Goal: Transaction & Acquisition: Purchase product/service

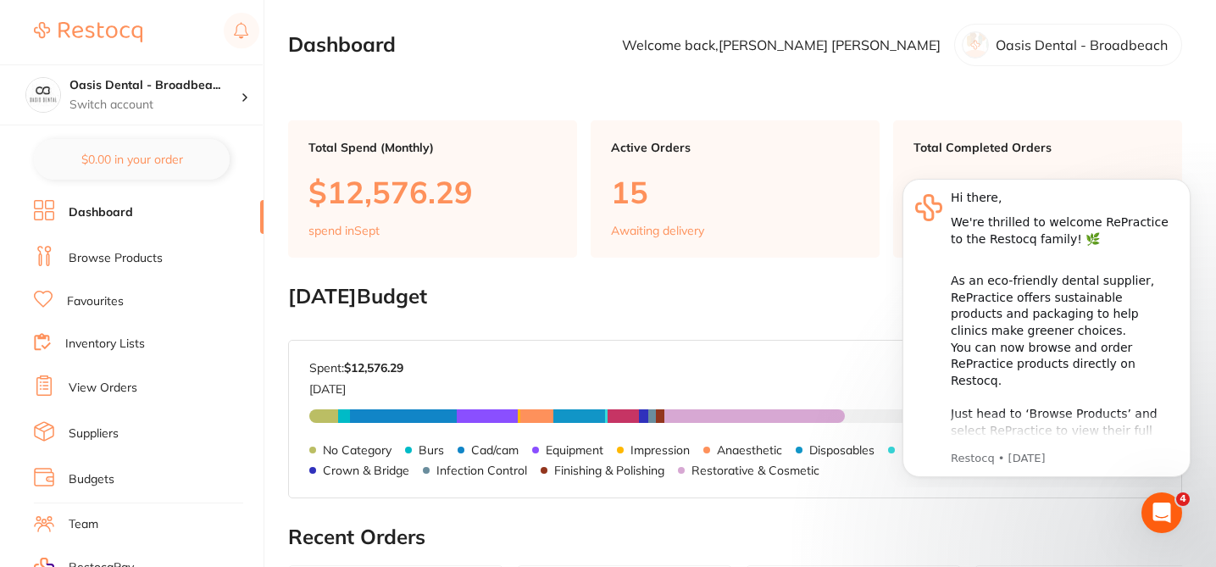
click at [116, 433] on link "Suppliers" at bounding box center [94, 434] width 50 height 17
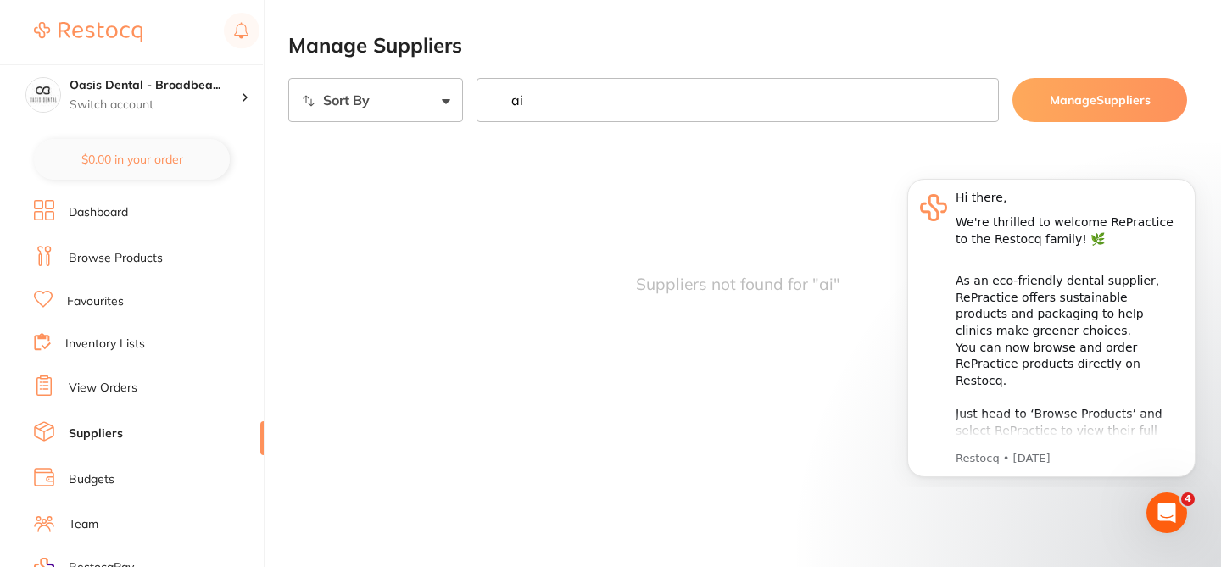
type input "a"
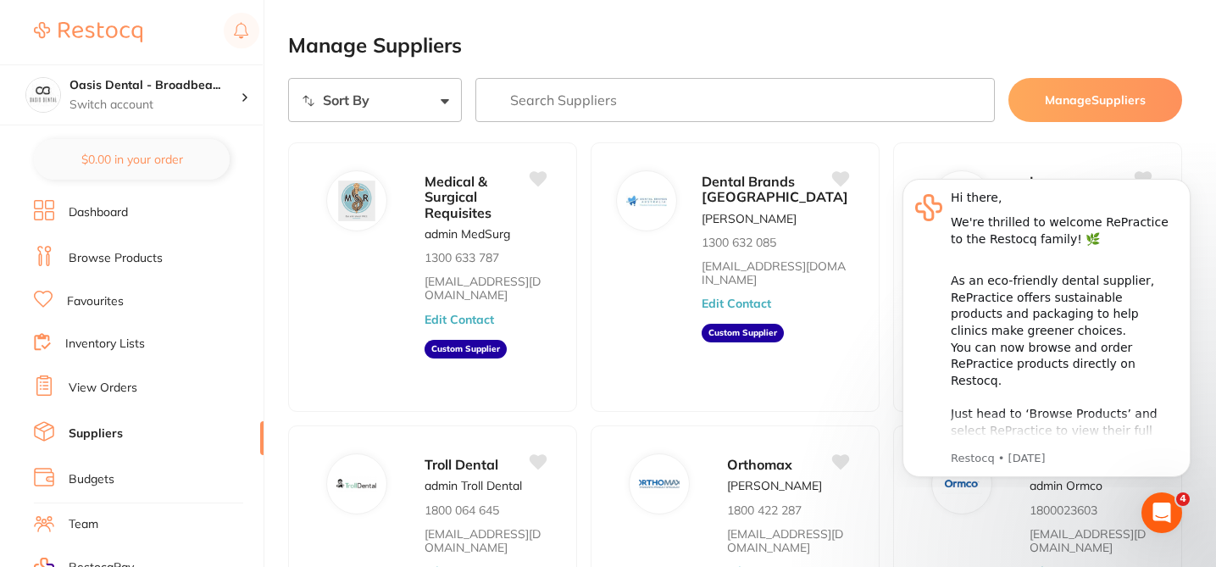
click at [149, 260] on link "Browse Products" at bounding box center [116, 258] width 94 height 17
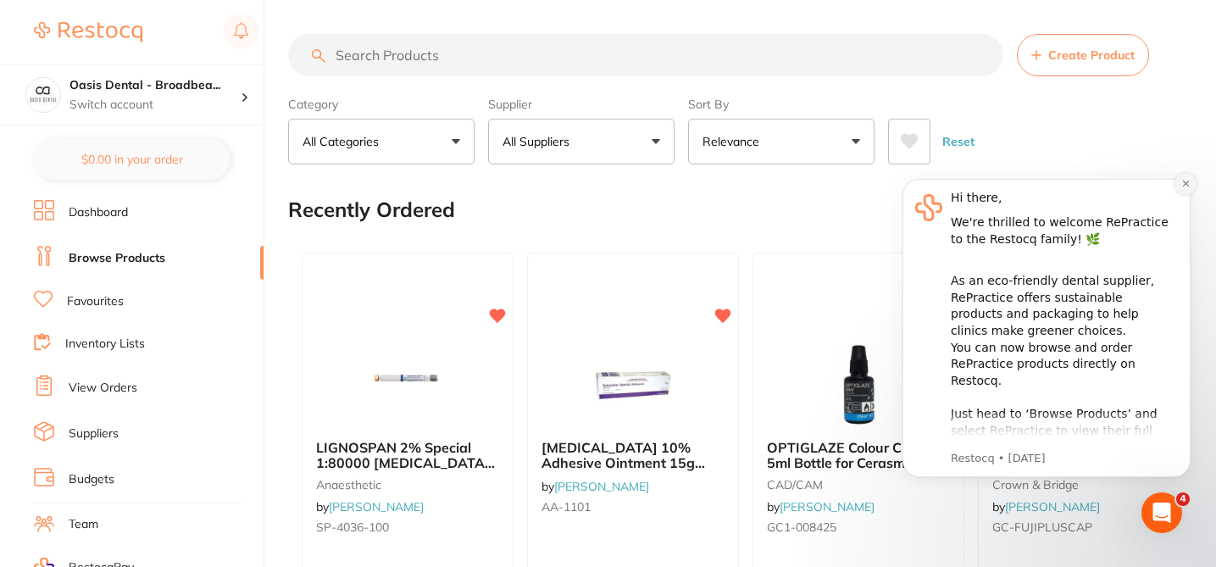
click at [1185, 182] on icon "Dismiss notification" at bounding box center [1185, 184] width 6 height 6
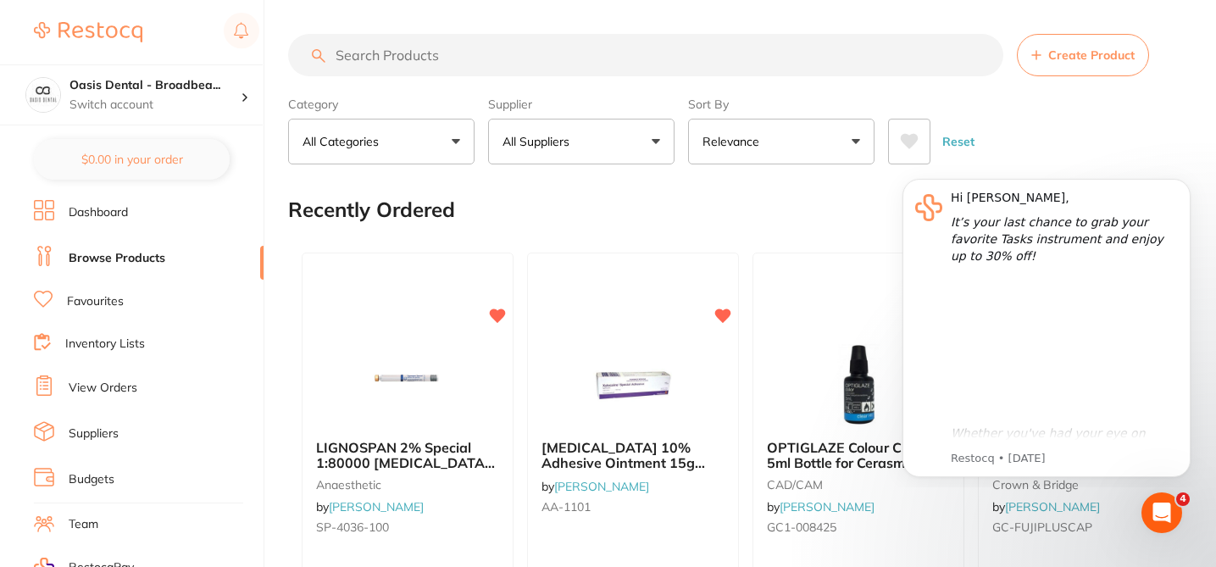
click at [1176, 182] on div "Recently Ordered" at bounding box center [735, 209] width 894 height 57
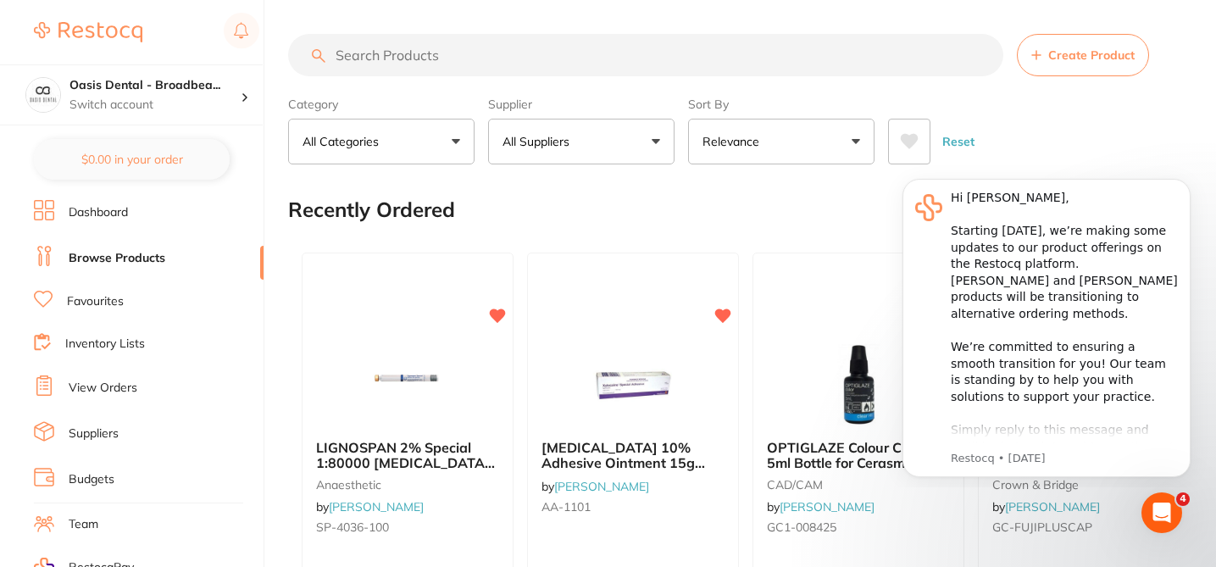
click at [109, 432] on link "Suppliers" at bounding box center [94, 434] width 50 height 17
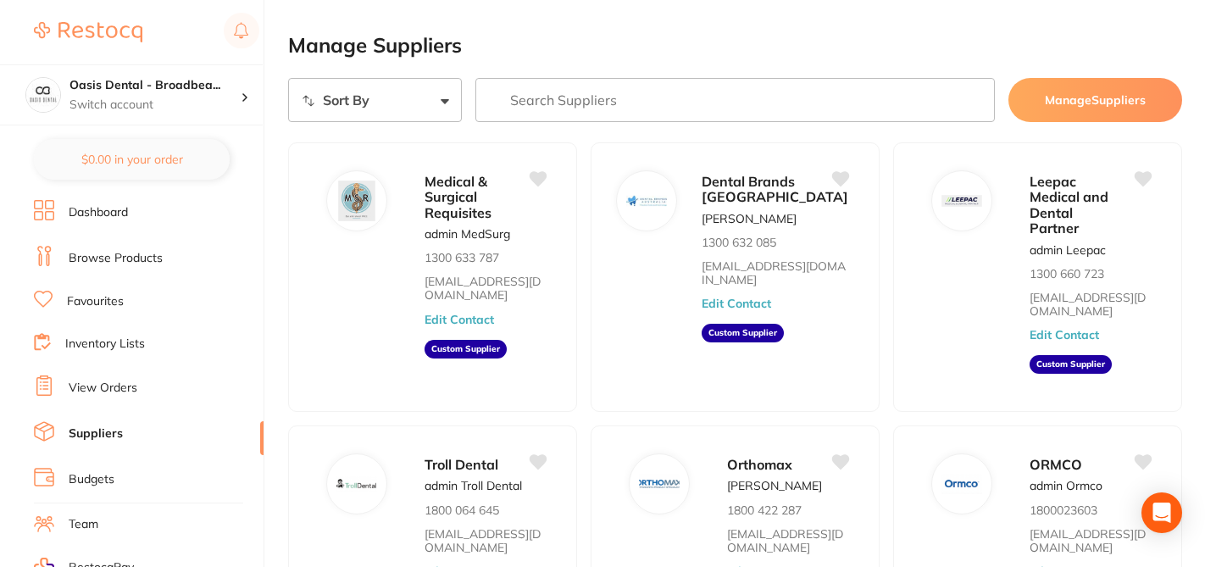
click at [1178, 184] on div "Leepac Medical and Dental Partner admin Leepac 1300 660 723 sales@leepac.com.au…" at bounding box center [1037, 277] width 289 height 270
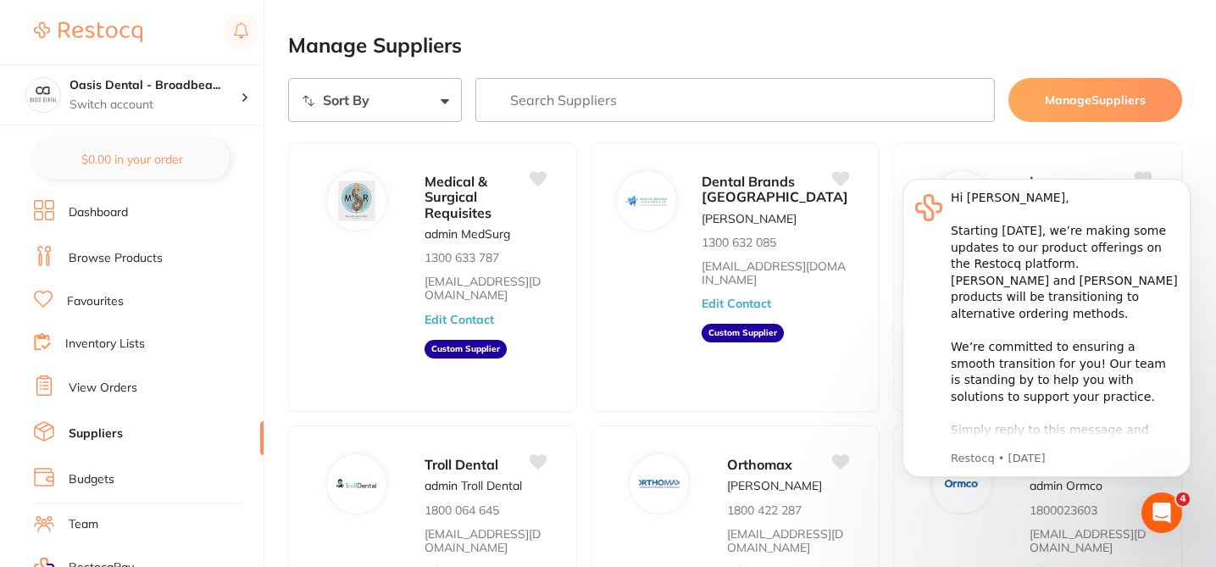
click at [124, 299] on li "Favourites" at bounding box center [149, 302] width 230 height 22
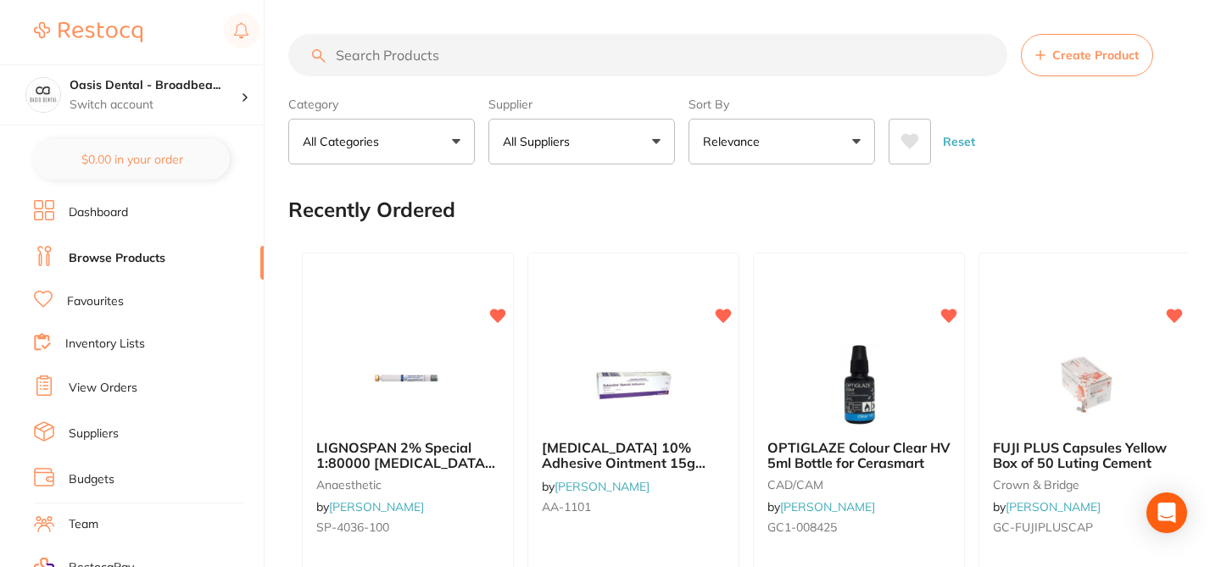
click at [1058, 57] on span "Create Product" at bounding box center [1095, 55] width 86 height 14
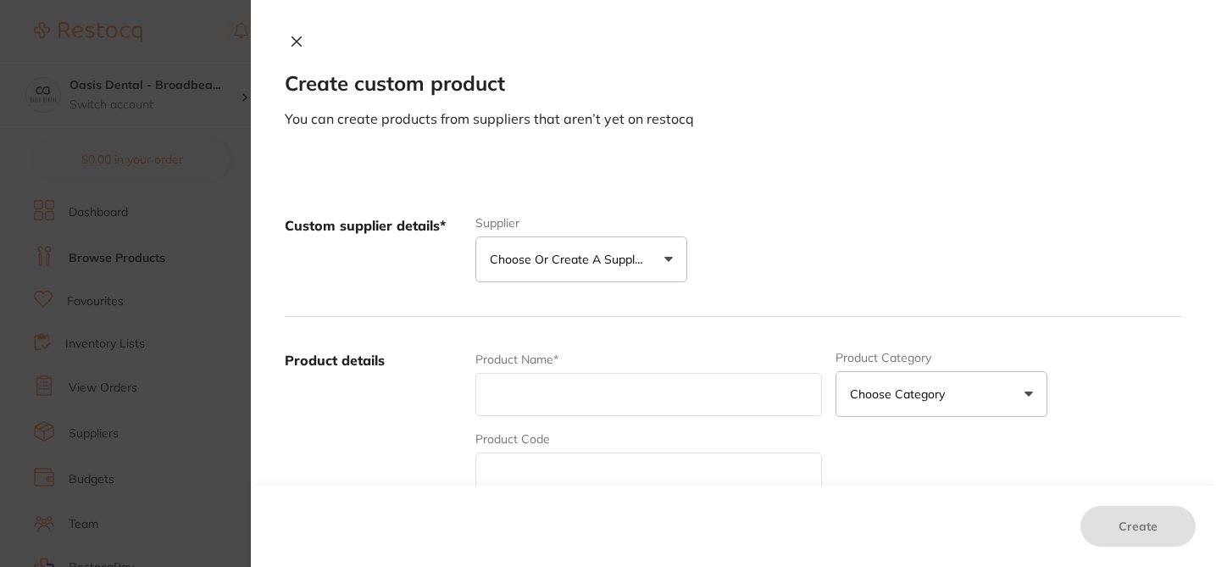
click at [607, 266] on p "Choose or create a supplier" at bounding box center [570, 259] width 161 height 17
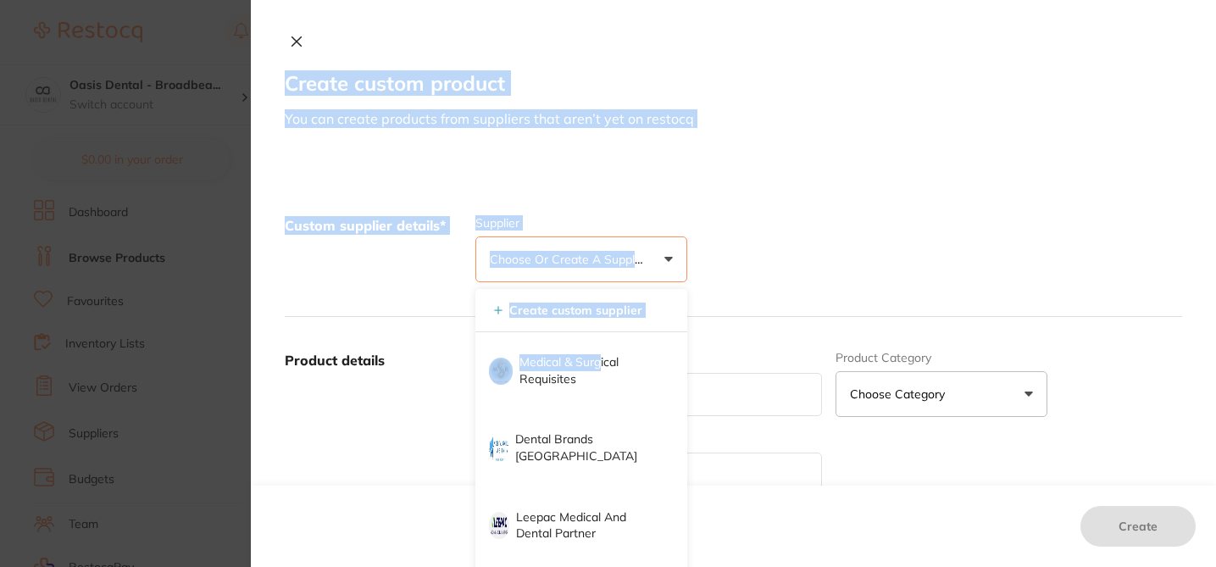
drag, startPoint x: 598, startPoint y: 303, endPoint x: 616, endPoint y: -3, distance: 306.5
click at [616, 0] on html "$48.87 Oasis Dental - Broadbea... Switch account Oasis Dental - Broadbeach Oasi…" at bounding box center [608, 283] width 1216 height 567
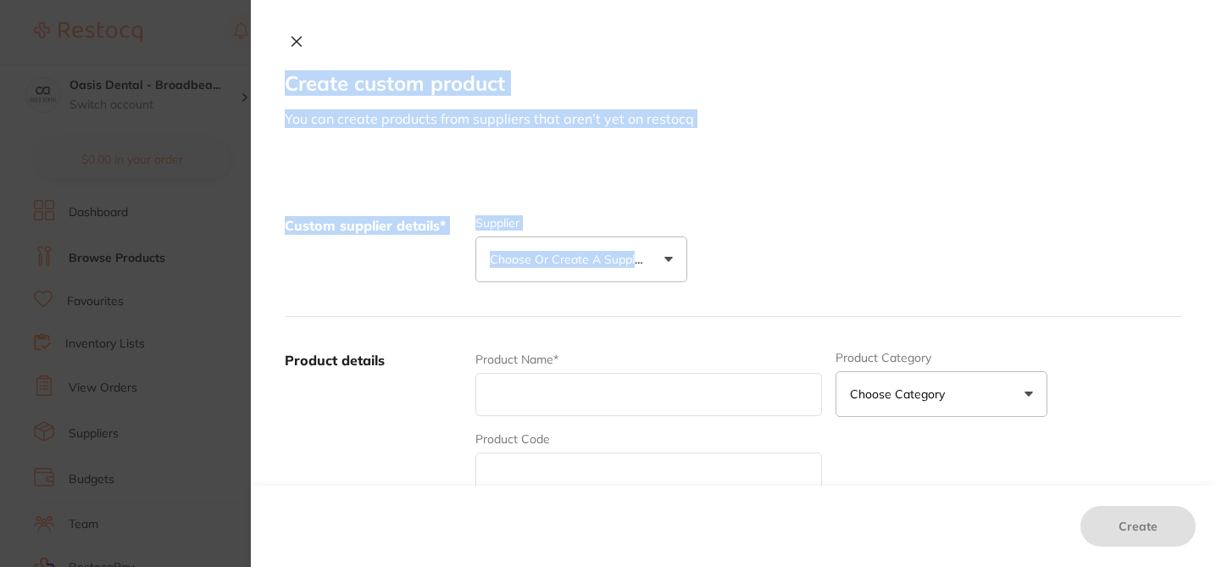
click at [576, 182] on div "Custom supplier details* Supplier Choose or create a supplier Create custom sup…" at bounding box center [734, 249] width 898 height 135
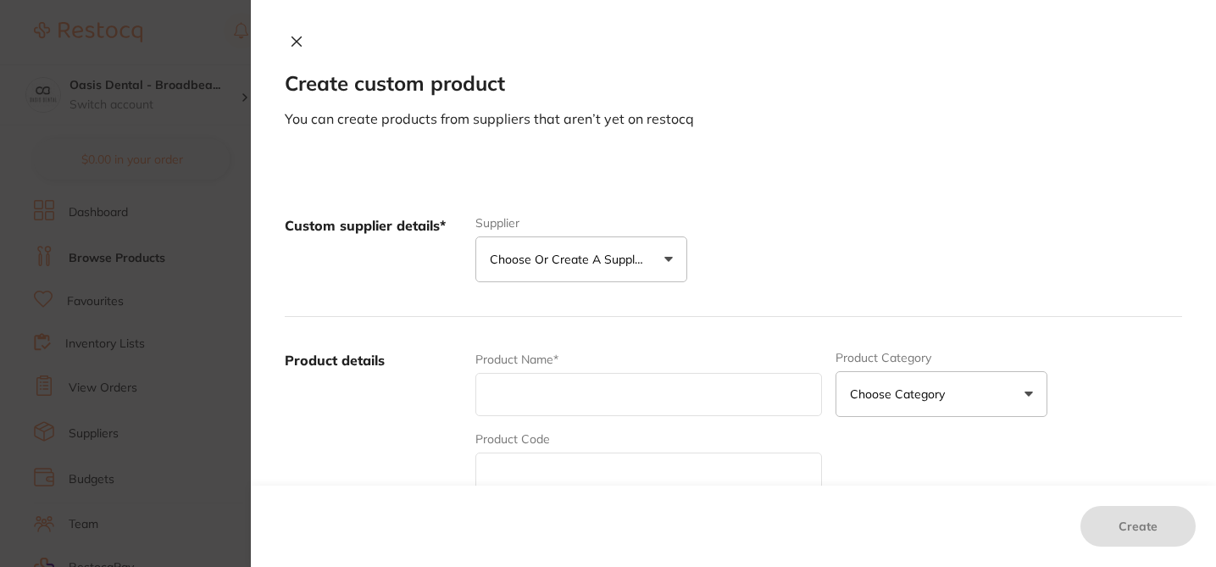
click at [664, 253] on button "Choose or create a supplier" at bounding box center [582, 259] width 212 height 46
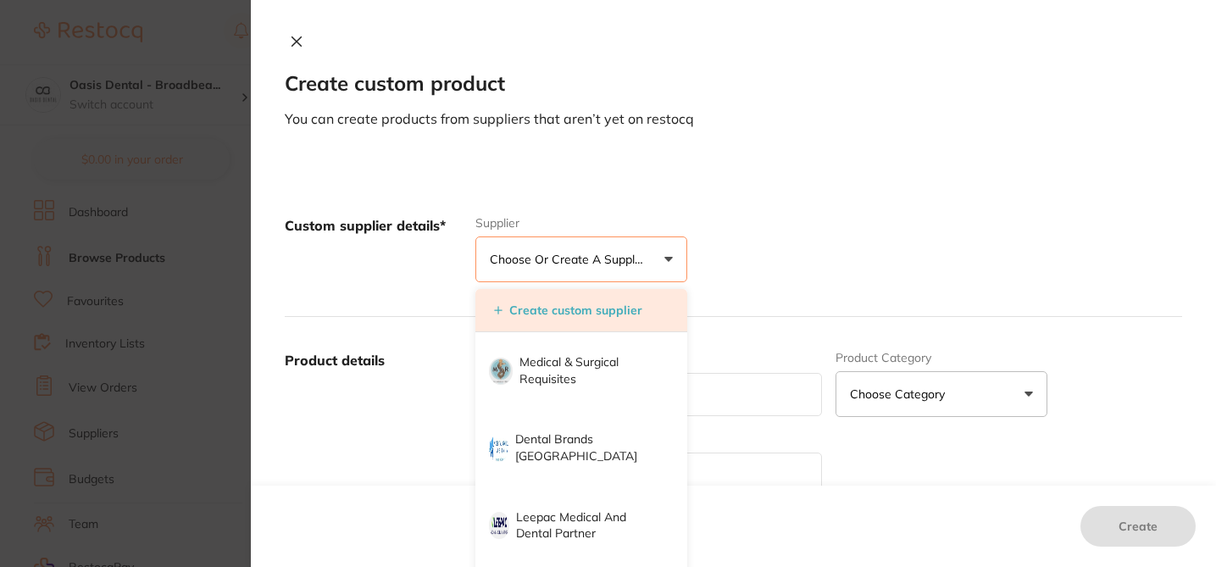
click at [618, 308] on button "Create custom supplier" at bounding box center [568, 310] width 159 height 15
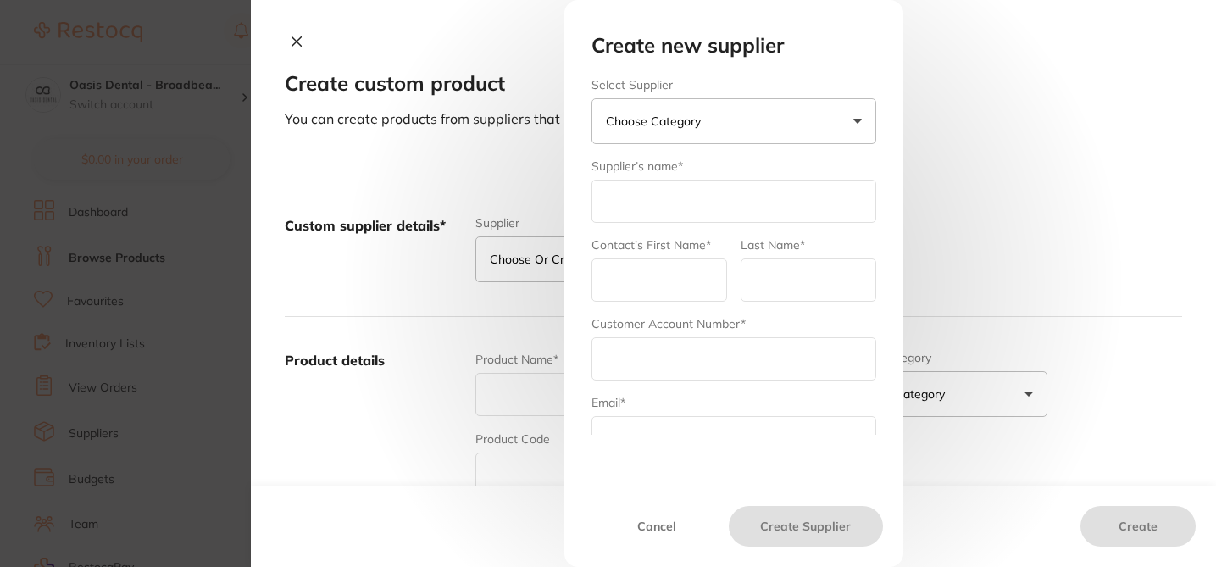
click at [662, 131] on button "Choose Category" at bounding box center [734, 121] width 285 height 46
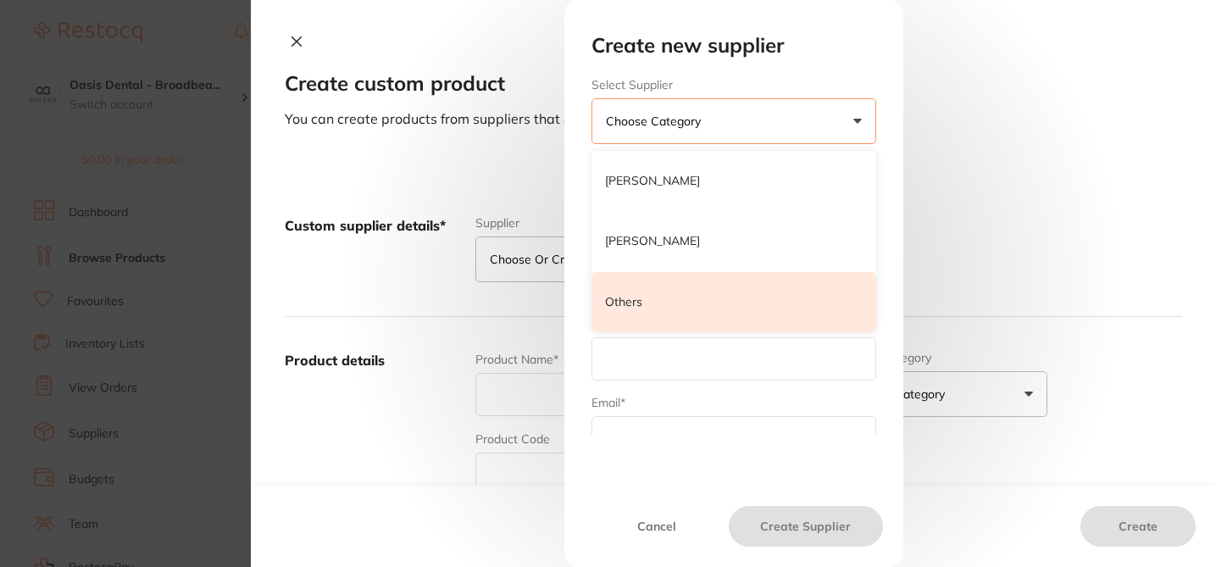
click at [633, 298] on p "Others" at bounding box center [623, 302] width 37 height 17
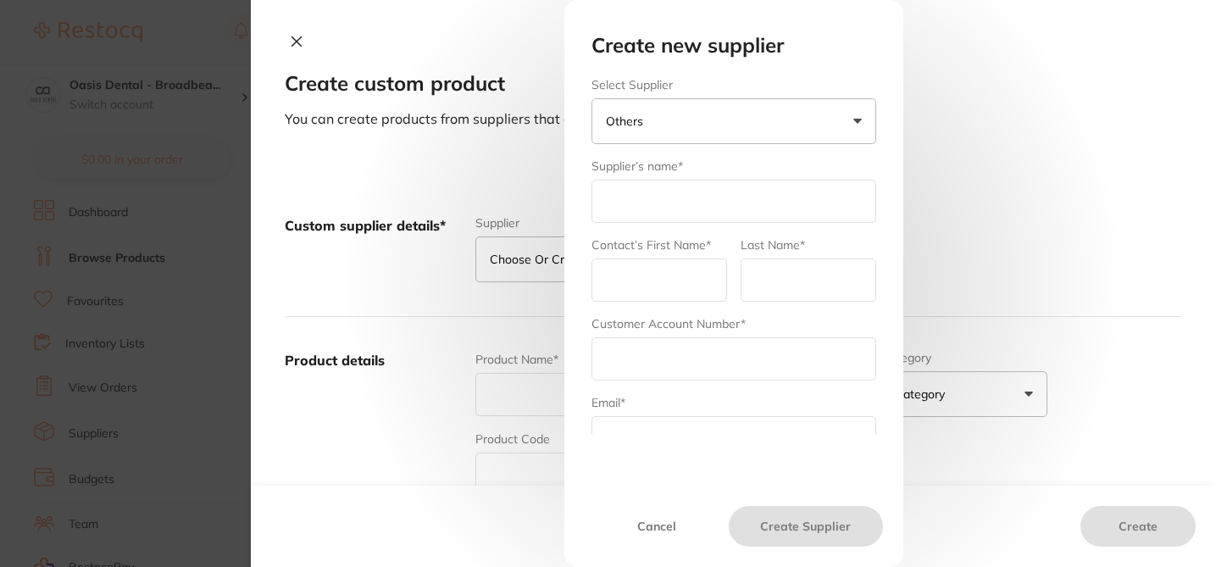
click at [650, 211] on input "text" at bounding box center [734, 201] width 285 height 43
type input "Air Liquide Healthcare"
click at [662, 287] on input "text" at bounding box center [660, 280] width 136 height 43
type input "Nic"
type input "Allen"
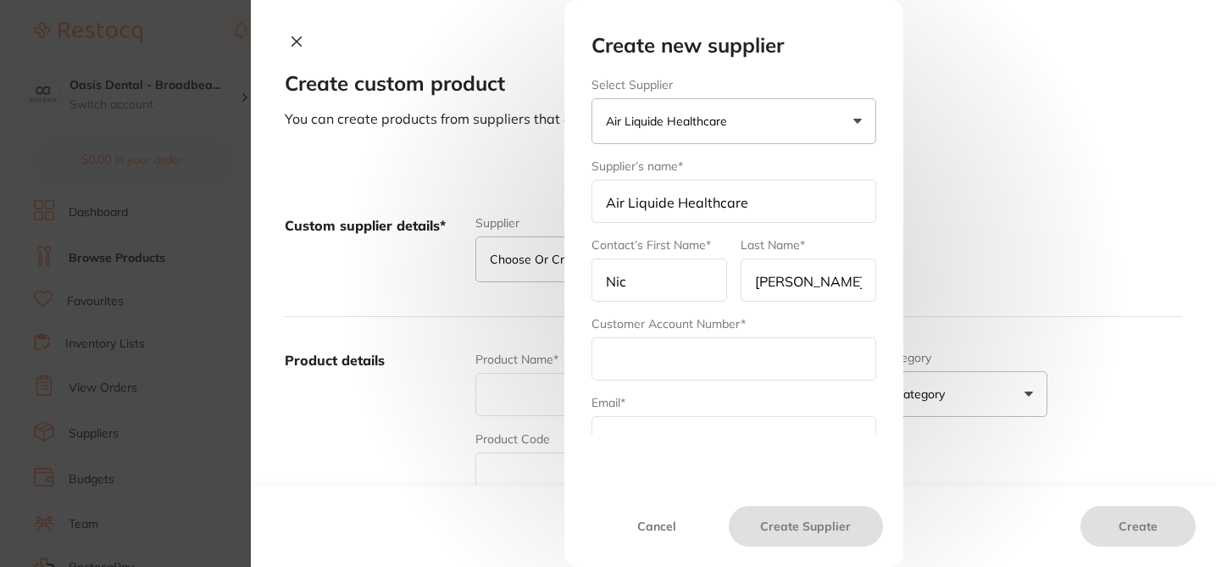
drag, startPoint x: 893, startPoint y: 270, endPoint x: 894, endPoint y: 348, distance: 78.8
click at [894, 348] on div "Create new supplier Select Supplier Air Liquide Healthcare Henry Schein Halas A…" at bounding box center [734, 283] width 339 height 567
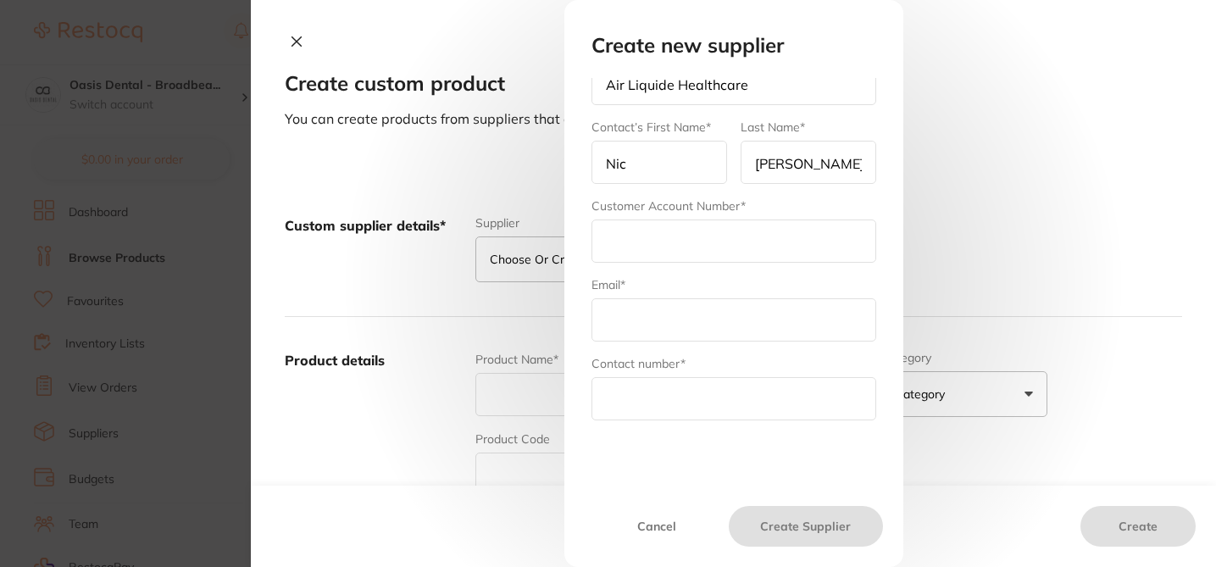
scroll to position [186, 0]
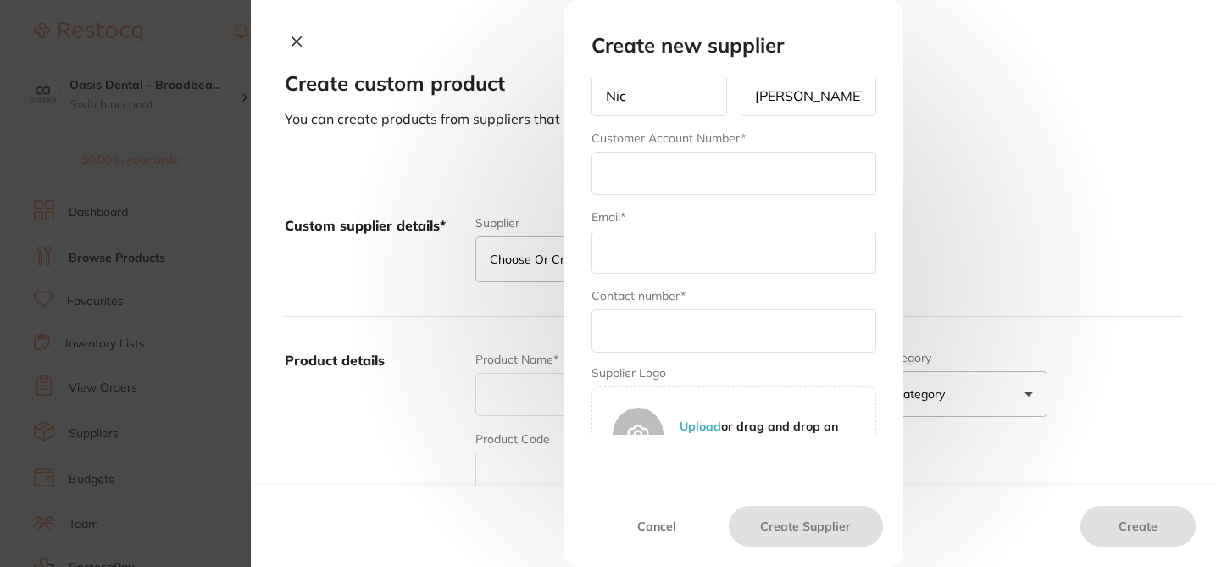
click at [695, 337] on input "text" at bounding box center [734, 330] width 285 height 43
paste input "1300 360 202"
type input "1300 360 202"
click at [672, 265] on input "text" at bounding box center [734, 252] width 285 height 43
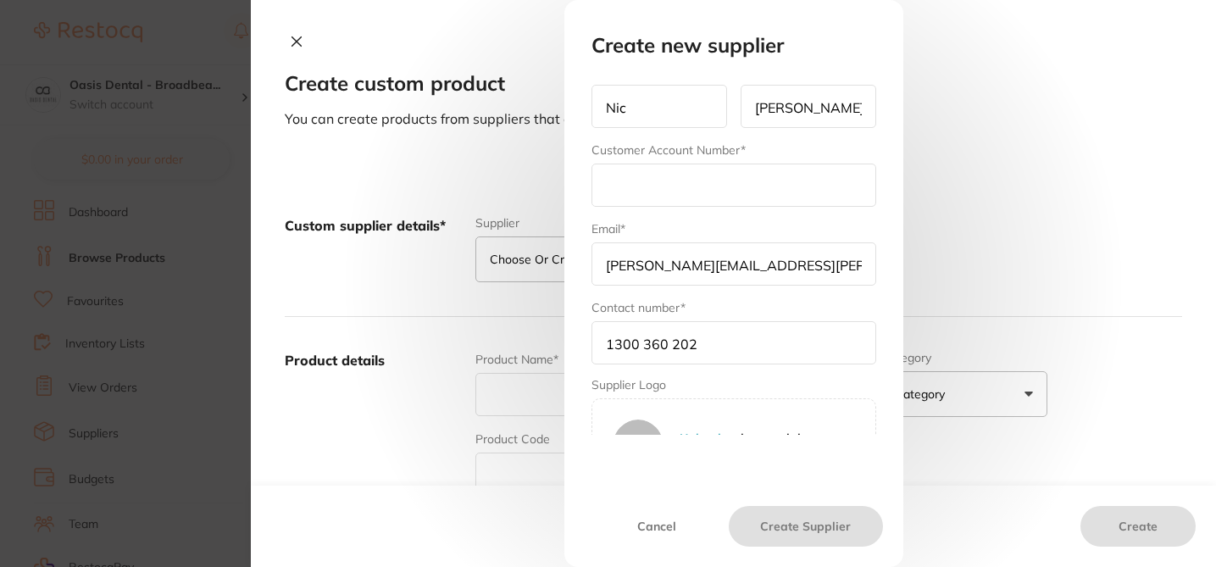
scroll to position [172, 0]
type input "nicholas.allen@airliquide.com"
click at [717, 192] on input "text" at bounding box center [734, 186] width 285 height 43
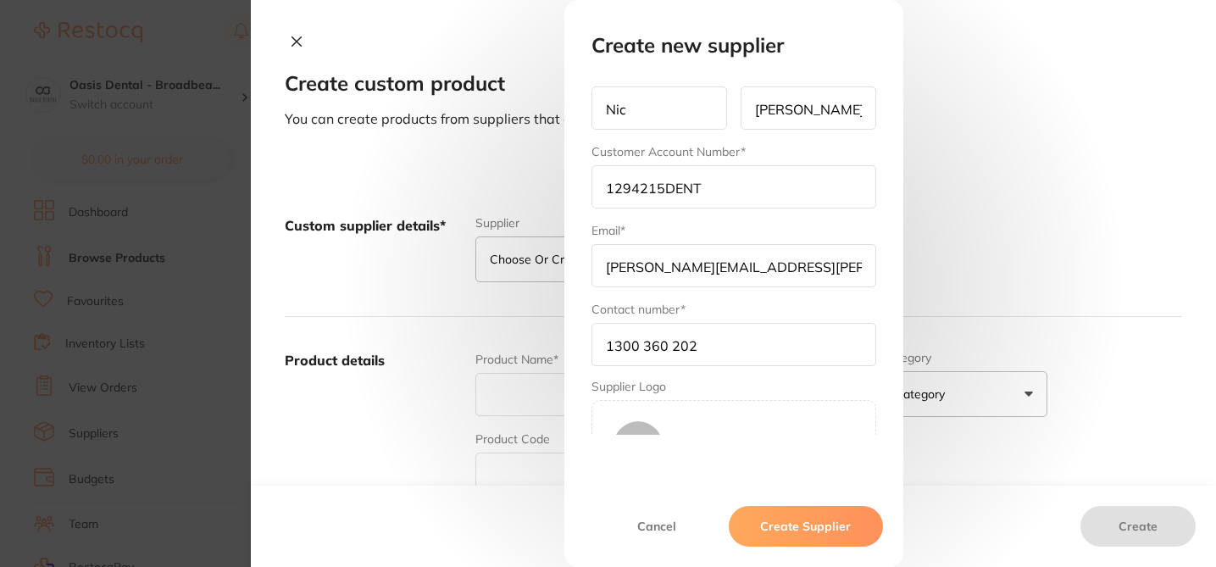
scroll to position [234, 0]
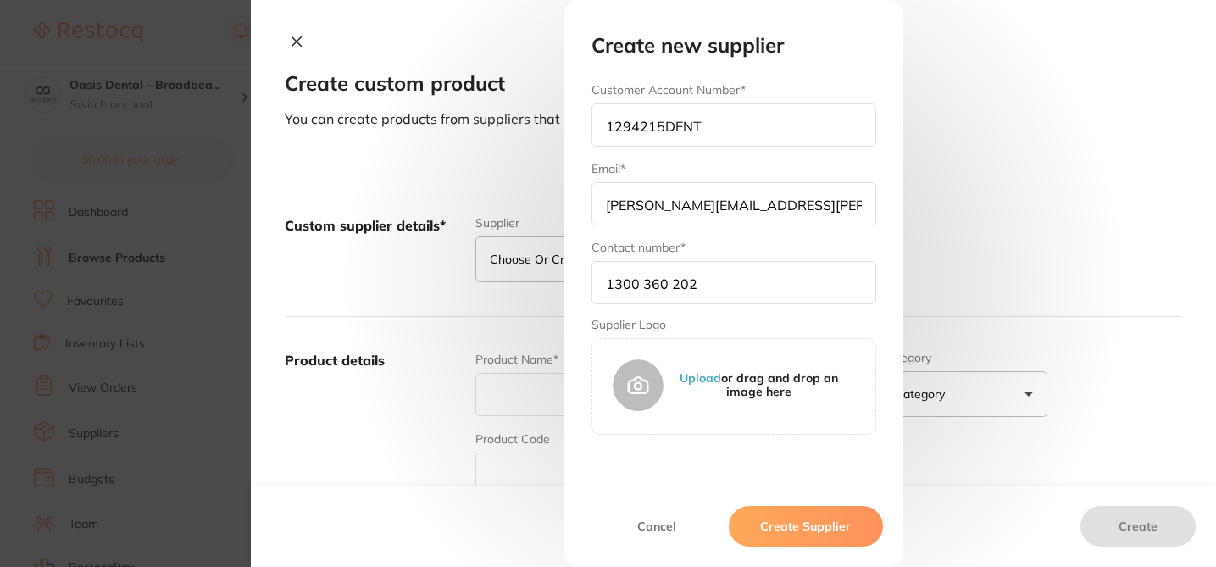
type input "1294215DENT"
click at [794, 528] on button "Create Supplier" at bounding box center [805, 526] width 153 height 41
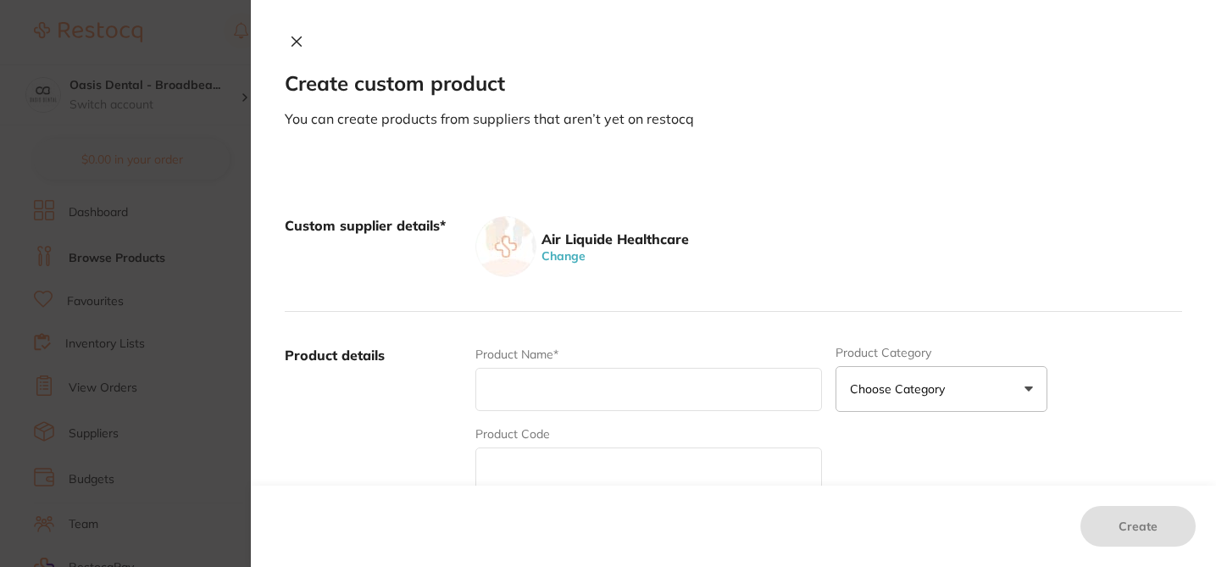
click at [576, 259] on button "Change" at bounding box center [564, 255] width 54 height 15
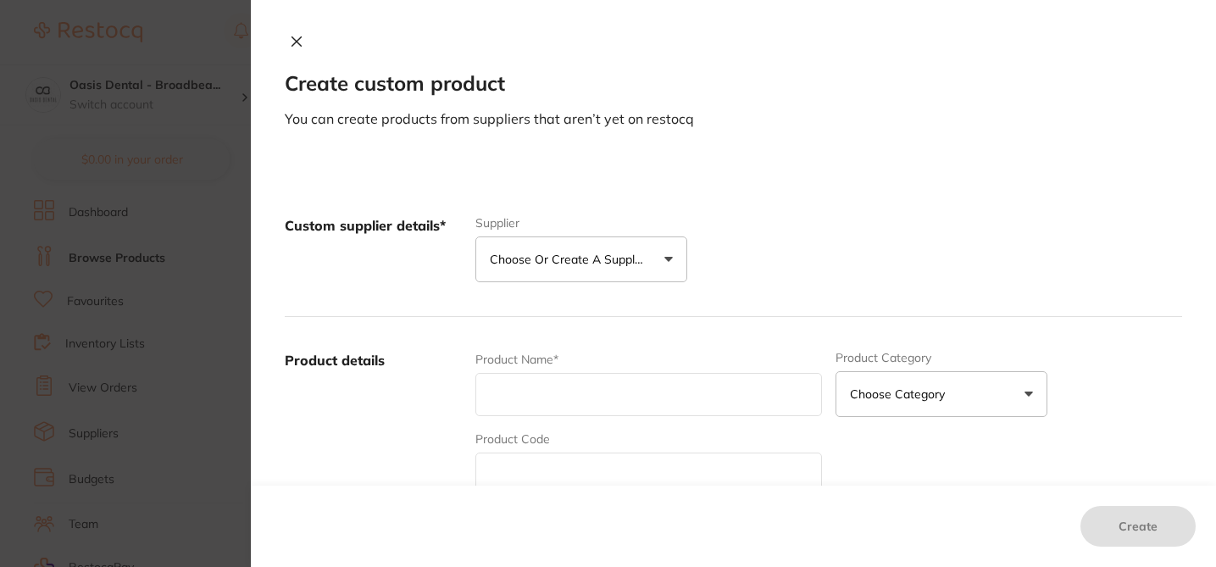
click at [623, 264] on p "Choose or create a supplier" at bounding box center [570, 259] width 161 height 17
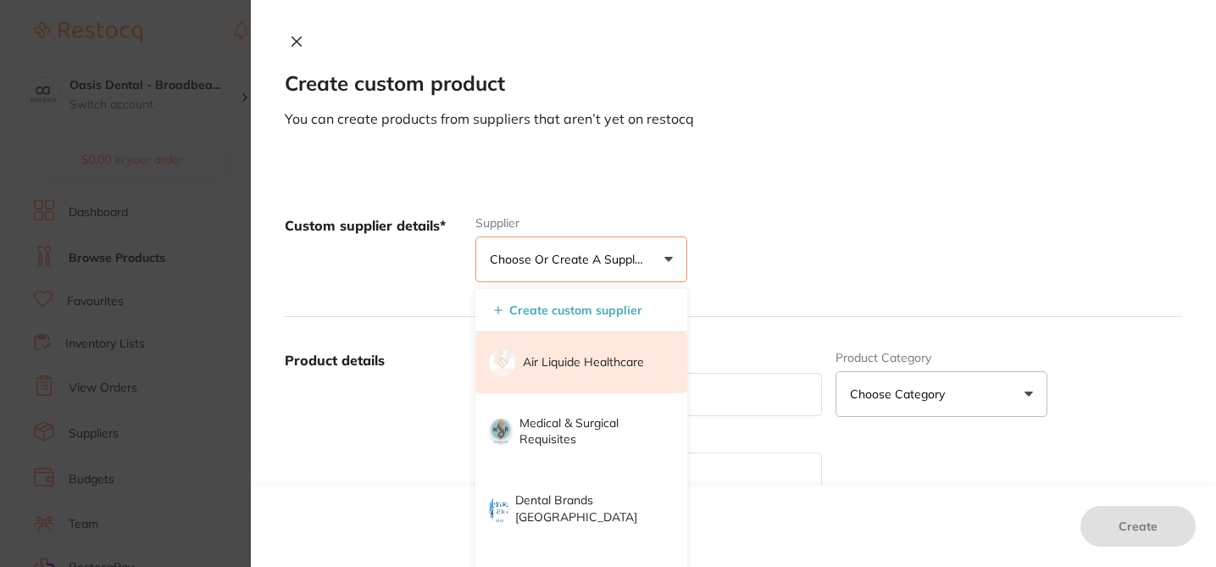
click at [606, 350] on li "Air Liquide Healthcare" at bounding box center [582, 362] width 212 height 61
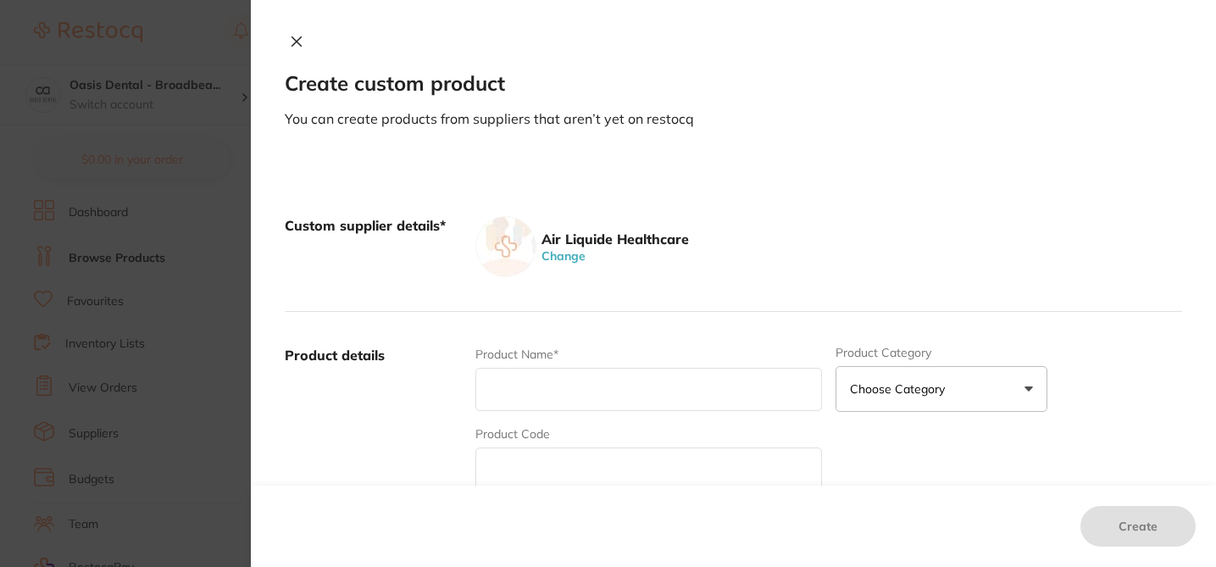
click at [225, 210] on section "Create custom product You can create products from suppliers that aren’t yet on…" at bounding box center [608, 283] width 1216 height 567
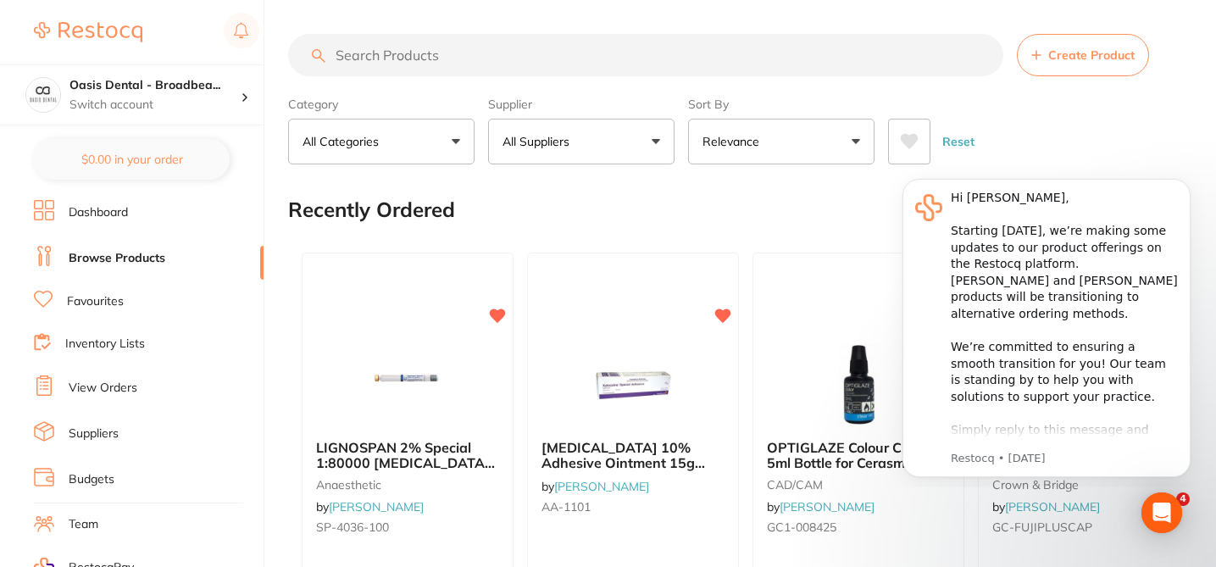
click at [115, 431] on link "Suppliers" at bounding box center [94, 434] width 50 height 17
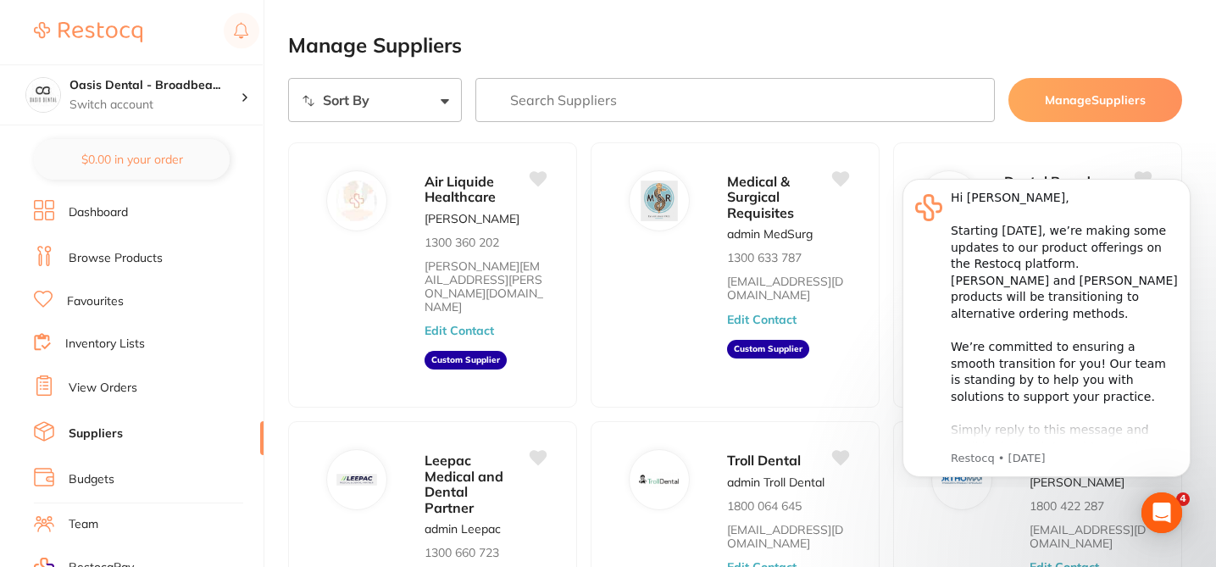
click at [721, 34] on h2 "Manage Suppliers" at bounding box center [735, 46] width 894 height 24
click at [1182, 186] on icon "Dismiss notification" at bounding box center [1186, 183] width 9 height 9
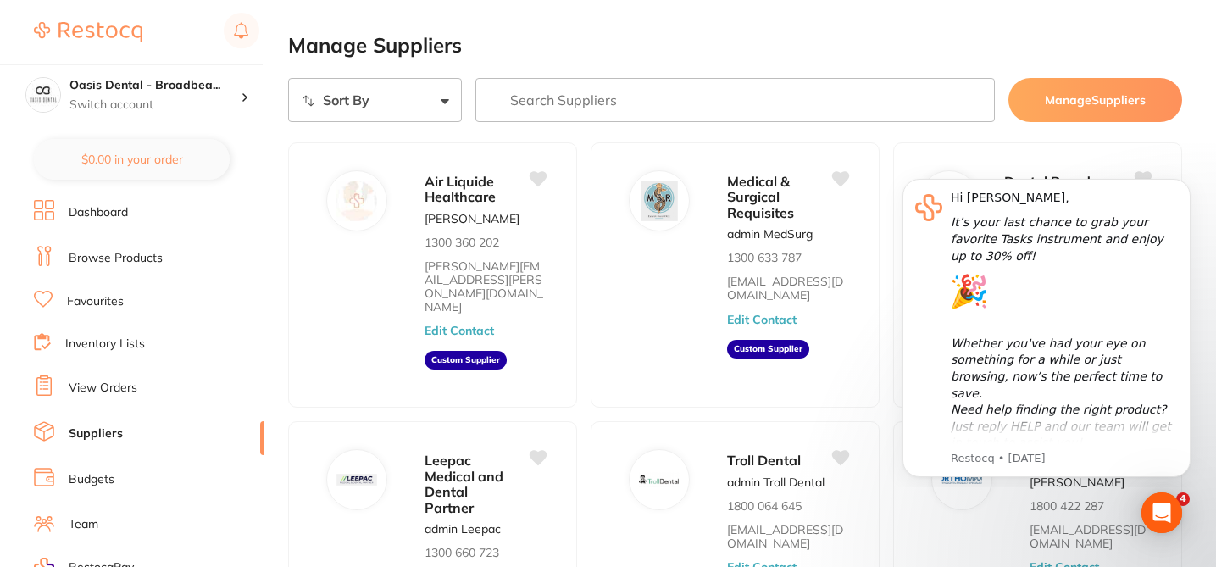
click at [1182, 186] on icon "Dismiss notification" at bounding box center [1186, 184] width 8 height 8
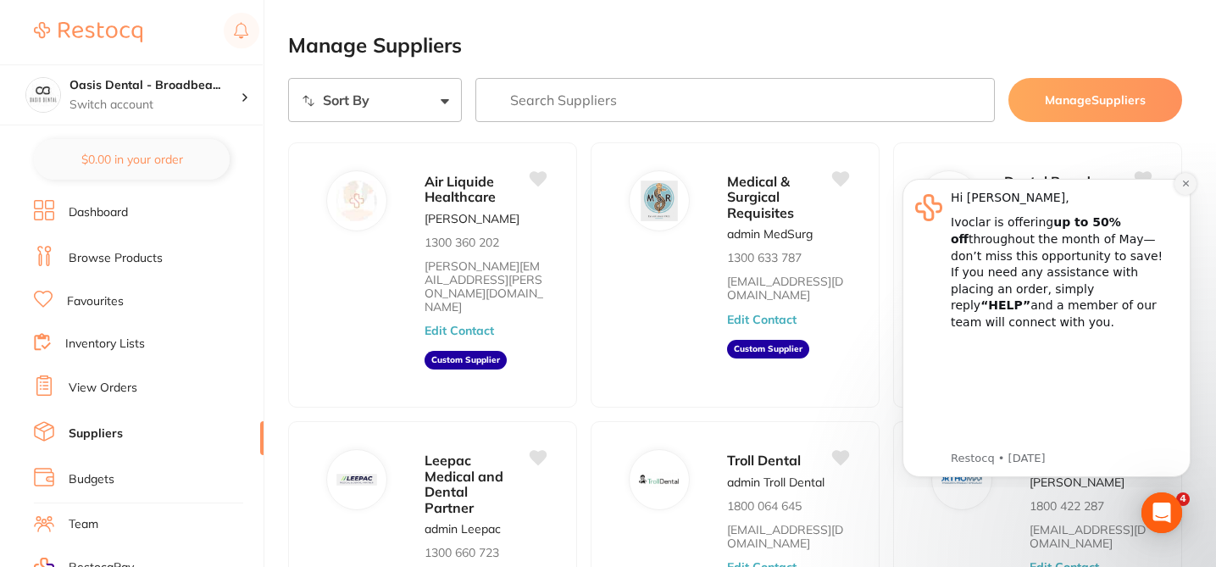
click at [1187, 186] on icon "Dismiss notification" at bounding box center [1186, 183] width 9 height 9
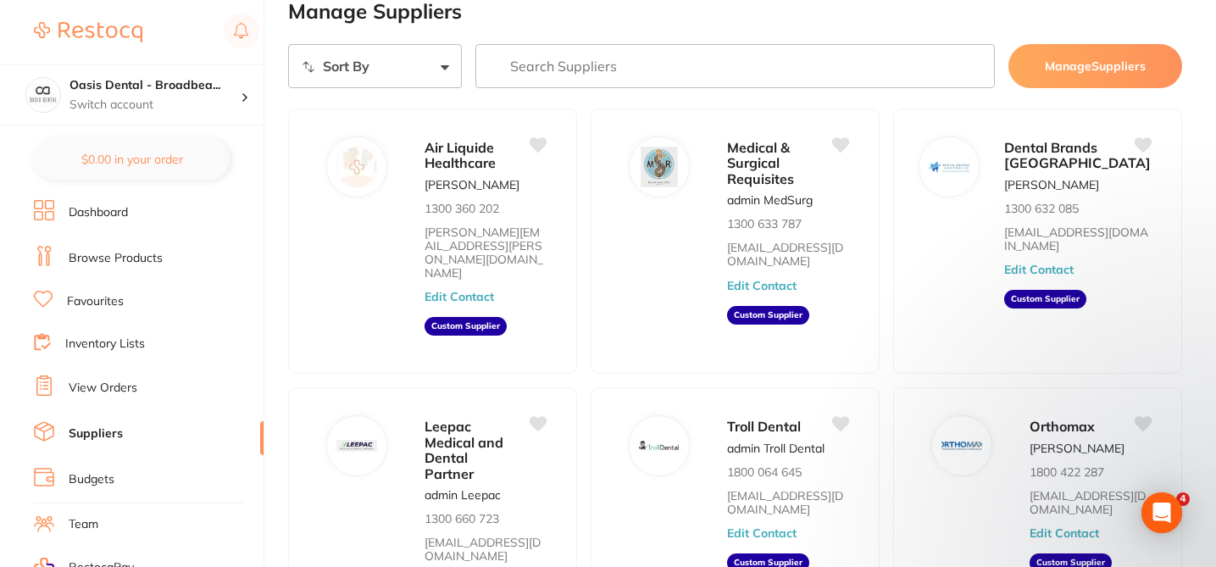
click at [152, 257] on link "Browse Products" at bounding box center [116, 258] width 94 height 17
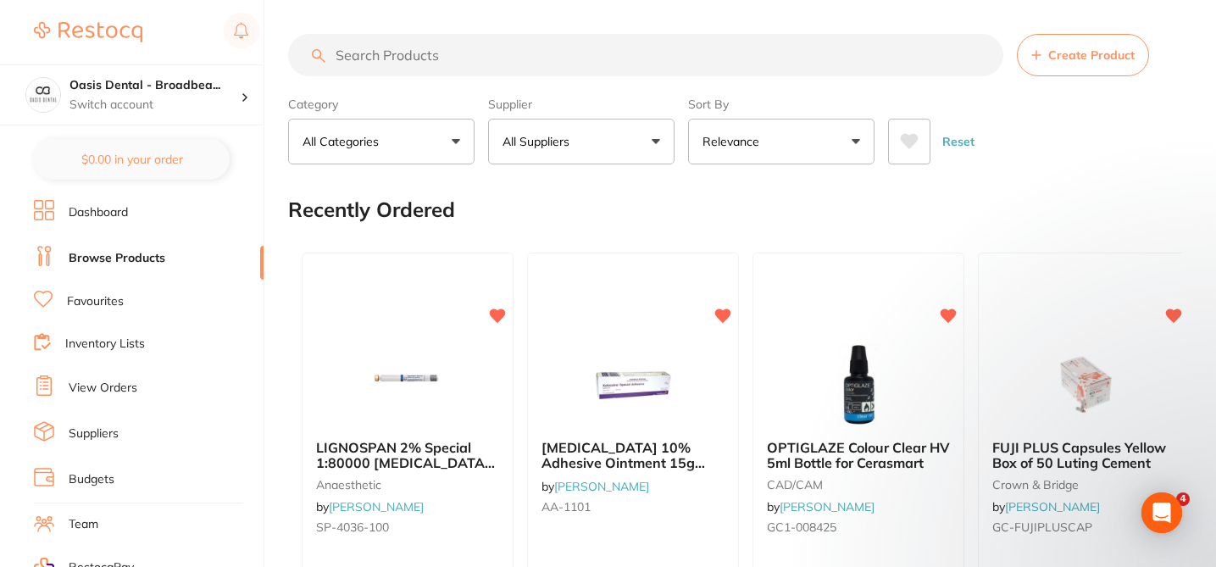
click at [659, 138] on button "All Suppliers" at bounding box center [581, 142] width 186 height 46
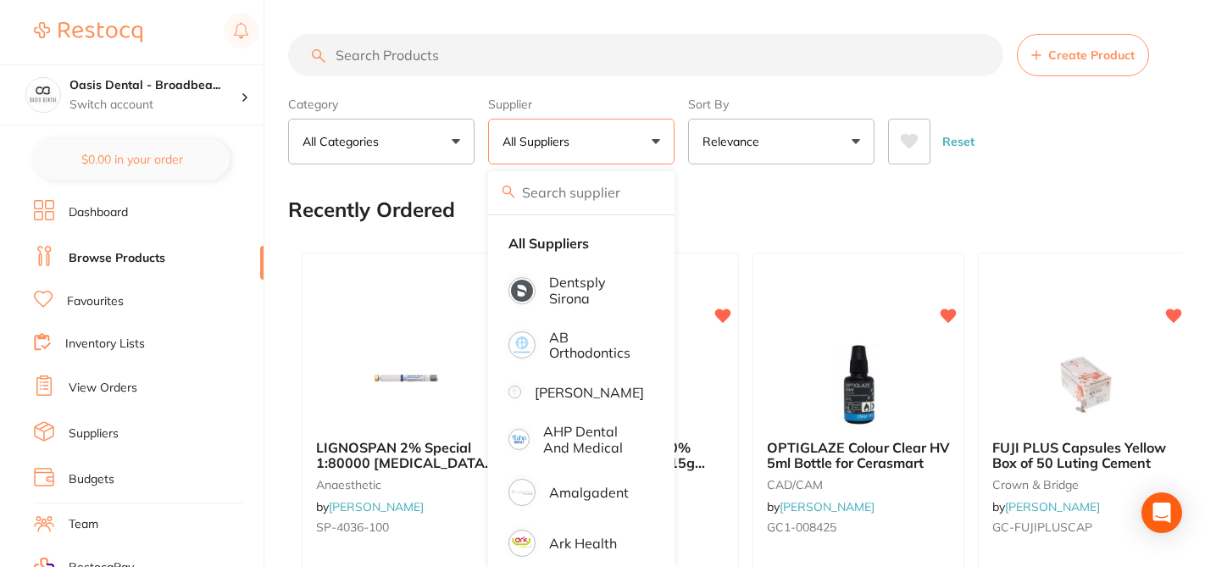
click at [600, 188] on input "search" at bounding box center [581, 192] width 186 height 42
click at [600, 188] on input "hot" at bounding box center [581, 192] width 186 height 42
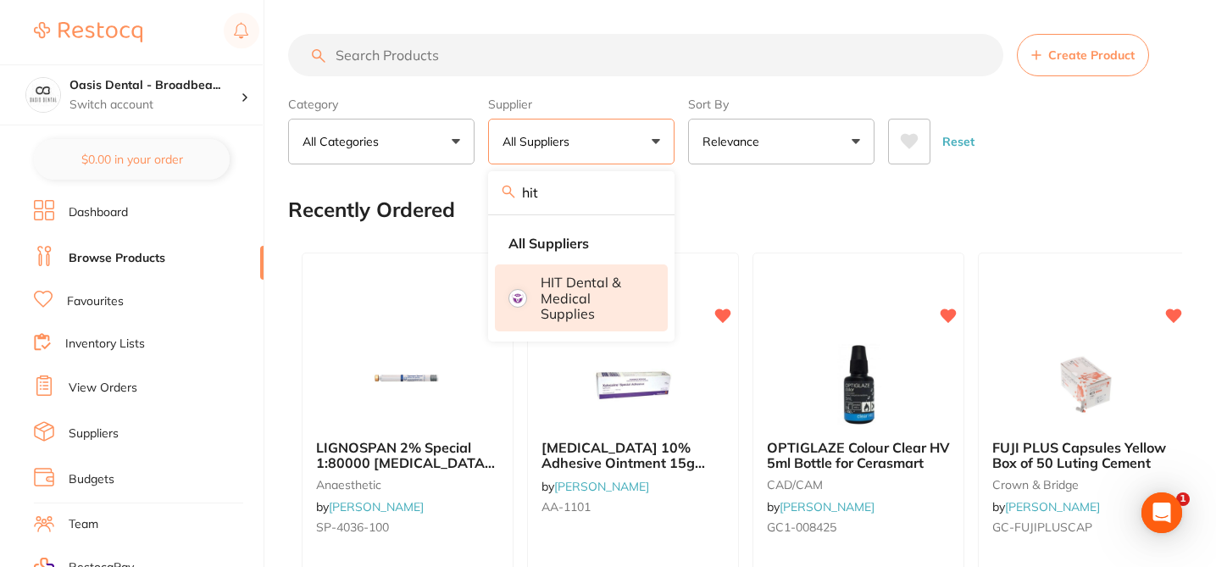
type input "hit"
click at [573, 299] on p "HIT Dental & Medical Supplies" at bounding box center [592, 298] width 103 height 47
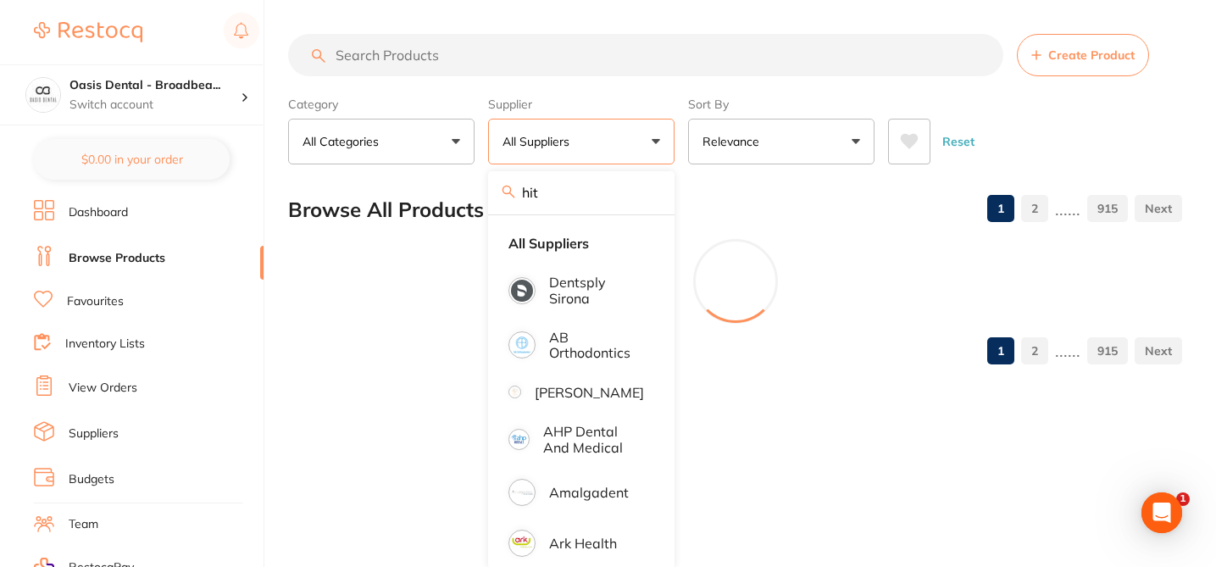
click at [448, 65] on input "search" at bounding box center [645, 55] width 715 height 42
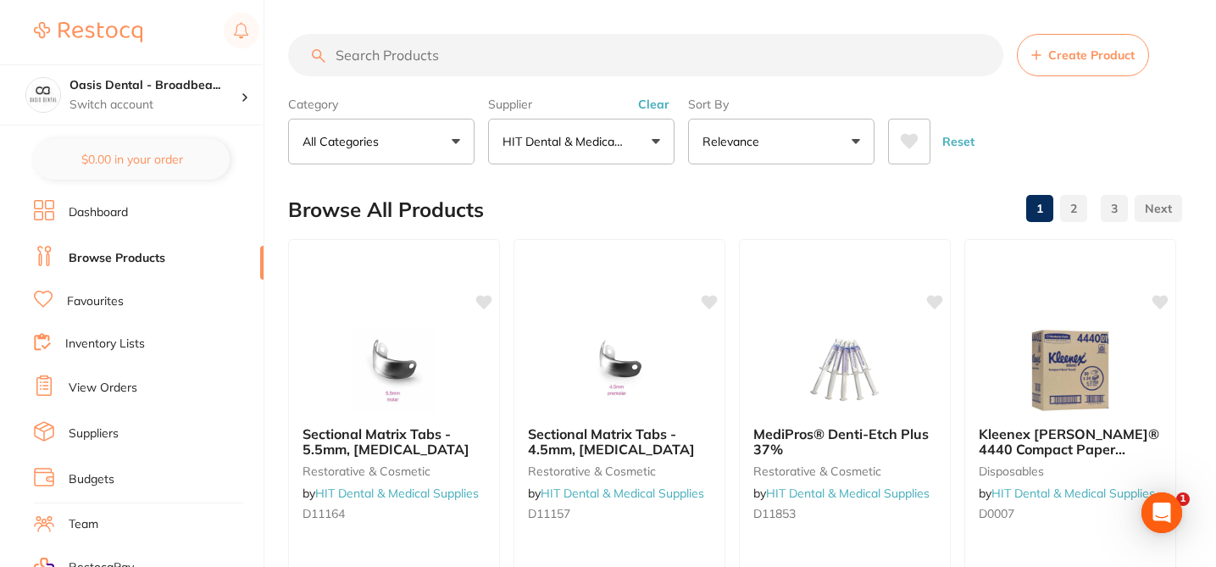
click at [437, 64] on input "search" at bounding box center [645, 55] width 715 height 42
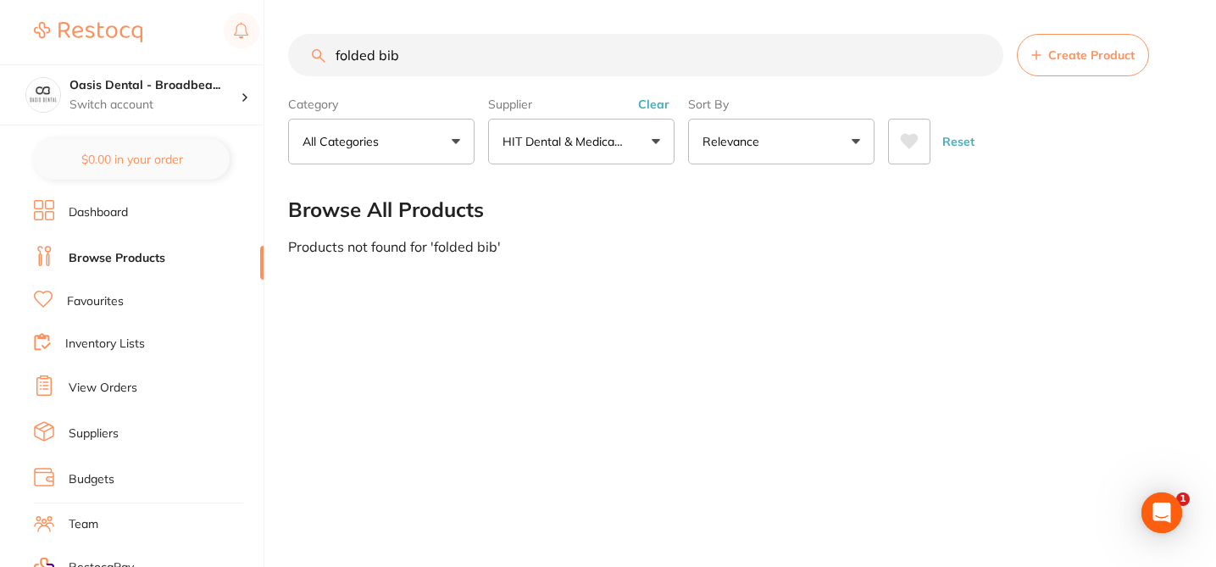
type input "folded bib"
click at [654, 102] on button "Clear" at bounding box center [654, 104] width 42 height 15
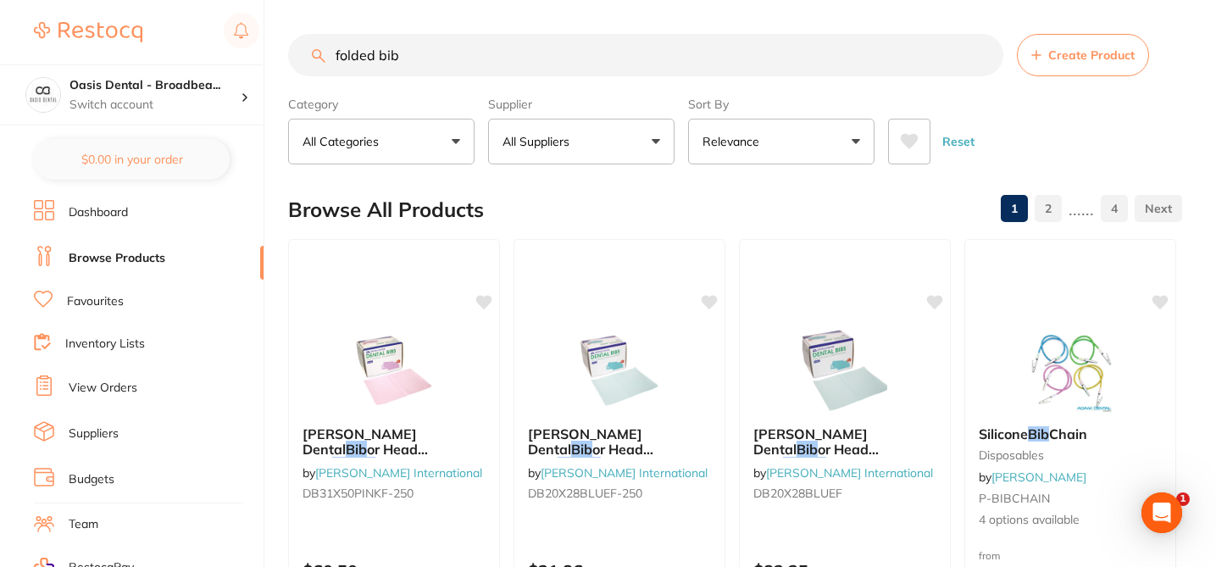
click at [420, 56] on input "folded bib" at bounding box center [645, 55] width 715 height 42
drag, startPoint x: 348, startPoint y: 54, endPoint x: 323, endPoint y: 47, distance: 25.5
click at [323, 48] on div "folded bib Create Product" at bounding box center [735, 55] width 894 height 42
paste input "tm-2381sf"
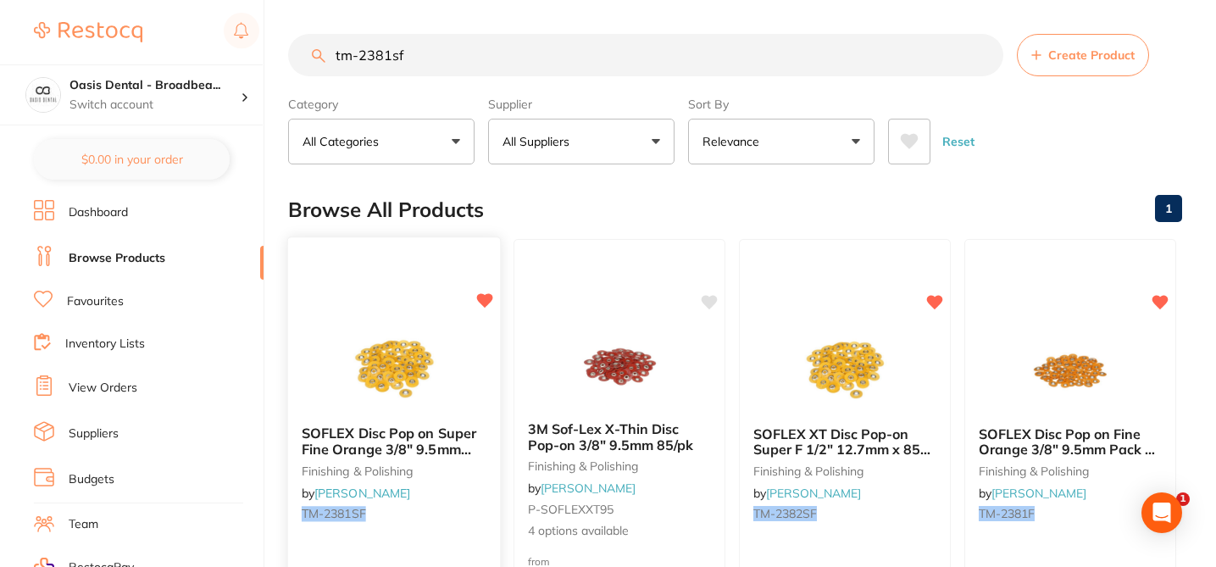
type input "tm-2381sf"
click at [466, 505] on div "SOFLEX Disc Pop on Super Fine Orange 3/8" 9.5mm Pack of 85 finishing & polishin…" at bounding box center [394, 477] width 212 height 130
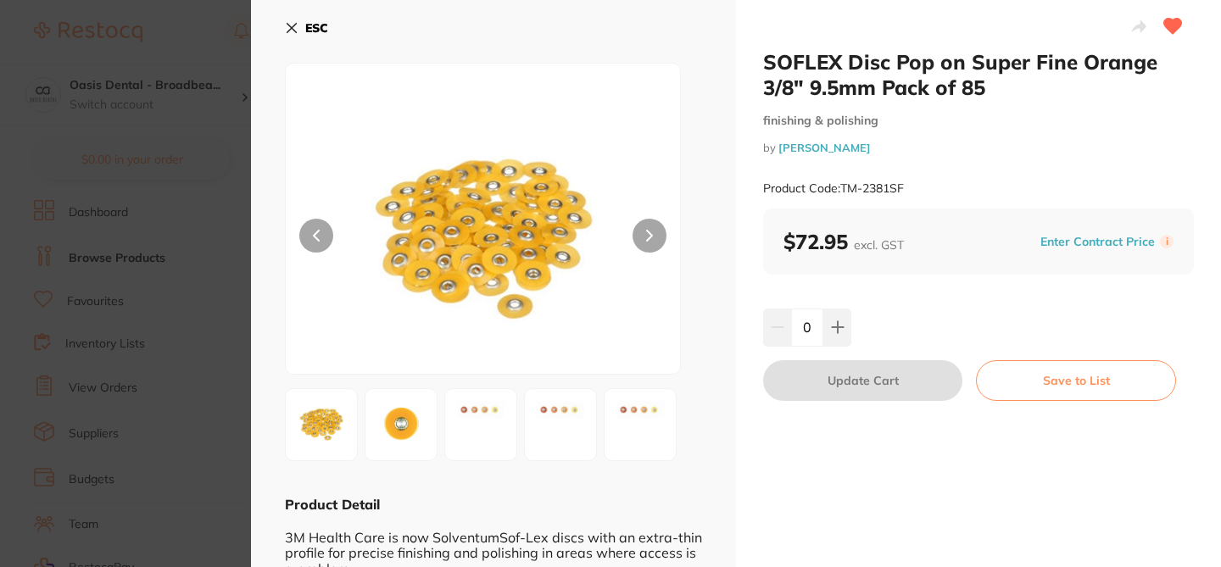
click at [214, 42] on section "SOFLEX Disc Pop on Super Fine Orange 3/8" 9.5mm Pack of 85 finishing & polishin…" at bounding box center [610, 283] width 1221 height 567
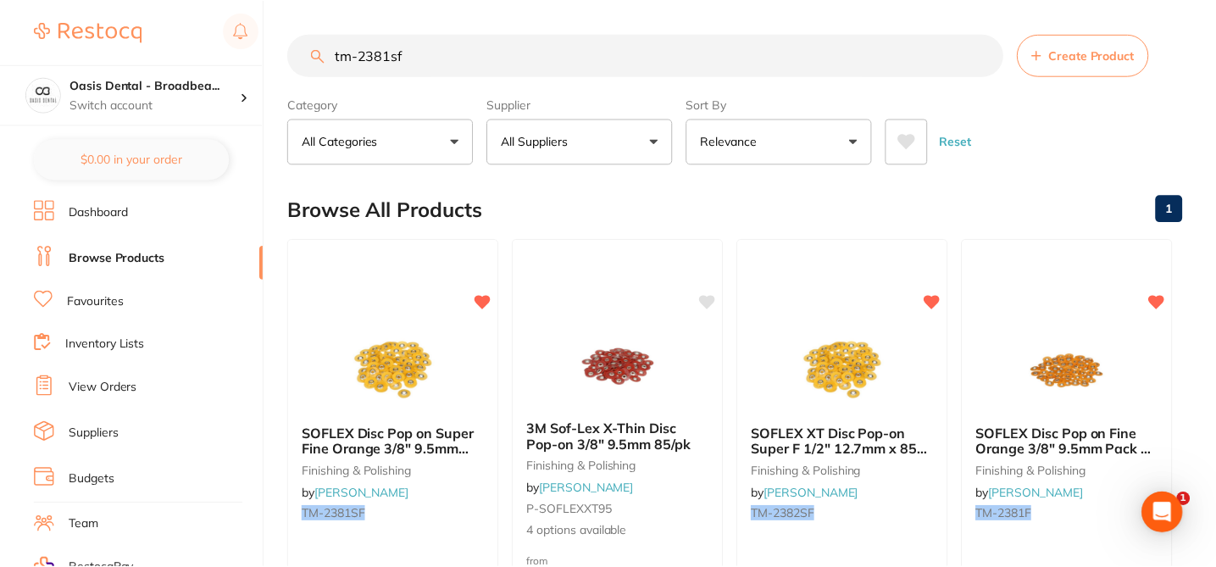
scroll to position [34, 0]
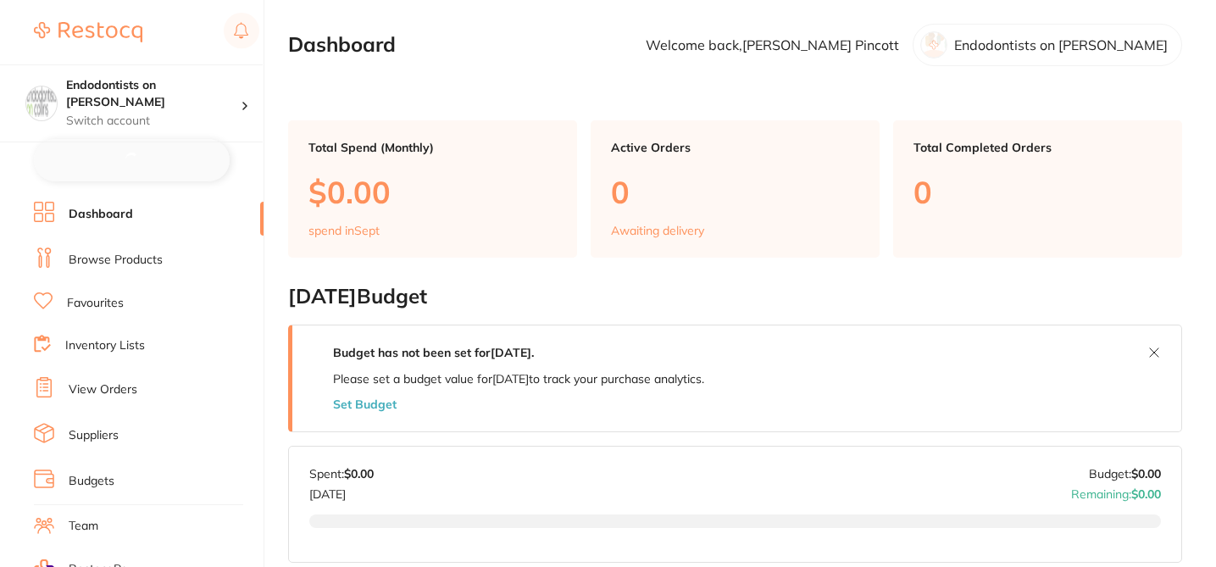
checkbox input "false"
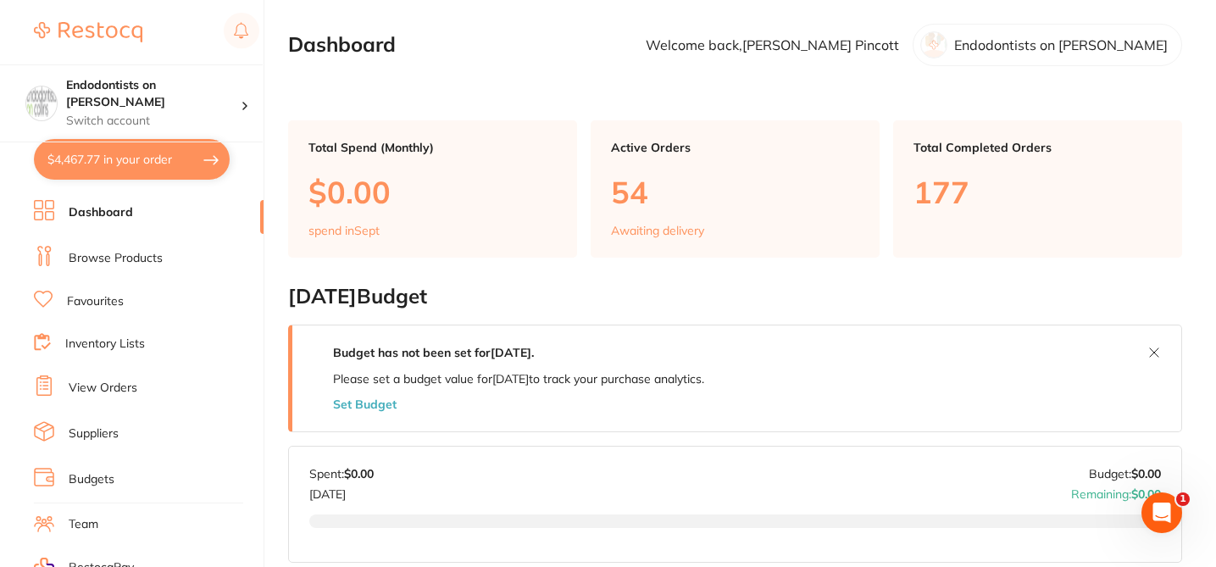
click at [133, 260] on link "Browse Products" at bounding box center [116, 258] width 94 height 17
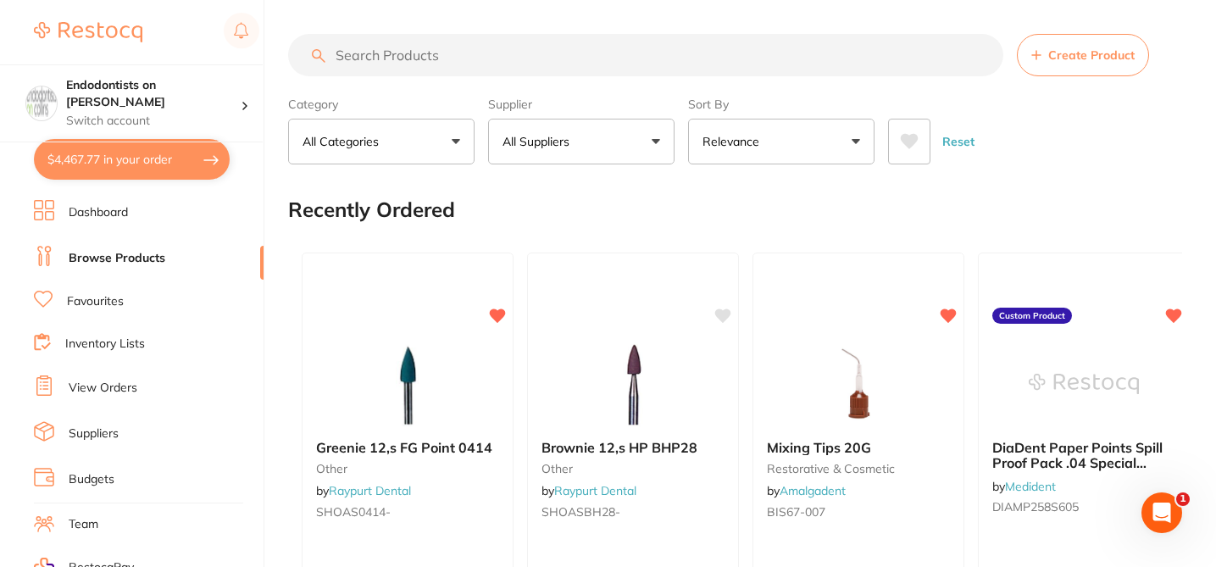
click at [373, 56] on input "search" at bounding box center [645, 55] width 715 height 42
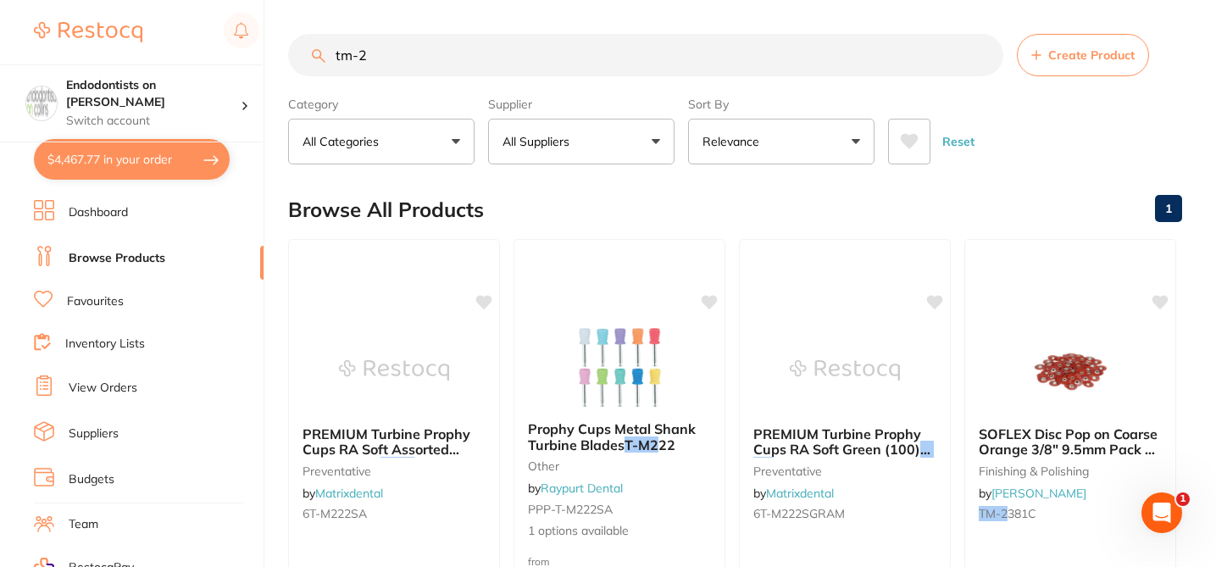
drag, startPoint x: 379, startPoint y: 63, endPoint x: 318, endPoint y: 47, distance: 62.9
click at [317, 49] on div "tm-2 Create Product" at bounding box center [735, 55] width 894 height 42
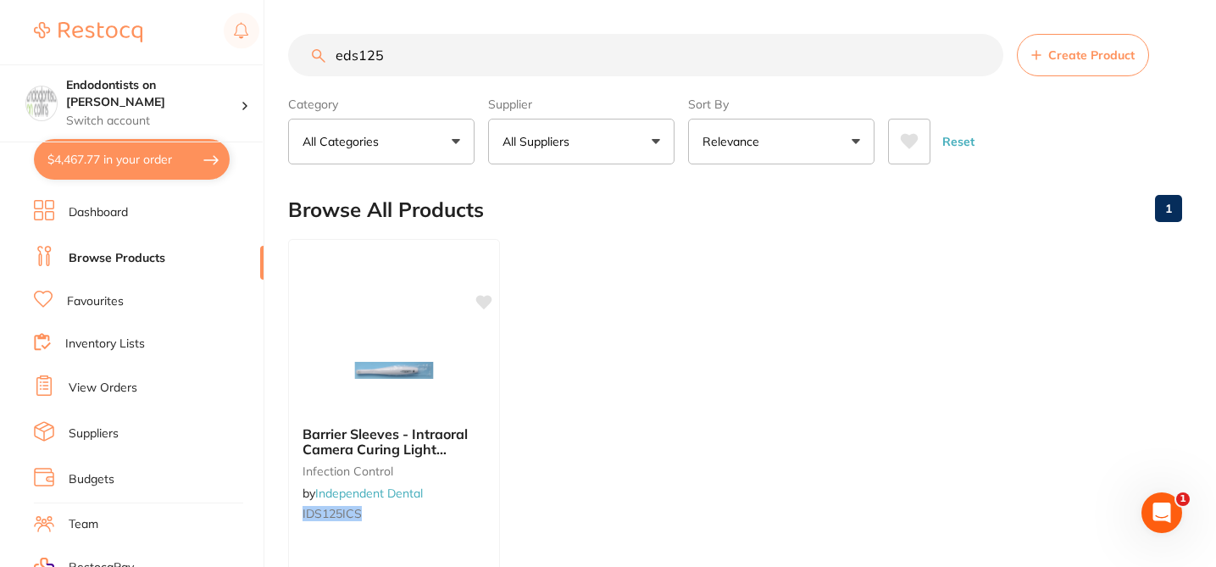
drag, startPoint x: 402, startPoint y: 63, endPoint x: 320, endPoint y: 47, distance: 82.9
click at [320, 51] on div "eds125 Create Product" at bounding box center [735, 55] width 894 height 42
click at [453, 49] on input "eds125" at bounding box center [645, 55] width 715 height 42
type input "e"
paste input "EDS125"
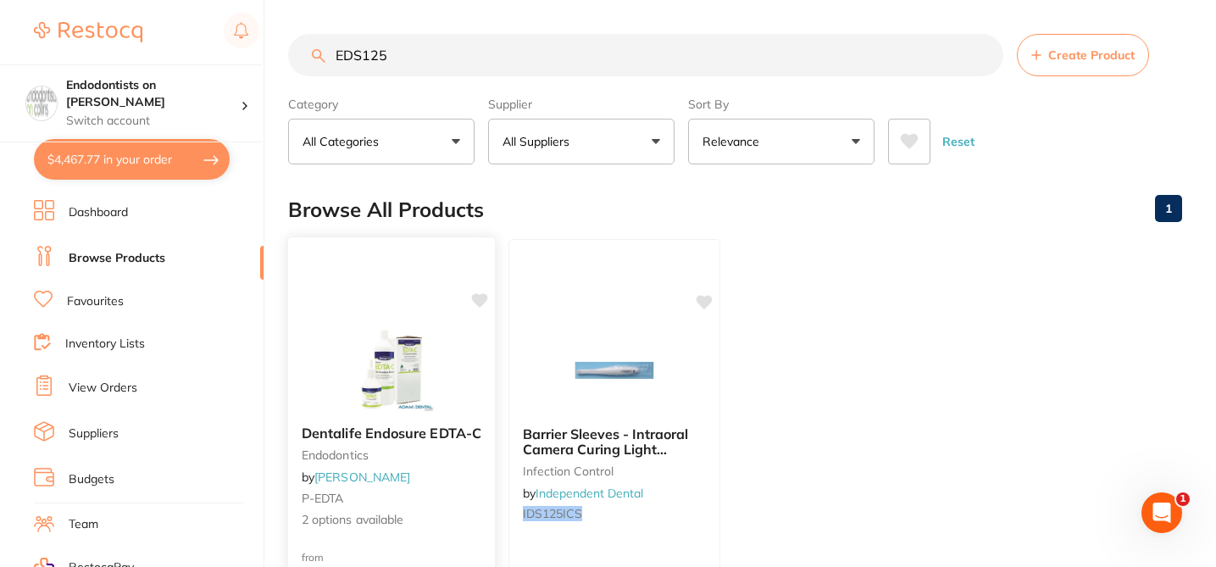
type input "EDS125"
click at [452, 492] on small "P-EDTA" at bounding box center [392, 499] width 180 height 14
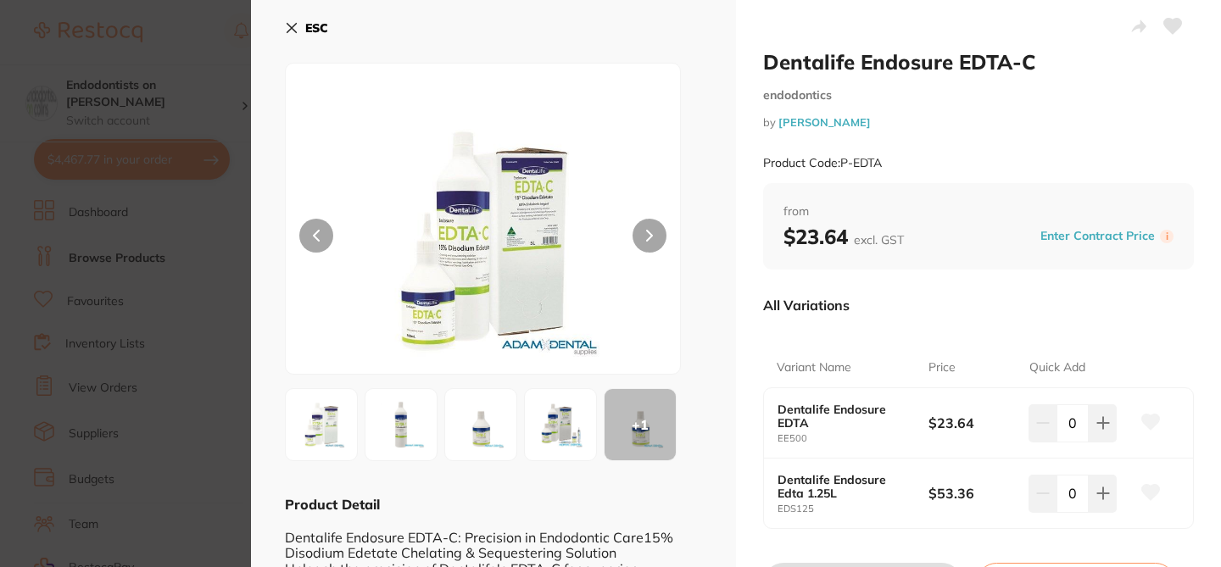
click at [1145, 492] on icon at bounding box center [1151, 492] width 18 height 15
click at [291, 28] on icon at bounding box center [291, 28] width 9 height 9
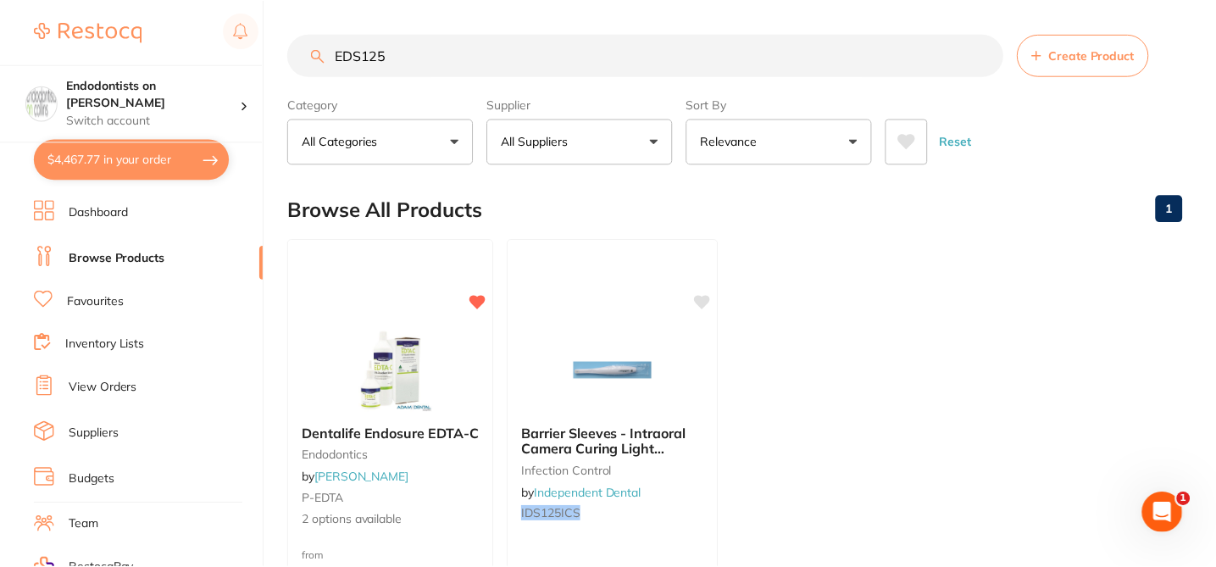
scroll to position [34, 0]
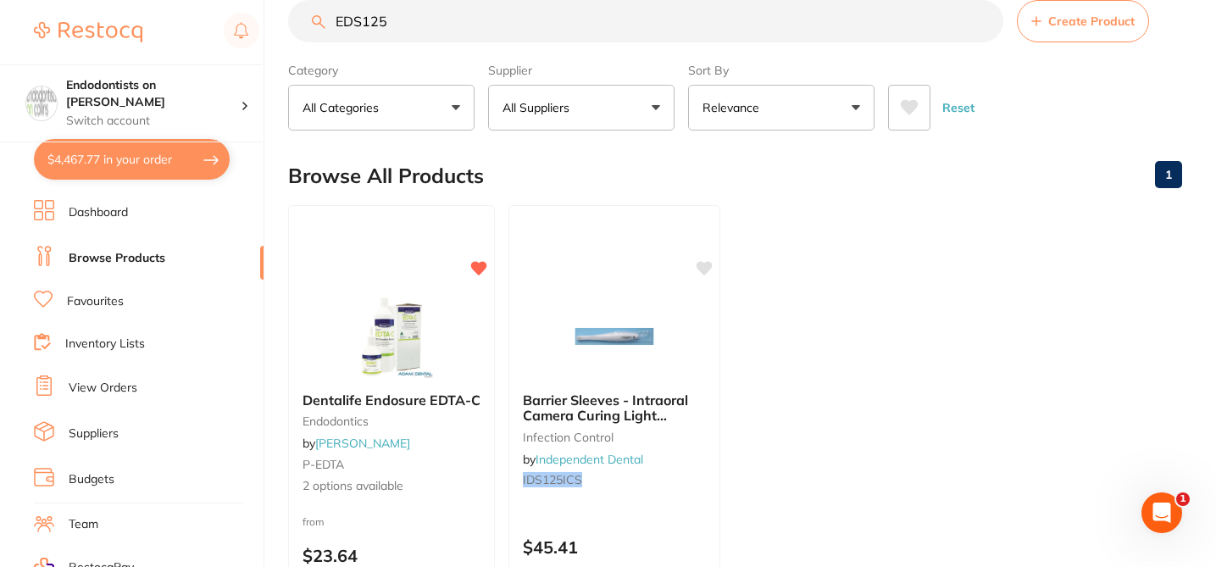
drag, startPoint x: 403, startPoint y: 22, endPoint x: 308, endPoint y: 23, distance: 94.9
click at [310, 23] on input "EDS125" at bounding box center [645, 21] width 715 height 42
paste input "DAN03-022"
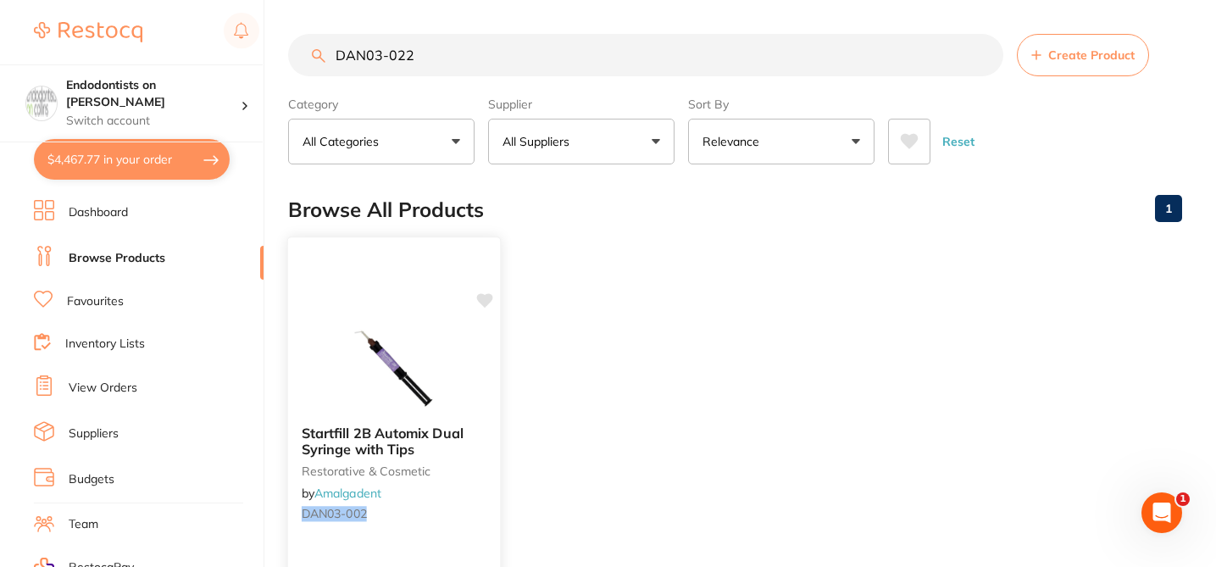
scroll to position [0, 0]
type input "DAN03-022"
click at [486, 303] on icon at bounding box center [485, 300] width 16 height 14
click at [580, 413] on ul "Startfill 2B Automix Dual Syringe with Tips restorative & cosmetic by Amalgaden…" at bounding box center [735, 482] width 894 height 487
drag, startPoint x: 416, startPoint y: 56, endPoint x: 304, endPoint y: 51, distance: 112.0
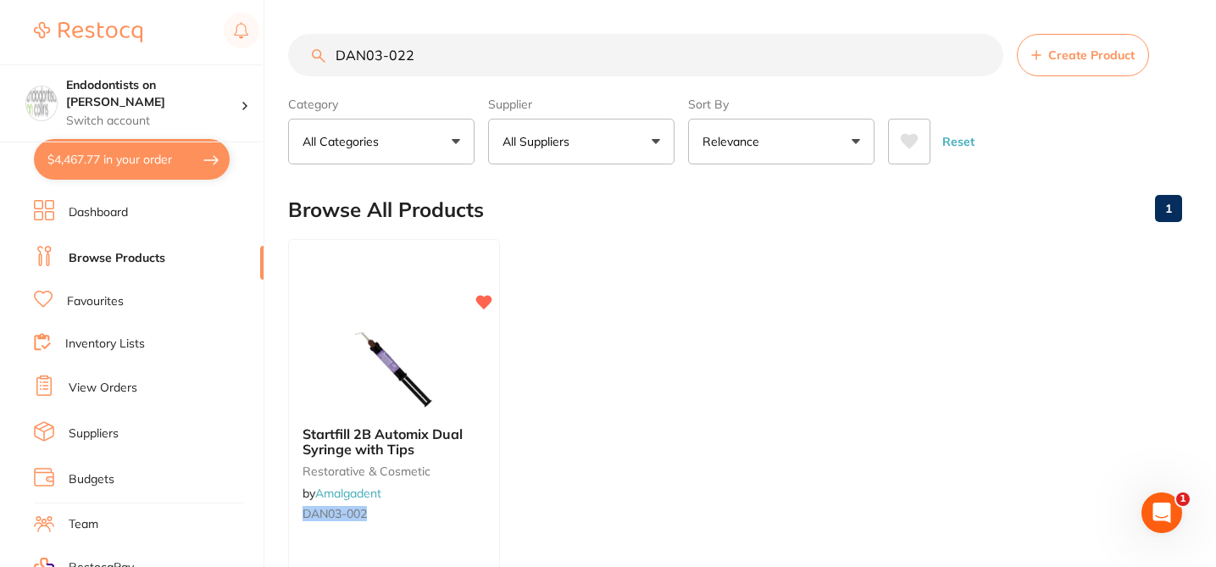
click at [304, 51] on input "DAN03-022" at bounding box center [645, 55] width 715 height 42
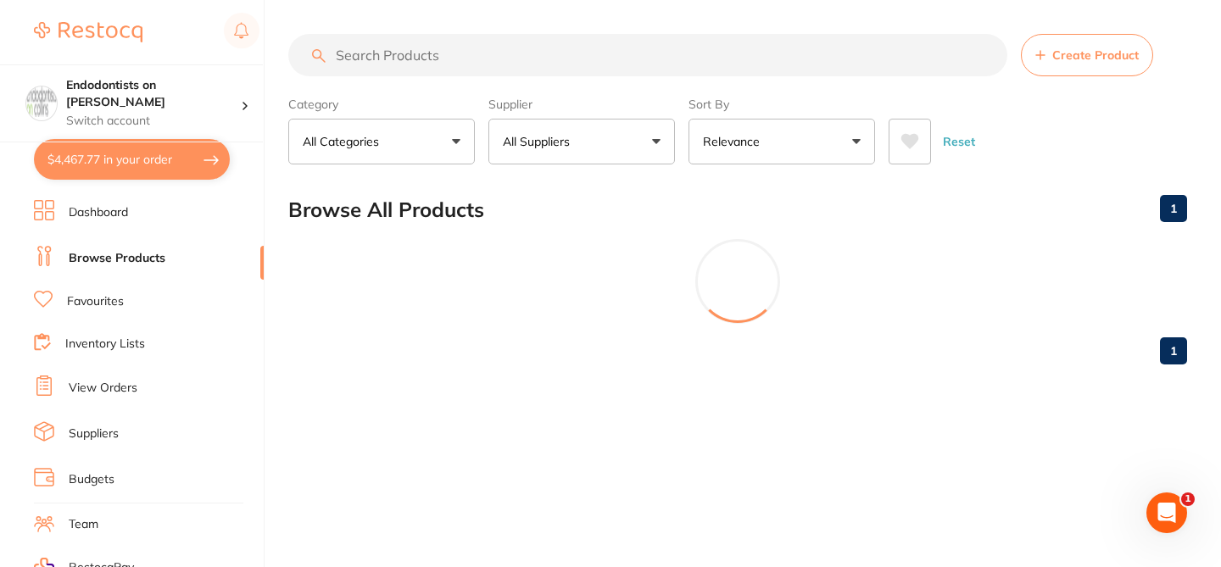
paste input "D10462"
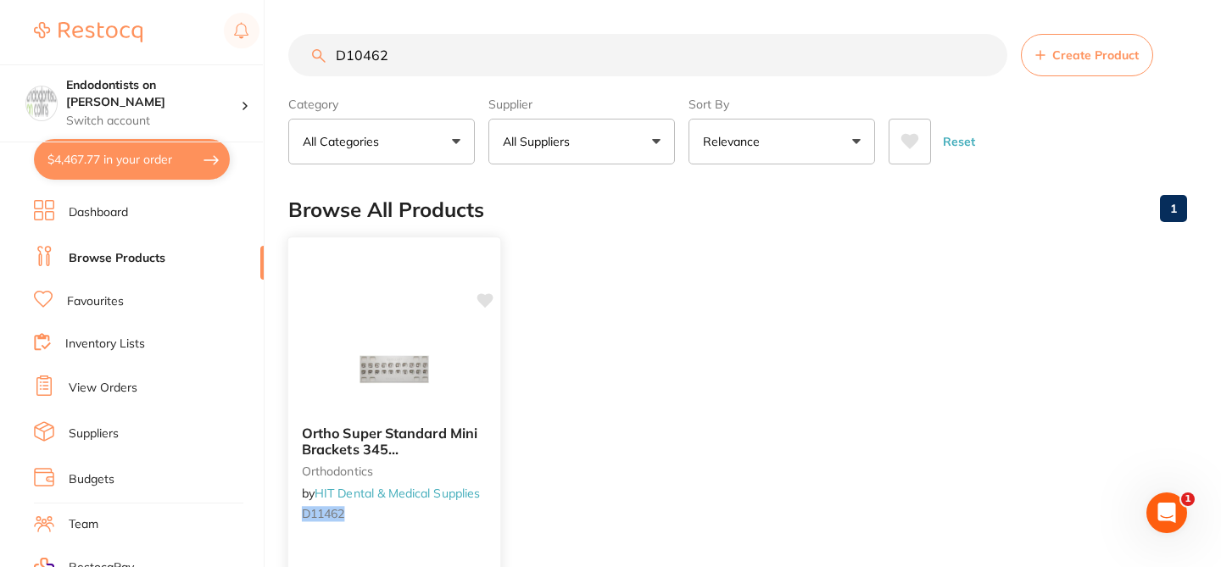
click at [485, 296] on icon at bounding box center [485, 300] width 16 height 14
click at [486, 295] on icon at bounding box center [485, 300] width 16 height 14
drag, startPoint x: 399, startPoint y: 51, endPoint x: 308, endPoint y: 48, distance: 91.6
click at [308, 48] on input "D10462" at bounding box center [645, 55] width 715 height 42
paste input "- MP"
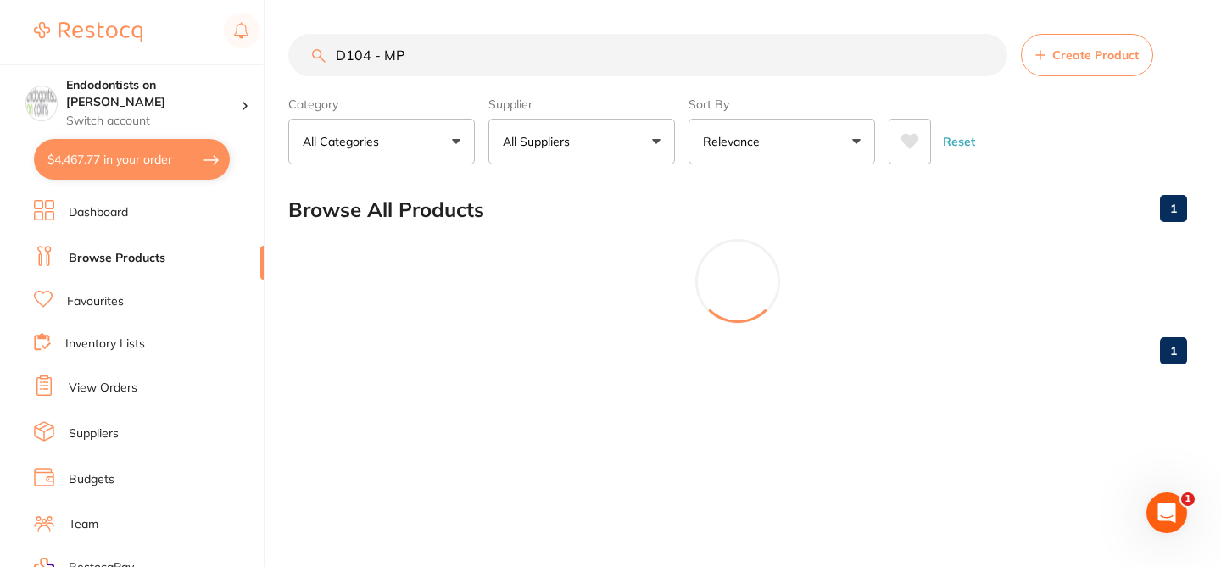
click at [413, 58] on input "D104 - MP" at bounding box center [647, 55] width 719 height 42
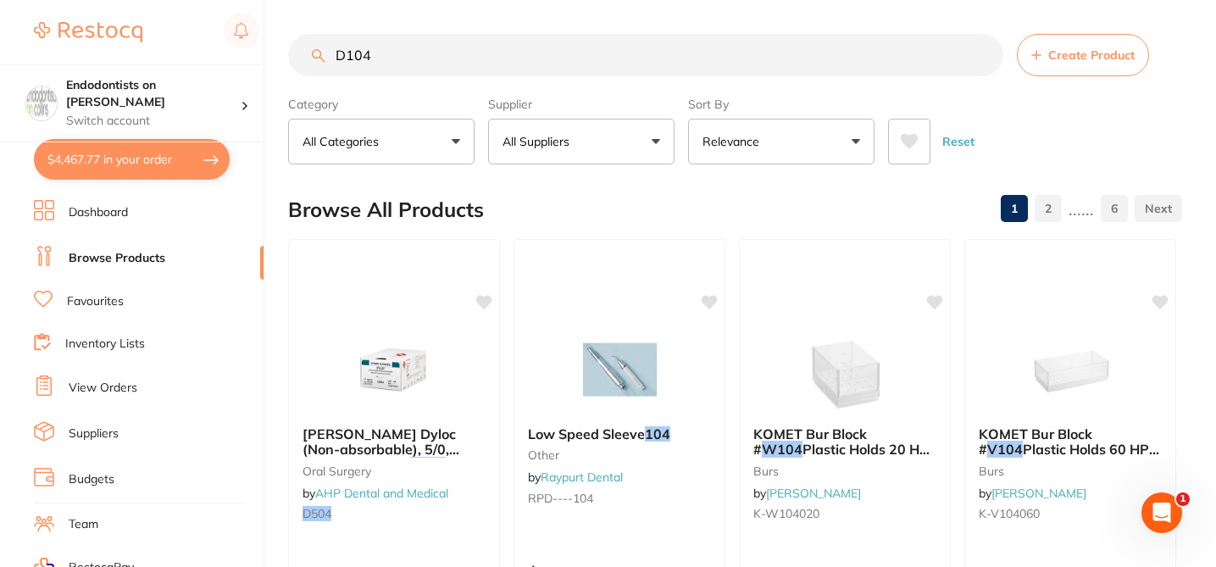
drag, startPoint x: 403, startPoint y: 52, endPoint x: 296, endPoint y: 40, distance: 108.3
click at [296, 44] on input "D104" at bounding box center [645, 55] width 715 height 42
paste input "62"
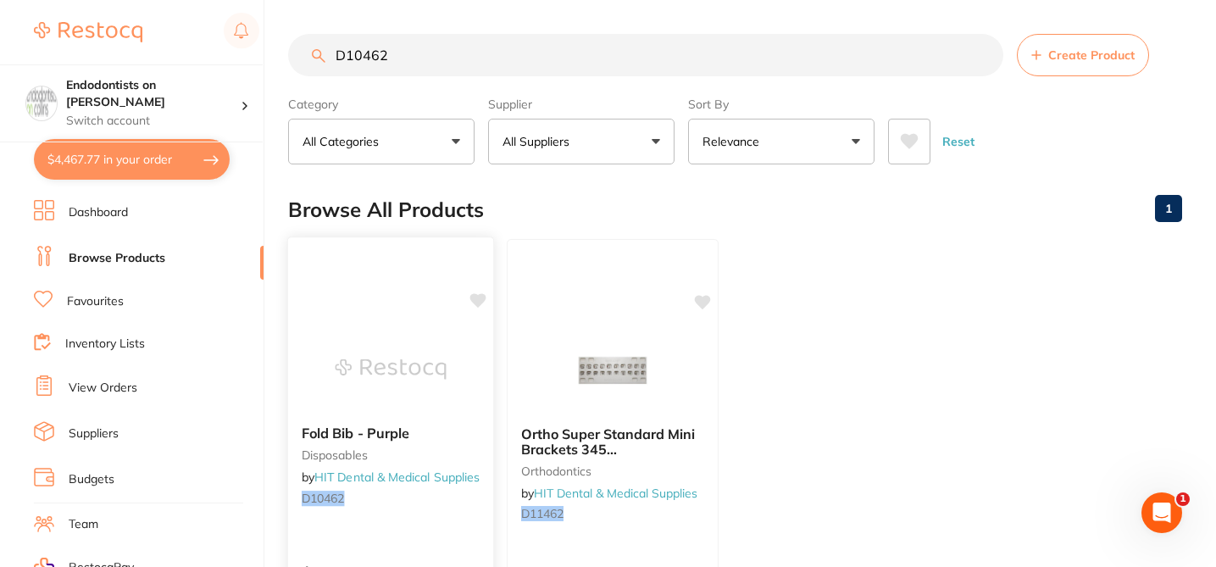
click at [478, 305] on icon at bounding box center [478, 300] width 17 height 17
click at [550, 203] on div "Browse All Products 1" at bounding box center [735, 209] width 894 height 57
drag, startPoint x: 409, startPoint y: 56, endPoint x: 284, endPoint y: 33, distance: 127.5
click at [284, 33] on div "$4,467.77 Endodontists on Collins Switch account Endodontists on Collins $4,467…" at bounding box center [608, 283] width 1216 height 567
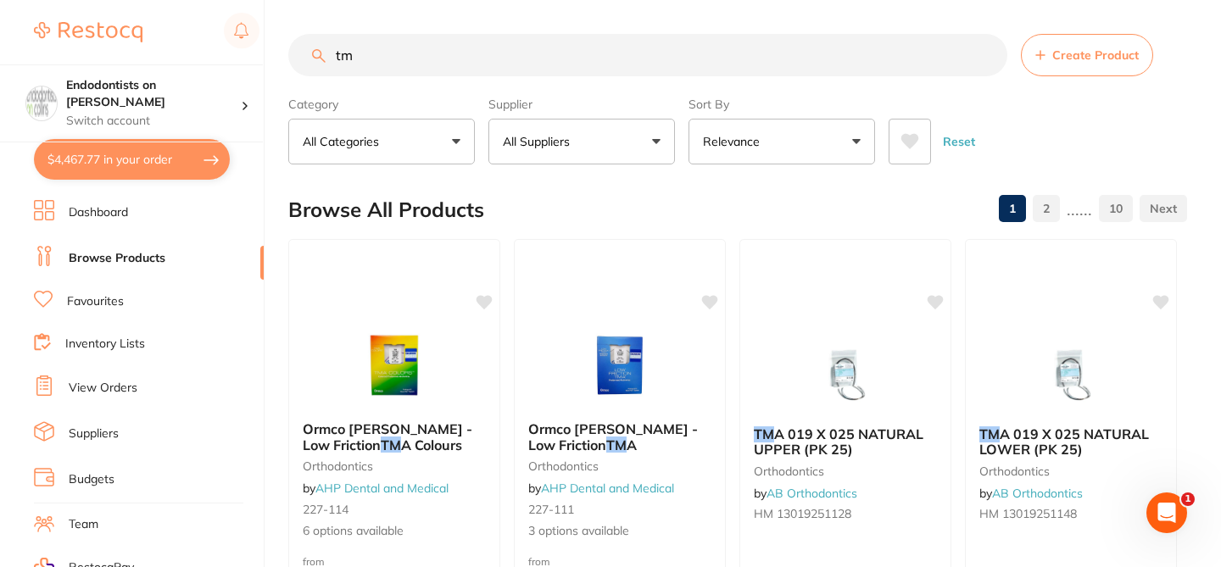
type input "t"
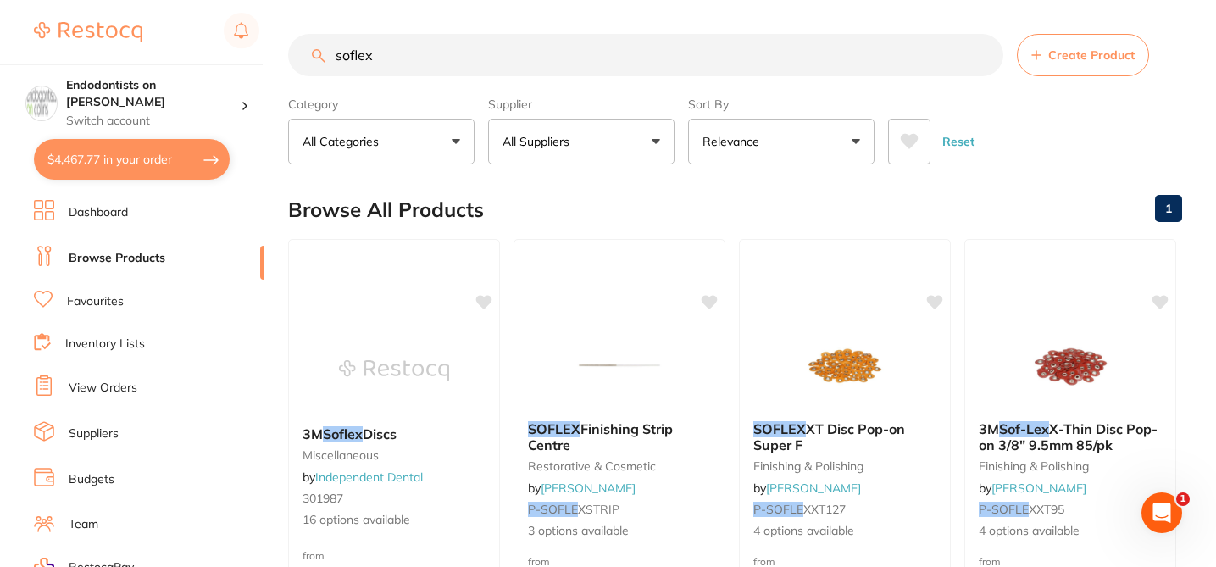
click at [579, 195] on div "Browse All Products 1" at bounding box center [735, 209] width 894 height 57
click at [394, 59] on input "soflex" at bounding box center [645, 55] width 715 height 42
type input "s"
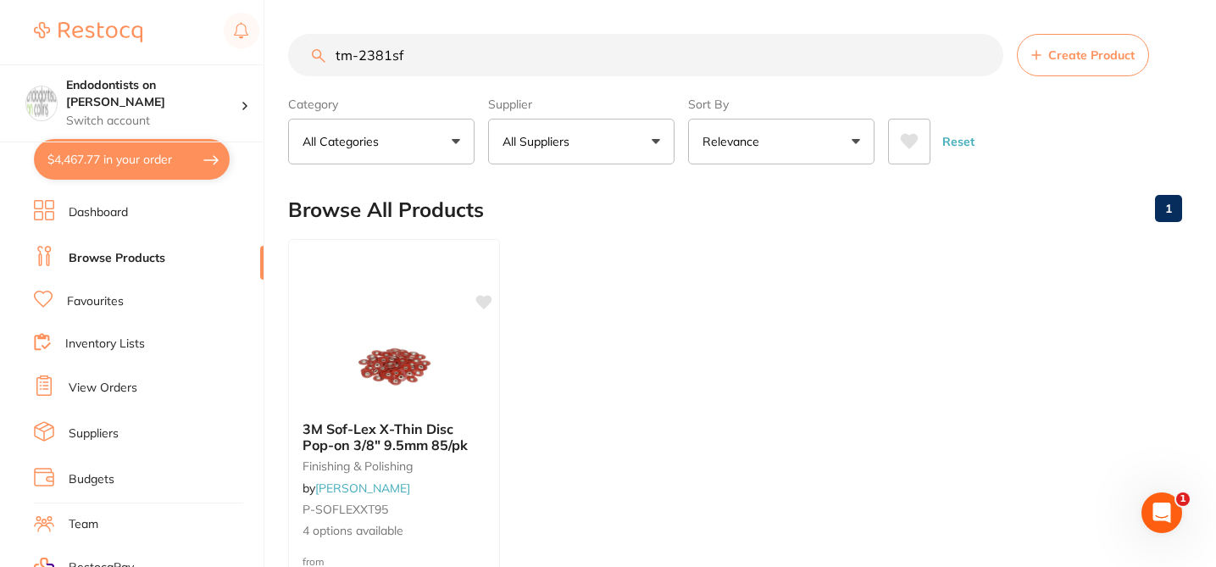
drag, startPoint x: 413, startPoint y: 57, endPoint x: 327, endPoint y: 51, distance: 85.8
click at [327, 51] on input "tm-2381sf" at bounding box center [645, 55] width 715 height 42
type input "tm-2381sf"
click at [437, 44] on input "tm-2381sf" at bounding box center [645, 55] width 715 height 42
drag, startPoint x: 425, startPoint y: 53, endPoint x: 303, endPoint y: 36, distance: 122.4
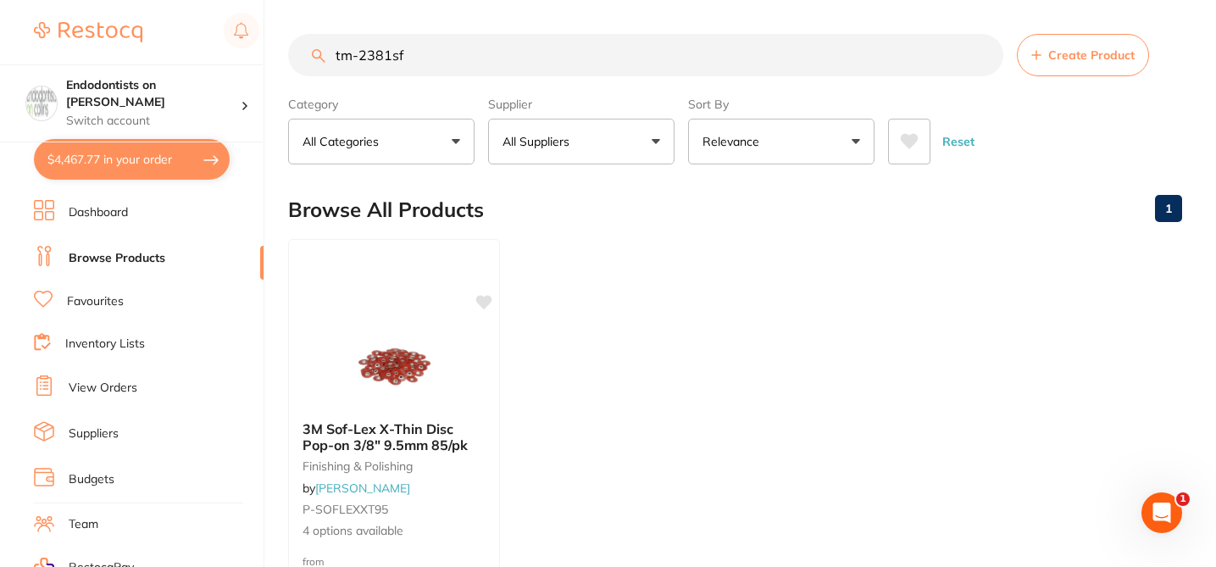
click at [303, 37] on input "tm-2381sf" at bounding box center [645, 55] width 715 height 42
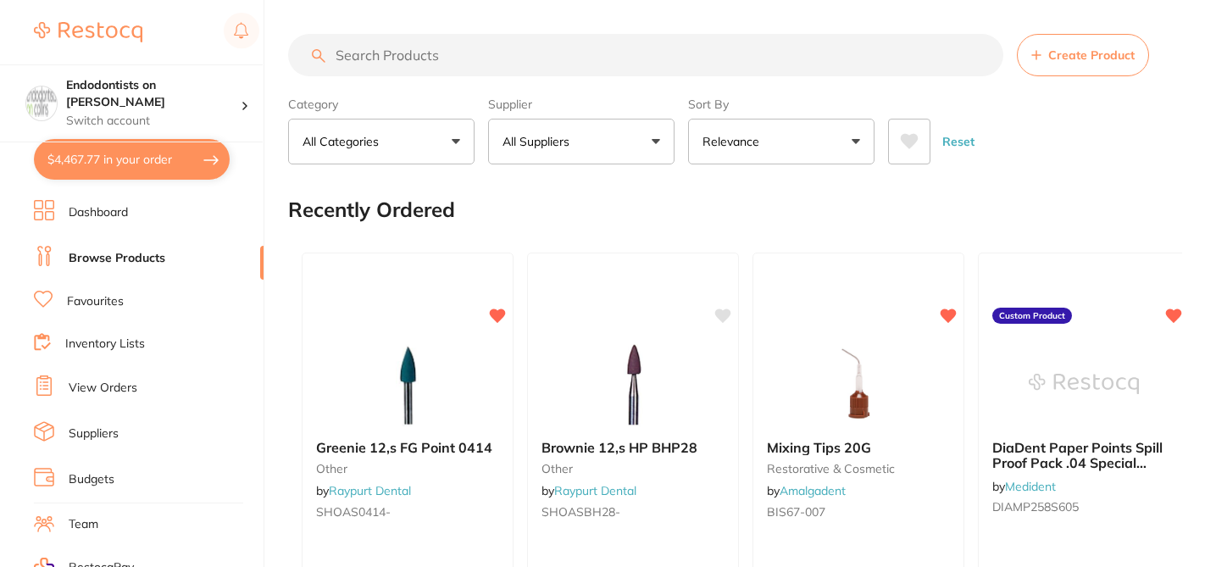
click at [420, 53] on input "search" at bounding box center [645, 55] width 715 height 42
paste input "tm-2381sf"
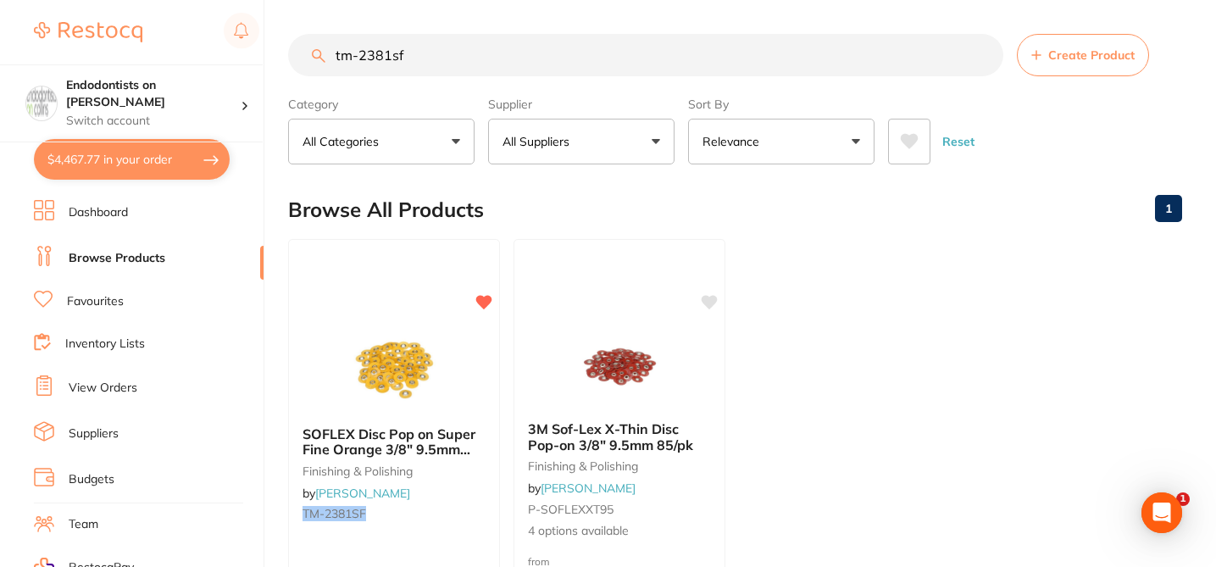
click at [866, 396] on ul "SOFLEX Disc Pop on Super Fine Orange 3/8" 9.5mm Pack of 85 finishing & polishin…" at bounding box center [735, 482] width 894 height 487
drag, startPoint x: 420, startPoint y: 50, endPoint x: 321, endPoint y: 48, distance: 99.2
click at [321, 48] on div "tm-2381sf Create Product" at bounding box center [735, 55] width 894 height 42
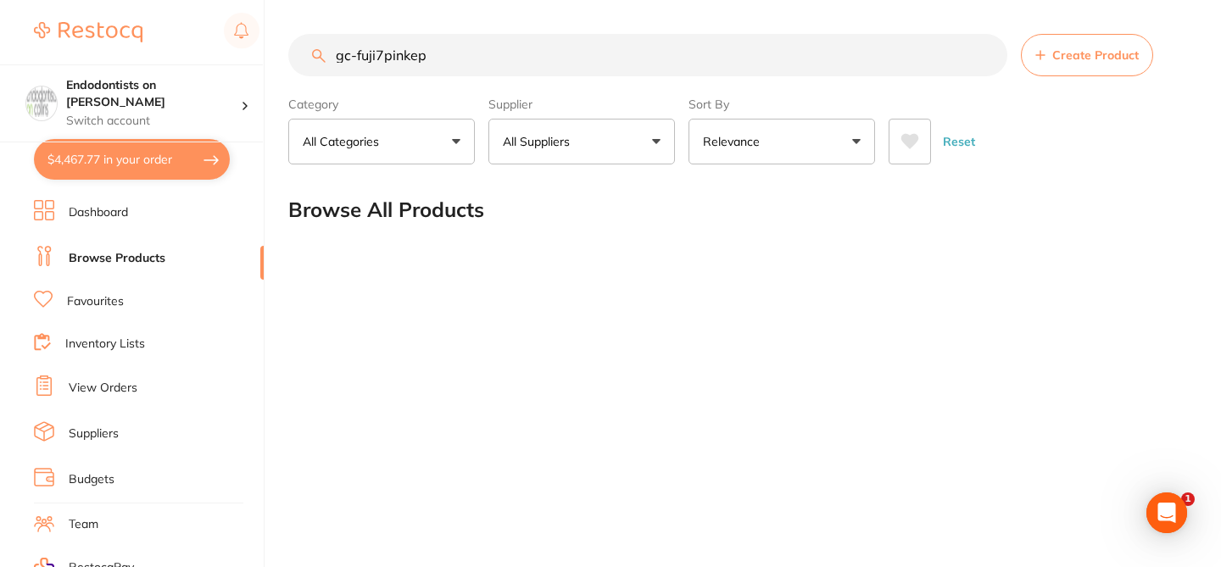
drag, startPoint x: 453, startPoint y: 60, endPoint x: 307, endPoint y: 47, distance: 146.3
click at [311, 49] on div "gc-fuji7pinkep Create Product" at bounding box center [737, 55] width 898 height 42
click at [444, 56] on input "gc-fuji7pinkep" at bounding box center [647, 55] width 719 height 42
drag, startPoint x: 444, startPoint y: 56, endPoint x: 307, endPoint y: 48, distance: 137.5
click at [308, 48] on input "gc-fuji7pinkep" at bounding box center [647, 55] width 719 height 42
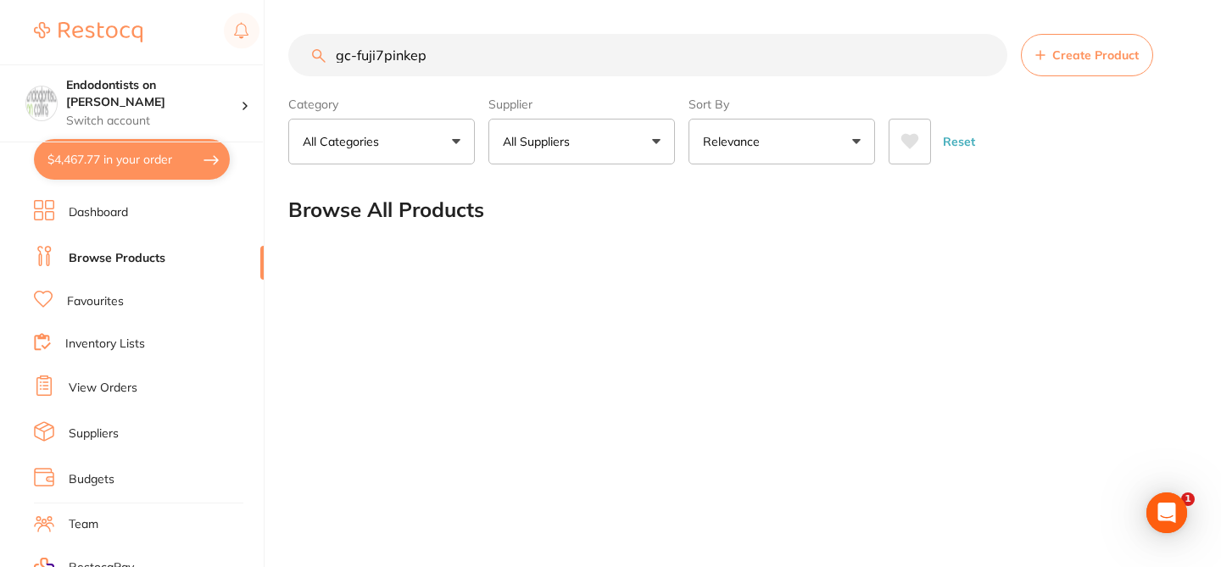
paste input "GC-FUJI7PINKEP"
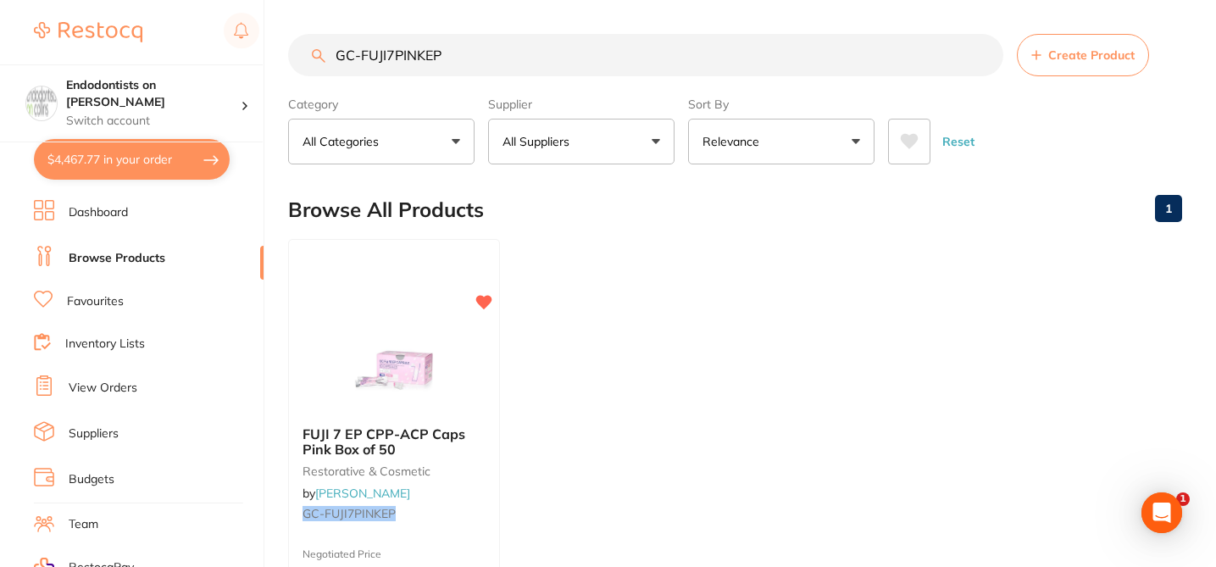
type input "GC-FUJI7PINKEP"
click at [590, 476] on ul "FUJI 7 EP CPP-ACP Caps Pink Box of 50 restorative & cosmetic by Henry Schein Ha…" at bounding box center [735, 482] width 894 height 487
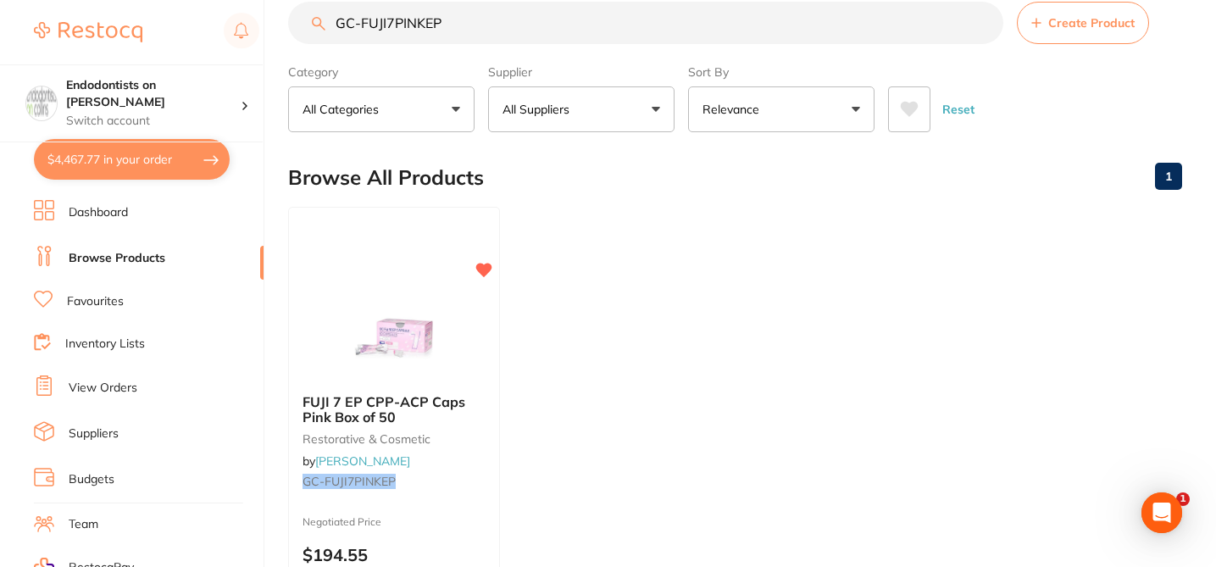
scroll to position [34, 0]
click at [114, 301] on link "Favourites" at bounding box center [95, 301] width 57 height 17
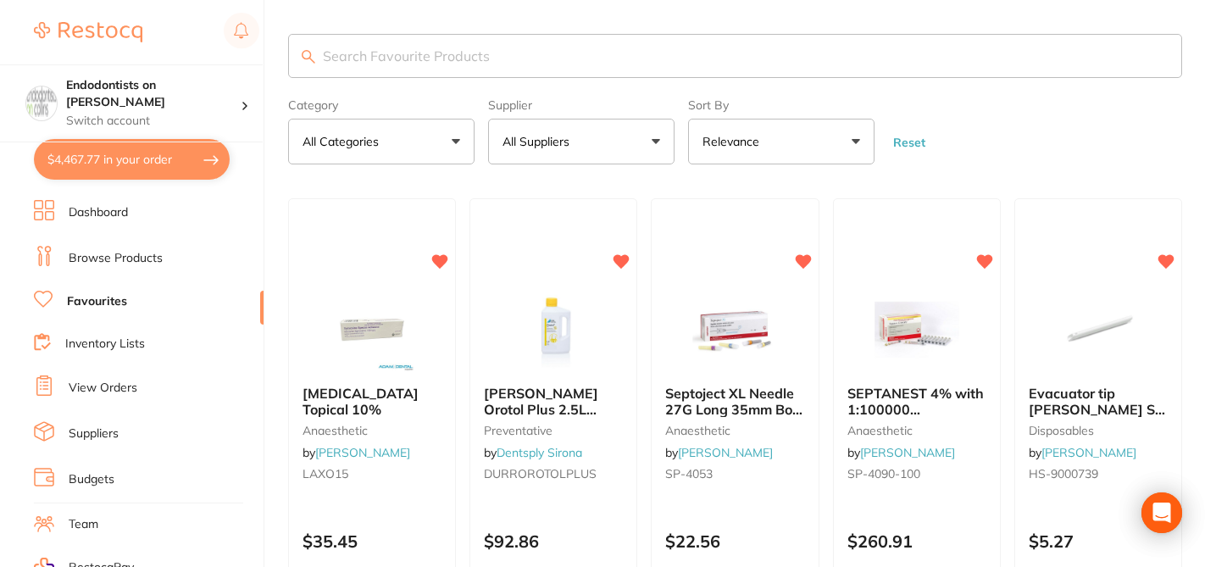
click at [453, 62] on input "search" at bounding box center [735, 56] width 894 height 44
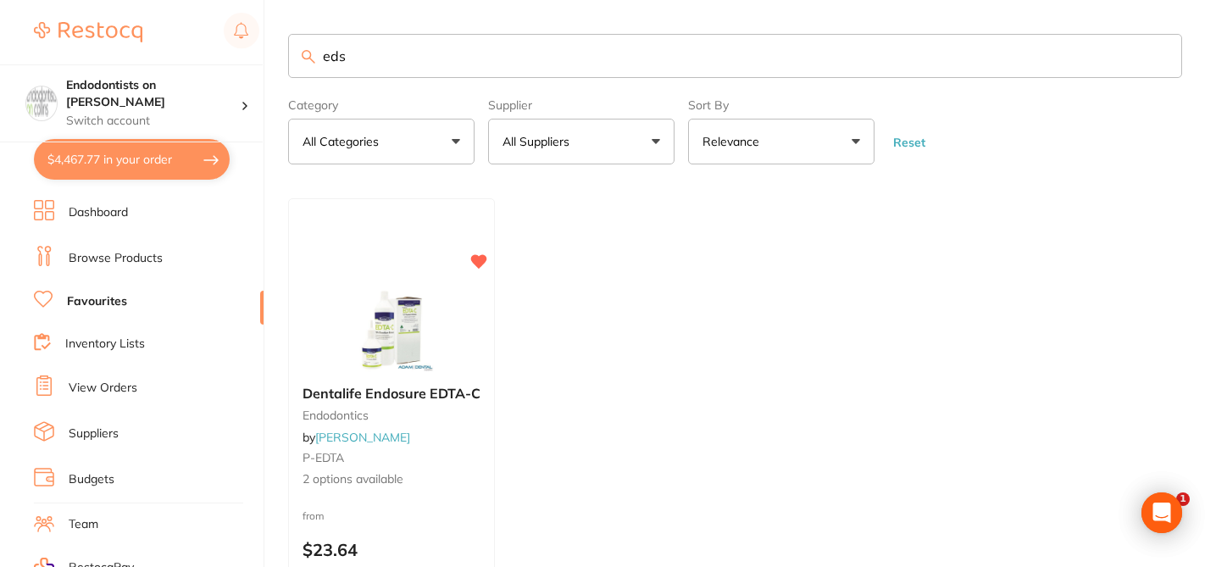
click at [403, 61] on input "eds" at bounding box center [735, 56] width 894 height 44
type input "e"
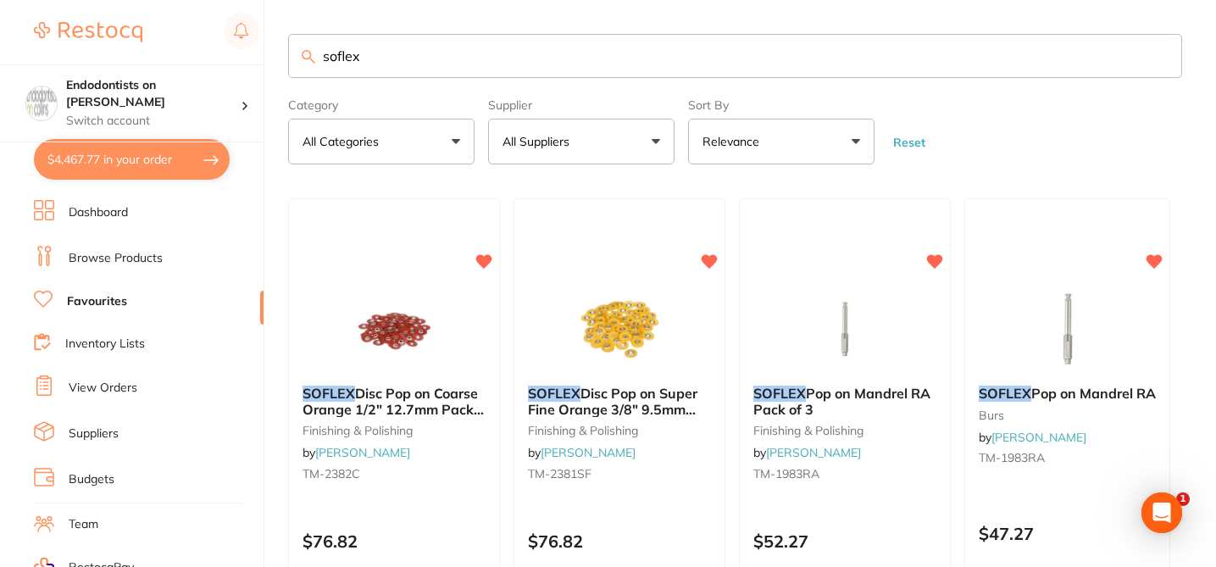
drag, startPoint x: 377, startPoint y: 65, endPoint x: 285, endPoint y: 36, distance: 96.8
click at [285, 36] on div "$4,467.77 Endodontists on Collins Switch account Endodontists on Collins $4,467…" at bounding box center [608, 283] width 1216 height 567
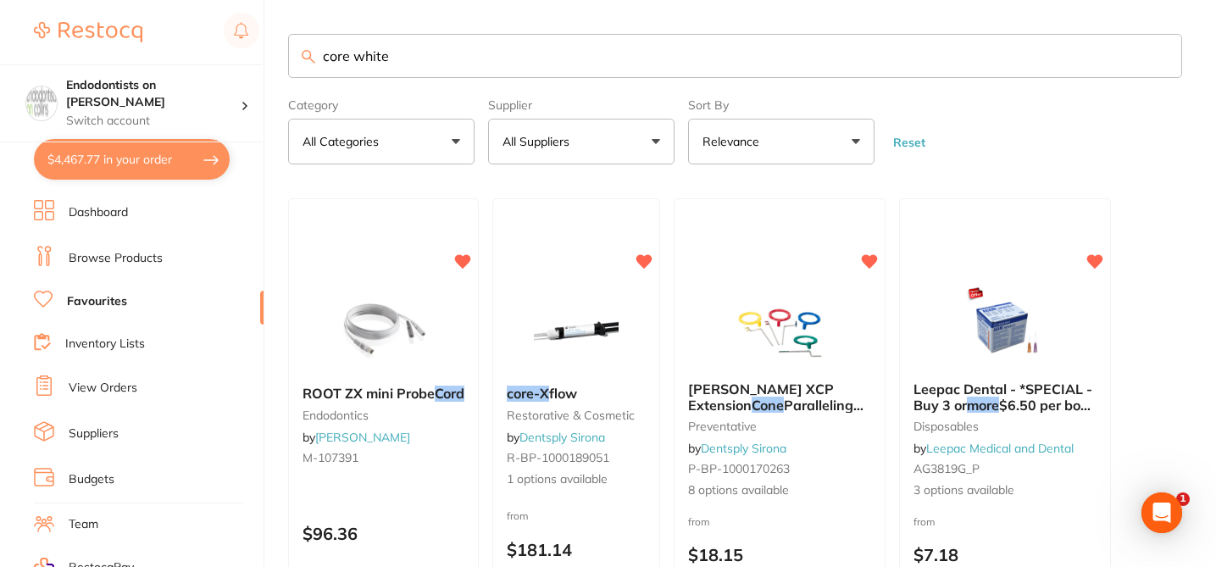
drag, startPoint x: 410, startPoint y: 60, endPoint x: 303, endPoint y: 56, distance: 107.7
click at [303, 56] on div "core white" at bounding box center [735, 56] width 894 height 44
paste input "DAN03-022"
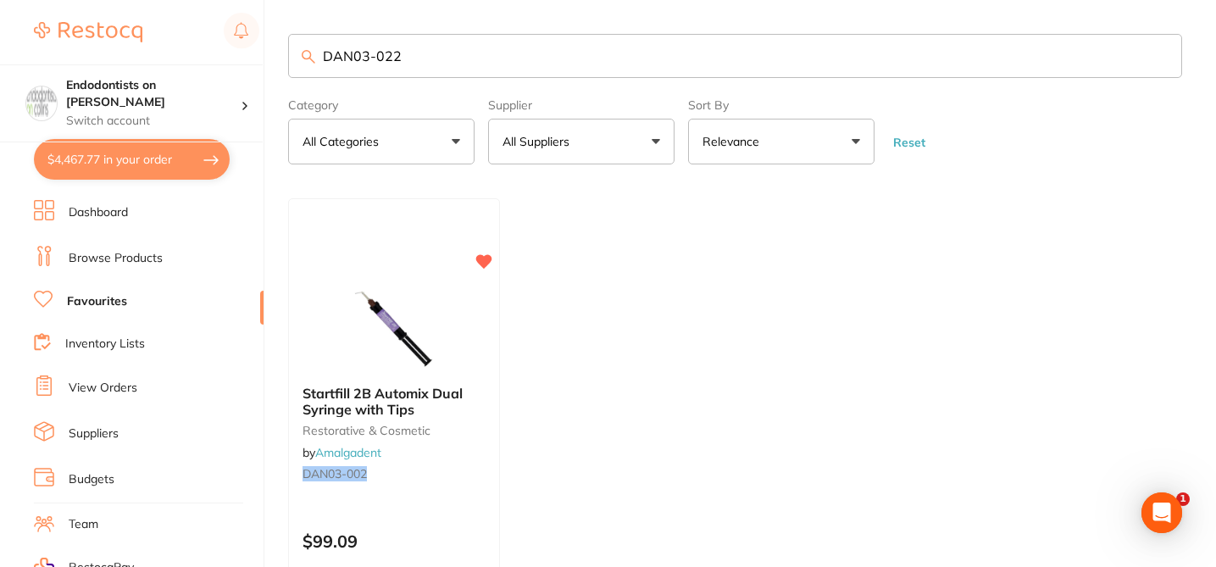
type input "DAN03-022"
click at [582, 356] on ul "Startfill 2B Automix Dual Syringe with Tips restorative & cosmetic by Amalgaden…" at bounding box center [735, 441] width 894 height 487
click at [448, 470] on small "DAN03-002" at bounding box center [394, 474] width 185 height 14
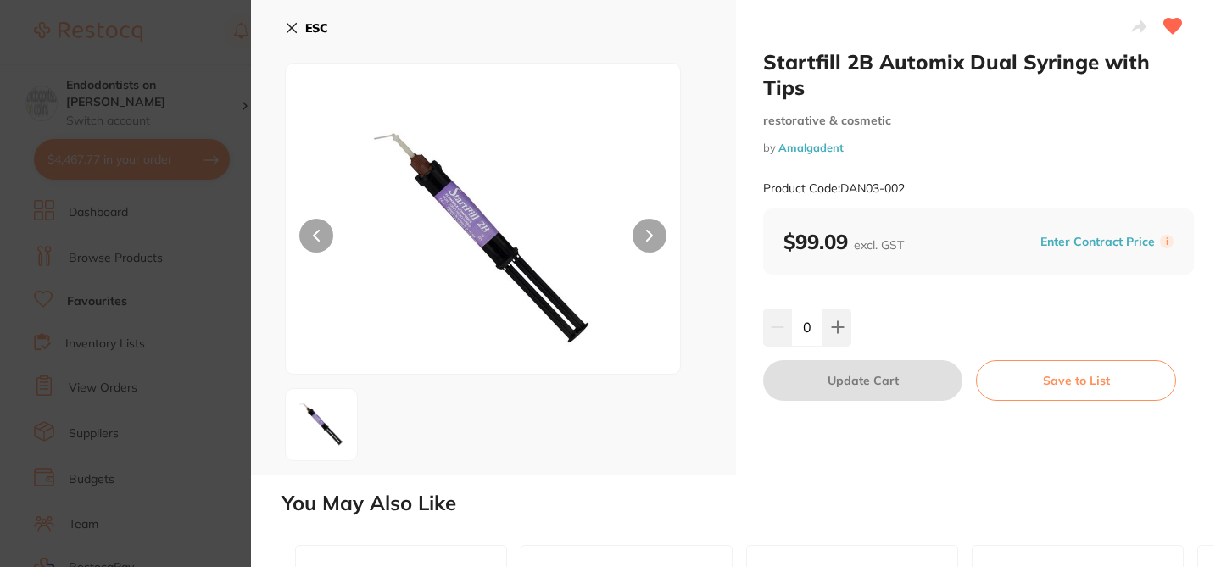
click at [205, 44] on section "Startfill 2B Automix Dual Syringe with Tips restorative & cosmetic by Amalgaden…" at bounding box center [610, 283] width 1221 height 567
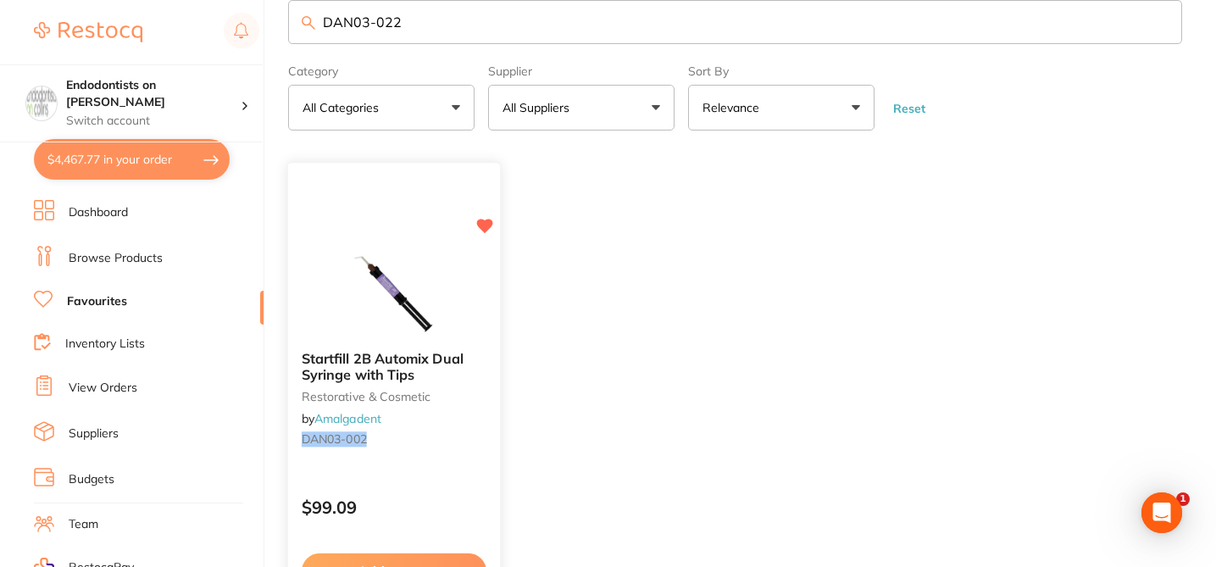
click at [465, 434] on small "DAN03-002" at bounding box center [394, 440] width 185 height 14
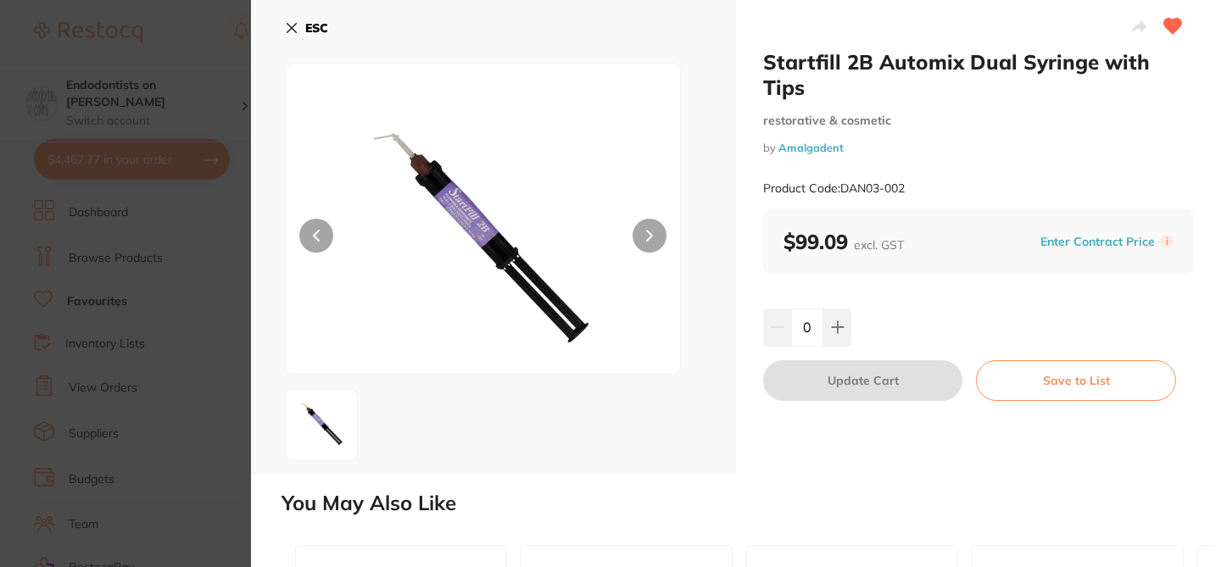
click at [290, 23] on icon at bounding box center [292, 28] width 14 height 14
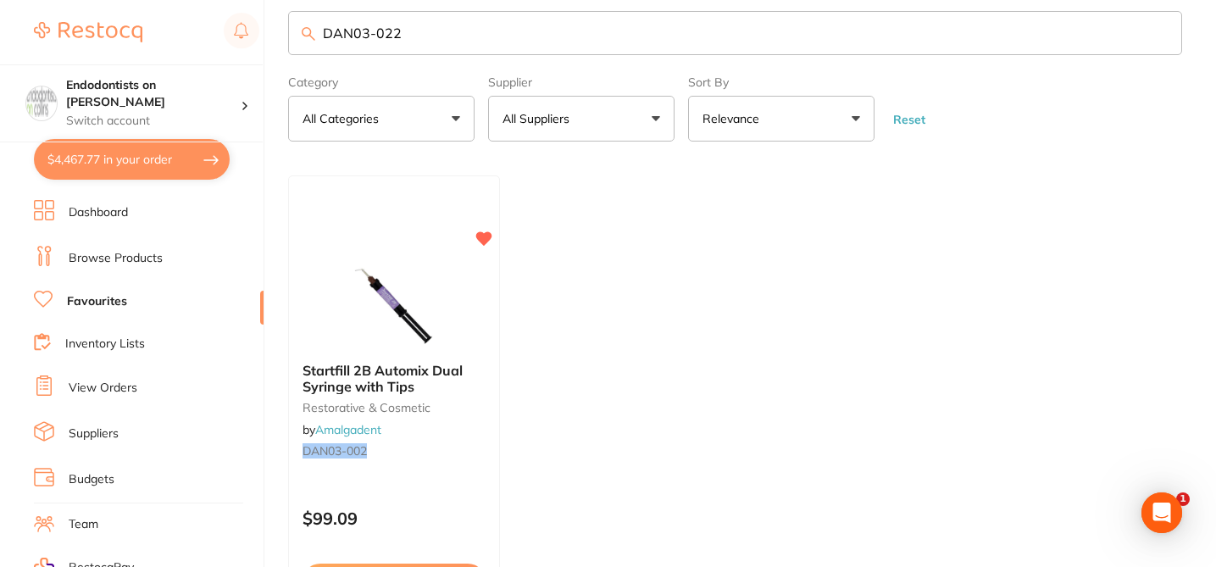
scroll to position [1, 0]
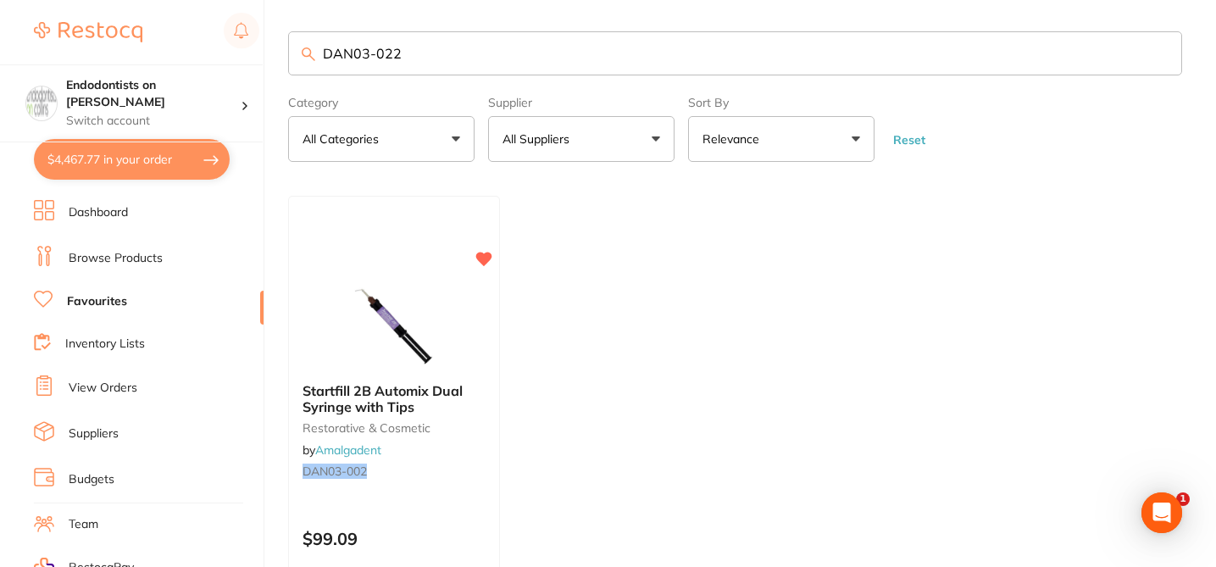
drag, startPoint x: 426, startPoint y: 21, endPoint x: 277, endPoint y: 13, distance: 149.4
click at [277, 13] on div "$4,467.77 Endodontists on Collins Switch account Endodontists on Collins $4,467…" at bounding box center [608, 280] width 1216 height 567
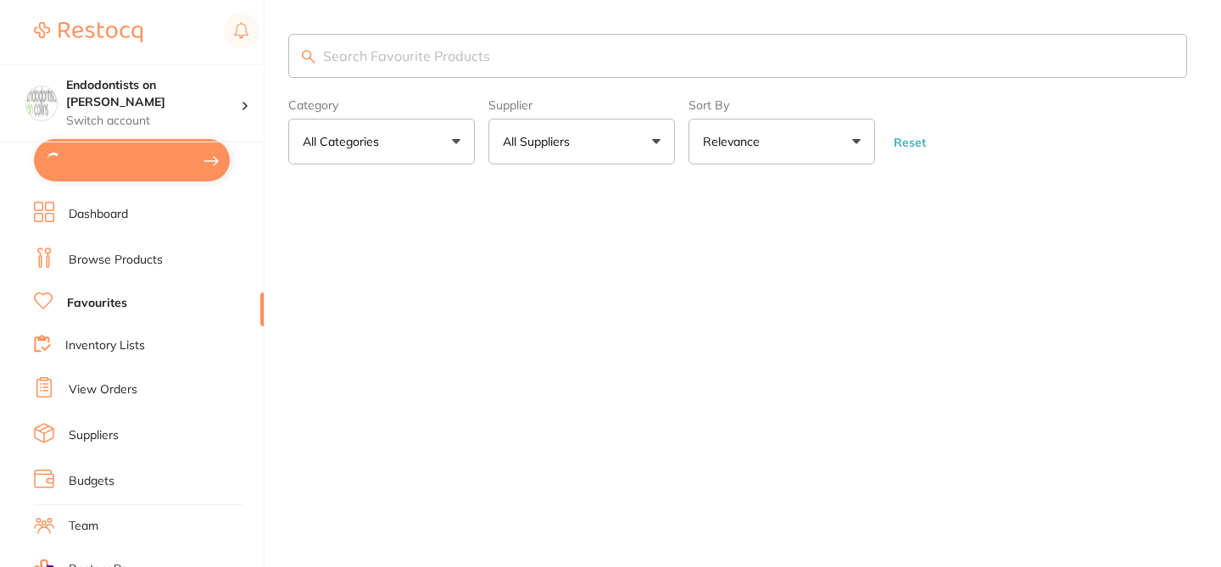
click at [392, 61] on input "search" at bounding box center [737, 56] width 898 height 44
paste input "DAN03-022"
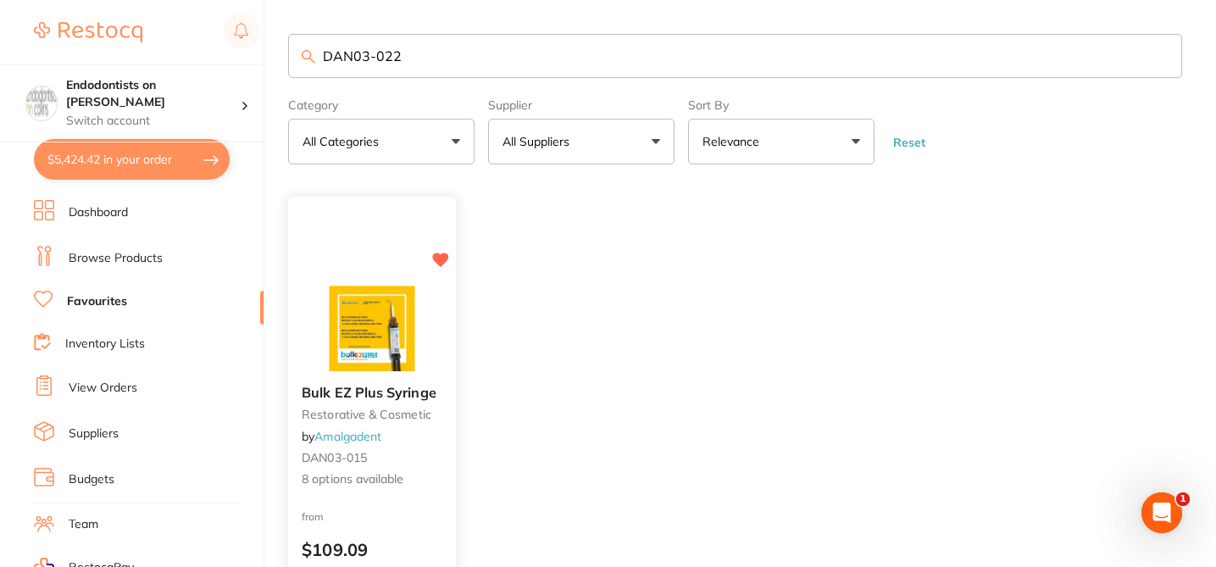
click at [435, 508] on div "from $109.09" at bounding box center [372, 538] width 168 height 61
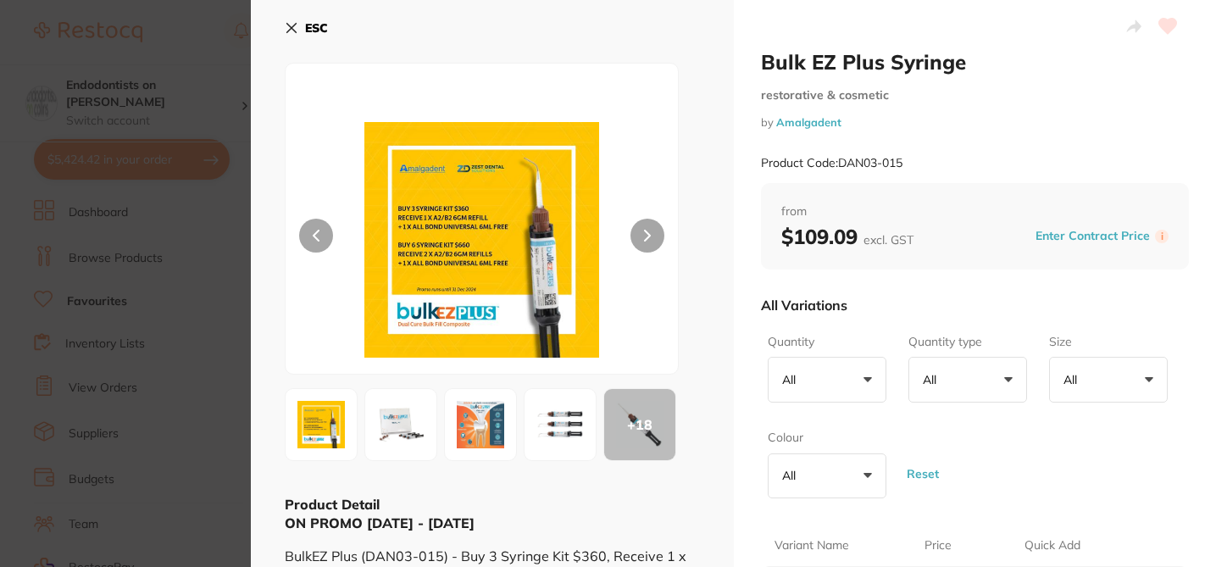
click at [954, 118] on small "by Amalgadent" at bounding box center [975, 122] width 429 height 13
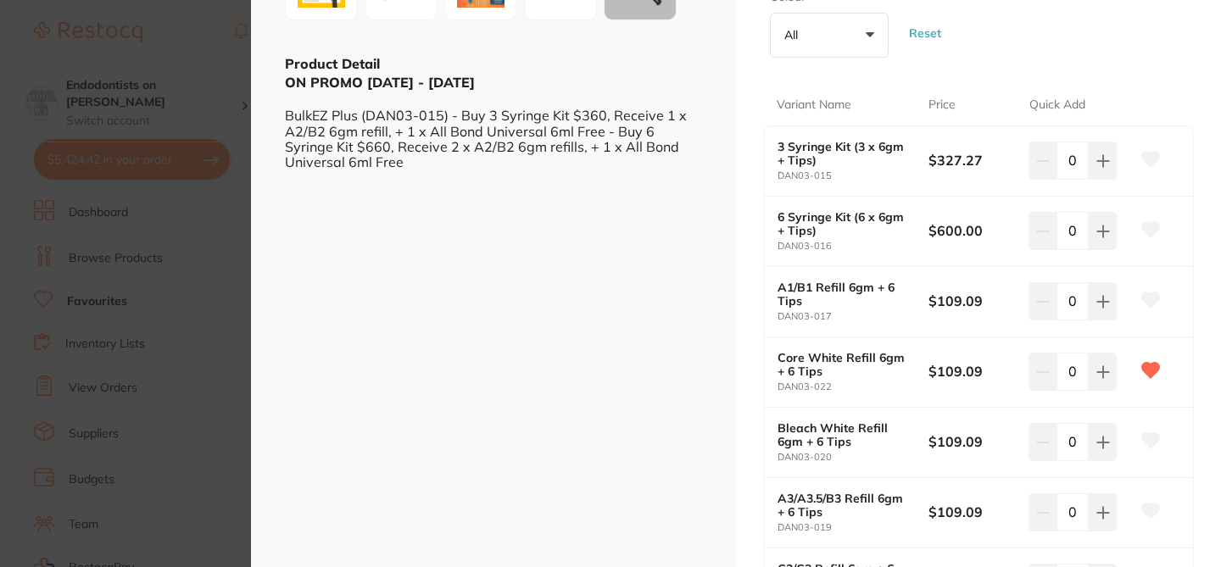
scroll to position [475, 0]
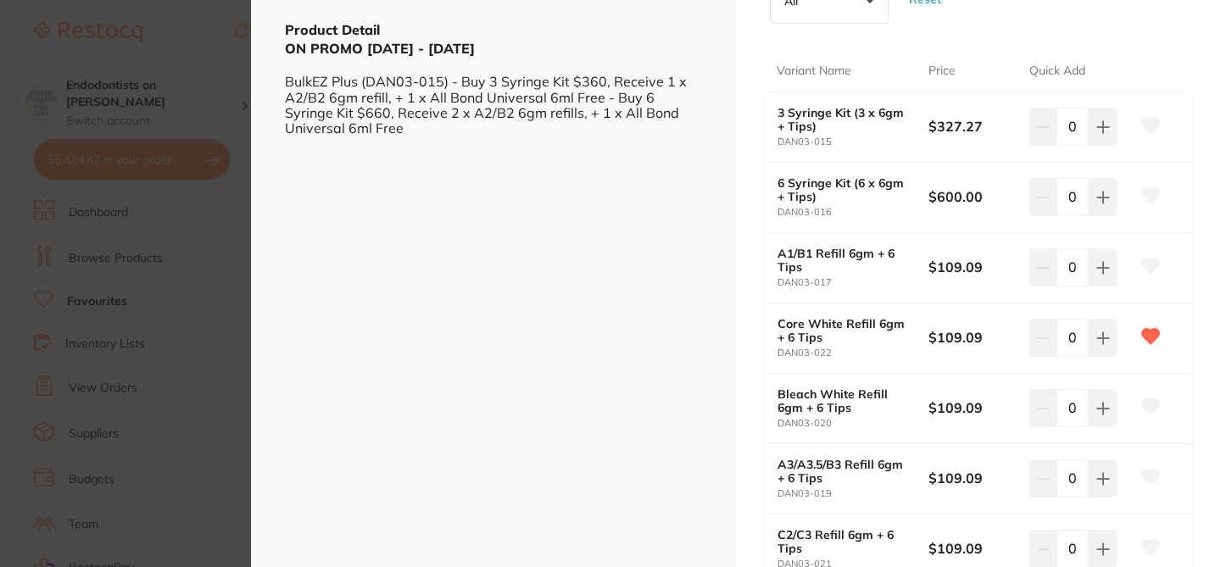
click at [213, 37] on section "Bulk EZ Plus Syringe restorative & cosmetic by Amalgadent Product Code: DAN03-0…" at bounding box center [610, 283] width 1221 height 567
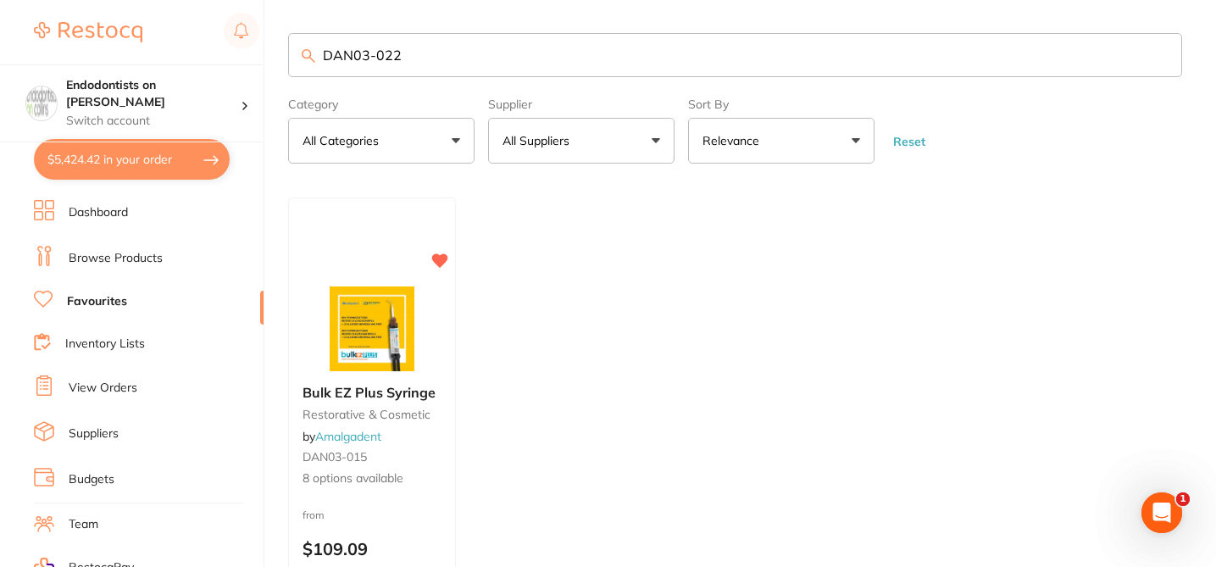
drag, startPoint x: 418, startPoint y: 57, endPoint x: 281, endPoint y: 43, distance: 137.1
click at [285, 46] on div "$5,424.42 Endodontists on Collins Switch account Endodontists on Collins $5,424…" at bounding box center [608, 282] width 1216 height 567
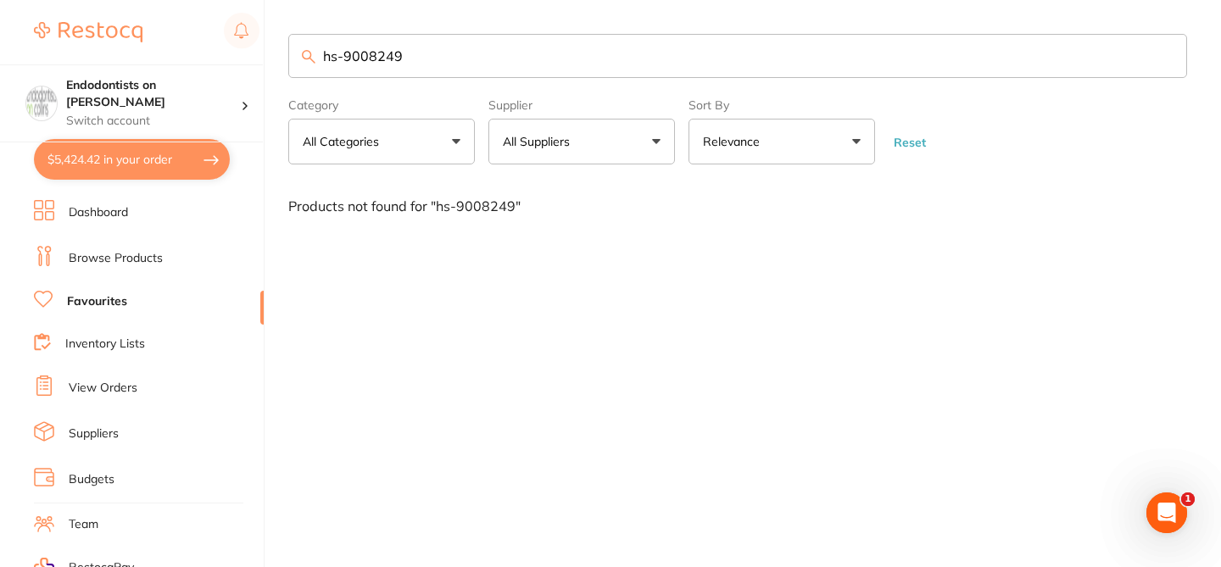
drag, startPoint x: 420, startPoint y: 57, endPoint x: 286, endPoint y: 47, distance: 133.5
click at [288, 47] on input "hs-9008249" at bounding box center [737, 56] width 898 height 44
type input "hs-9008249"
click at [437, 63] on input "hs-9008249" at bounding box center [737, 56] width 898 height 44
drag, startPoint x: 435, startPoint y: 61, endPoint x: 298, endPoint y: 47, distance: 137.2
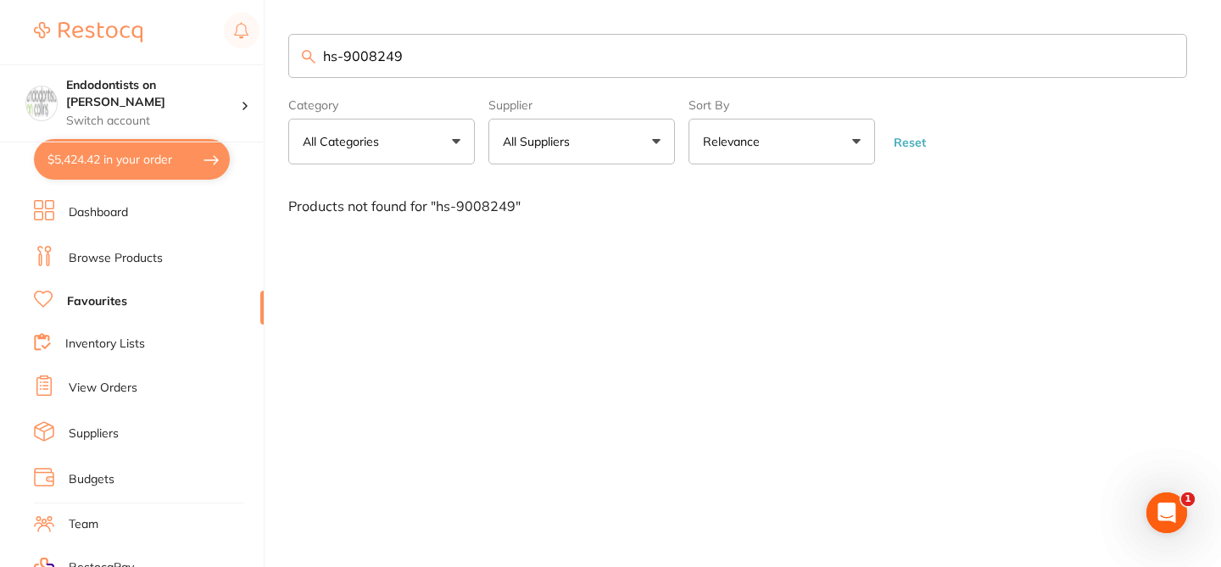
click at [298, 49] on input "hs-9008249" at bounding box center [737, 56] width 898 height 44
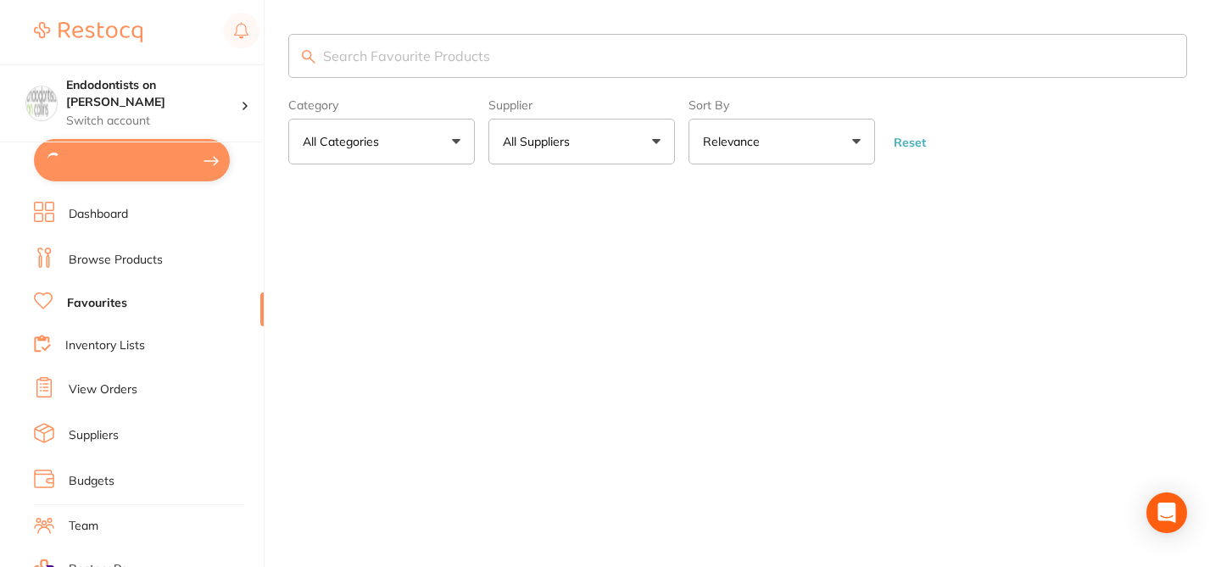
click at [400, 58] on input "search" at bounding box center [737, 56] width 898 height 44
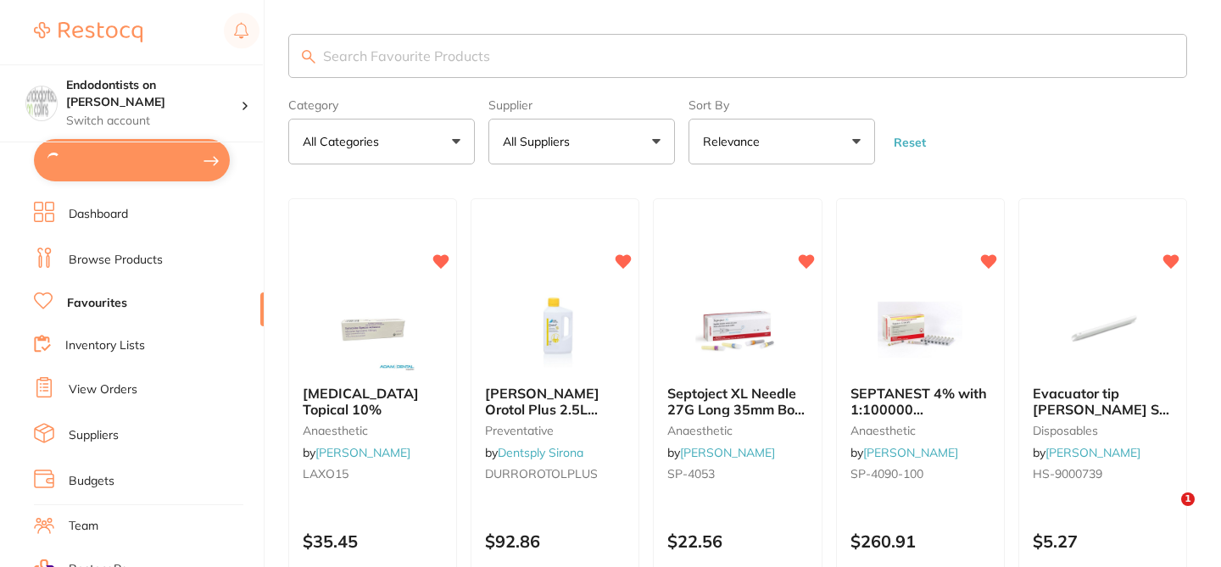
paste input "hs-9008249"
type input "hs-9008249"
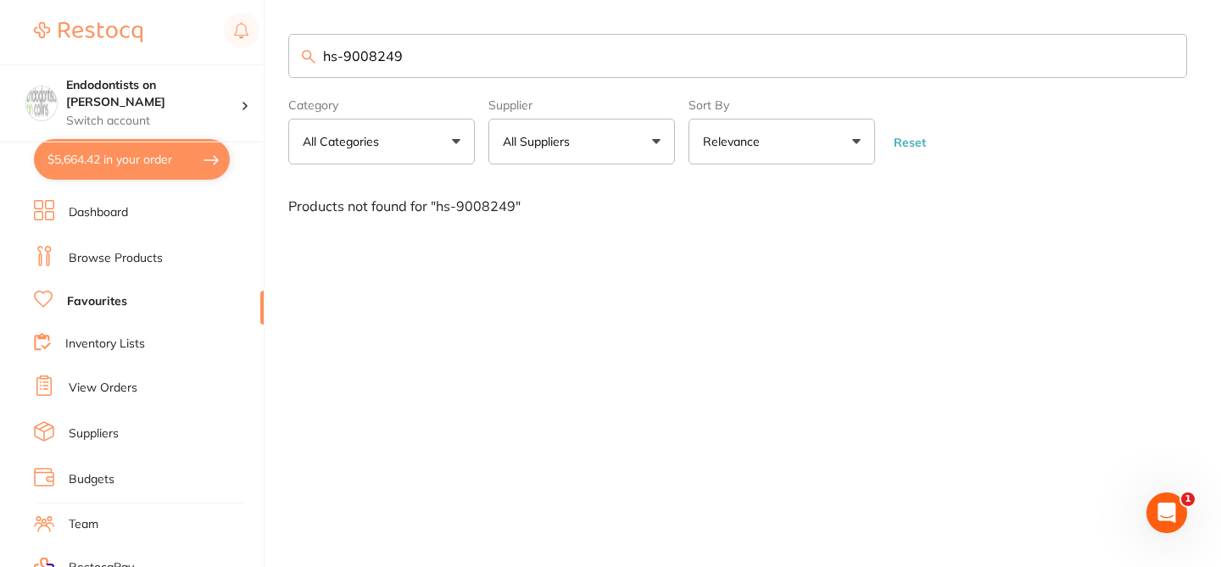
drag, startPoint x: 431, startPoint y: 57, endPoint x: 274, endPoint y: 48, distance: 157.9
click at [274, 48] on div "$5,664.42 Endodontists on Collins Switch account Endodontists on Collins $5,664…" at bounding box center [610, 283] width 1221 height 567
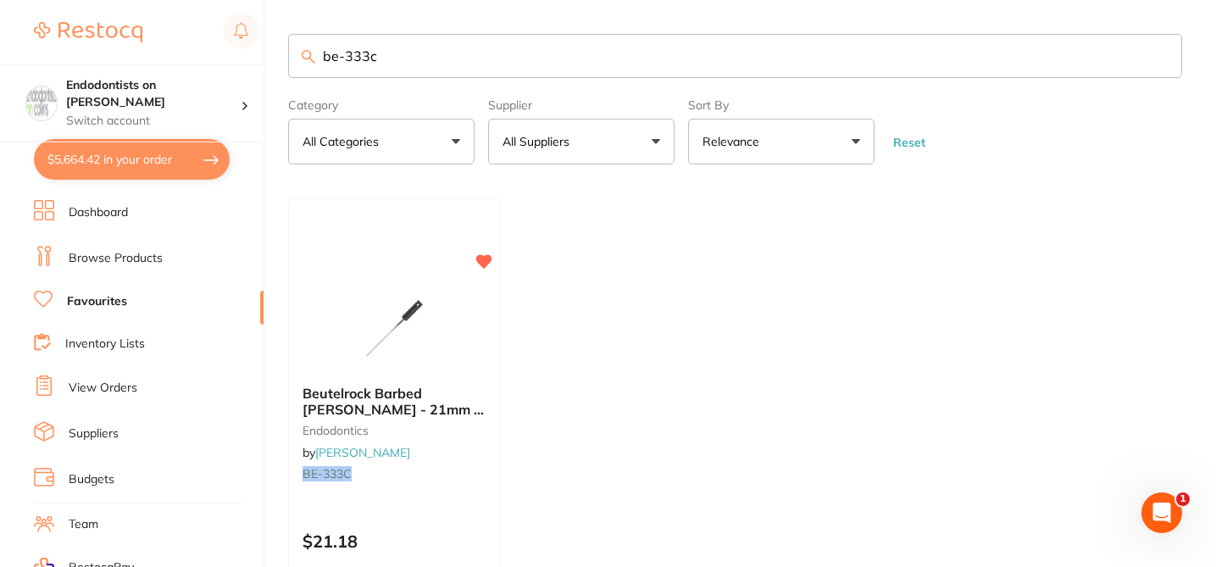
drag, startPoint x: 389, startPoint y: 56, endPoint x: 282, endPoint y: 58, distance: 106.8
click at [288, 58] on input "be-333c" at bounding box center [735, 56] width 894 height 44
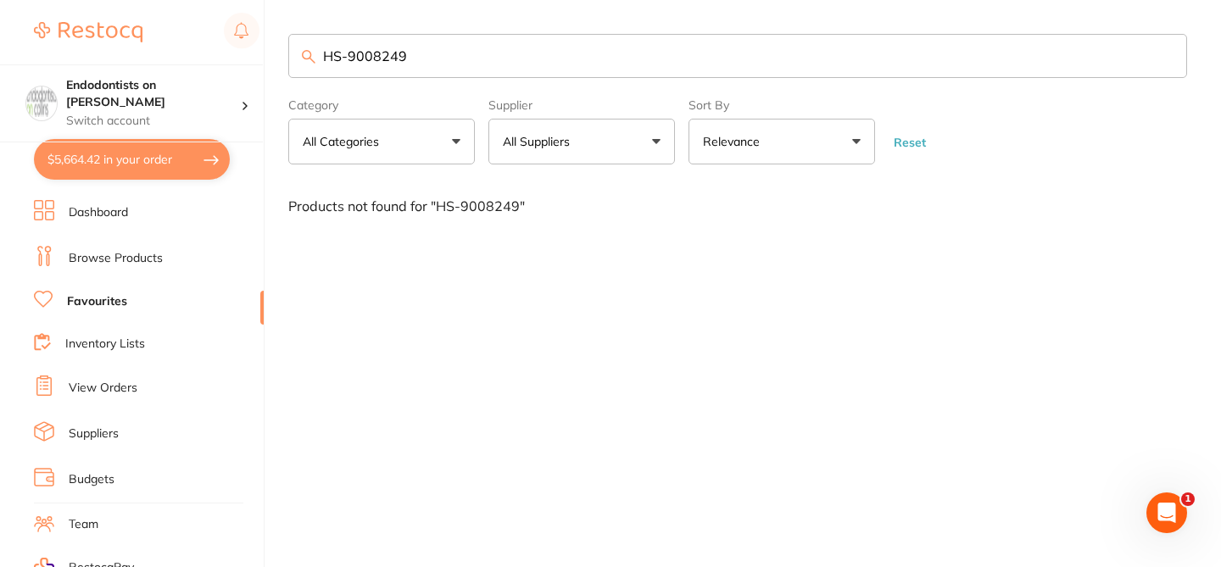
type input "HS-9008249"
drag, startPoint x: 419, startPoint y: 64, endPoint x: 252, endPoint y: 41, distance: 168.7
click at [254, 46] on div "$5,664.42 Endodontists on Collins Switch account Endodontists on Collins $5,664…" at bounding box center [610, 283] width 1221 height 567
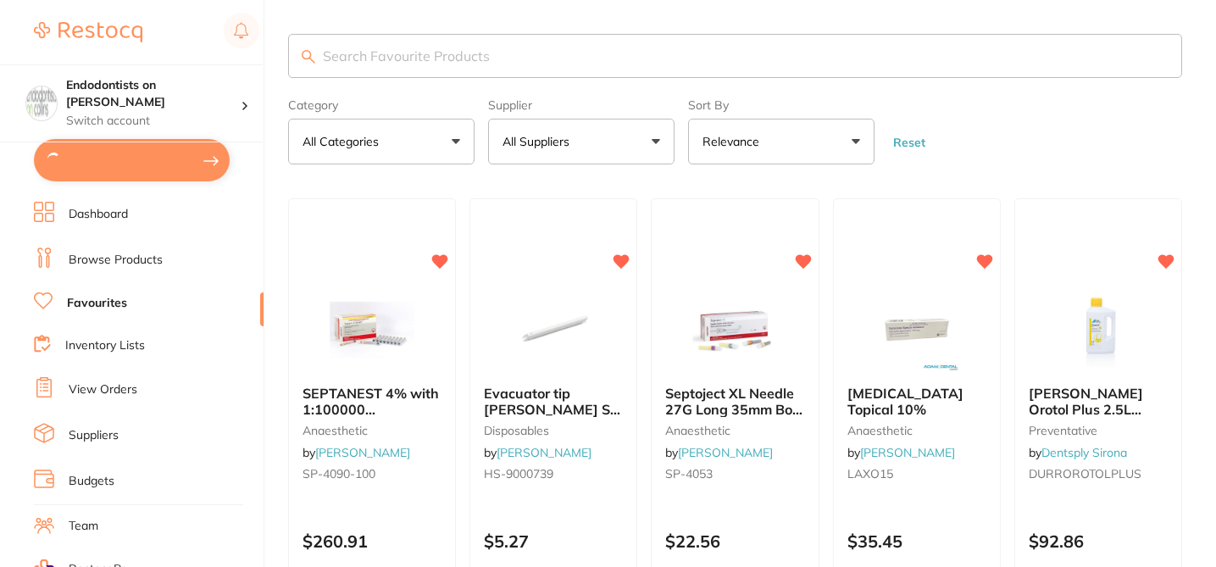
click at [382, 55] on input "search" at bounding box center [735, 56] width 894 height 44
paste input "HS-9008249"
click at [354, 58] on input "HS-9008249" at bounding box center [735, 56] width 894 height 44
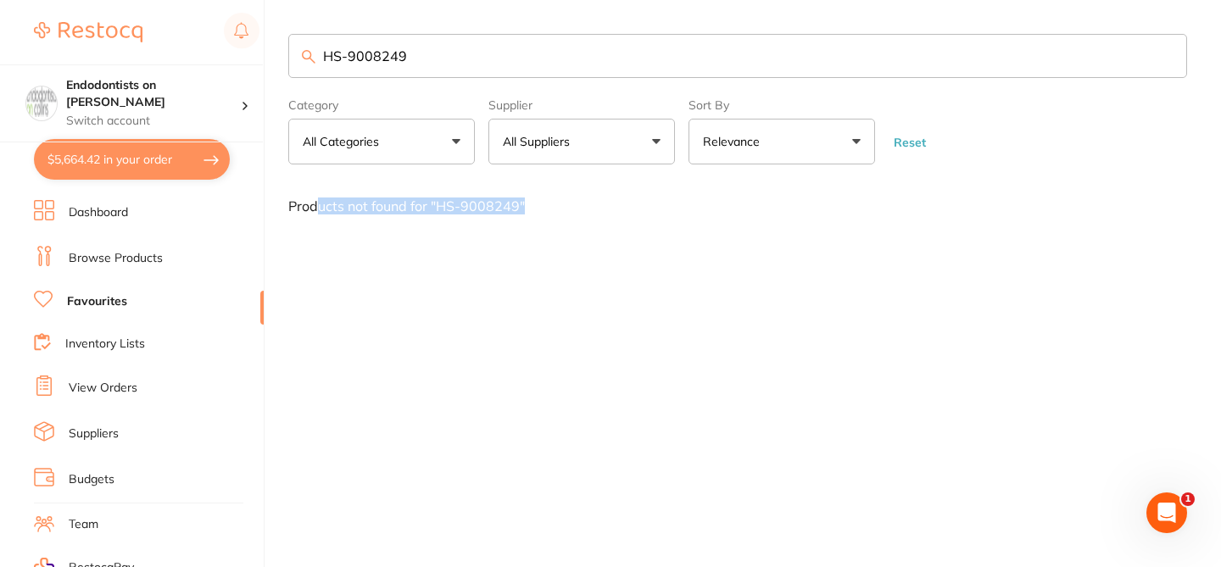
drag, startPoint x: 548, startPoint y: 209, endPoint x: 317, endPoint y: 202, distance: 231.5
click at [317, 202] on div "Products not found for " HS-9008249 "" at bounding box center [737, 205] width 898 height 15
drag, startPoint x: 426, startPoint y: 57, endPoint x: 276, endPoint y: 44, distance: 149.7
click at [278, 48] on div "$5,664.42 Endodontists on [PERSON_NAME] Switch account Endodontists on [PERSON_…" at bounding box center [610, 283] width 1221 height 567
paste input "search"
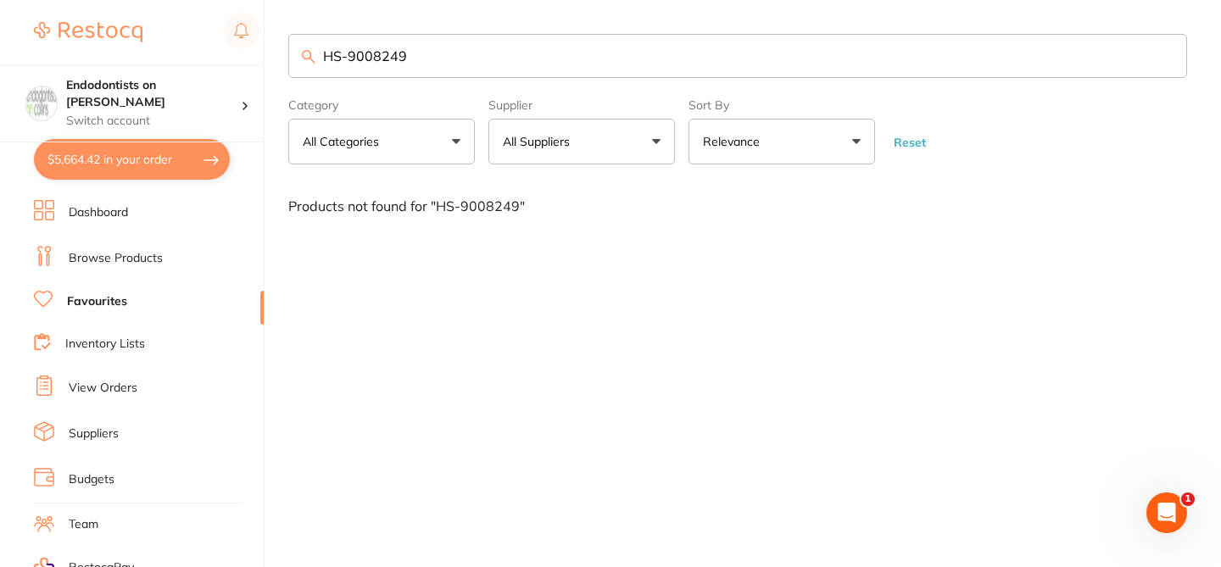
click at [348, 54] on input "HS-9008249" at bounding box center [737, 56] width 898 height 44
type input "HS-9008249"
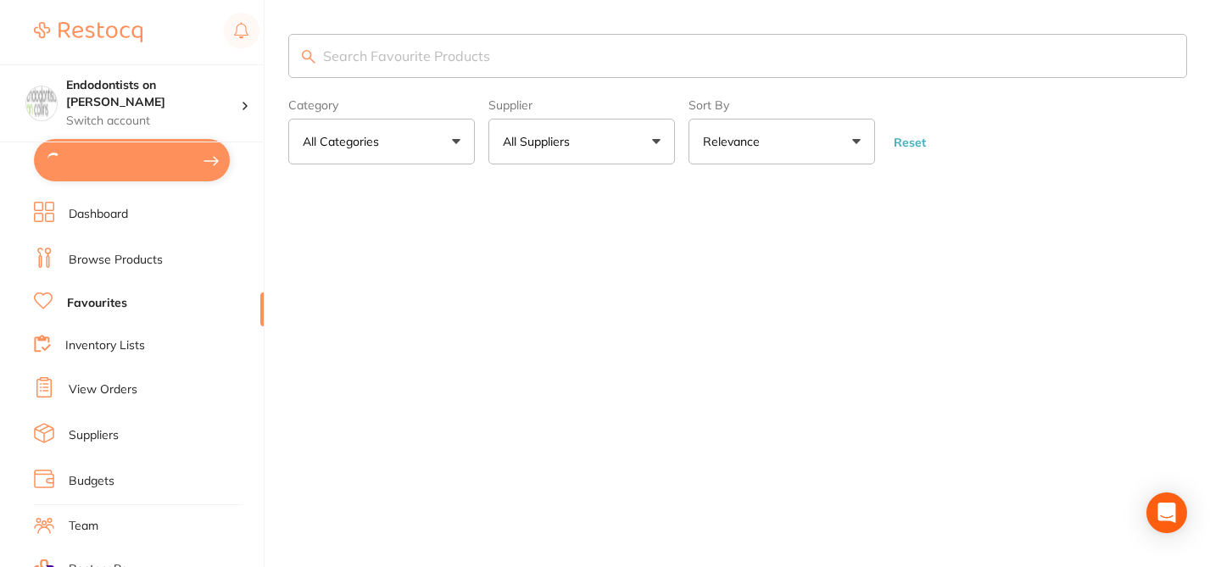
click at [406, 61] on input "search" at bounding box center [737, 56] width 898 height 44
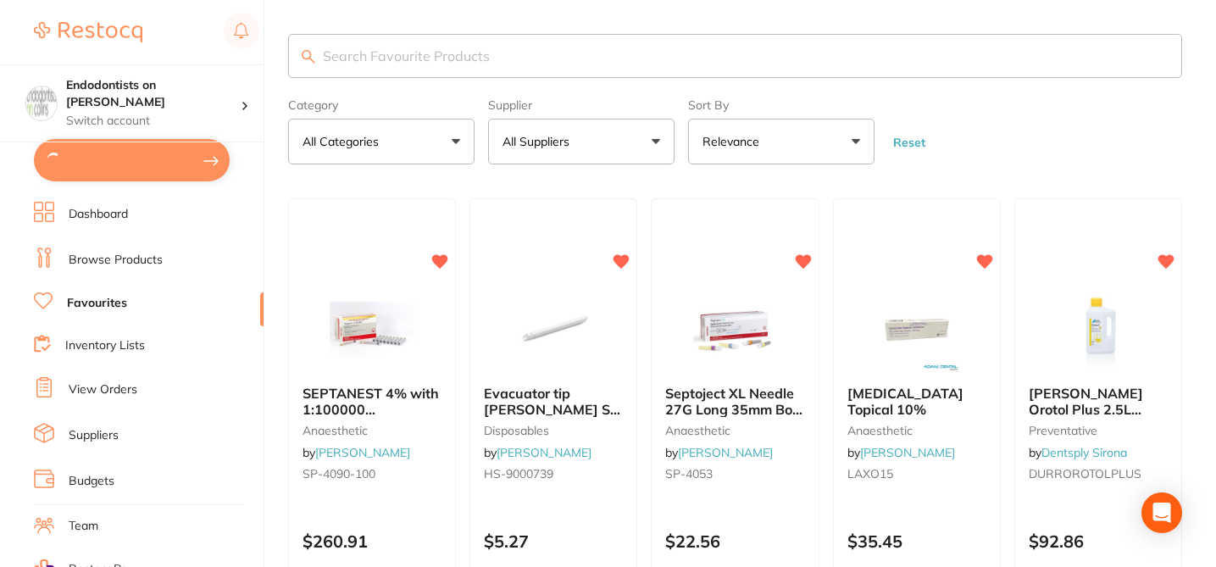
paste input "HS-9008249"
click at [345, 57] on input "HS-9008249" at bounding box center [735, 56] width 894 height 44
type input "HS-9008249"
click at [400, 60] on input "search" at bounding box center [737, 56] width 898 height 44
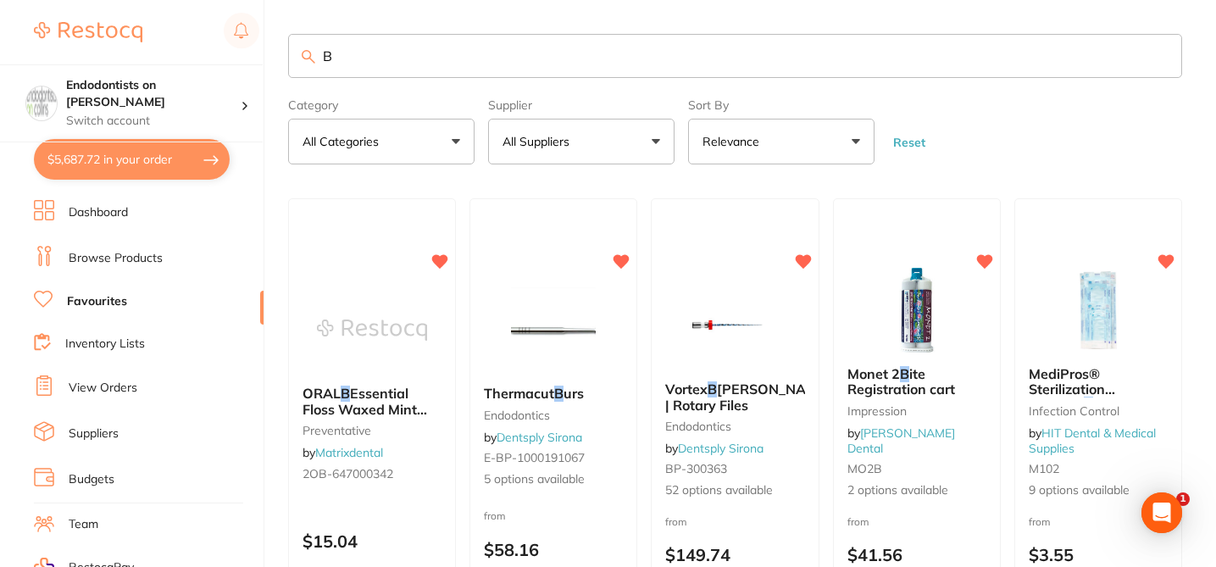
drag, startPoint x: 350, startPoint y: 53, endPoint x: 286, endPoint y: 48, distance: 63.7
click at [288, 51] on input "B" at bounding box center [735, 56] width 894 height 44
paste input "HS-9008249"
click at [348, 64] on input "HS-9008249" at bounding box center [735, 56] width 894 height 44
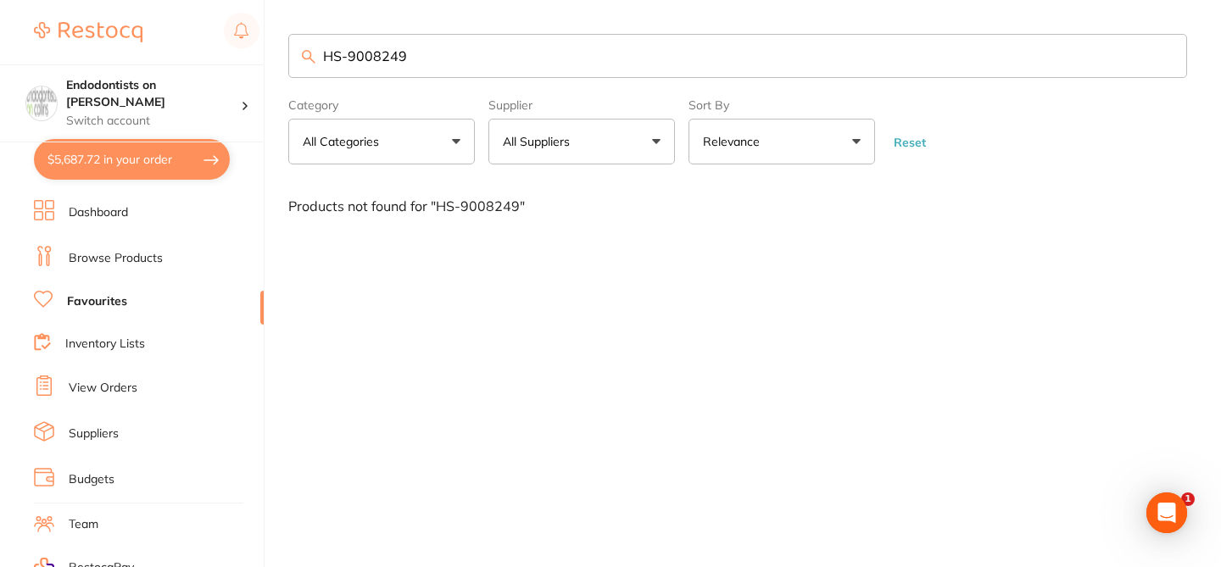
type input "HS-9008249"
drag, startPoint x: 420, startPoint y: 57, endPoint x: 300, endPoint y: 48, distance: 120.7
click at [303, 53] on div "HS-9008249" at bounding box center [737, 56] width 898 height 44
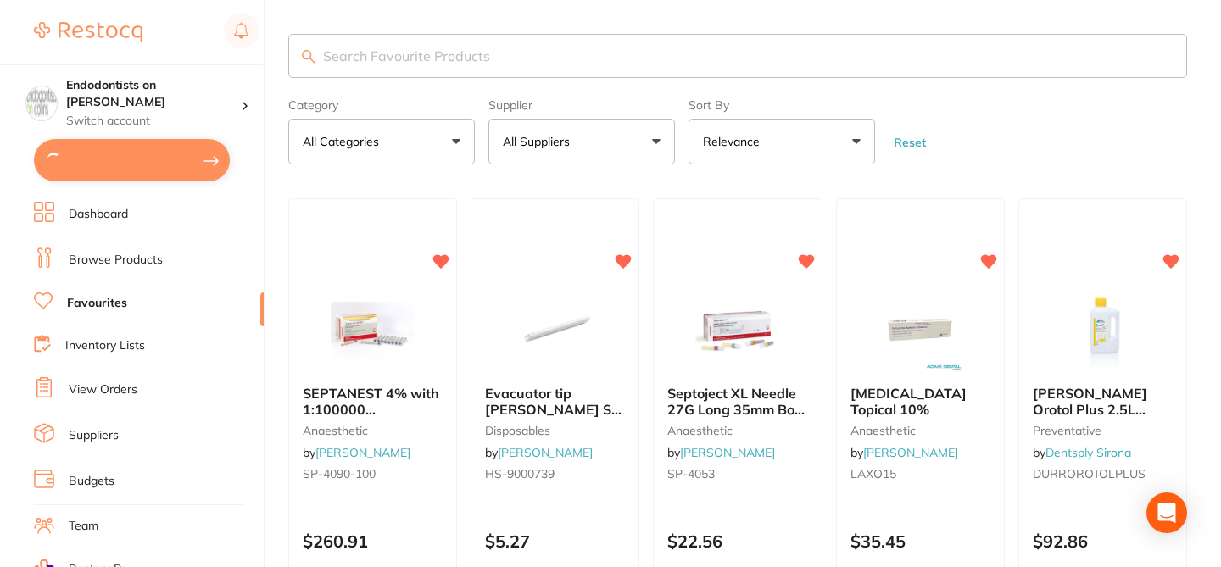
click at [375, 62] on input "search" at bounding box center [737, 56] width 898 height 44
paste input "HS-9008249"
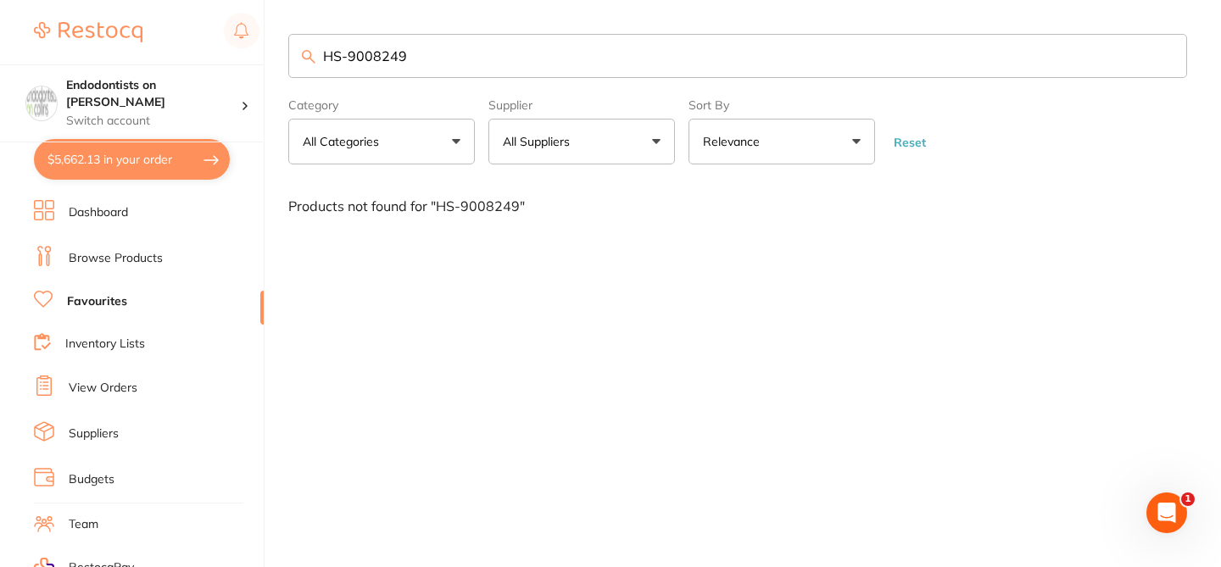
type input "HS-9008249"
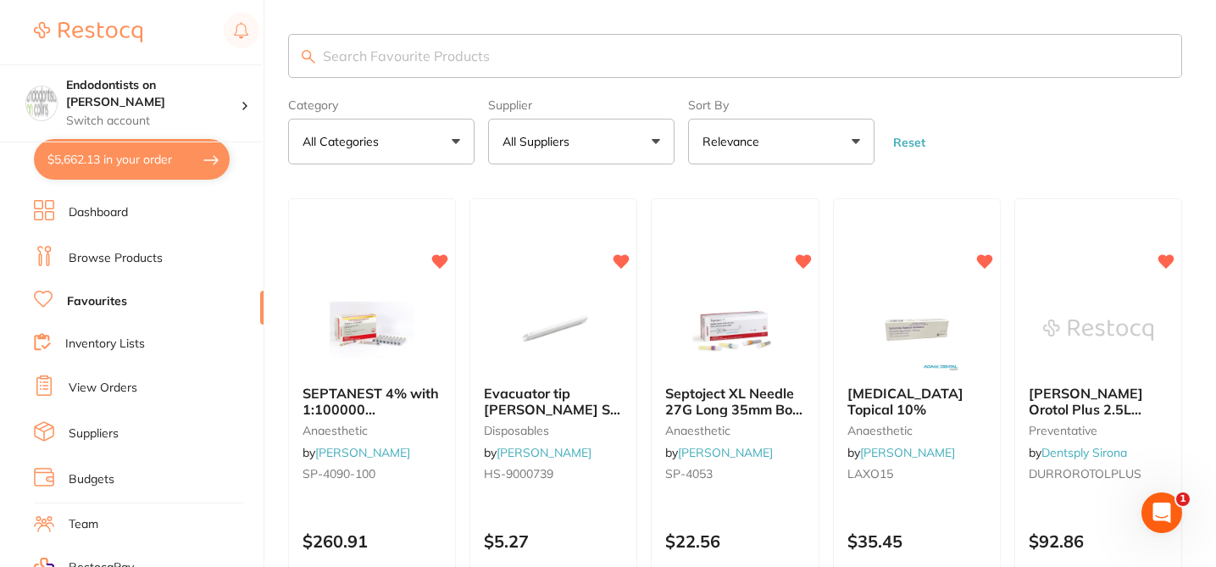
click at [396, 62] on input "search" at bounding box center [735, 56] width 894 height 44
paste input "HS-9008249"
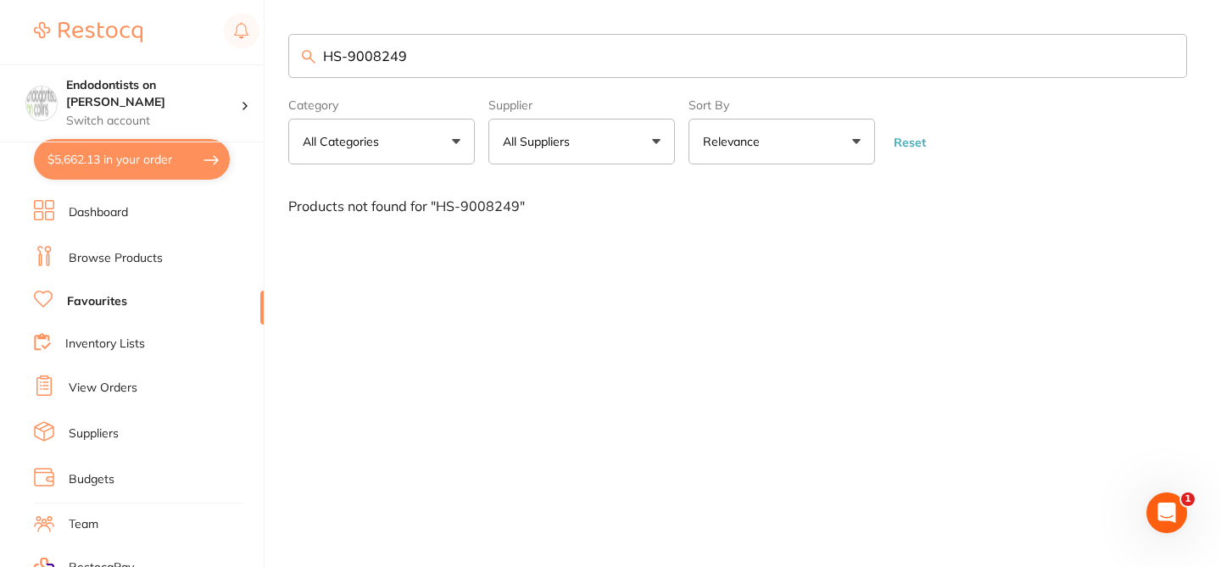
type input "HS-9008249"
drag, startPoint x: 414, startPoint y: 58, endPoint x: 277, endPoint y: 49, distance: 137.6
click at [277, 49] on div "$5,662.13 Endodontists on Collins Switch account Endodontists on Collins $5,662…" at bounding box center [610, 283] width 1221 height 567
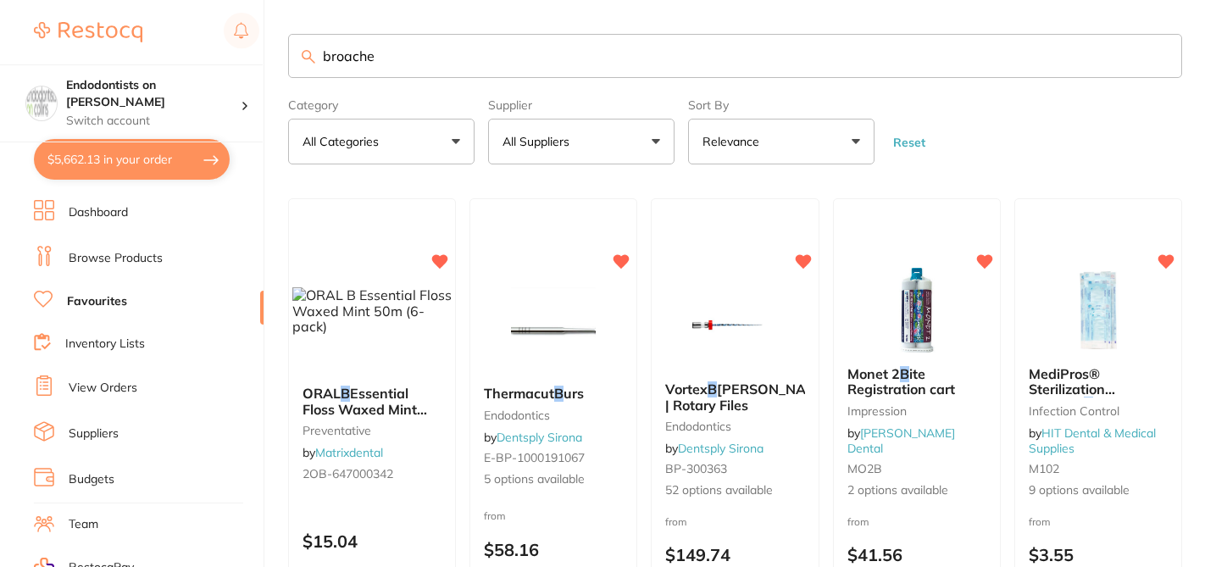
click at [634, 140] on button "All Suppliers" at bounding box center [581, 142] width 186 height 46
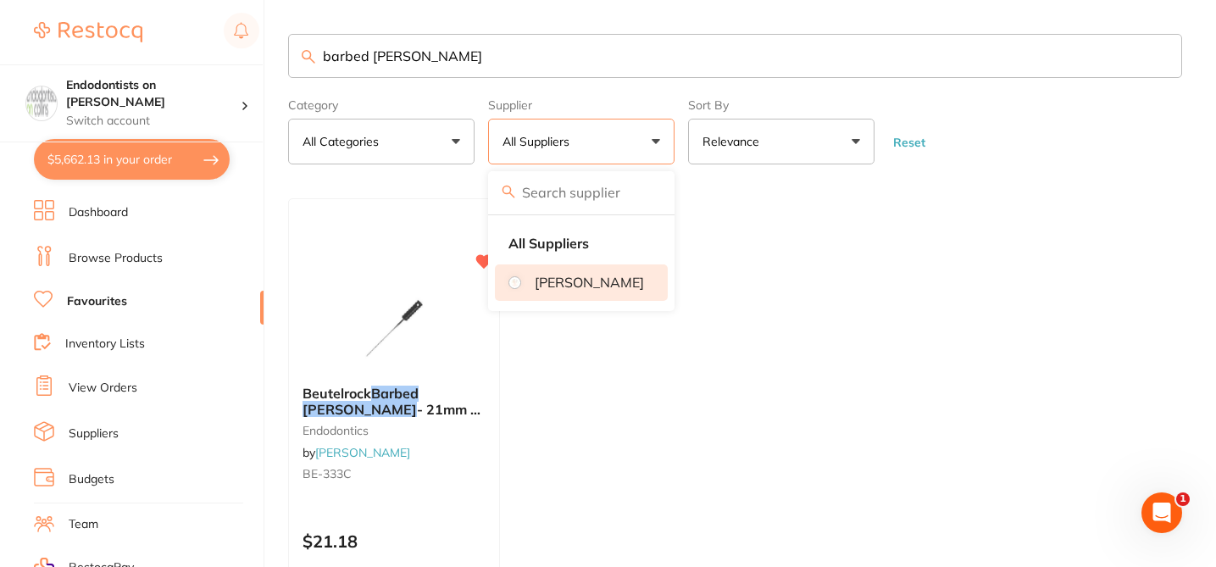
click at [581, 288] on p "[PERSON_NAME]" at bounding box center [589, 282] width 109 height 15
drag, startPoint x: 416, startPoint y: 60, endPoint x: 308, endPoint y: 44, distance: 109.7
click at [308, 44] on input "barbed broach" at bounding box center [735, 56] width 894 height 44
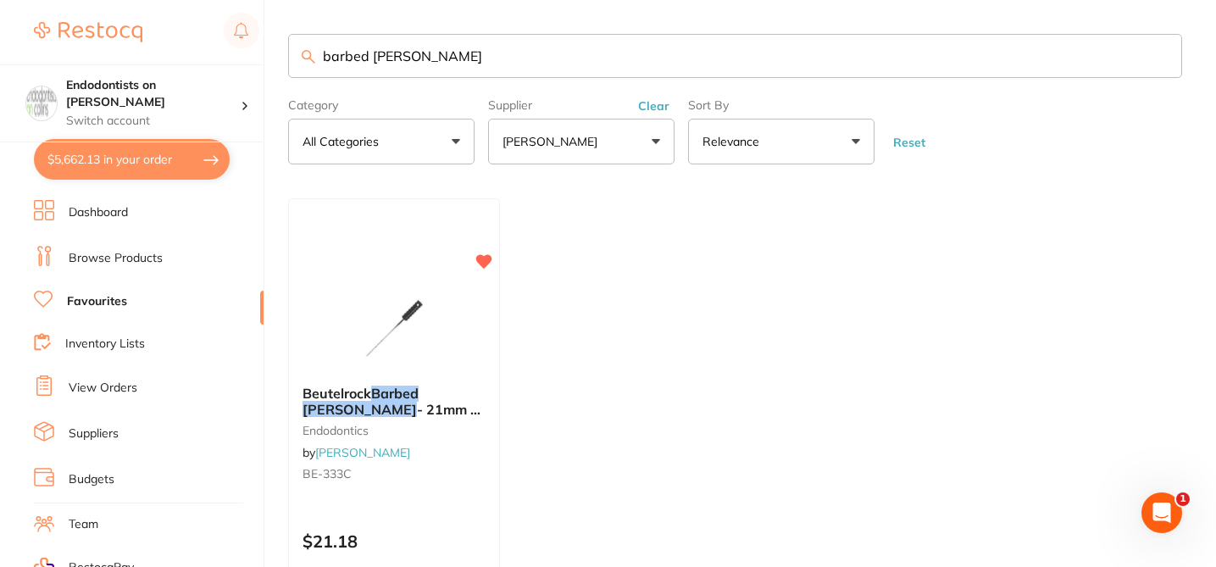
paste input "HS-9008249"
click at [347, 58] on input "HS-9008249" at bounding box center [735, 56] width 894 height 44
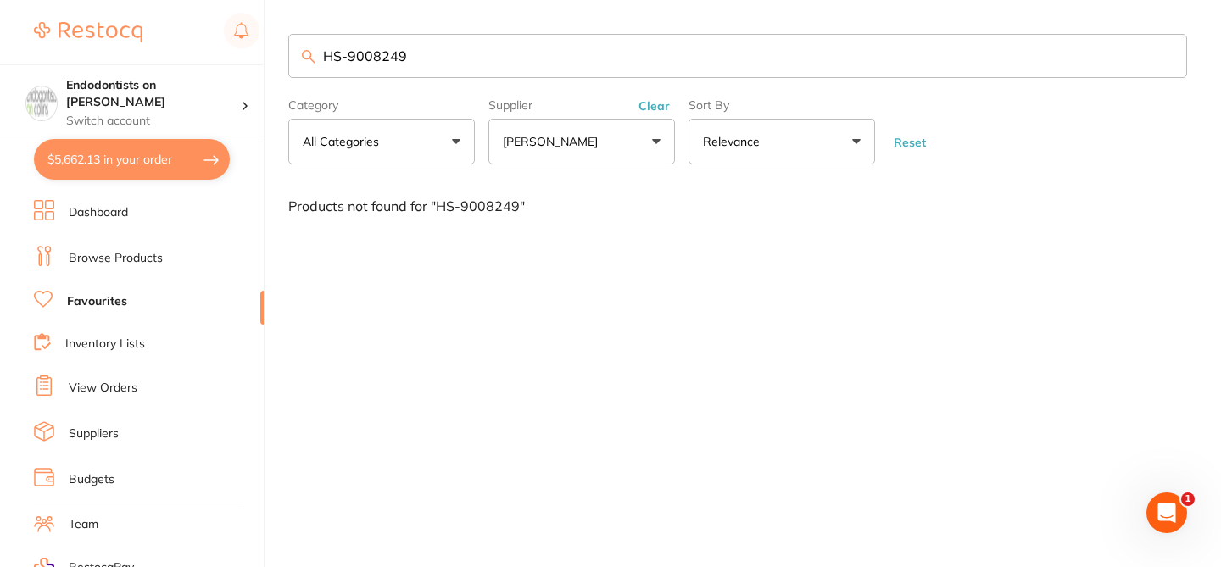
click at [426, 54] on input "HS-9008249" at bounding box center [737, 56] width 898 height 44
drag, startPoint x: 434, startPoint y: 47, endPoint x: 466, endPoint y: 62, distance: 35.6
click at [466, 62] on input "HS-9008249" at bounding box center [737, 56] width 898 height 44
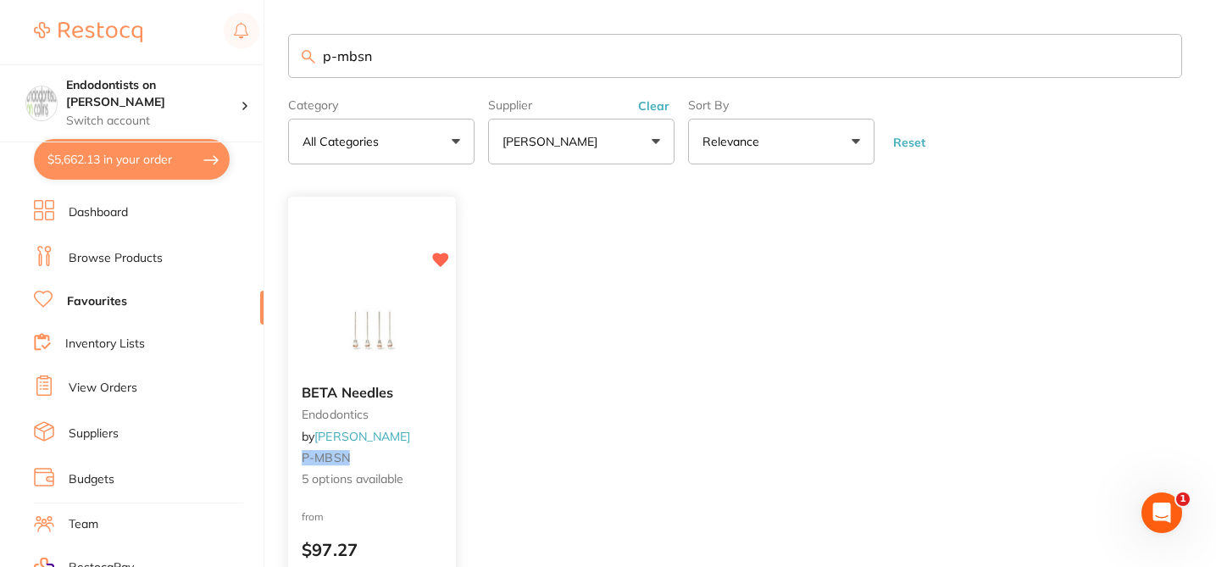
click at [430, 508] on div "from $97.27" at bounding box center [372, 538] width 168 height 61
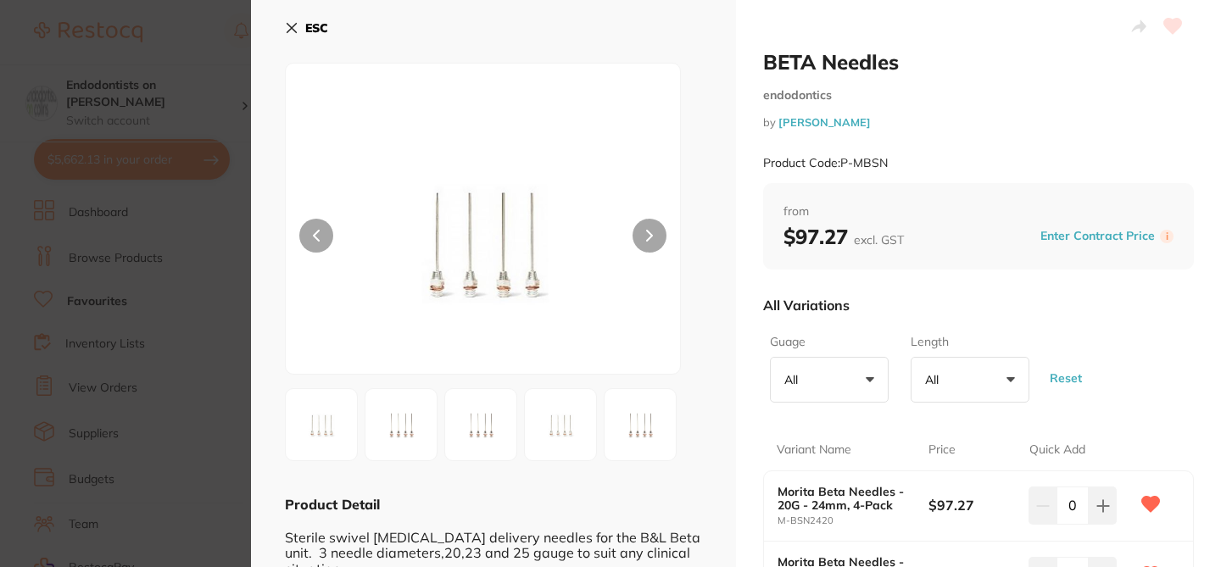
click at [900, 303] on div "All Variations" at bounding box center [978, 305] width 431 height 44
click at [1113, 312] on div "All Variations" at bounding box center [978, 305] width 431 height 44
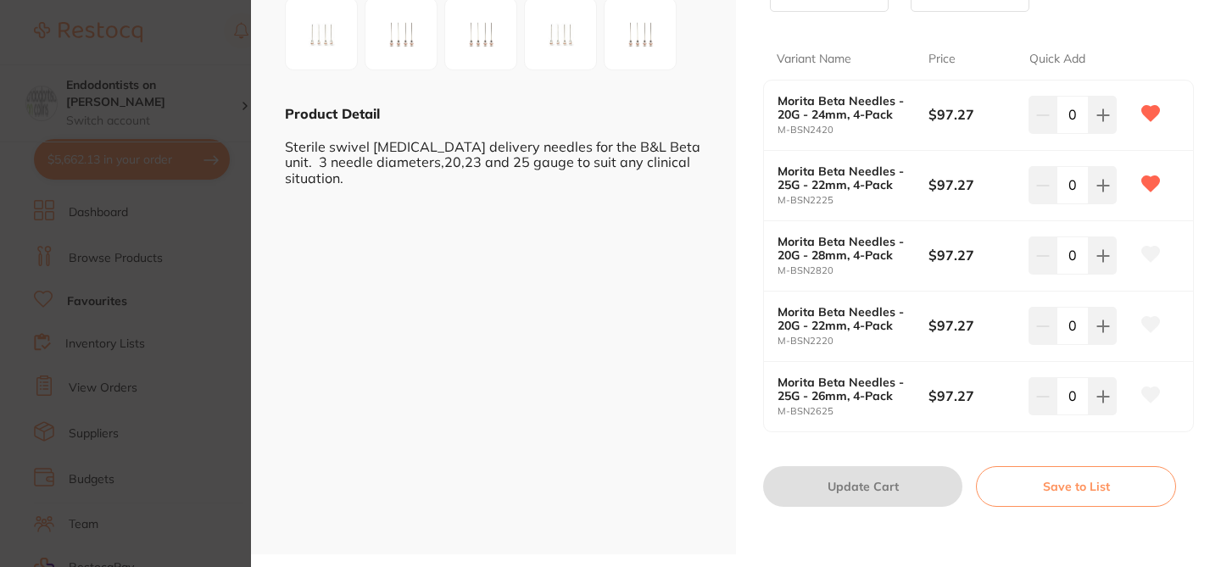
scroll to position [357, 0]
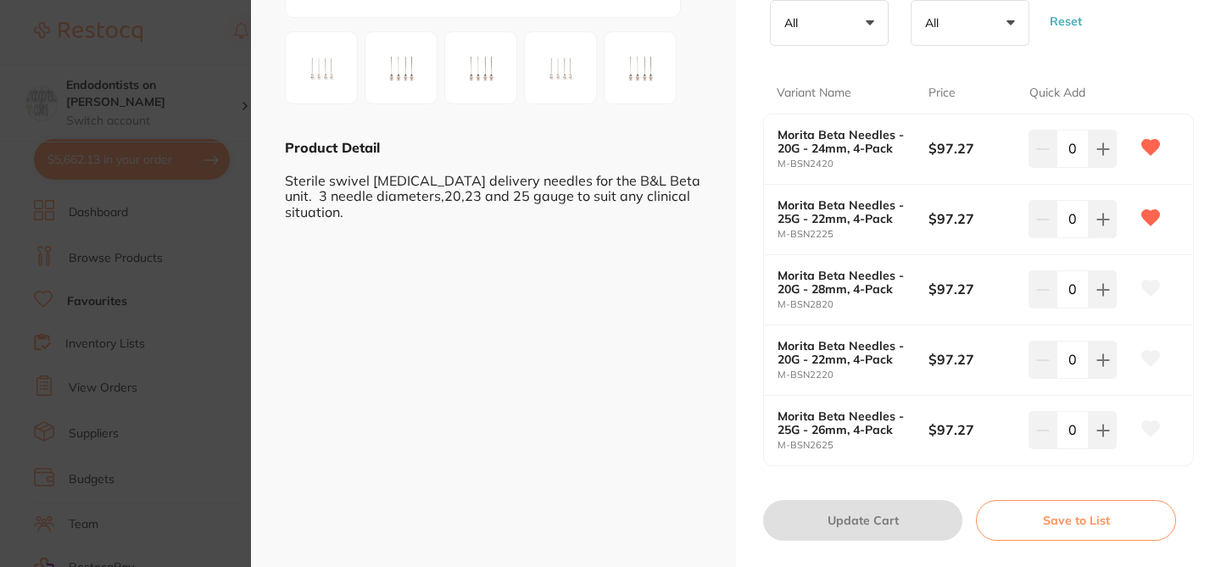
click at [1160, 84] on div "Variant Name Price Quick Add" at bounding box center [978, 93] width 431 height 41
click at [1149, 426] on icon at bounding box center [1151, 428] width 18 height 15
click at [1147, 357] on icon at bounding box center [1151, 358] width 18 height 15
drag, startPoint x: 799, startPoint y: 147, endPoint x: 775, endPoint y: 131, distance: 29.4
click at [777, 131] on b "Morita Beta Needles - 20G - 24mm, 4-Pack" at bounding box center [845, 141] width 136 height 27
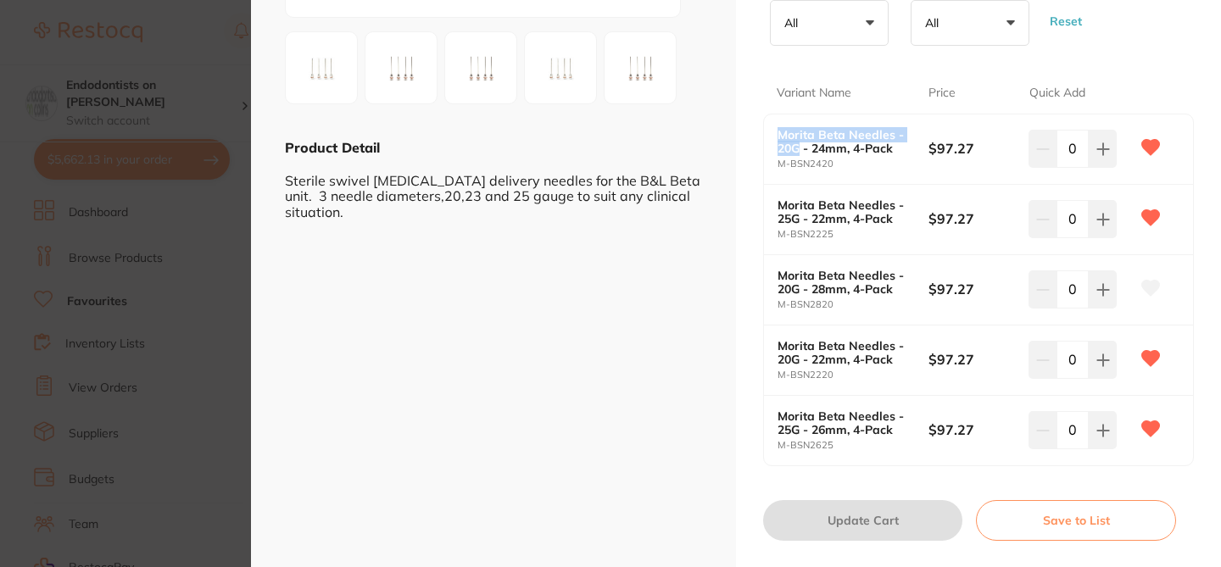
copy b "Morita Beta Needles - 20G"
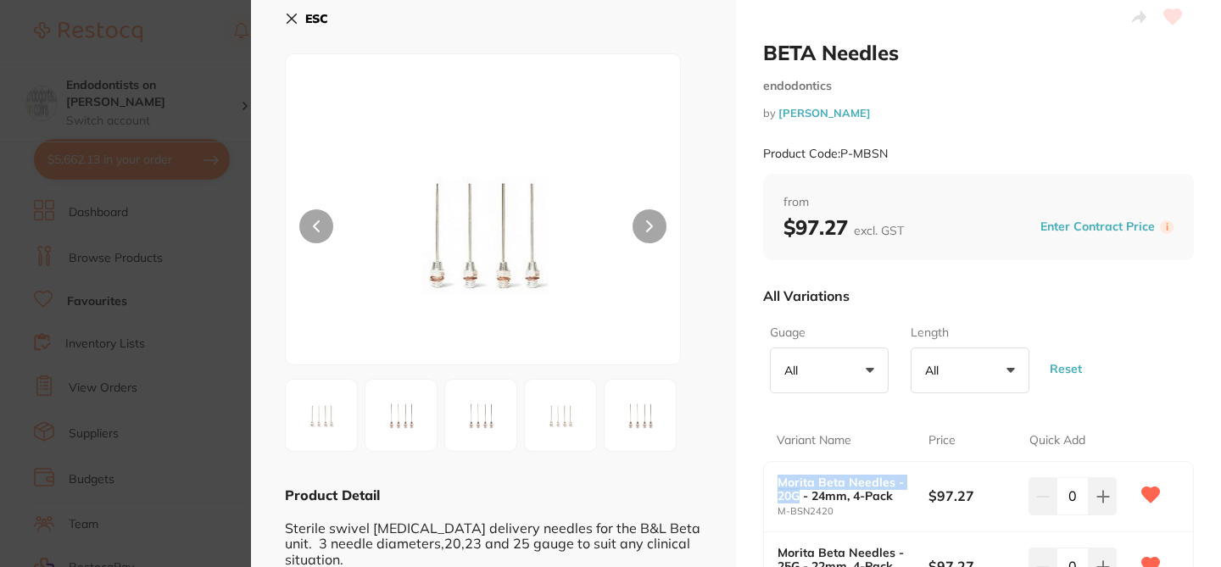
scroll to position [0, 0]
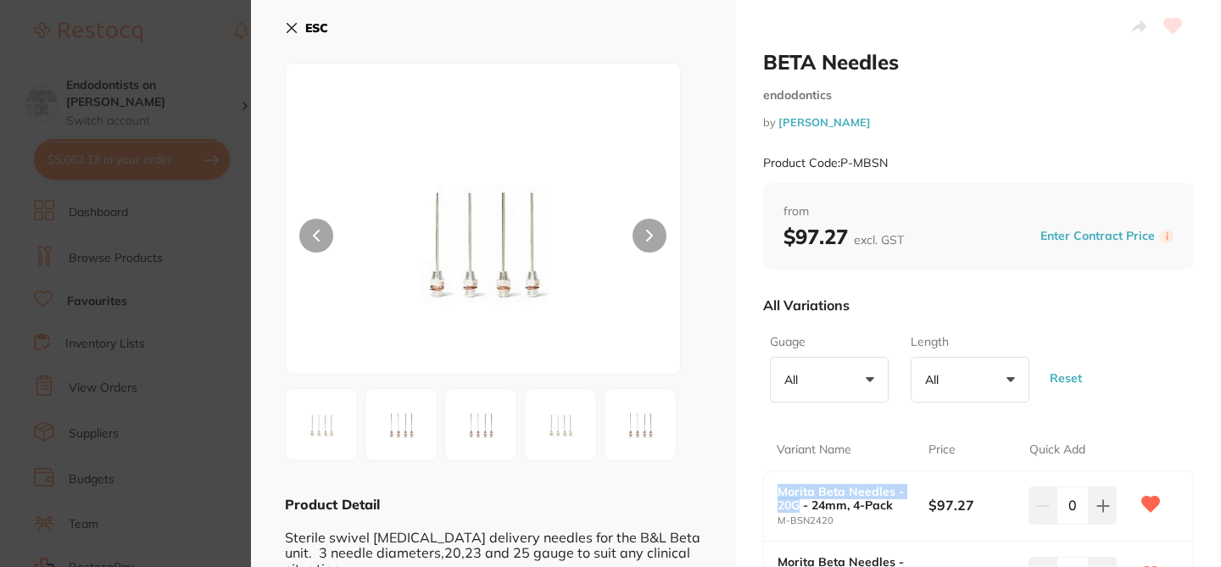
click at [294, 22] on icon at bounding box center [292, 28] width 14 height 14
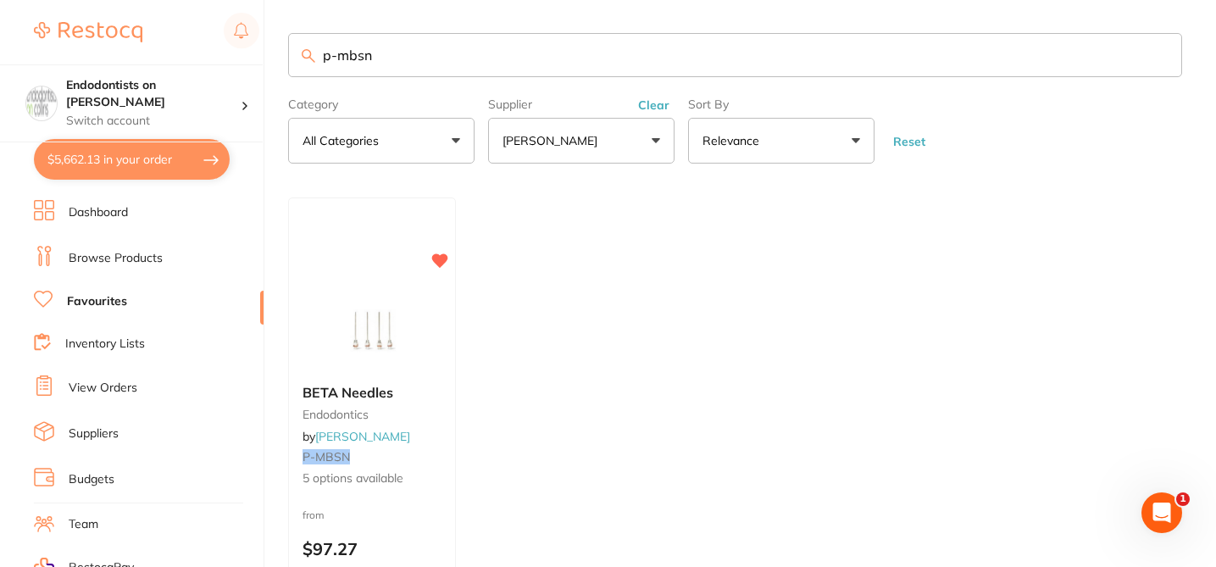
drag, startPoint x: 332, startPoint y: 50, endPoint x: 317, endPoint y: 49, distance: 15.3
click at [317, 49] on input "p-mbsn" at bounding box center [735, 55] width 894 height 44
paste input "M-BSN2625"
click at [420, 493] on div "BETA Needles endodontics by Henry Schein Halas P-MBSN 5 options available" at bounding box center [372, 436] width 168 height 131
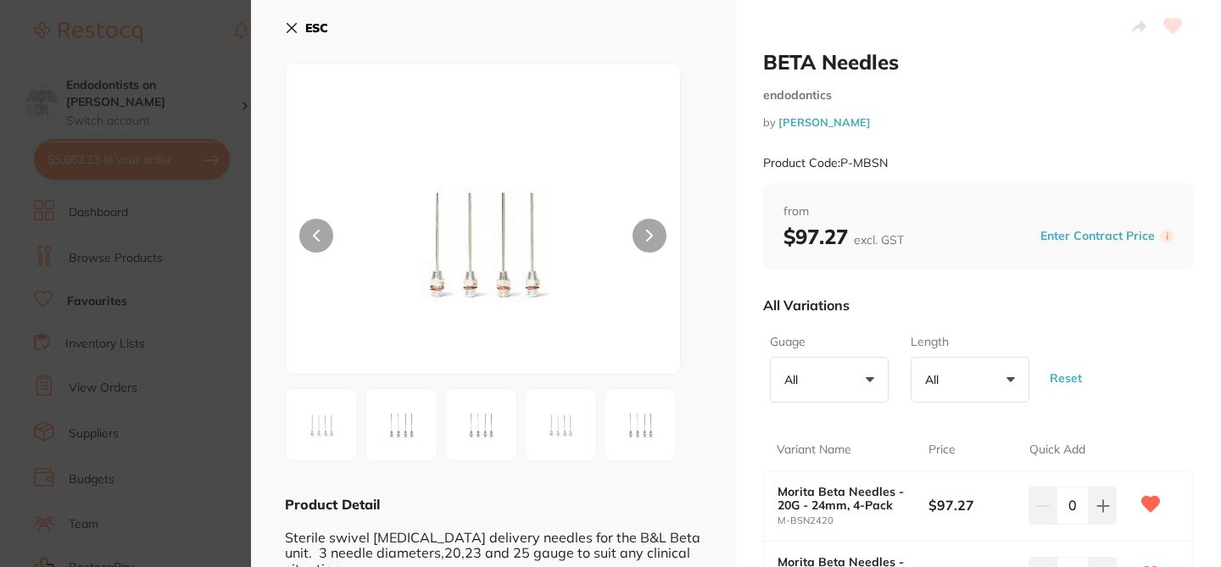
click at [698, 352] on div at bounding box center [493, 262] width 417 height 398
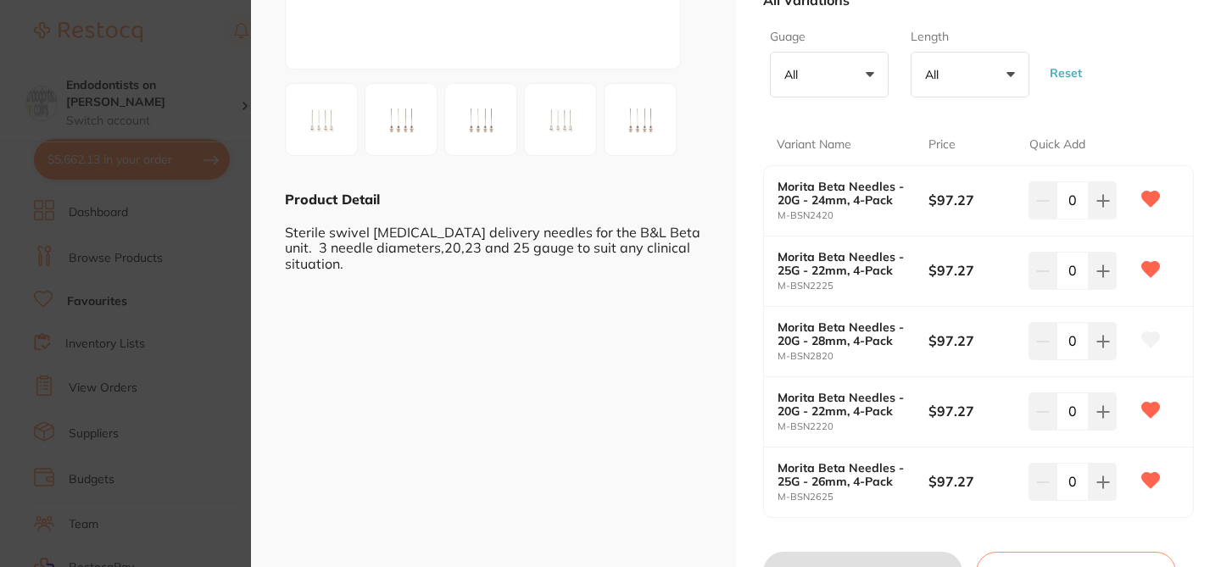
scroll to position [339, 0]
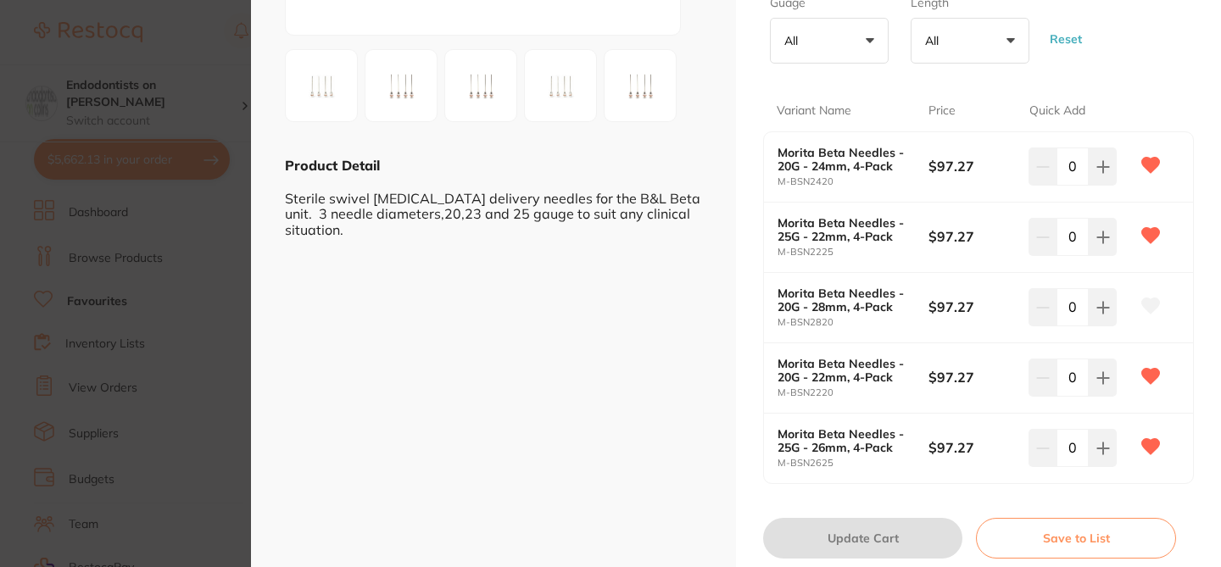
click at [214, 49] on section "BETA Needles endodontics by Henry Schein Halas Product Code: P-MBSN ESC Product…" at bounding box center [610, 283] width 1221 height 567
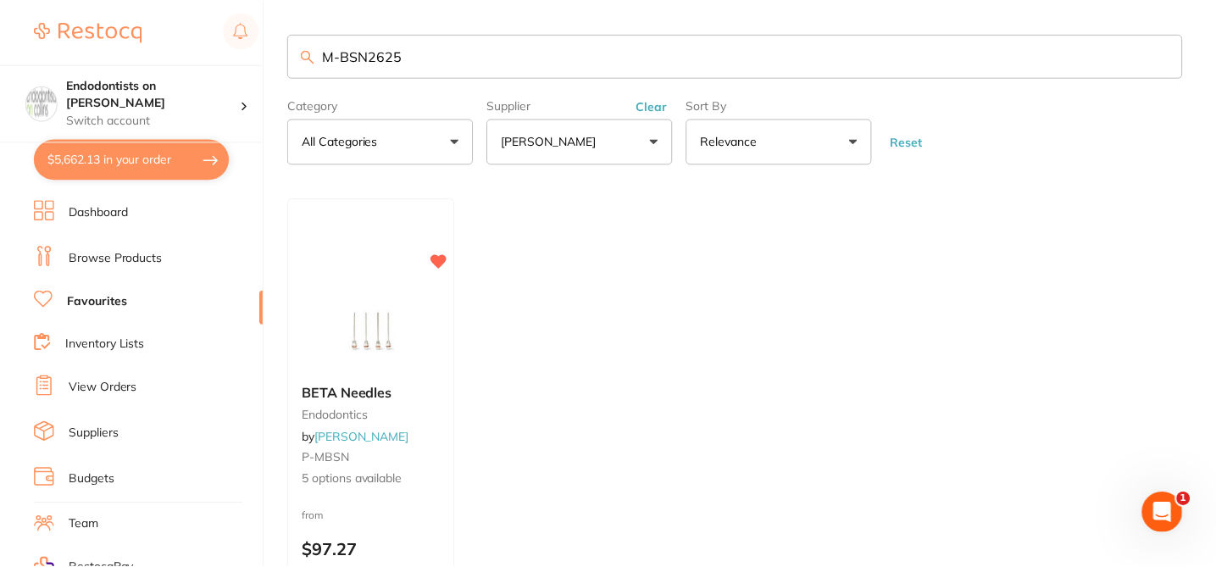
scroll to position [1, 0]
drag, startPoint x: 408, startPoint y: 55, endPoint x: 309, endPoint y: 49, distance: 99.3
click at [309, 50] on div "M-BSN2625" at bounding box center [735, 55] width 894 height 44
paste input "423"
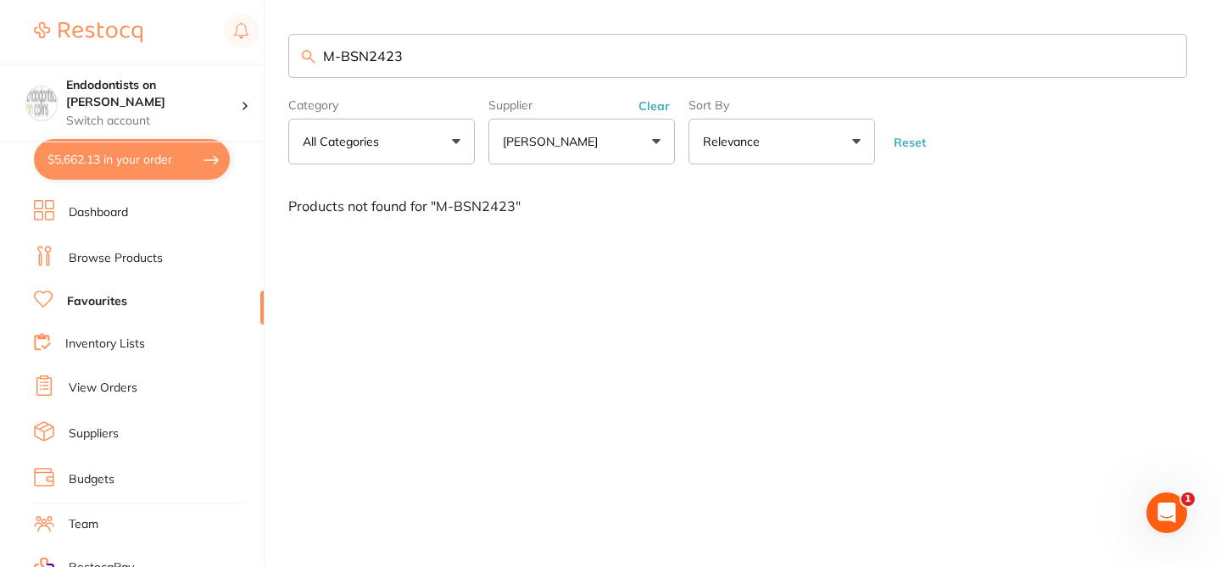
drag, startPoint x: 414, startPoint y: 53, endPoint x: 275, endPoint y: 48, distance: 139.1
click at [275, 49] on div "$5,662.13 Endodontists on Collins Switch account Endodontists on Collins $5,662…" at bounding box center [610, 283] width 1221 height 567
paste input "search"
click at [349, 57] on input "M-BSN2423" at bounding box center [737, 56] width 898 height 44
drag, startPoint x: 420, startPoint y: 56, endPoint x: 303, endPoint y: 47, distance: 118.2
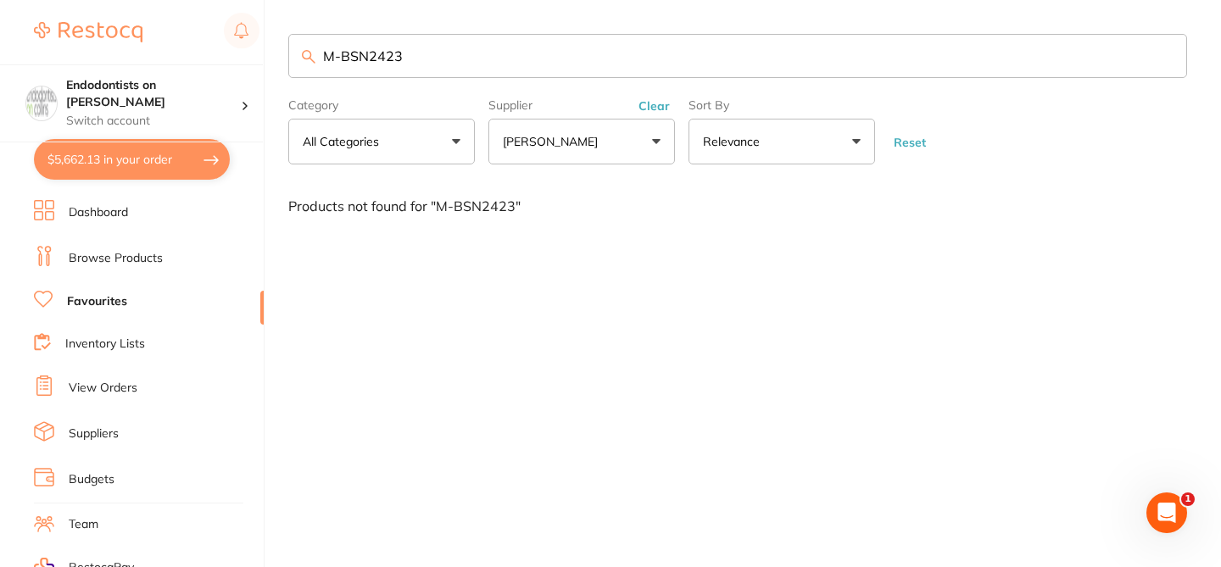
click at [303, 47] on input "M-BSN2423" at bounding box center [737, 56] width 898 height 44
paste input "625"
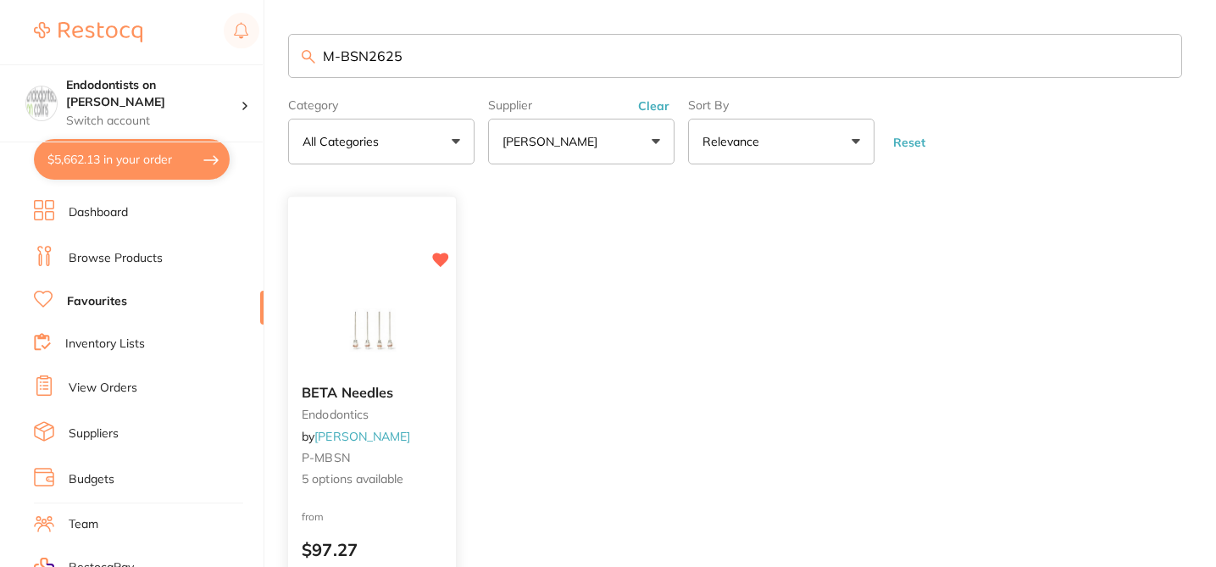
click at [406, 527] on div "from $97.27" at bounding box center [372, 538] width 168 height 61
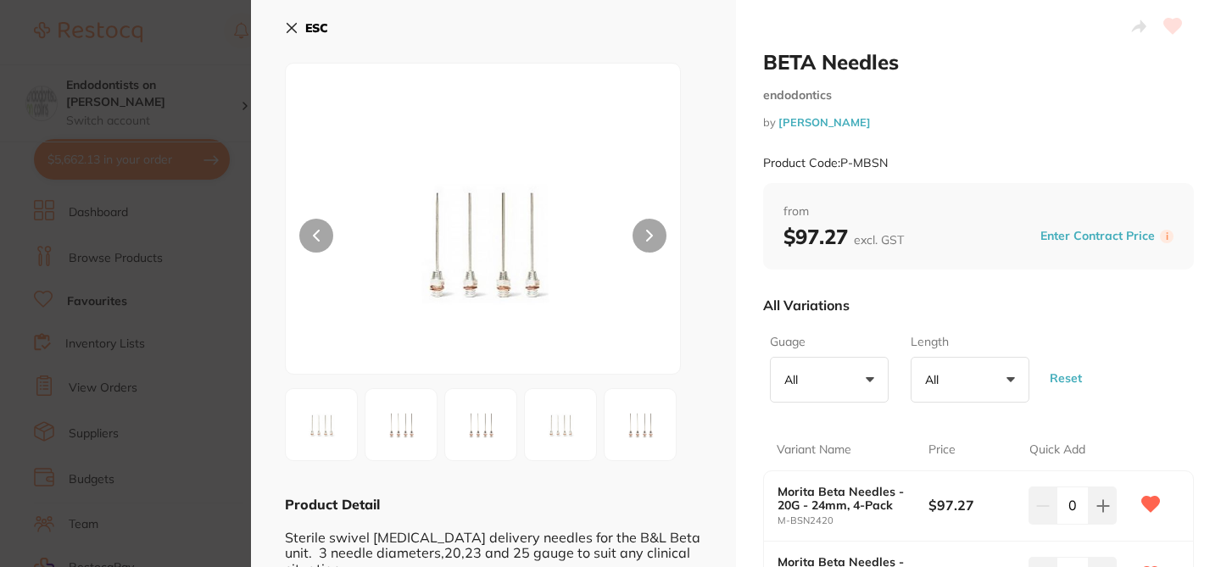
click at [1050, 320] on div "All Variations" at bounding box center [978, 305] width 431 height 44
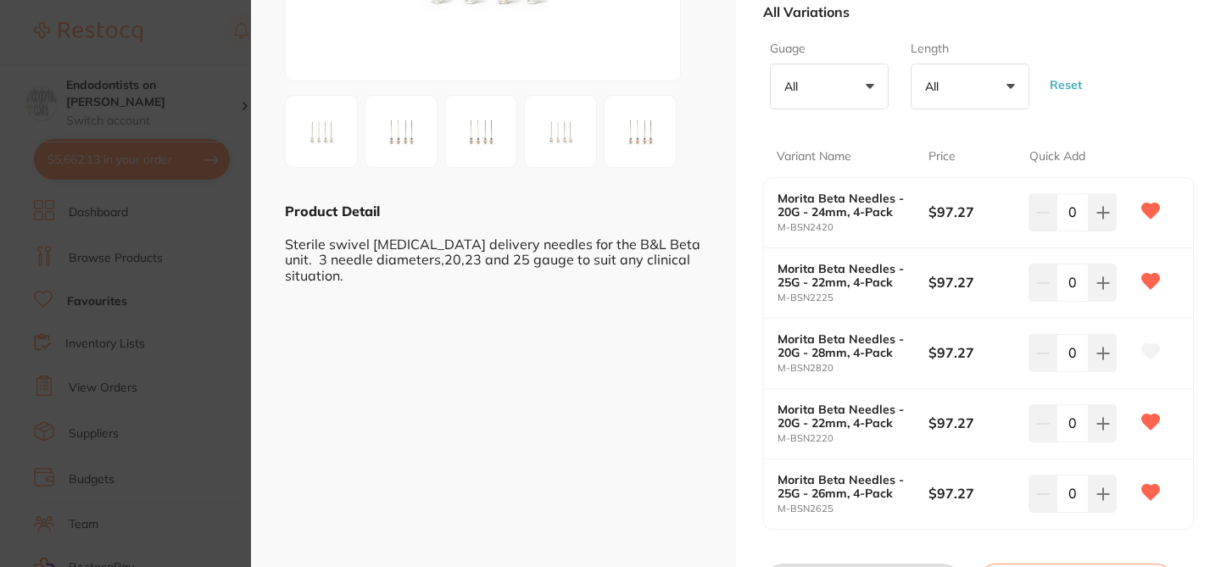
scroll to position [305, 0]
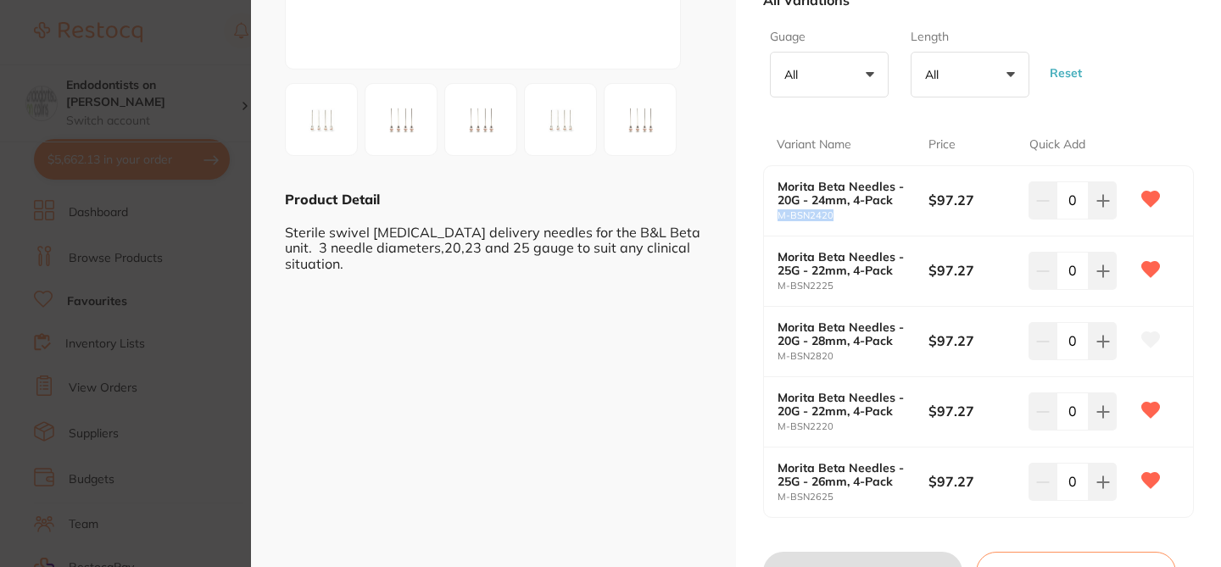
drag, startPoint x: 843, startPoint y: 217, endPoint x: 770, endPoint y: 214, distance: 73.8
click at [770, 214] on div "Morita Beta Needles - 20G - 24mm, 4-Pack M-BSN2420 $97.27 0" at bounding box center [978, 201] width 429 height 70
copy small "M-BSN2420"
drag, startPoint x: 843, startPoint y: 351, endPoint x: 773, endPoint y: 353, distance: 69.6
click at [773, 353] on div "Morita Beta Needles - 20G - 28mm, 4-Pack M-BSN2820 $97.27 0" at bounding box center [978, 342] width 429 height 70
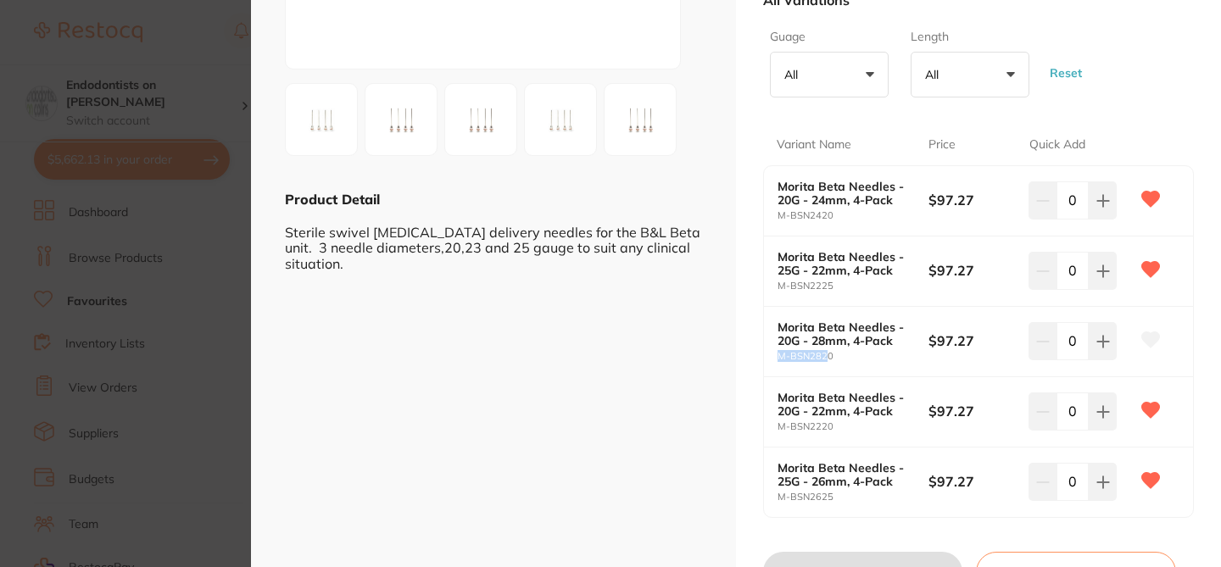
drag, startPoint x: 821, startPoint y: 357, endPoint x: 770, endPoint y: 357, distance: 50.9
click at [770, 359] on div "Morita Beta Needles - 20G - 28mm, 4-Pack M-BSN2820 $97.27 0" at bounding box center [978, 342] width 429 height 70
drag, startPoint x: 840, startPoint y: 359, endPoint x: 773, endPoint y: 353, distance: 67.2
click at [773, 353] on div "Morita Beta Needles - 20G - 28mm, 4-Pack M-BSN2820 $97.27 0" at bounding box center [978, 342] width 429 height 70
drag, startPoint x: 837, startPoint y: 493, endPoint x: 770, endPoint y: 499, distance: 68.1
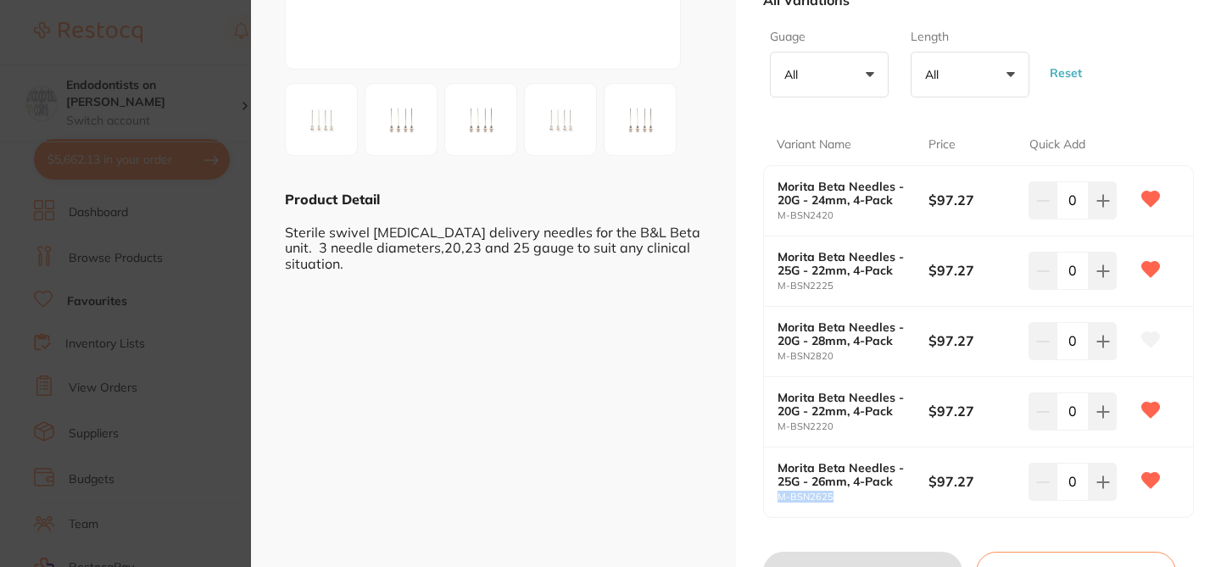
click at [773, 502] on div "Morita Beta Needles - 25G - 26mm, 4-Pack M-BSN2625 $97.27 0" at bounding box center [978, 483] width 429 height 70
copy small "M-BSN2625"
click at [1151, 92] on div "Guage All +0 All 20 25 Length All +0 All 22mm 24mm 26mm 28mm Reset" at bounding box center [978, 63] width 431 height 82
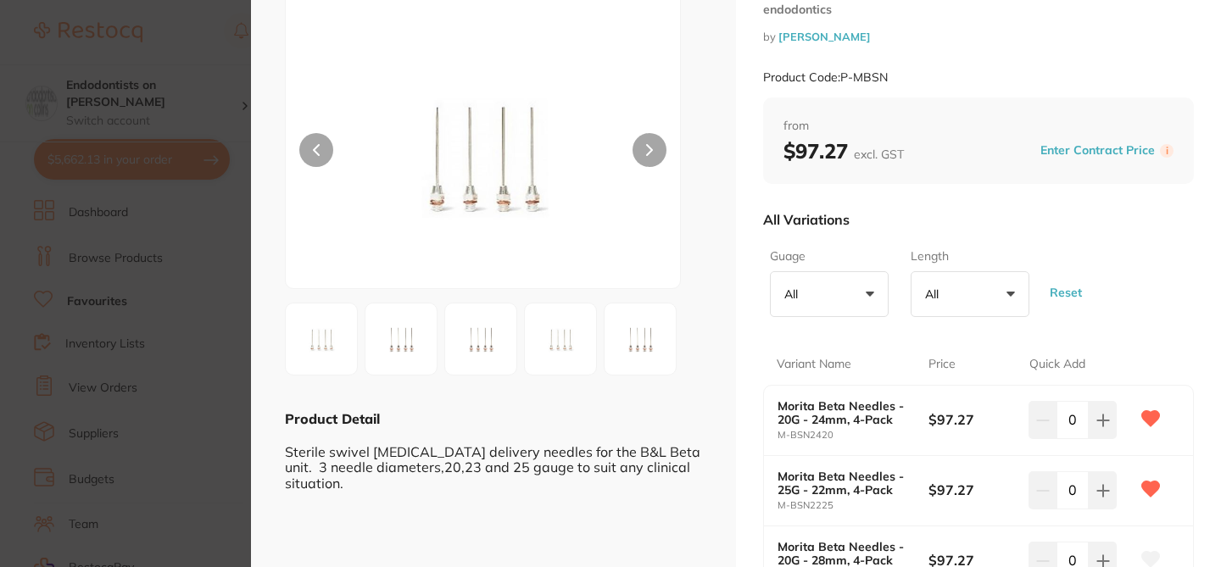
scroll to position [68, 0]
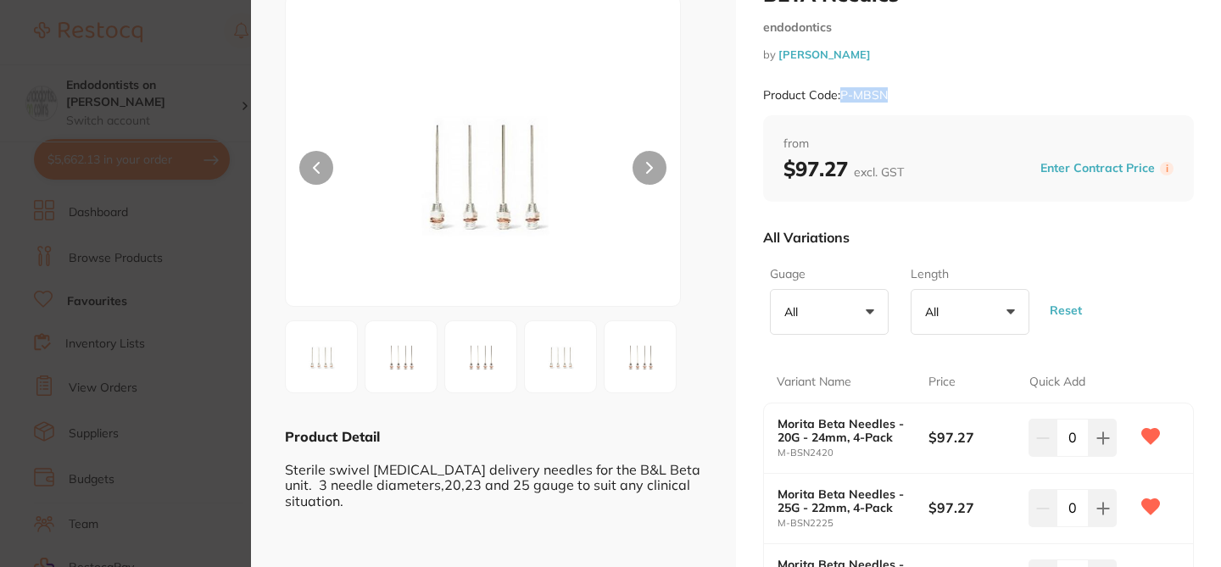
drag, startPoint x: 898, startPoint y: 92, endPoint x: 842, endPoint y: 91, distance: 56.0
click at [842, 91] on div "Product Code: P-MBSN" at bounding box center [978, 96] width 431 height 42
copy small "P-MBSN"
click at [191, 39] on section "BETA Needles endodontics by Henry Schein Halas Product Code: P-MBSN ESC Product…" at bounding box center [610, 283] width 1221 height 567
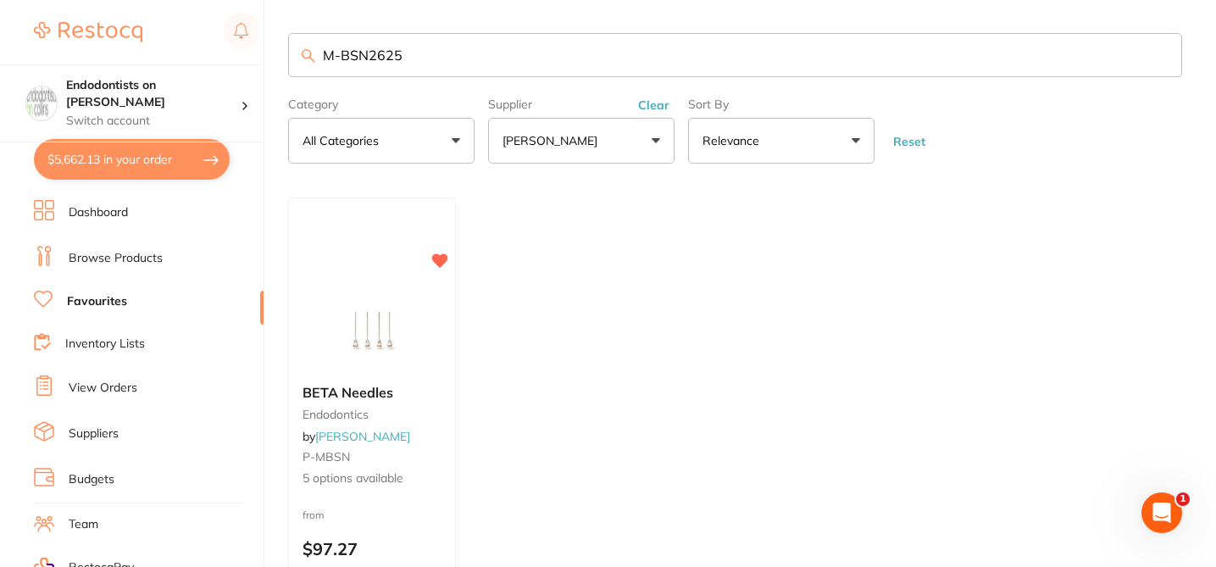
drag, startPoint x: 410, startPoint y: 60, endPoint x: 263, endPoint y: 43, distance: 148.5
click at [263, 43] on div "$5,662.13 Endodontists on Collins Switch account Endodontists on Collins $5,662…" at bounding box center [608, 282] width 1216 height 567
paste input "P-MBSN"
type input "P-MBSN"
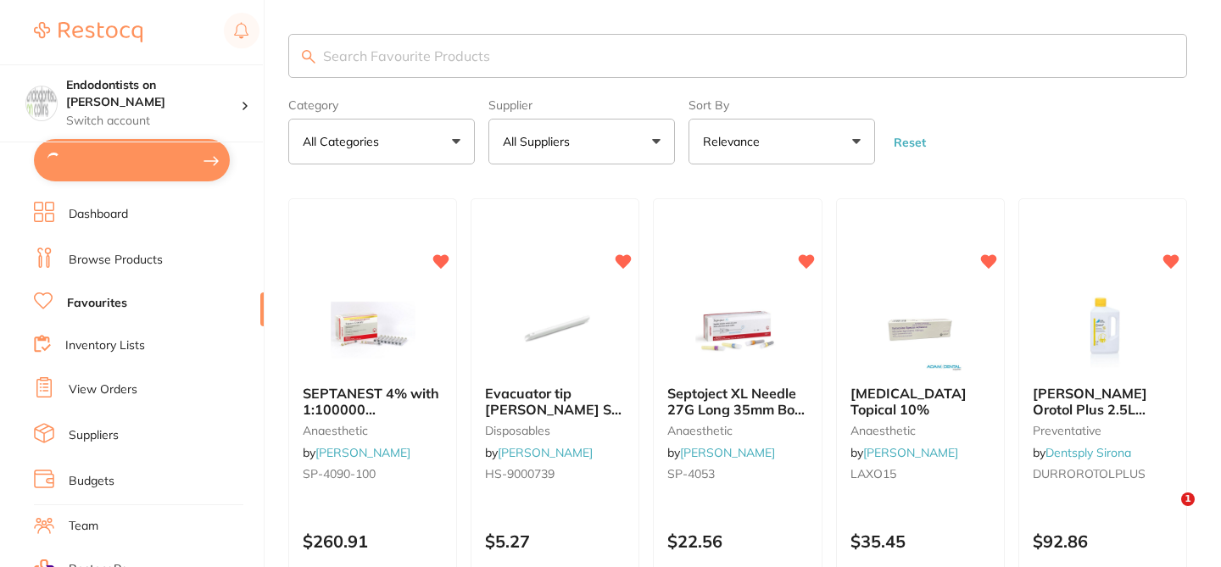
click at [401, 63] on input "search" at bounding box center [737, 56] width 898 height 44
paste input "P-MBSN"
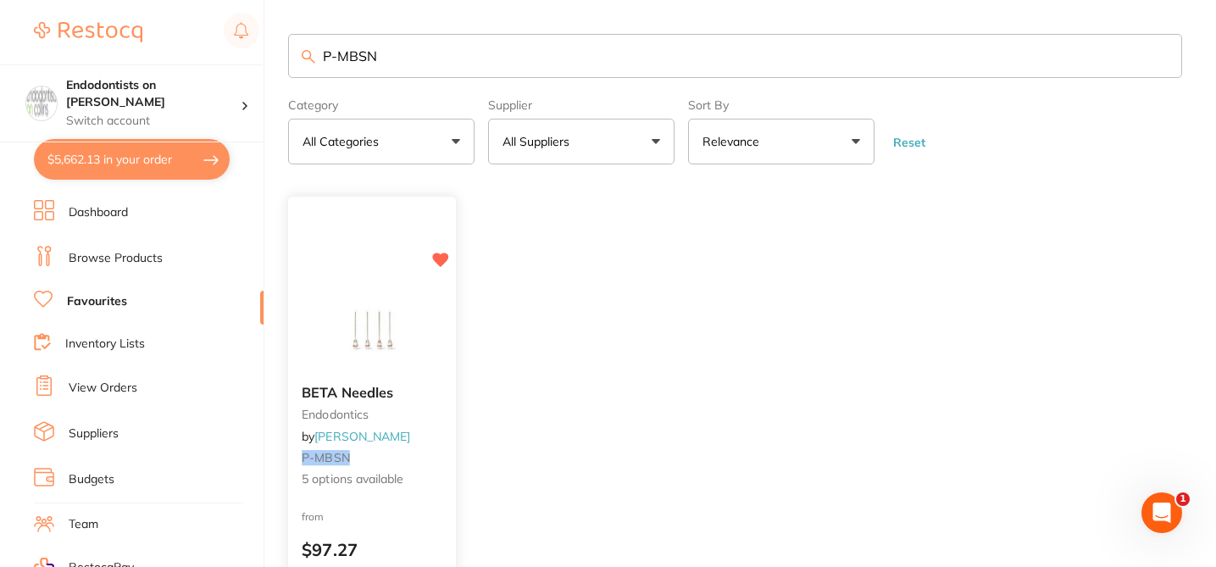
type input "P-MBSN"
click at [422, 521] on div "from $97.27" at bounding box center [372, 538] width 168 height 61
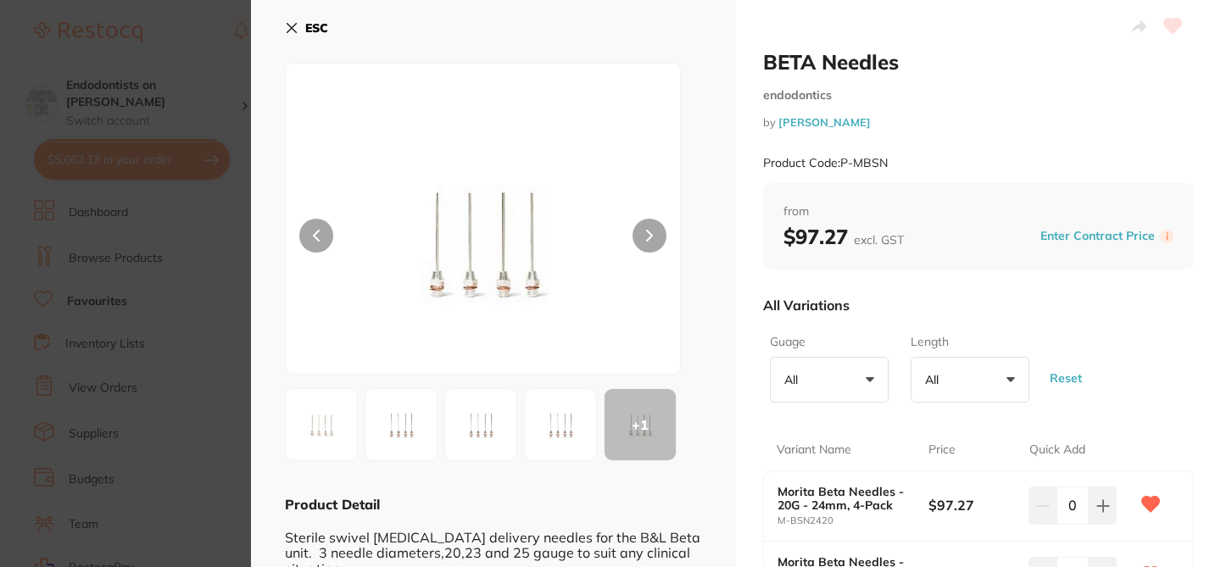
click at [926, 308] on div "All Variations" at bounding box center [978, 305] width 431 height 44
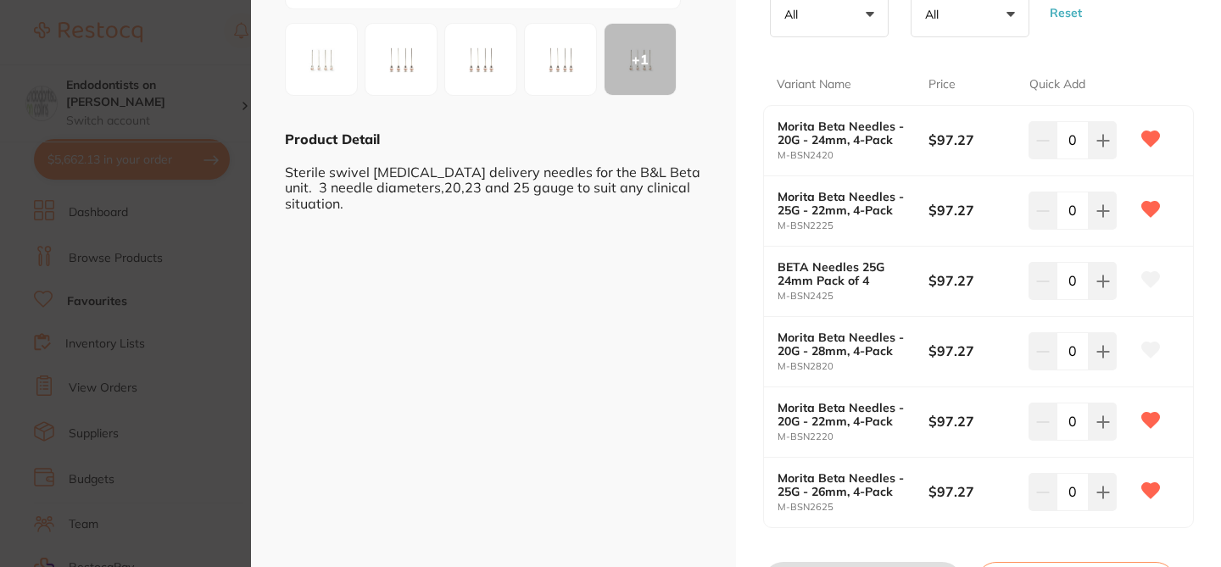
scroll to position [407, 0]
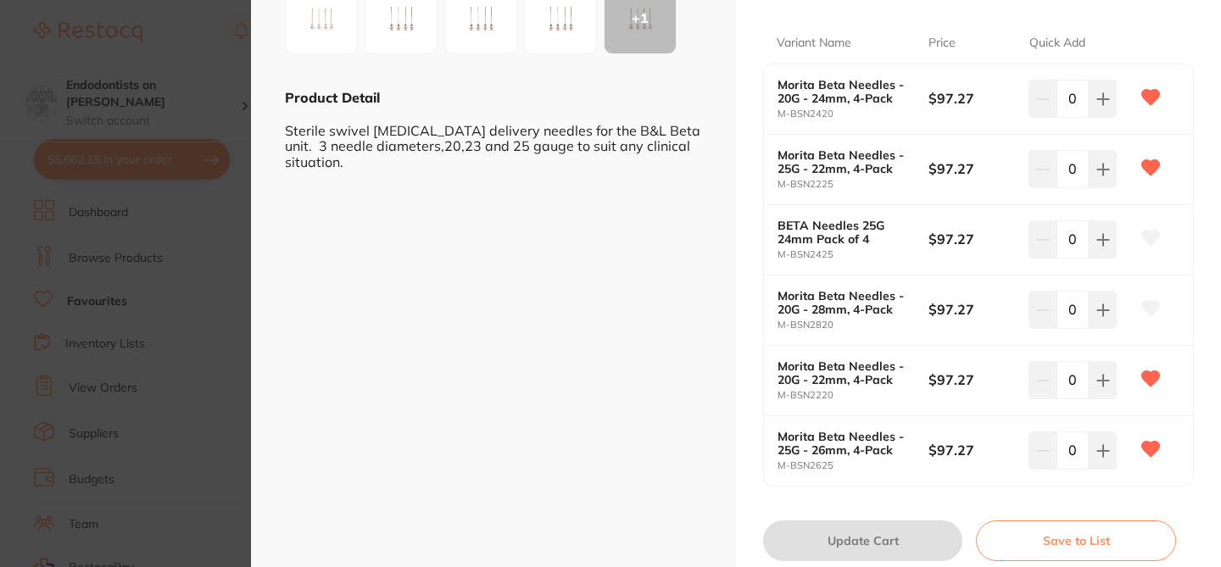
click at [1147, 238] on icon at bounding box center [1151, 238] width 18 height 15
drag, startPoint x: 837, startPoint y: 395, endPoint x: 770, endPoint y: 397, distance: 67.8
click at [770, 397] on div "Morita Beta Needles - 20G - 22mm, 4-Pack M-BSN2220 $97.27 0" at bounding box center [978, 381] width 429 height 70
copy small "M-BSN2220"
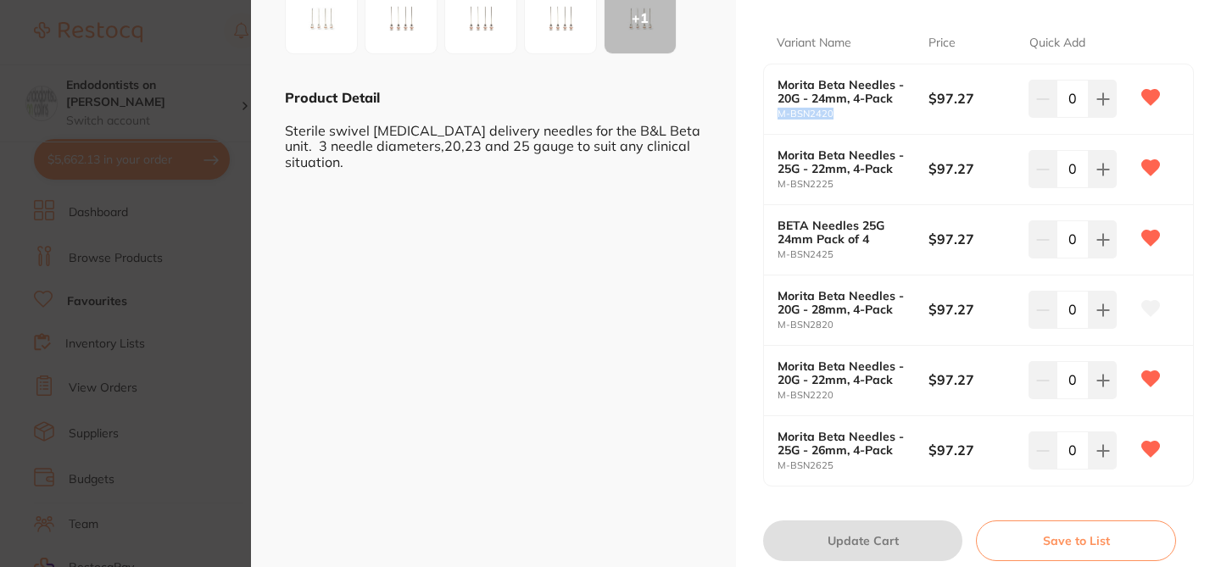
drag, startPoint x: 841, startPoint y: 114, endPoint x: 771, endPoint y: 114, distance: 69.5
click at [771, 116] on div "Morita Beta Needles - 20G - 24mm, 4-Pack M-BSN2420 $97.27 0" at bounding box center [978, 99] width 429 height 70
copy small "M-BSN2420"
click at [865, 108] on small "M-BSN2420" at bounding box center [852, 113] width 151 height 11
drag, startPoint x: 844, startPoint y: 113, endPoint x: 769, endPoint y: 116, distance: 75.5
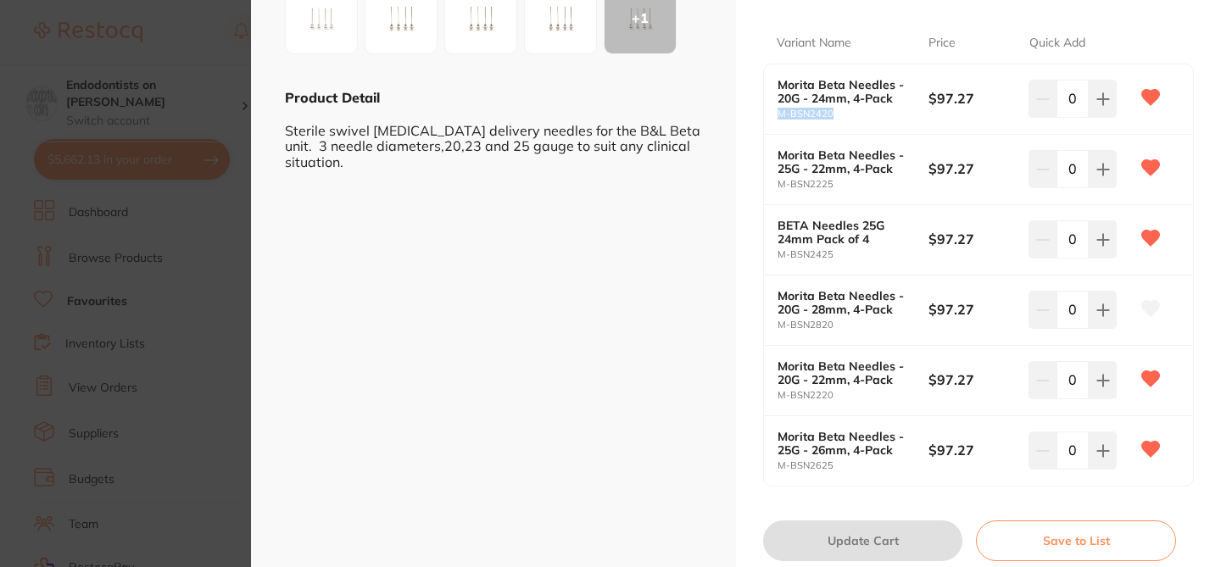
click at [769, 116] on div "Morita Beta Needles - 20G - 24mm, 4-Pack M-BSN2420 $97.27 0" at bounding box center [978, 99] width 429 height 70
copy small "M-BSN2420"
click at [205, 43] on section "BETA Needles endodontics by Henry Schein Halas Product Code: P-MBSN ESC + 1 Pro…" at bounding box center [610, 283] width 1221 height 567
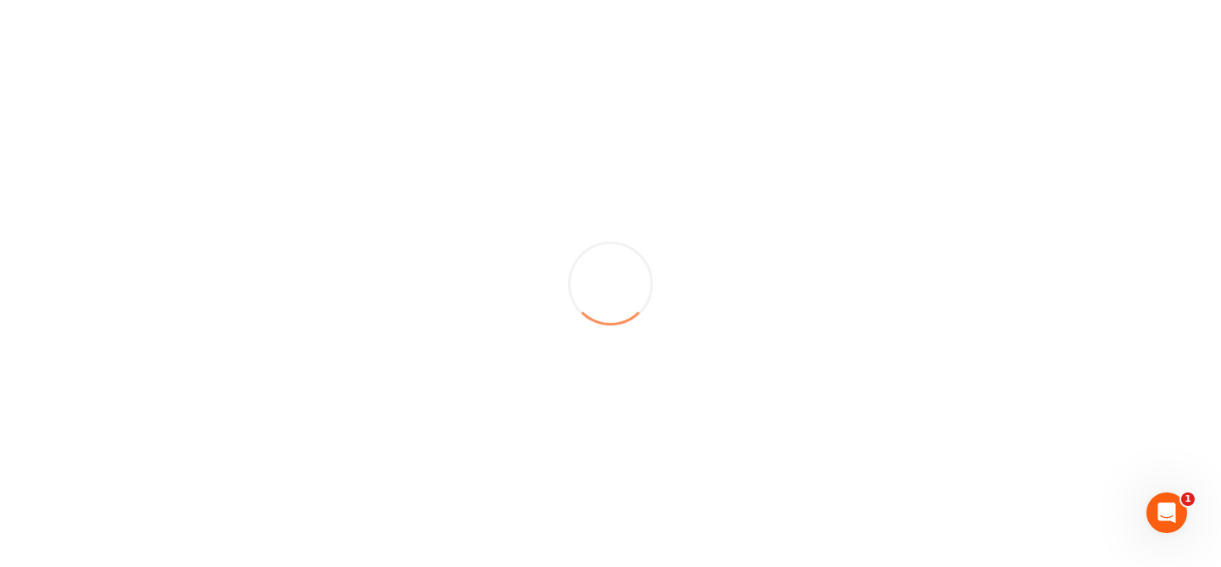
drag, startPoint x: 374, startPoint y: 61, endPoint x: 298, endPoint y: 57, distance: 76.4
click at [298, 57] on div at bounding box center [610, 283] width 1221 height 567
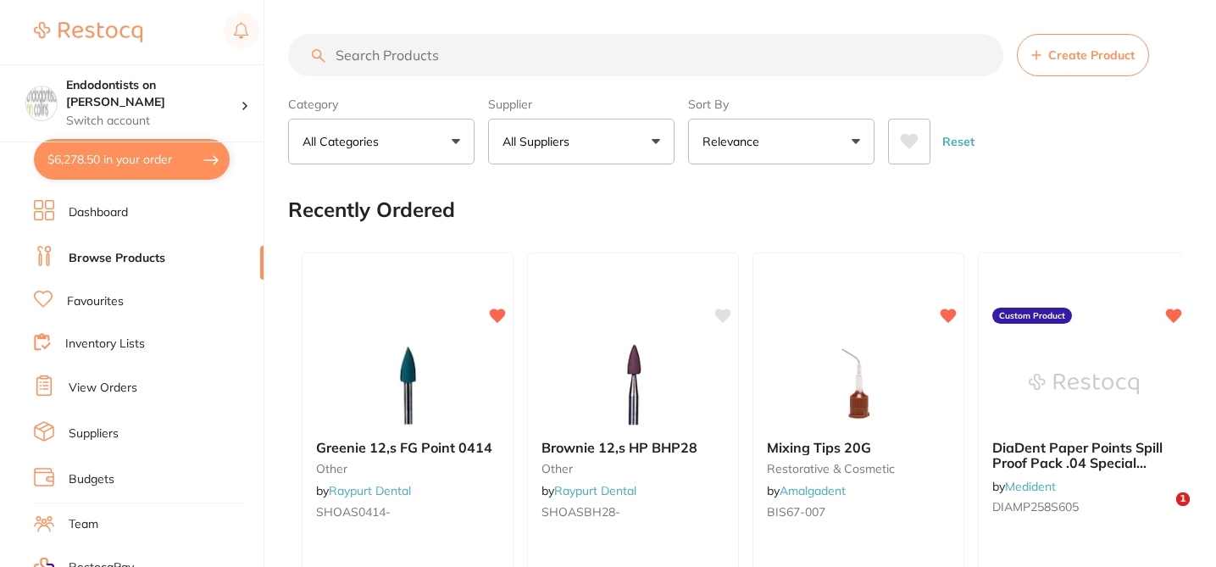
type input "3"
click at [339, 55] on input "search" at bounding box center [645, 55] width 715 height 42
paste input "M-BSN2123"
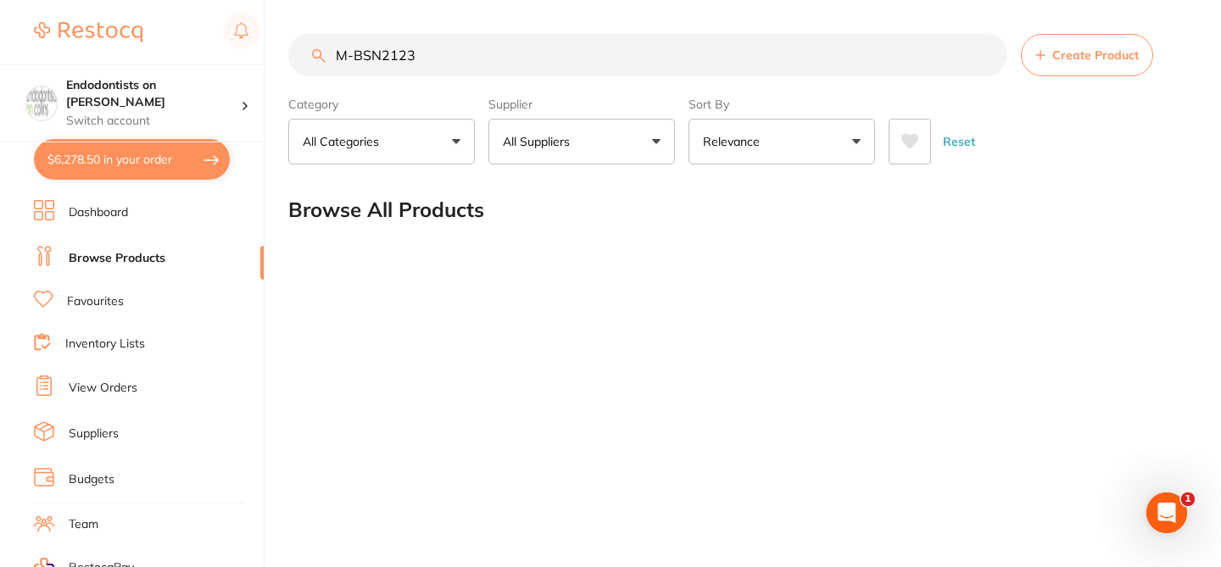
drag, startPoint x: 445, startPoint y: 61, endPoint x: 284, endPoint y: 49, distance: 161.5
click at [284, 51] on div "$6,278.50 Endodontists on Collins Switch account Endodontists on Collins $6,278…" at bounding box center [610, 283] width 1221 height 567
paste input "4"
type input "M-BSN2423"
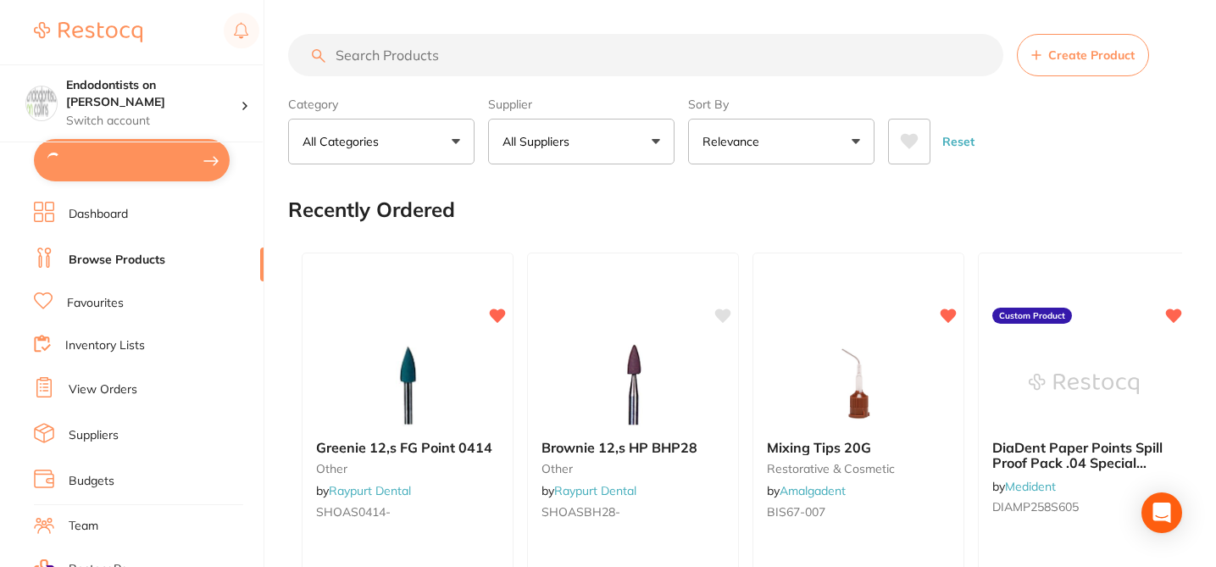
click at [377, 56] on input "search" at bounding box center [645, 55] width 715 height 42
paste input "M-BSN2423"
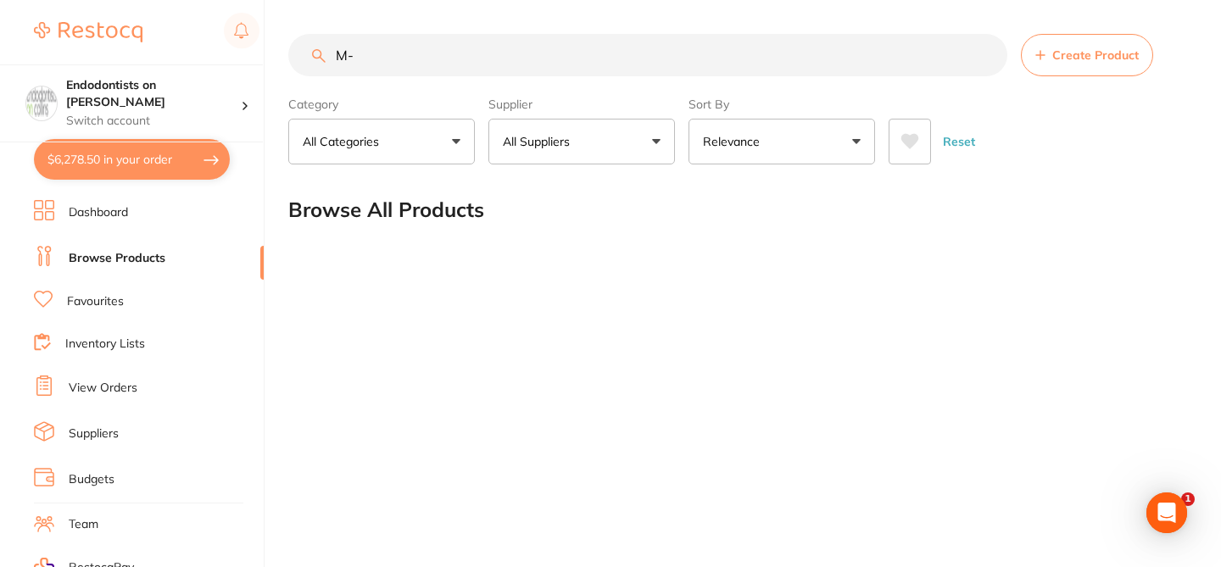
type input "M"
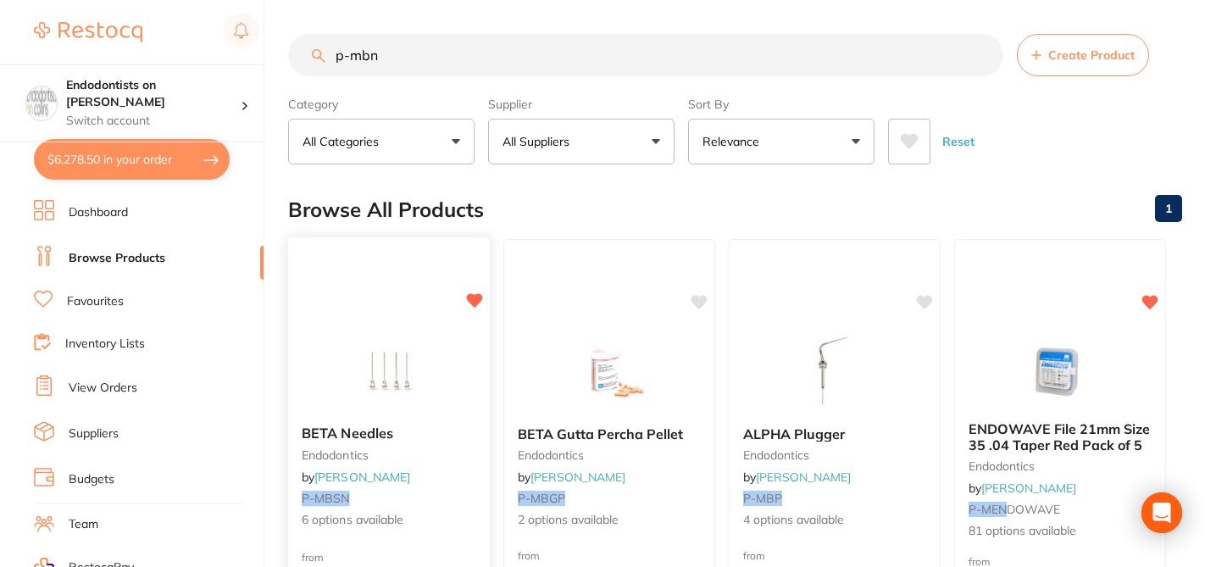
type input "p-mbn"
click at [464, 421] on div "BETA Needles endodontics by Henry Schein Halas P-MBSN 6 options available" at bounding box center [389, 477] width 202 height 131
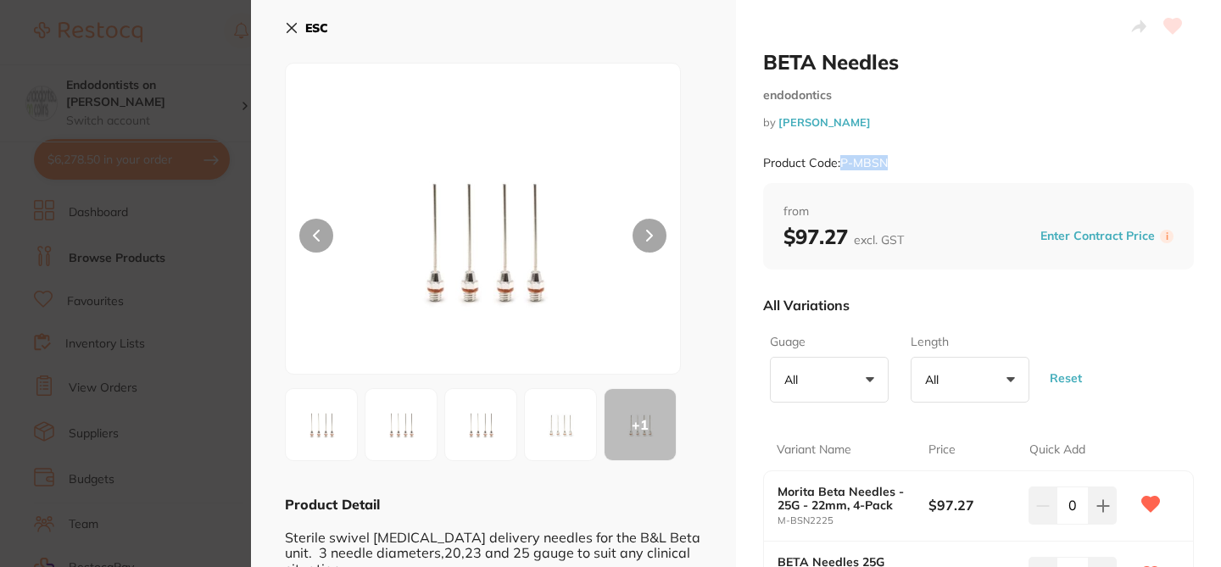
click at [839, 159] on div "Product Code: P-MBSN" at bounding box center [978, 163] width 431 height 42
copy small "P-MBSN"
click at [210, 30] on section "BETA Needles endodontics by Henry Schein Halas Product Code: P-MBSN ESC + 1 Pro…" at bounding box center [610, 283] width 1221 height 567
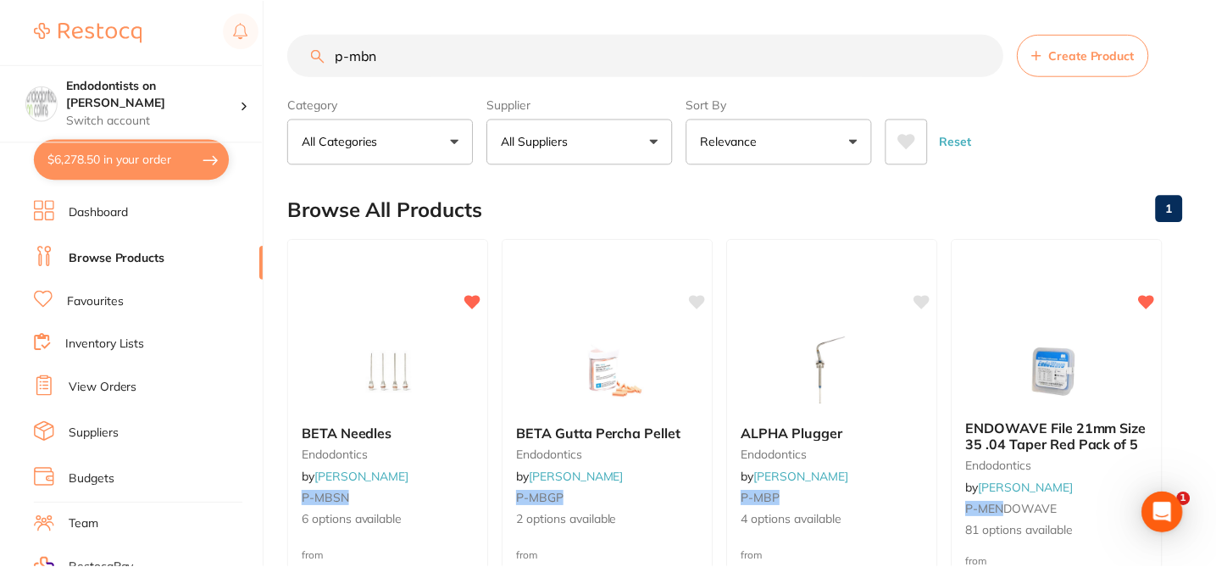
scroll to position [1, 0]
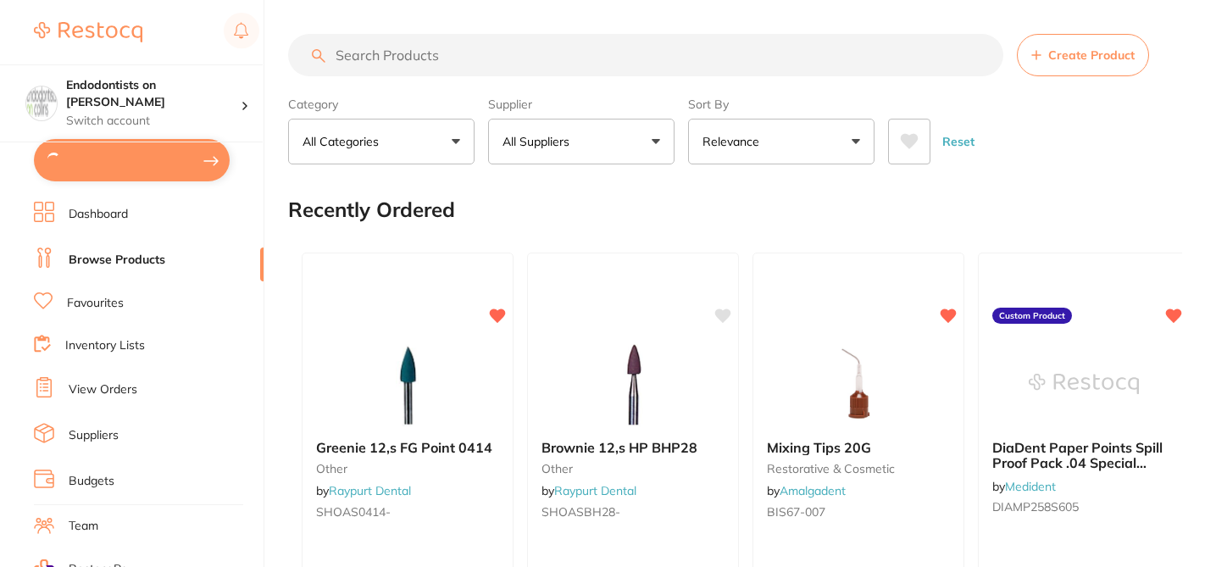
click at [358, 54] on input "search" at bounding box center [645, 55] width 715 height 42
paste input "P-MBSN"
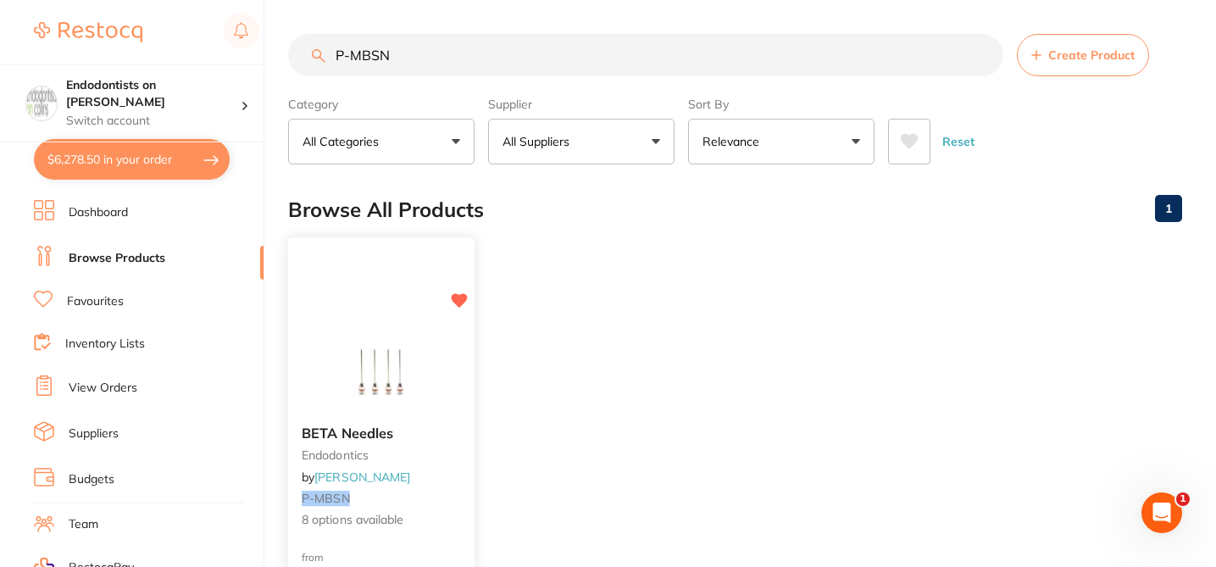
type input "P-MBSN"
click at [459, 451] on small "endodontics" at bounding box center [381, 455] width 159 height 14
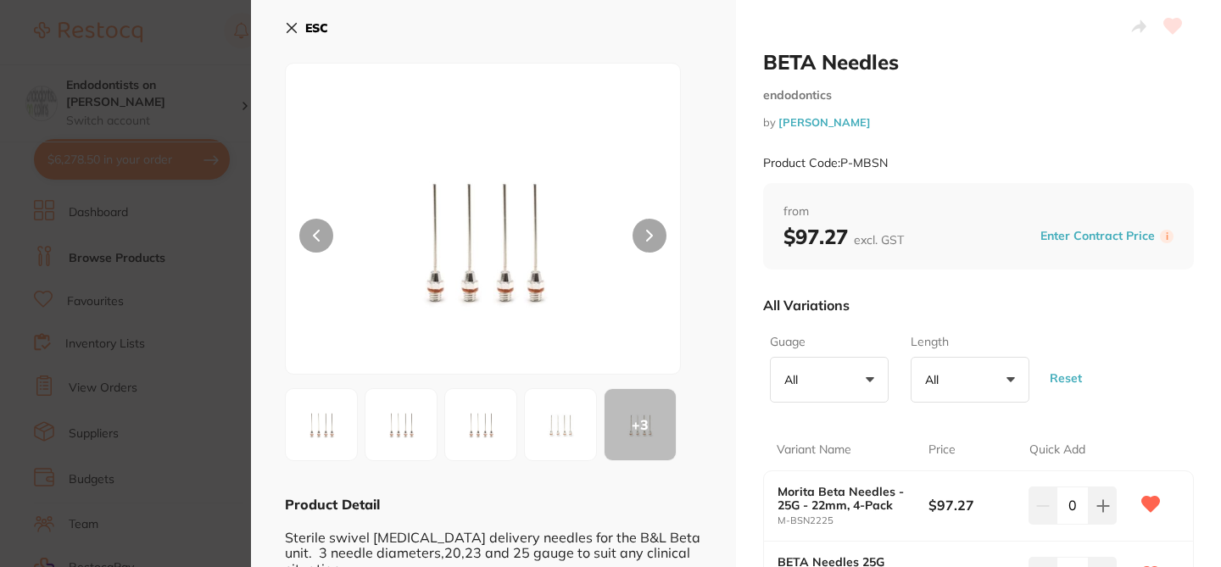
click at [944, 290] on div "All Variations" at bounding box center [978, 305] width 431 height 44
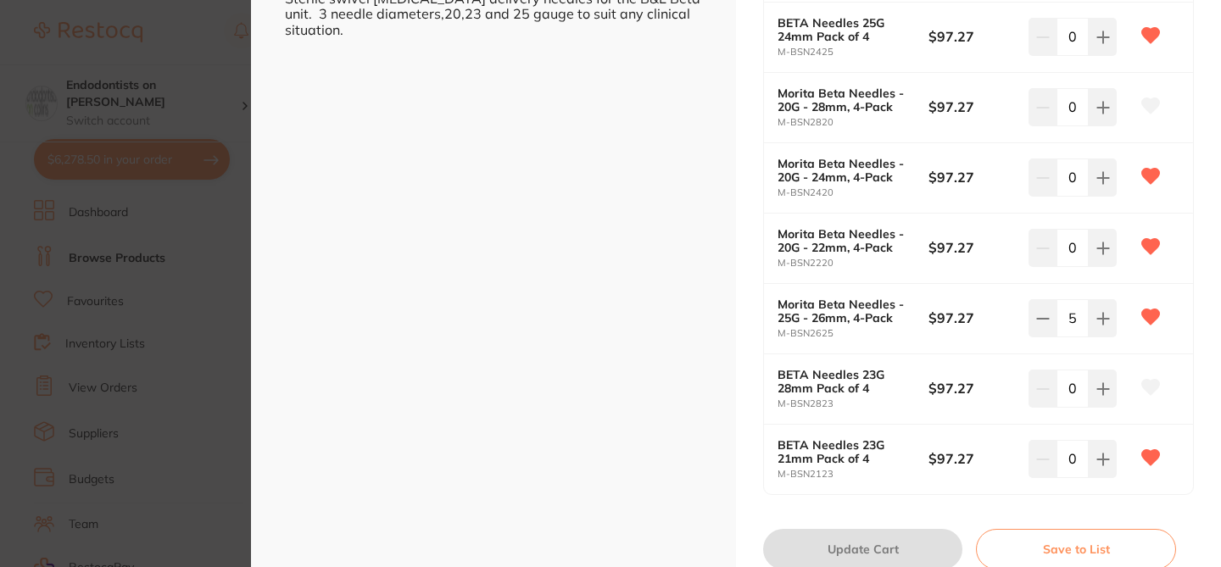
scroll to position [542, 0]
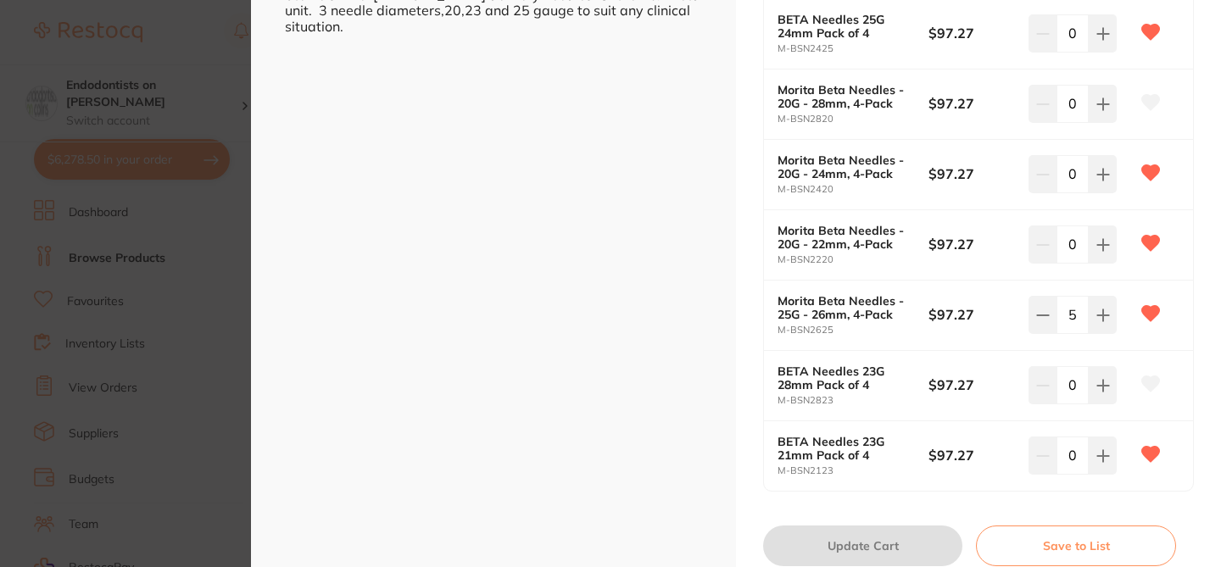
click at [1149, 385] on icon at bounding box center [1151, 383] width 18 height 15
click at [625, 346] on div "ESC + 3 Product Detail Sterile swivel [MEDICAL_DATA] delivery needles for the B…" at bounding box center [493, 36] width 485 height 1156
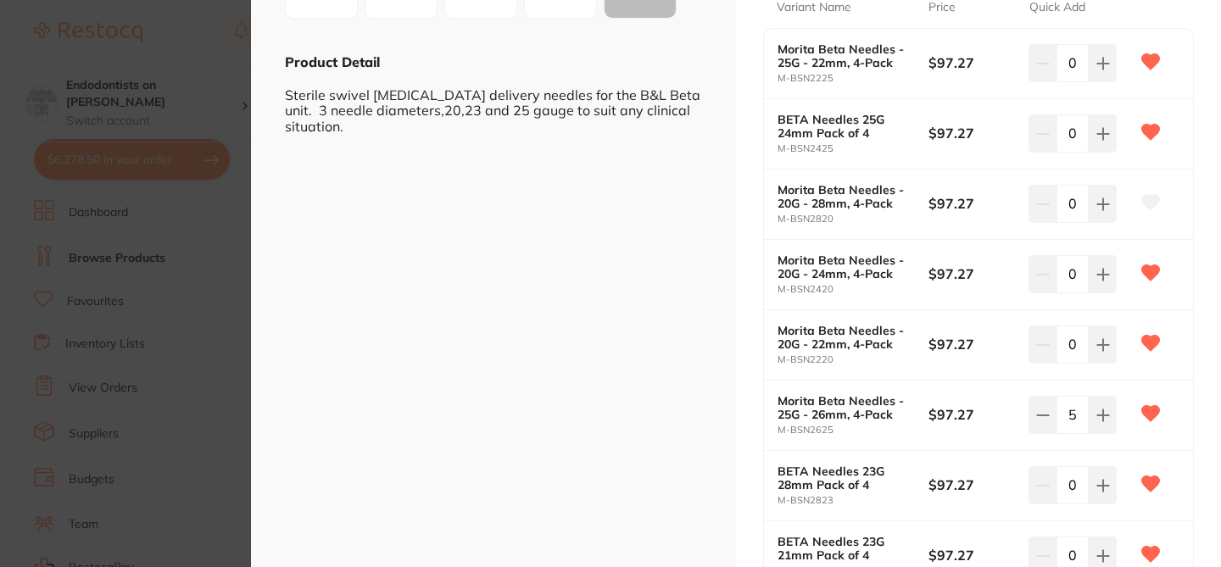
scroll to position [441, 0]
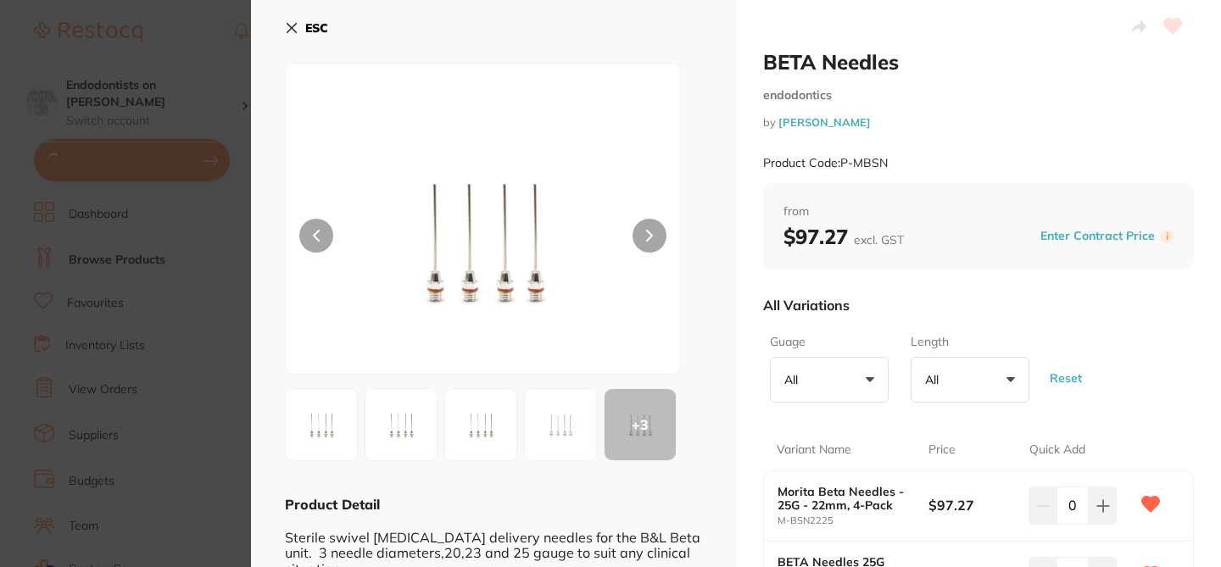
click at [287, 23] on icon at bounding box center [292, 28] width 14 height 14
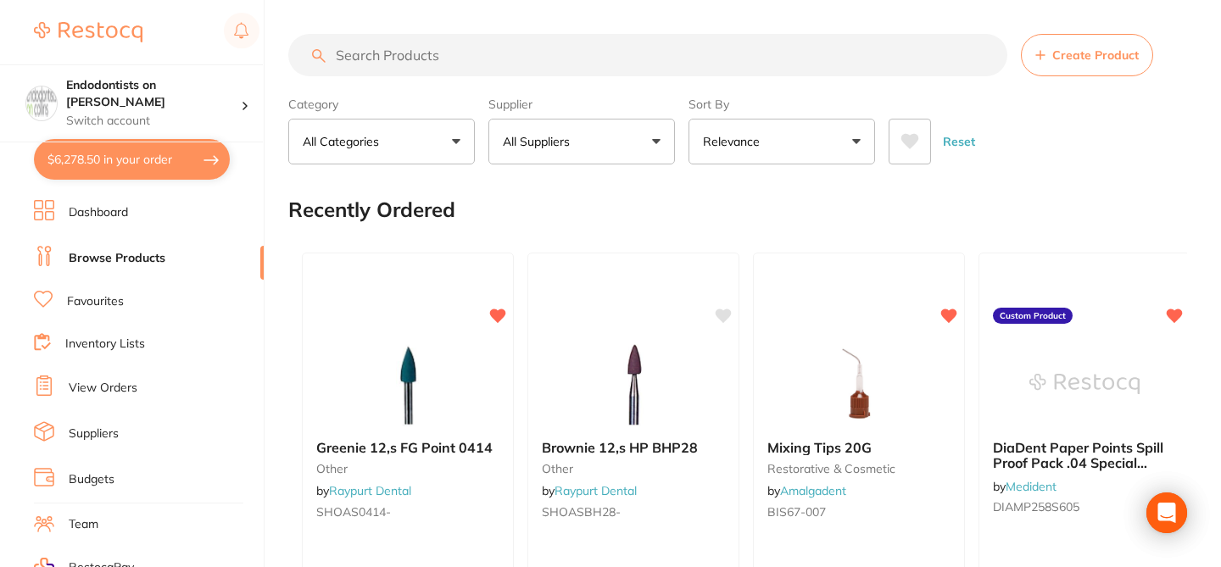
click at [409, 59] on input "search" at bounding box center [647, 55] width 719 height 42
paste input "P-MBSN"
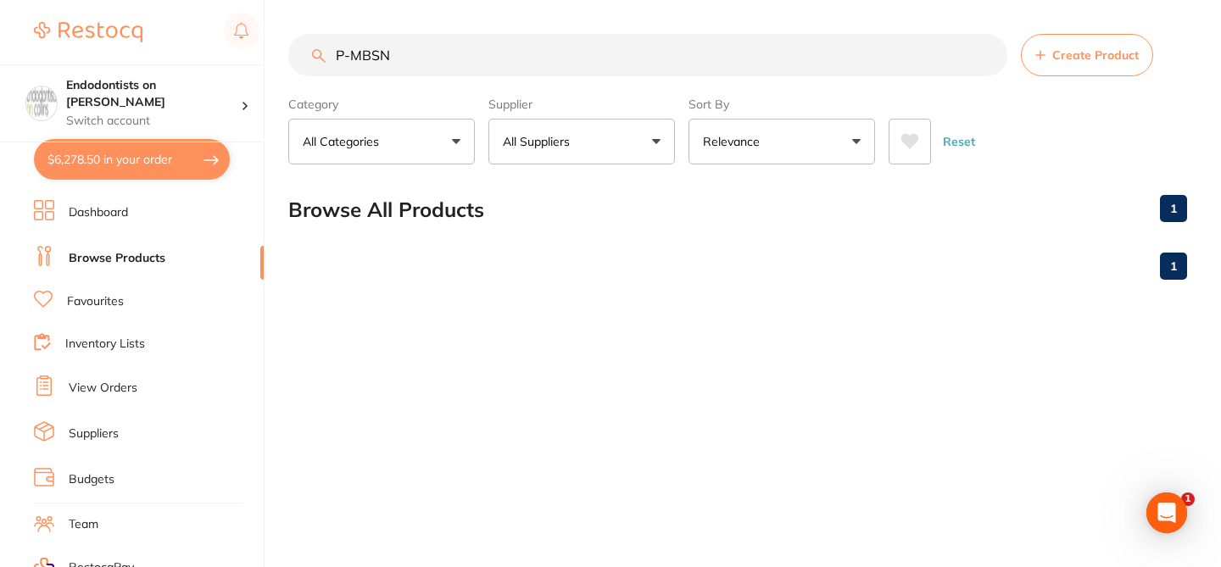
scroll to position [0, 0]
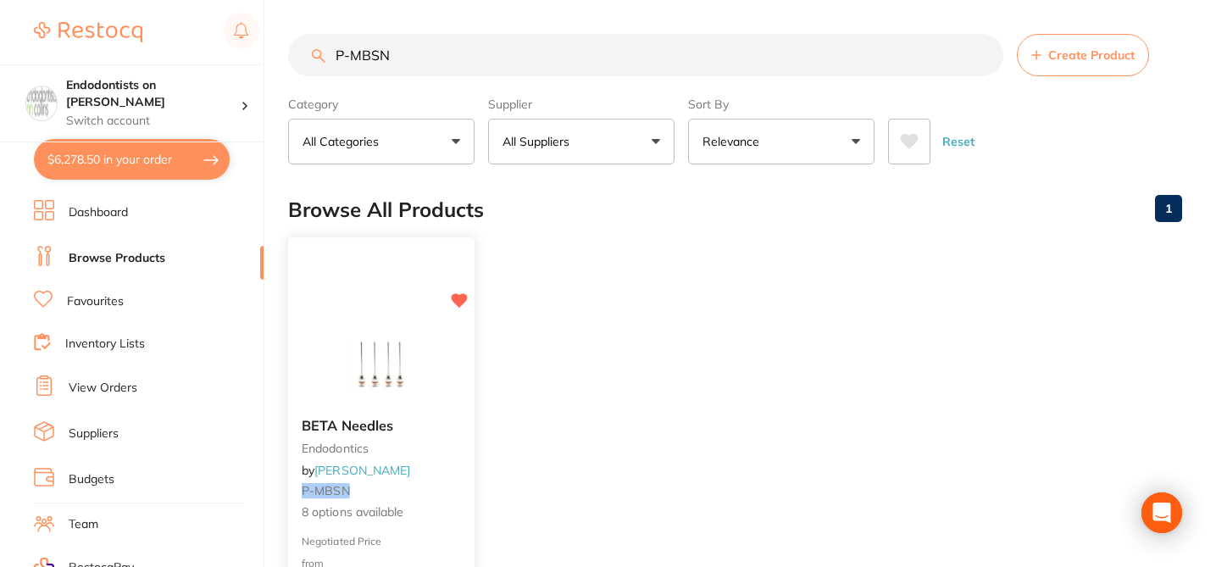
type input "P-MBSN"
click at [455, 409] on div "BETA Needles endodontics by Henry Schein Halas P-MBSN 8 options available" at bounding box center [381, 469] width 186 height 131
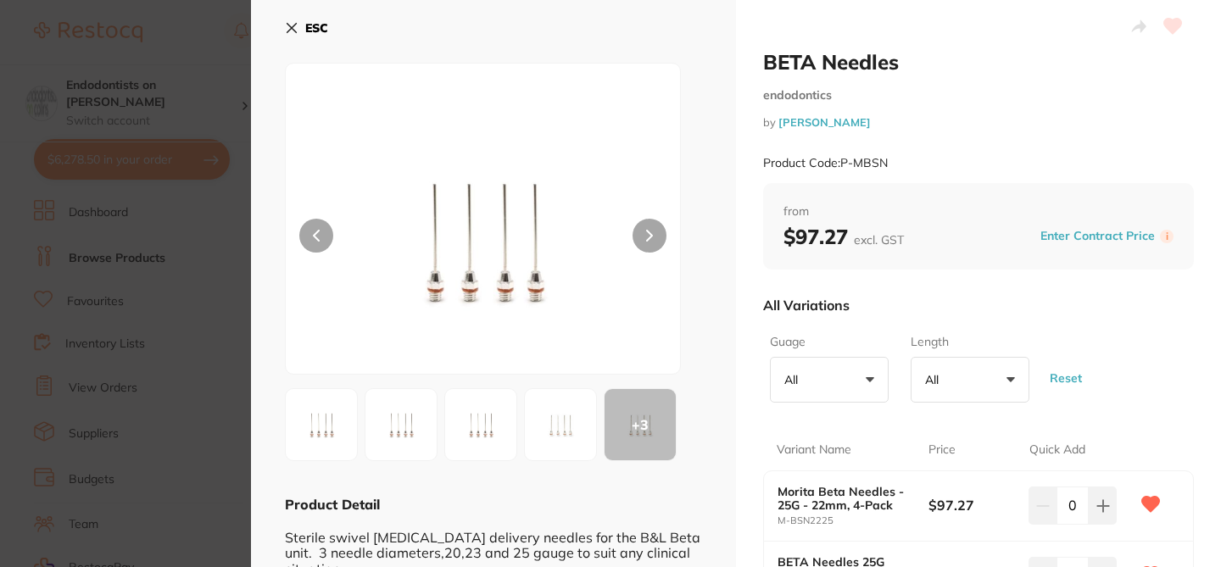
click at [711, 352] on div "ESC + 3 Product Detail Sterile swivel obturation delivery needles for the B&L B…" at bounding box center [493, 578] width 485 height 1156
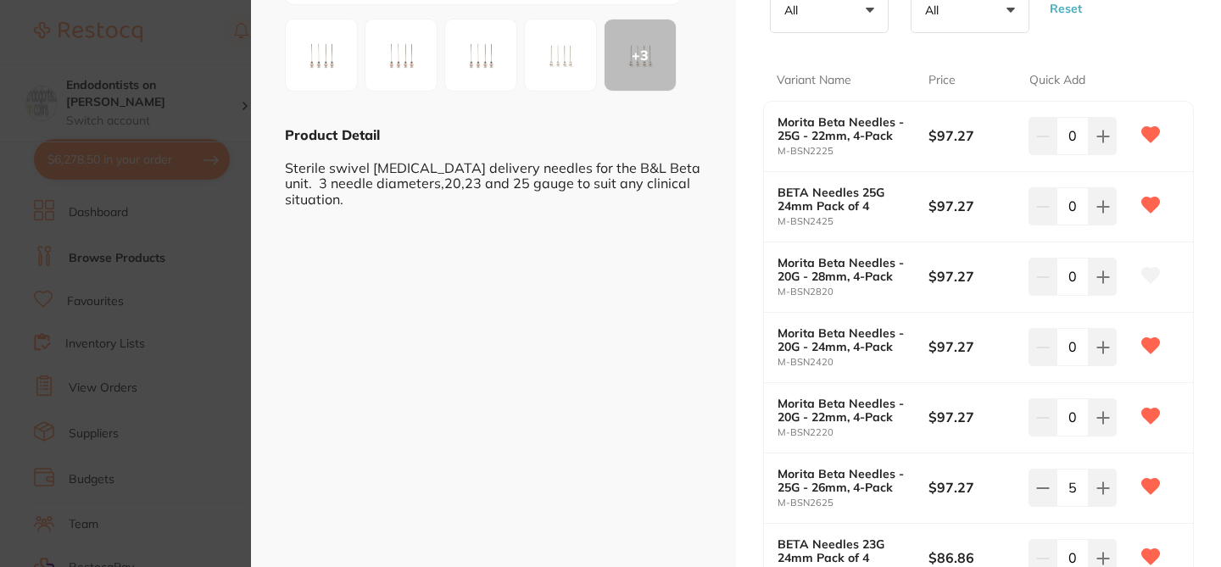
scroll to position [339, 0]
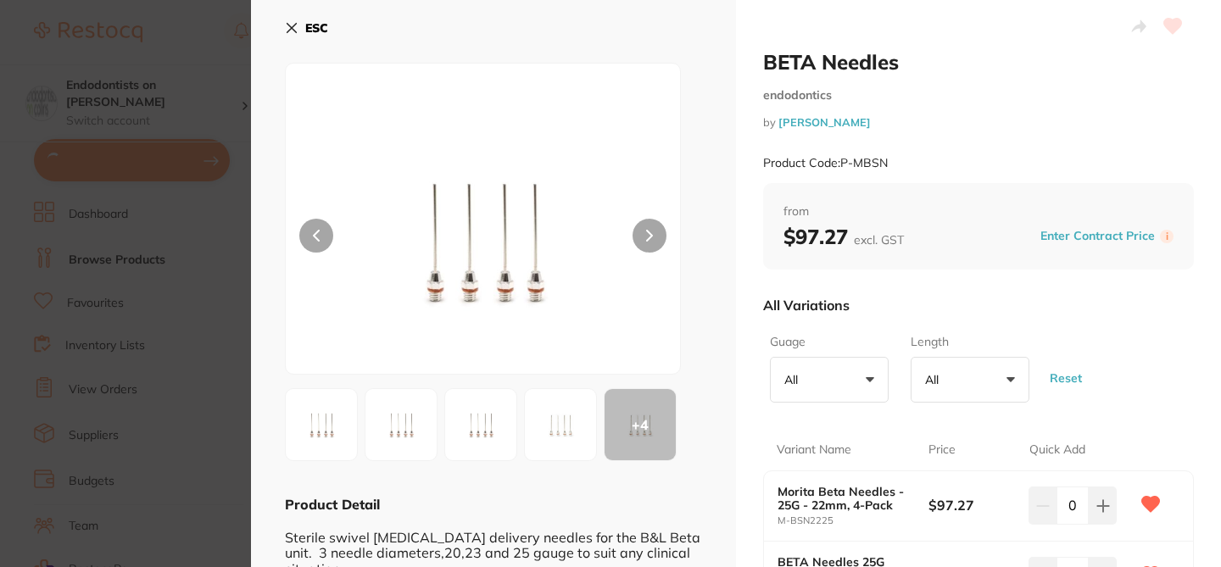
click at [1018, 108] on div "BETA Needles endodontics by [PERSON_NAME] Product Code: P-MBSN" at bounding box center [978, 116] width 431 height 134
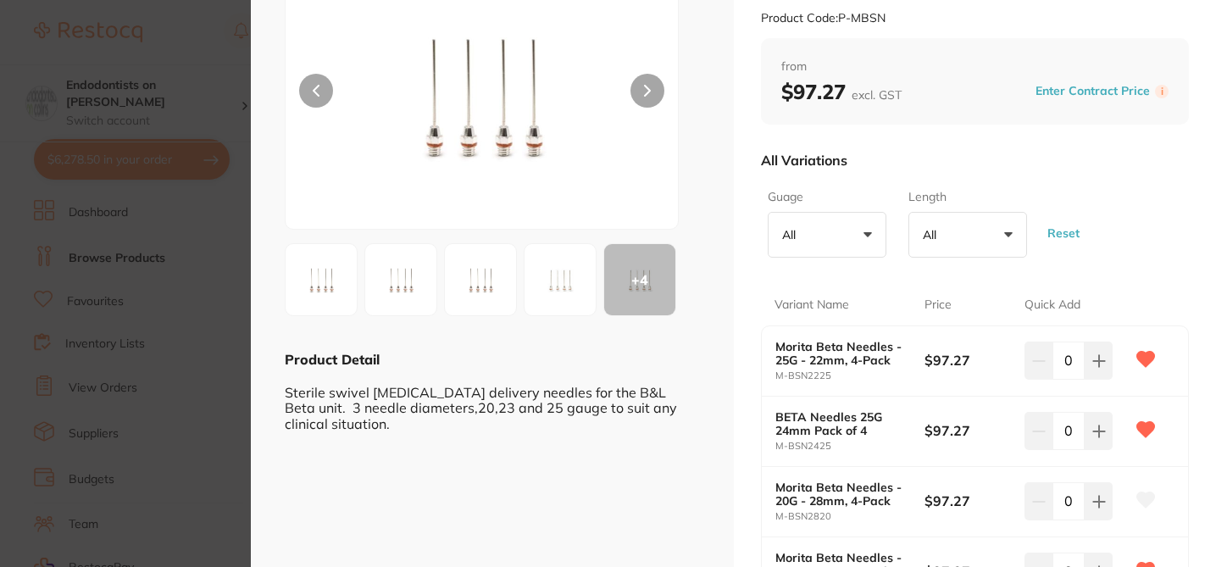
scroll to position [136, 0]
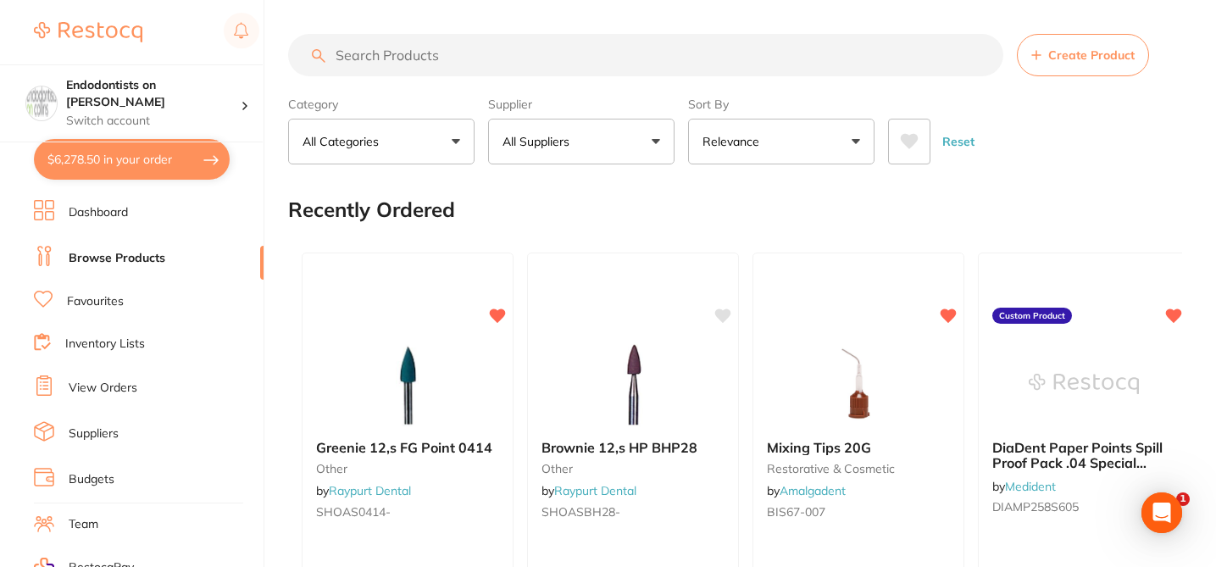
click at [370, 50] on input "search" at bounding box center [645, 55] width 715 height 42
paste input "P-MBSN"
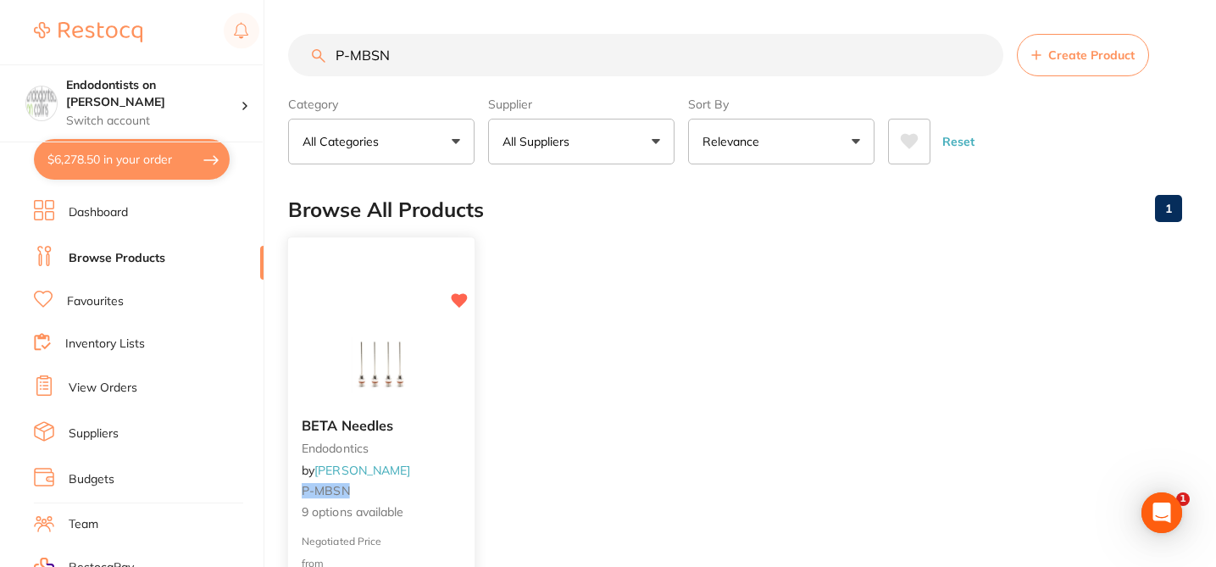
click at [455, 392] on div at bounding box center [381, 362] width 186 height 86
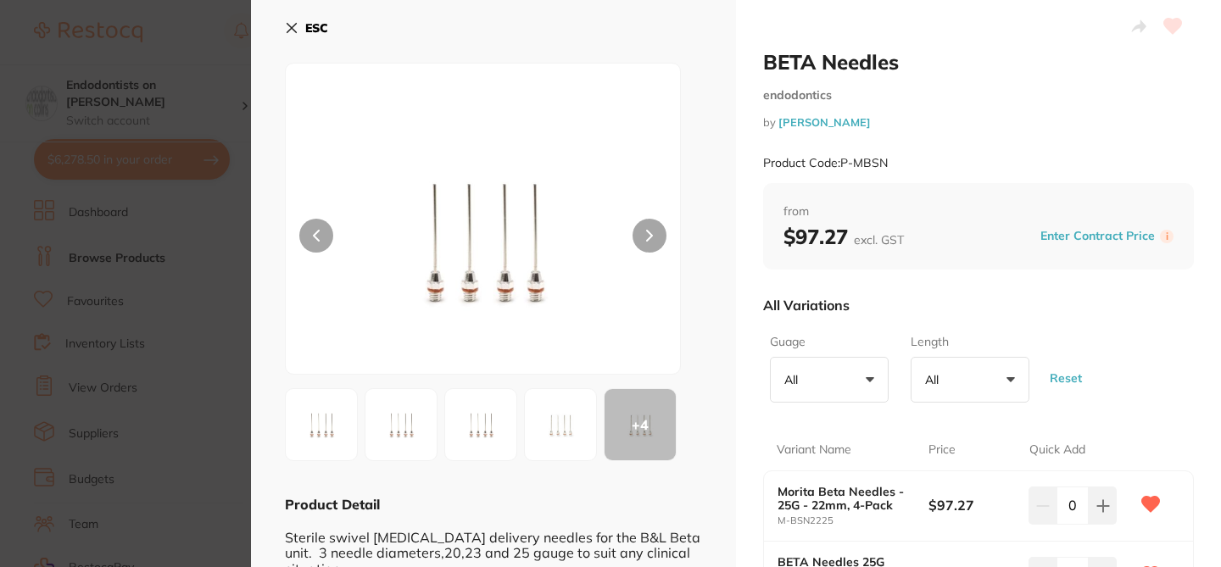
click at [935, 314] on div "All Variations" at bounding box center [978, 305] width 431 height 44
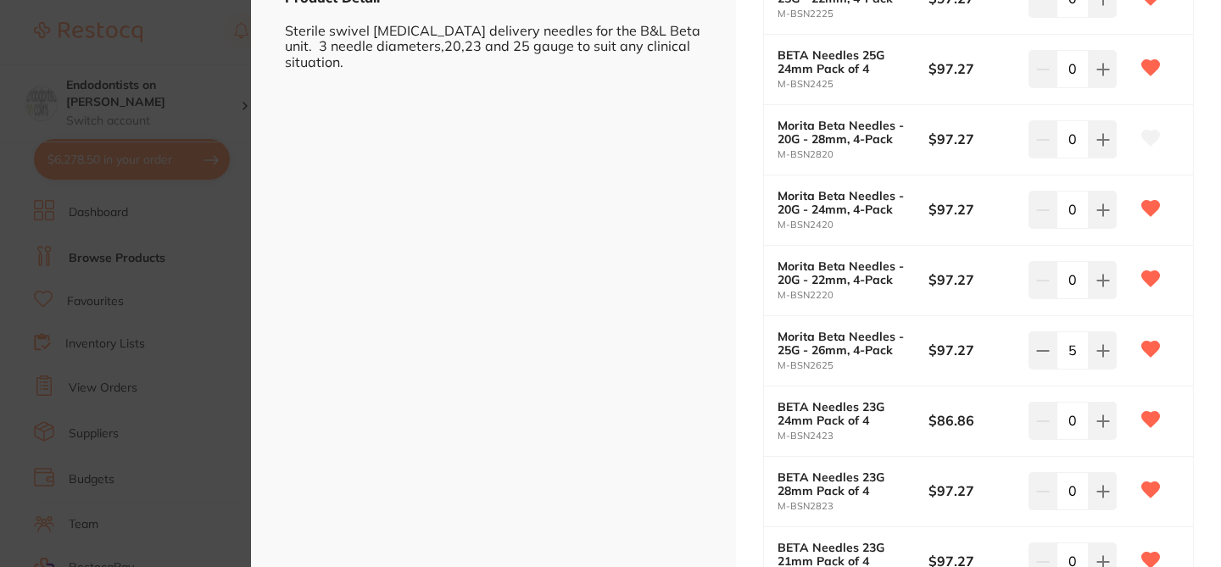
scroll to position [475, 0]
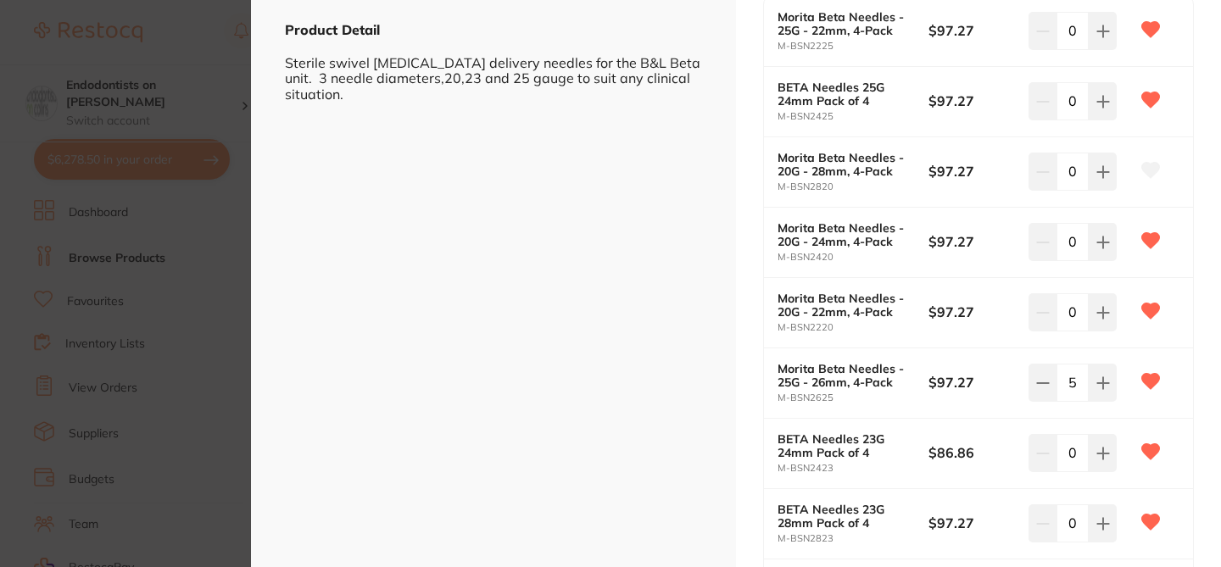
click at [159, 20] on section "BETA Needles endodontics by Henry Schein Halas Product Code: P-MBSN ESC + 4 Pro…" at bounding box center [610, 283] width 1221 height 567
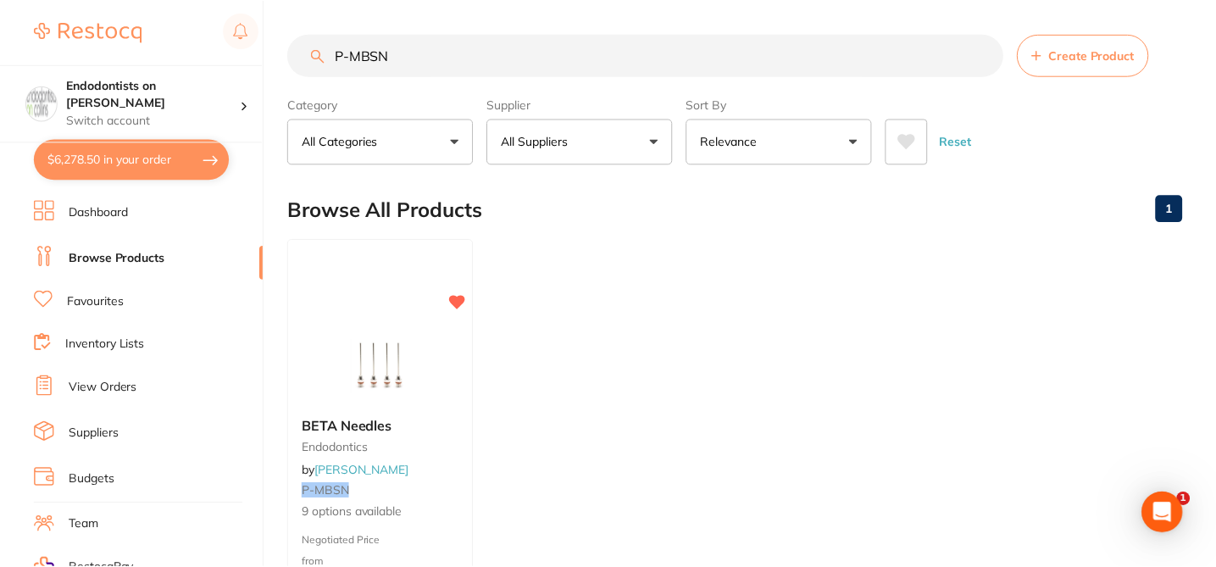
scroll to position [1, 0]
drag, startPoint x: 392, startPoint y: 58, endPoint x: 281, endPoint y: 49, distance: 110.5
click at [285, 50] on div "$6,278.50 Endodontists on Collins Switch account Endodontists on Collins $6,278…" at bounding box center [608, 282] width 1216 height 567
paste input "M-BSN2823"
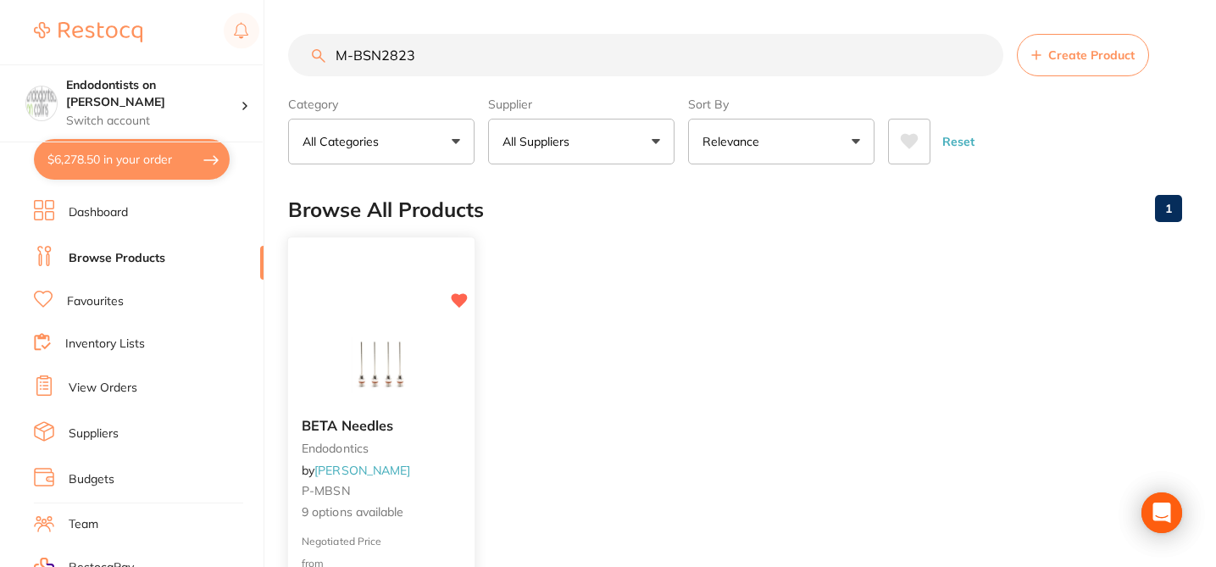
type input "M-BSN2823"
click at [447, 435] on div "BETA Needles endodontics by Henry Schein Halas P-MBSN 9 options available" at bounding box center [381, 469] width 186 height 131
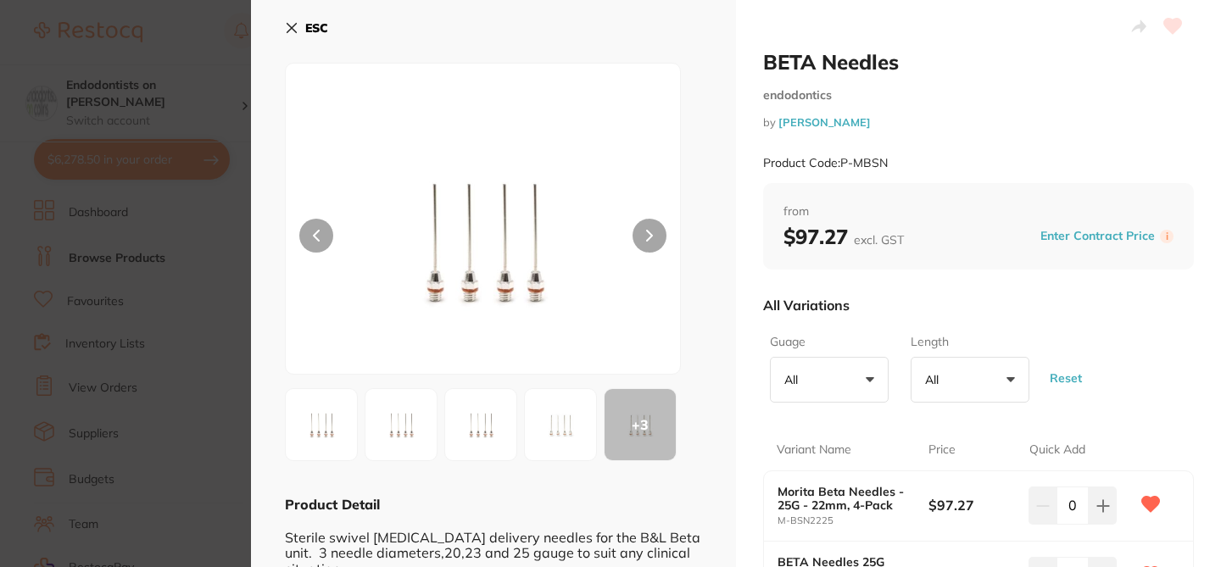
click at [985, 296] on div "All Variations" at bounding box center [978, 305] width 431 height 44
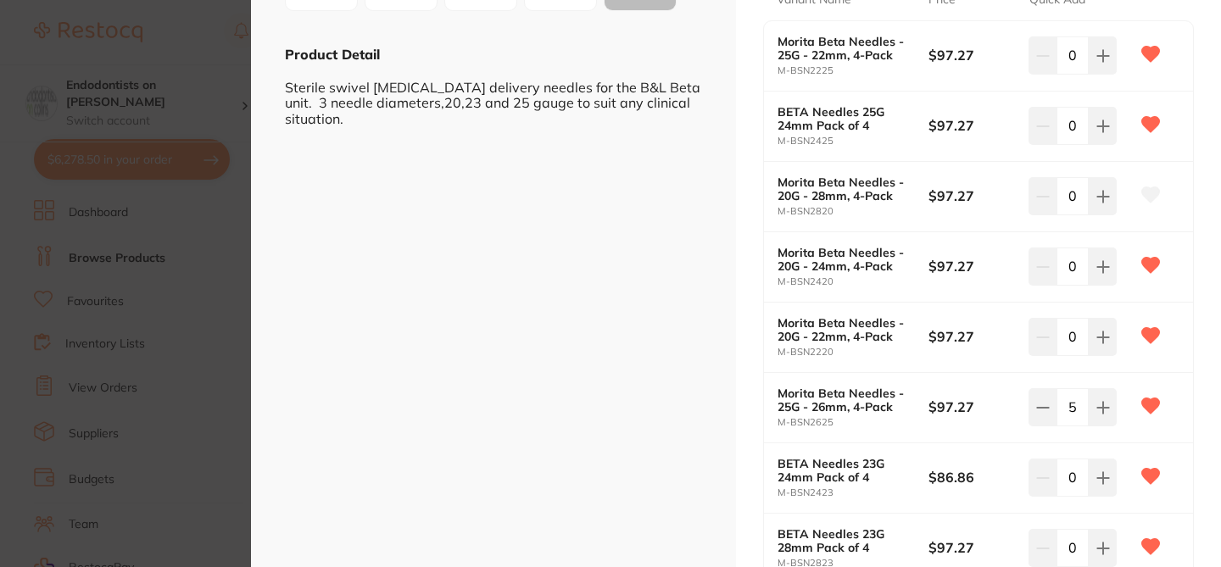
scroll to position [475, 0]
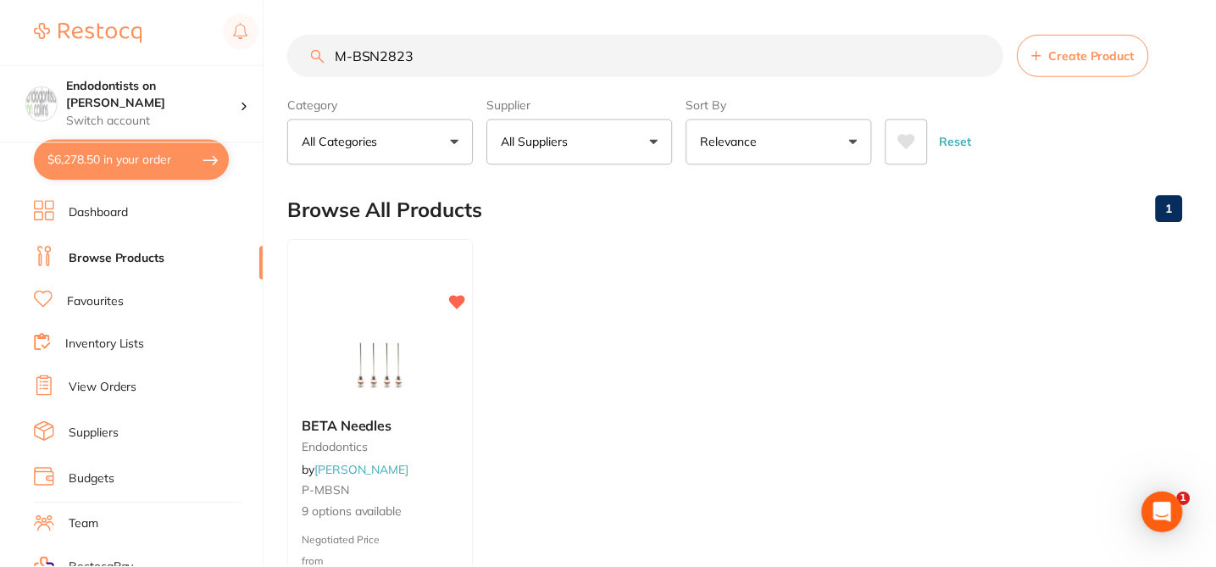
scroll to position [1, 0]
click at [321, 64] on input "M-BSN2823" at bounding box center [645, 54] width 715 height 42
drag, startPoint x: 449, startPoint y: 48, endPoint x: 310, endPoint y: 58, distance: 139.4
click at [314, 62] on input "M-BSN2823" at bounding box center [645, 54] width 715 height 42
drag, startPoint x: 433, startPoint y: 60, endPoint x: 320, endPoint y: 58, distance: 113.6
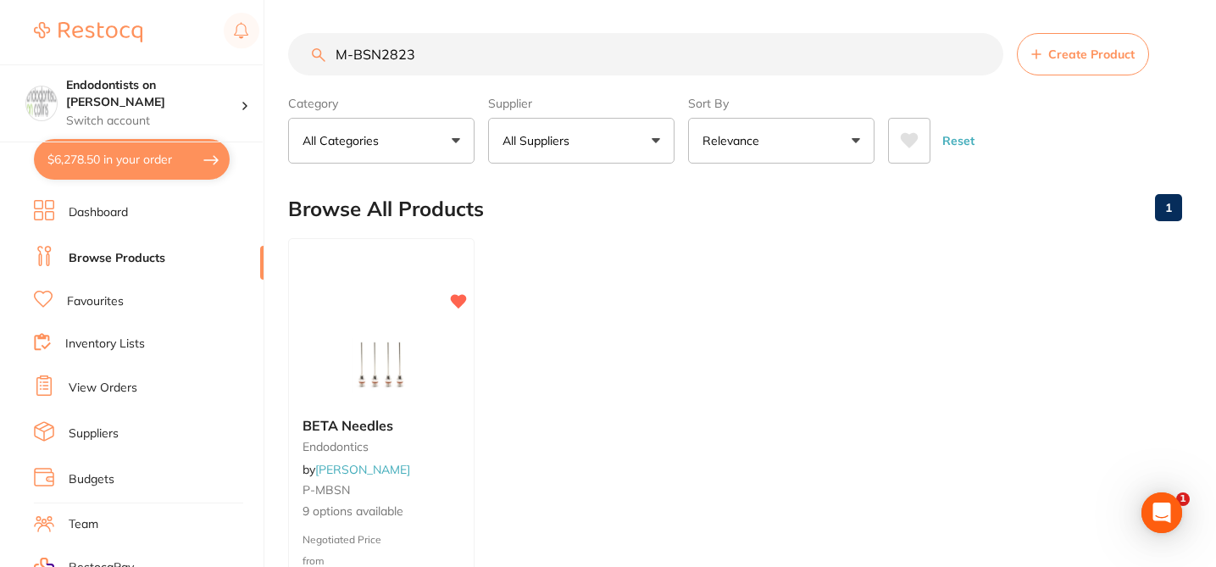
click at [321, 58] on div "M-BSN2823 Create Product" at bounding box center [735, 54] width 894 height 42
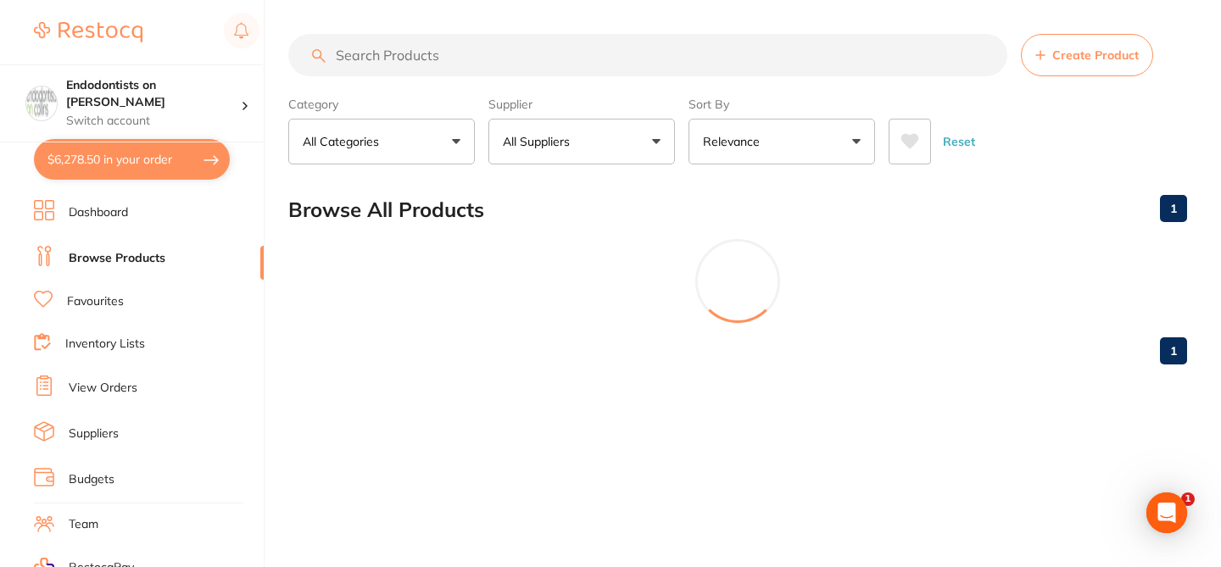
click at [660, 141] on button "All Suppliers" at bounding box center [581, 142] width 186 height 46
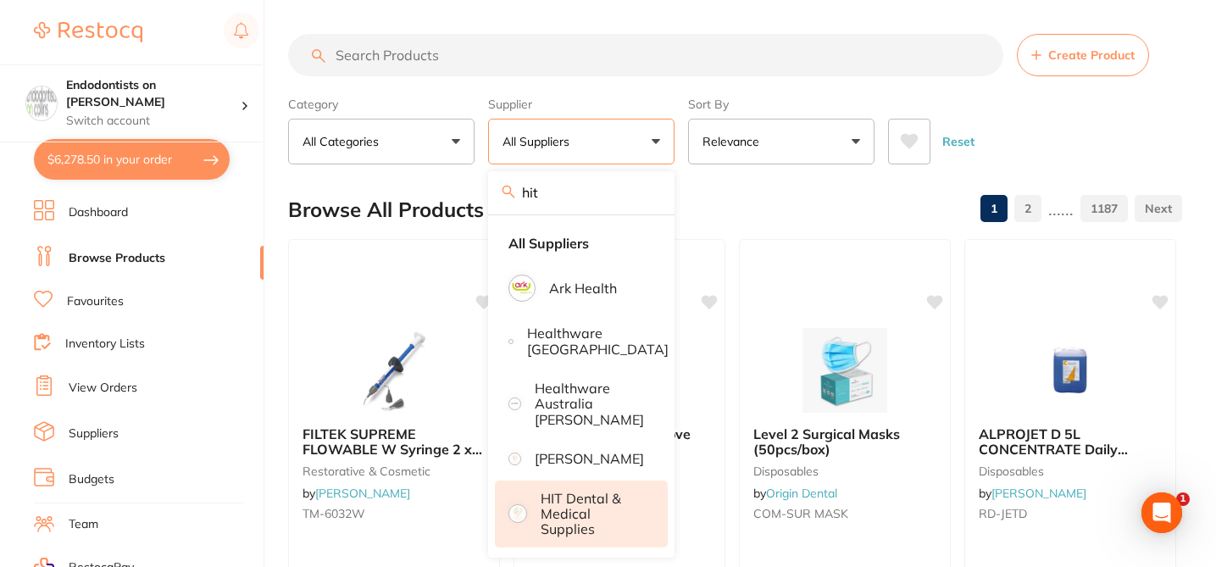
type input "hit"
click at [601, 510] on p "HIT Dental & Medical Supplies" at bounding box center [592, 514] width 103 height 47
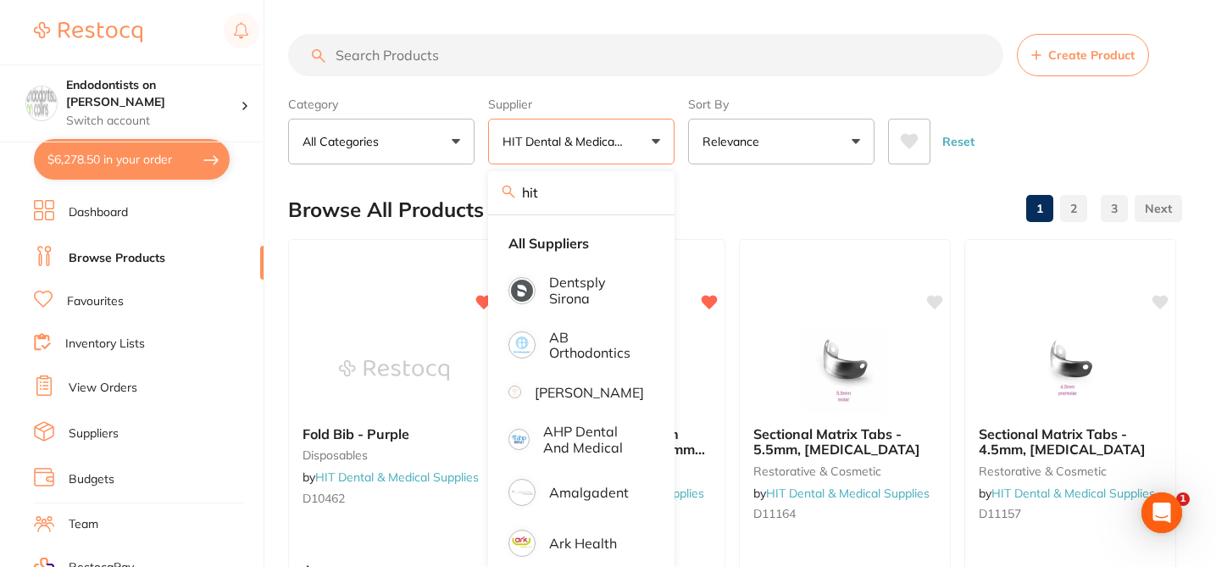
click at [750, 203] on div "Browse All Products 1 2 3" at bounding box center [735, 209] width 894 height 57
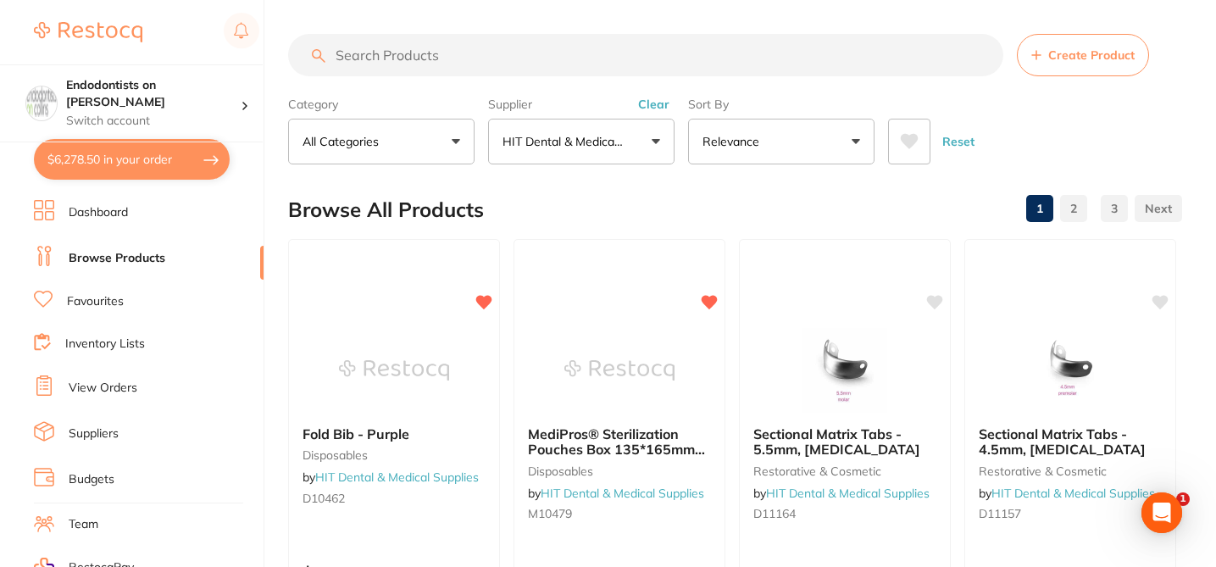
click at [387, 55] on input "search" at bounding box center [645, 55] width 715 height 42
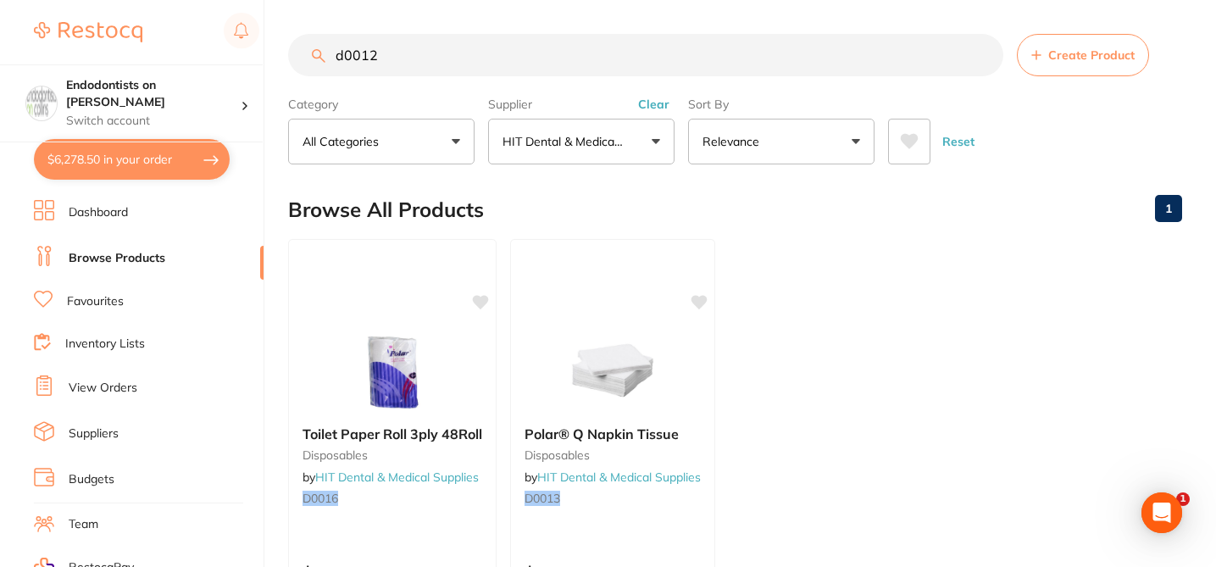
click at [407, 60] on input "d0012" at bounding box center [645, 55] width 715 height 42
type input "d"
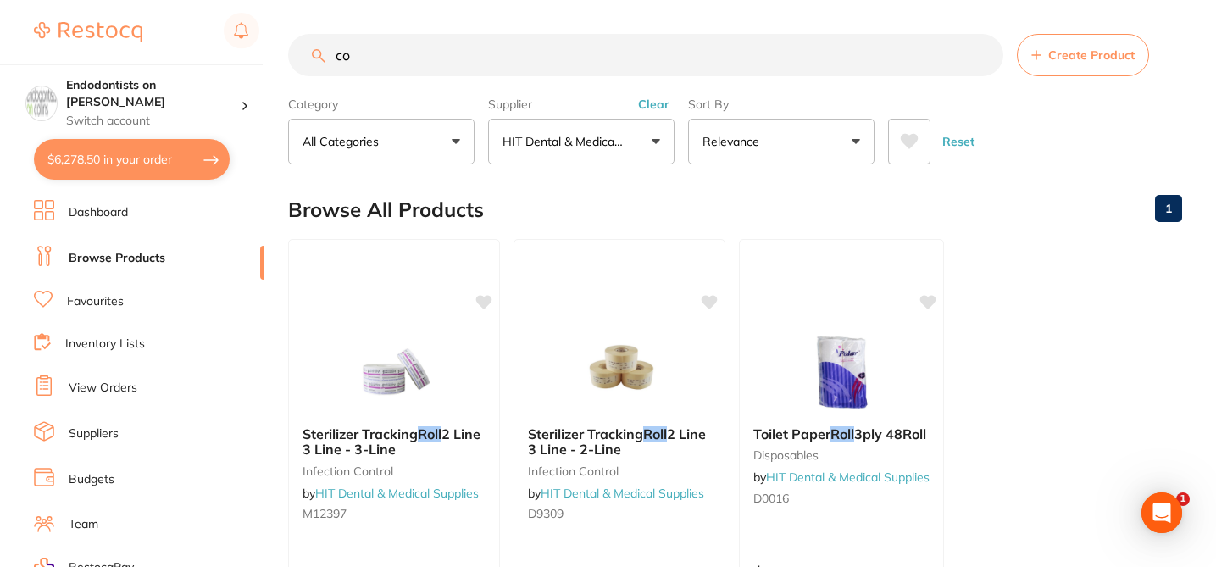
type input "c"
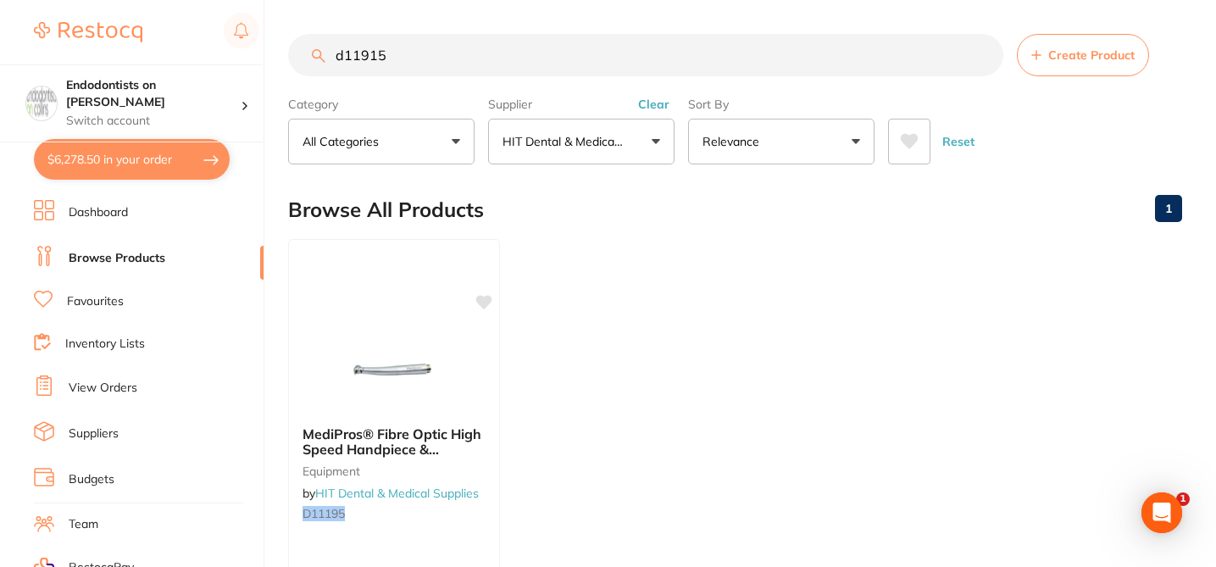
drag, startPoint x: 400, startPoint y: 64, endPoint x: 318, endPoint y: 41, distance: 85.3
click at [318, 41] on input "d11915" at bounding box center [645, 55] width 715 height 42
click at [414, 52] on input "d11915" at bounding box center [645, 55] width 715 height 42
click at [395, 59] on input "d11915" at bounding box center [645, 55] width 715 height 42
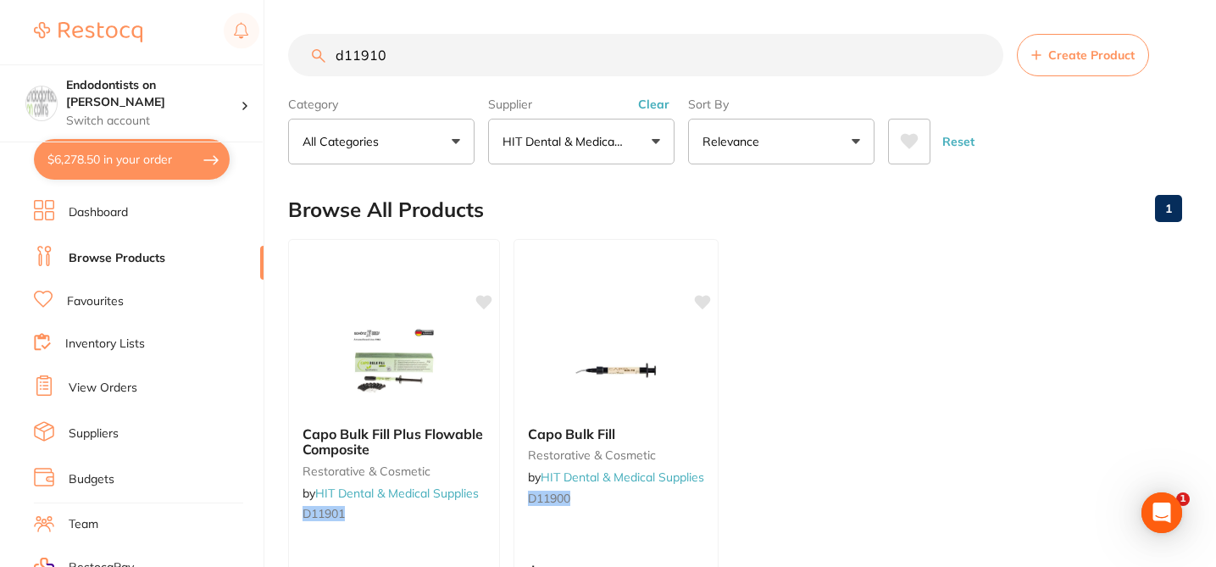
drag, startPoint x: 406, startPoint y: 58, endPoint x: 268, endPoint y: 44, distance: 138.9
click at [268, 44] on div "$6,278.50 Endodontists on Collins Switch account Endodontists on Collins $6,278…" at bounding box center [608, 283] width 1216 height 567
paste input "D1163"
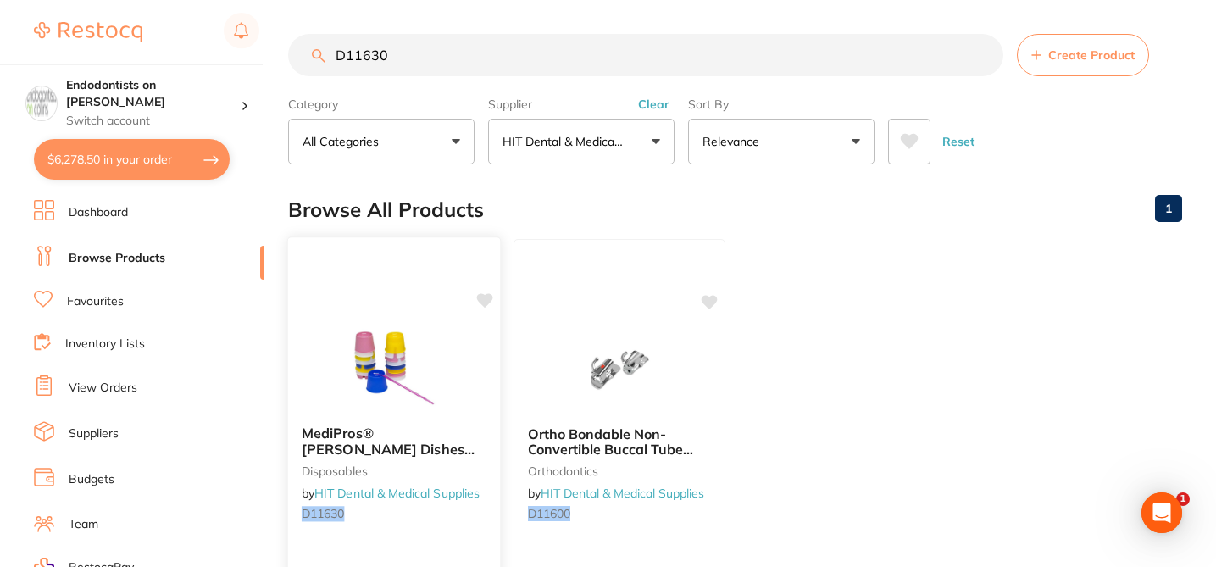
click at [485, 302] on icon at bounding box center [485, 300] width 16 height 14
click at [437, 41] on input "D11630" at bounding box center [645, 55] width 715 height 42
click at [421, 58] on input "D11630" at bounding box center [645, 55] width 715 height 42
drag, startPoint x: 356, startPoint y: 58, endPoint x: 425, endPoint y: 63, distance: 68.8
click at [425, 63] on input "D11630" at bounding box center [645, 55] width 715 height 42
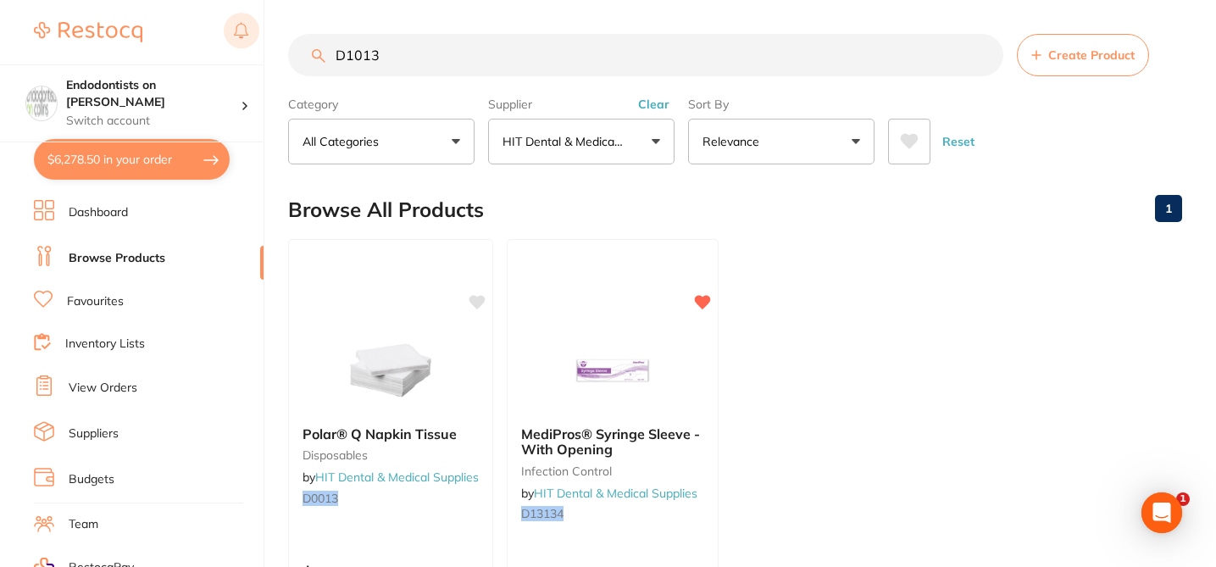
drag, startPoint x: 433, startPoint y: 61, endPoint x: 246, endPoint y: 47, distance: 187.8
click at [246, 47] on div "$6,278.50 Endodontists on Collins Switch account Endodontists on Collins $6,278…" at bounding box center [608, 283] width 1216 height 567
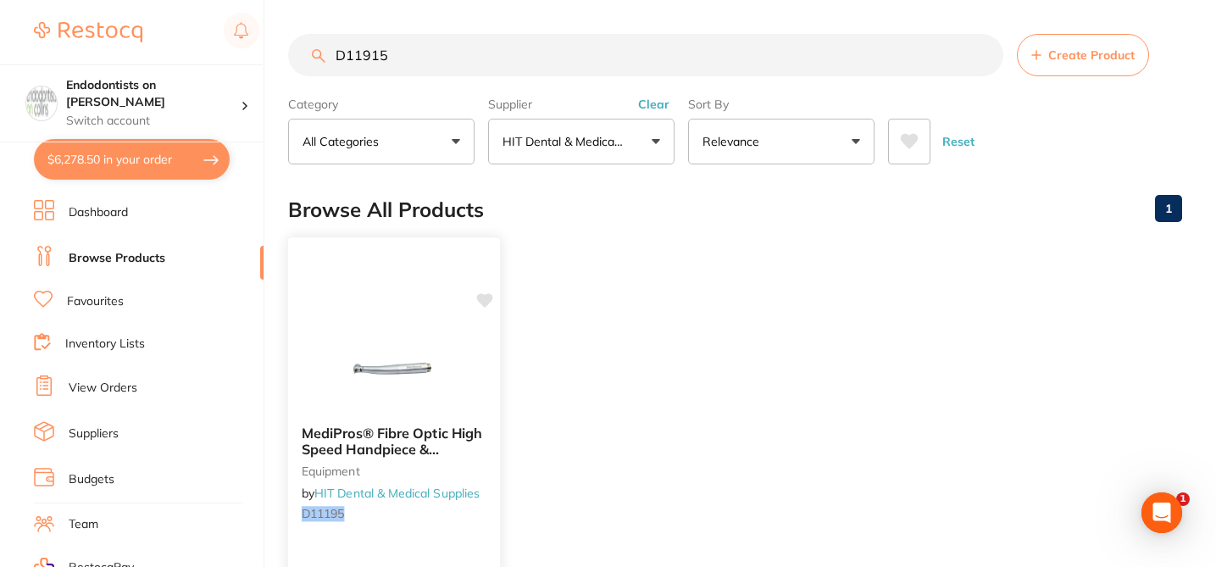
click at [489, 297] on icon at bounding box center [485, 300] width 16 height 14
drag, startPoint x: 407, startPoint y: 53, endPoint x: 275, endPoint y: 41, distance: 132.8
click at [275, 41] on div "$6,278.50 Endodontists on Collins Switch account Endodontists on Collins $6,278…" at bounding box center [608, 283] width 1216 height 567
click at [442, 50] on input "D11762" at bounding box center [645, 55] width 715 height 42
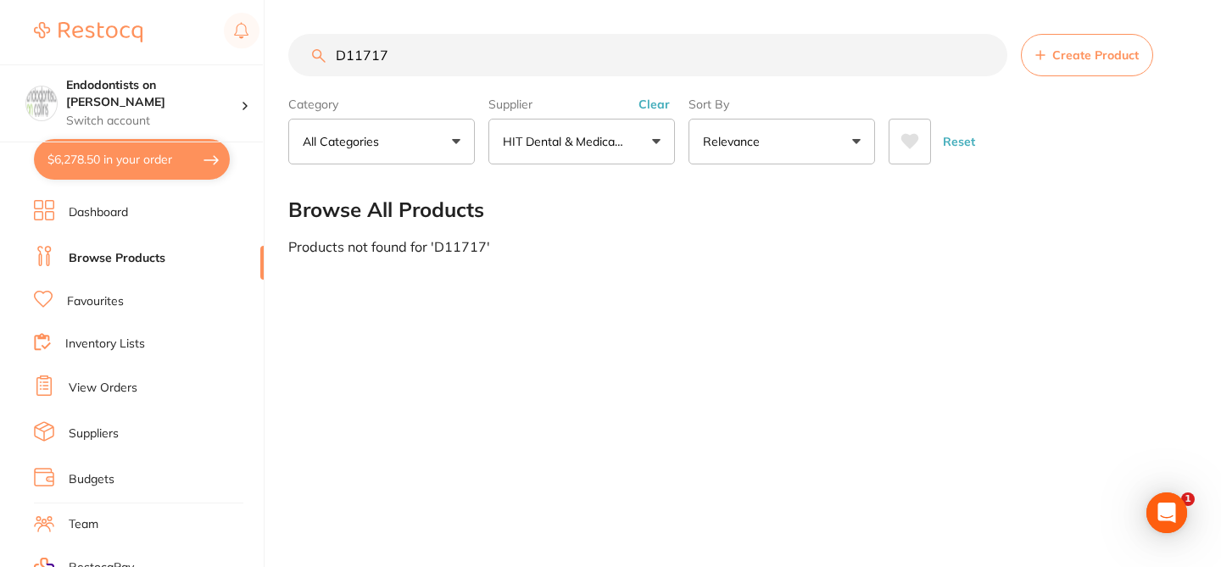
click at [409, 62] on input "D11717" at bounding box center [647, 55] width 719 height 42
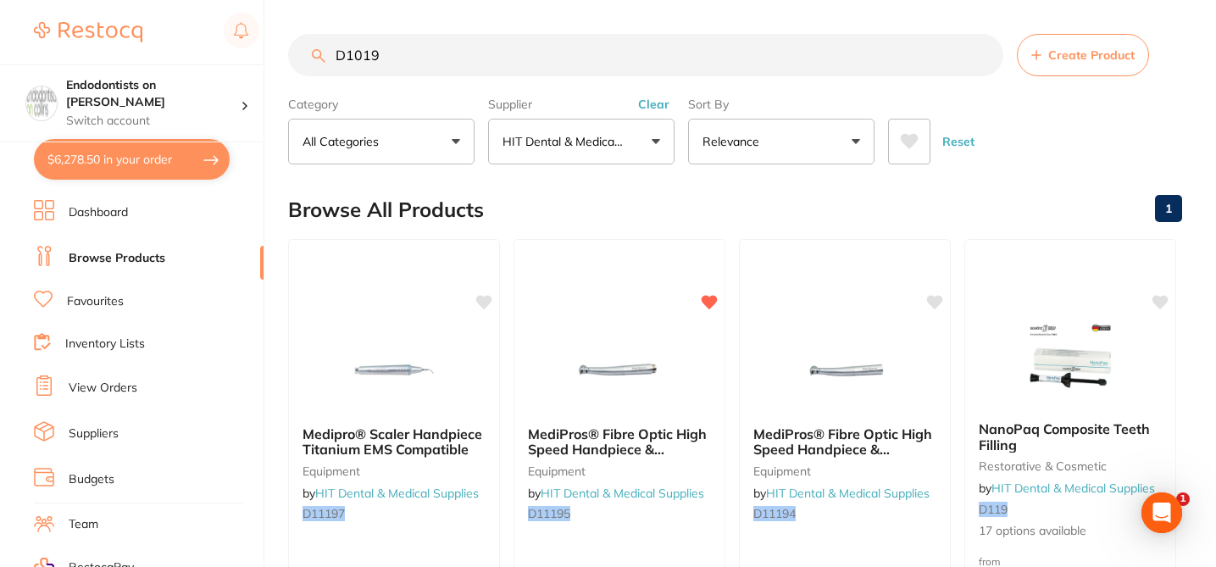
click at [464, 50] on input "D1019" at bounding box center [645, 55] width 715 height 42
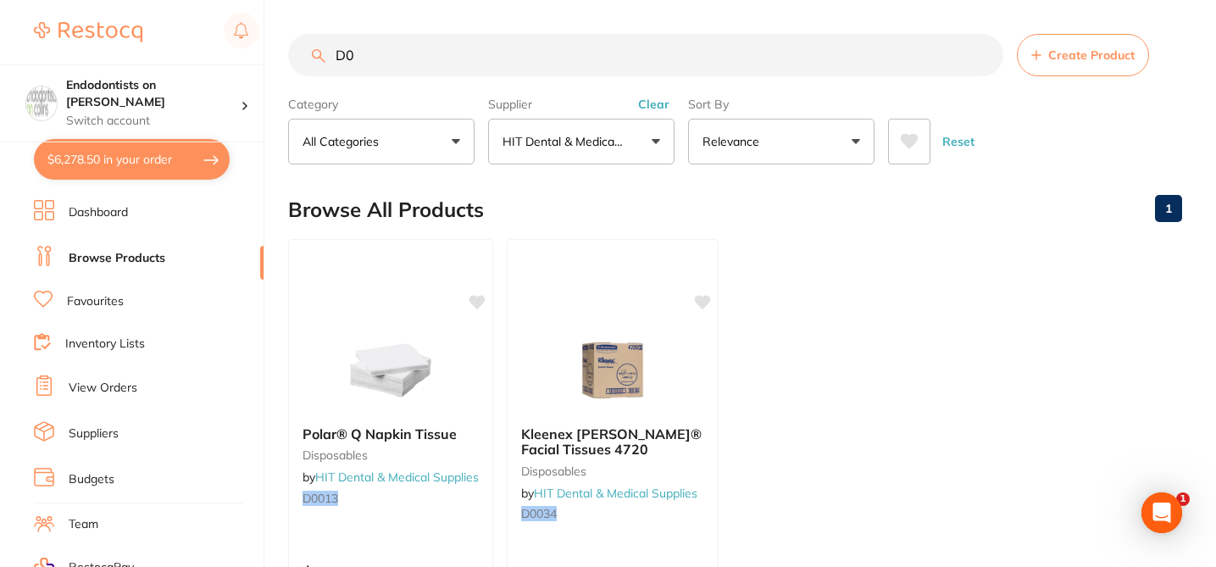
type input "D"
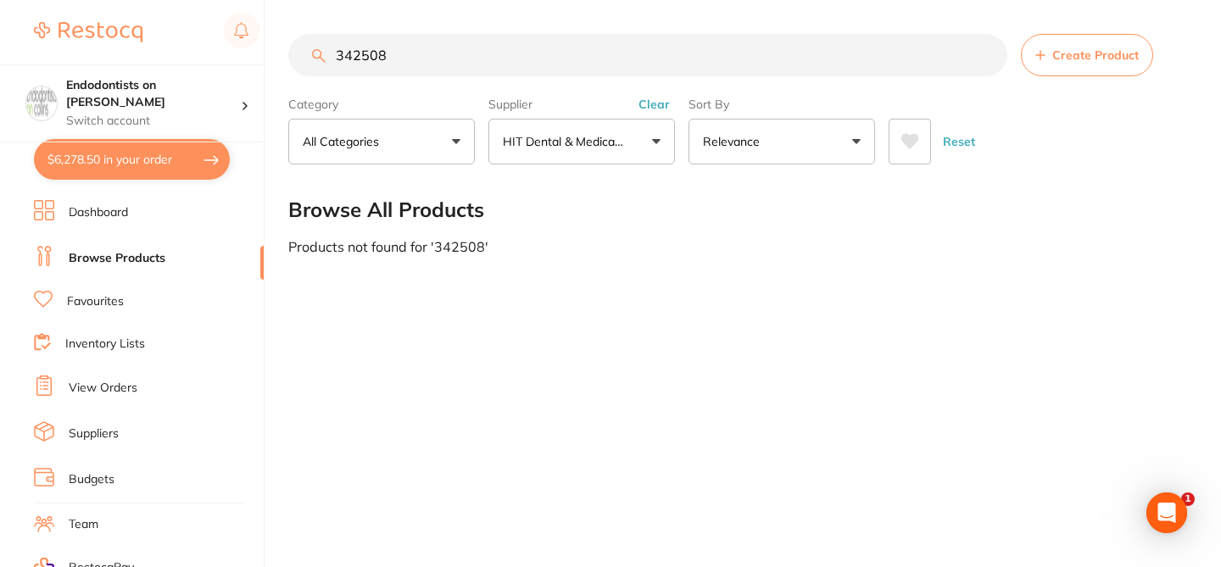
click at [404, 56] on input "342508" at bounding box center [647, 55] width 719 height 42
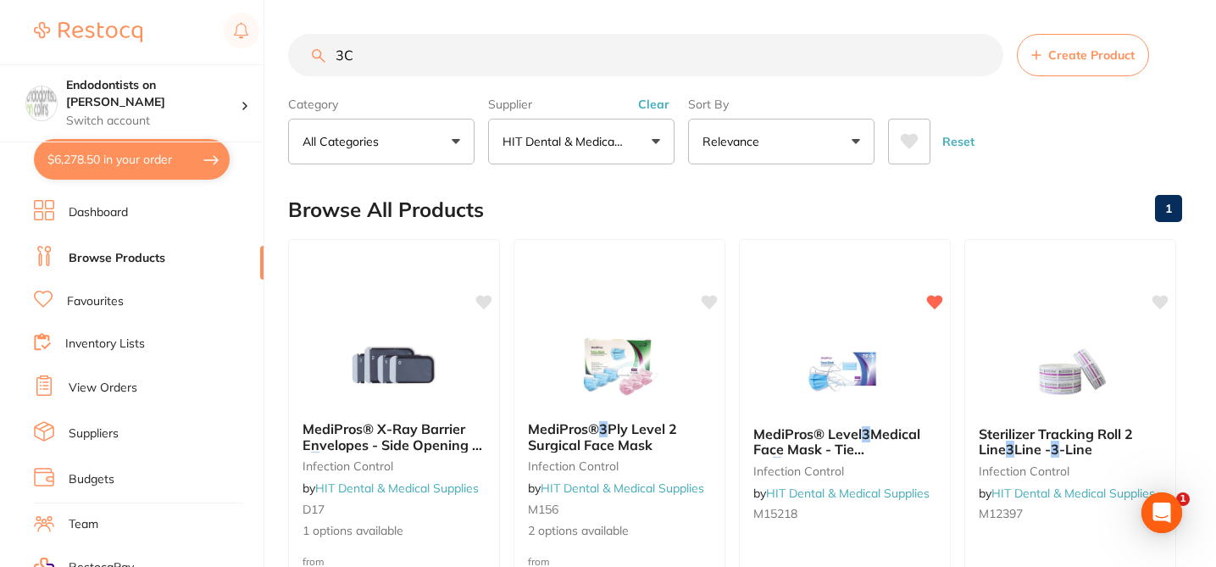
type input "3"
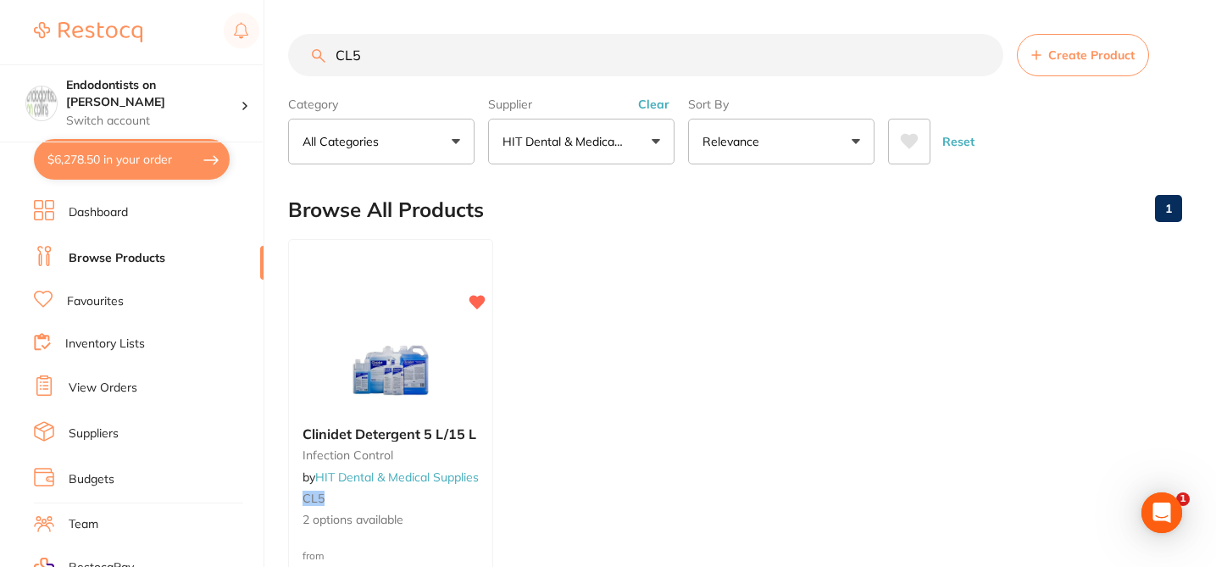
click at [378, 52] on input "CL5" at bounding box center [645, 55] width 715 height 42
type input "C"
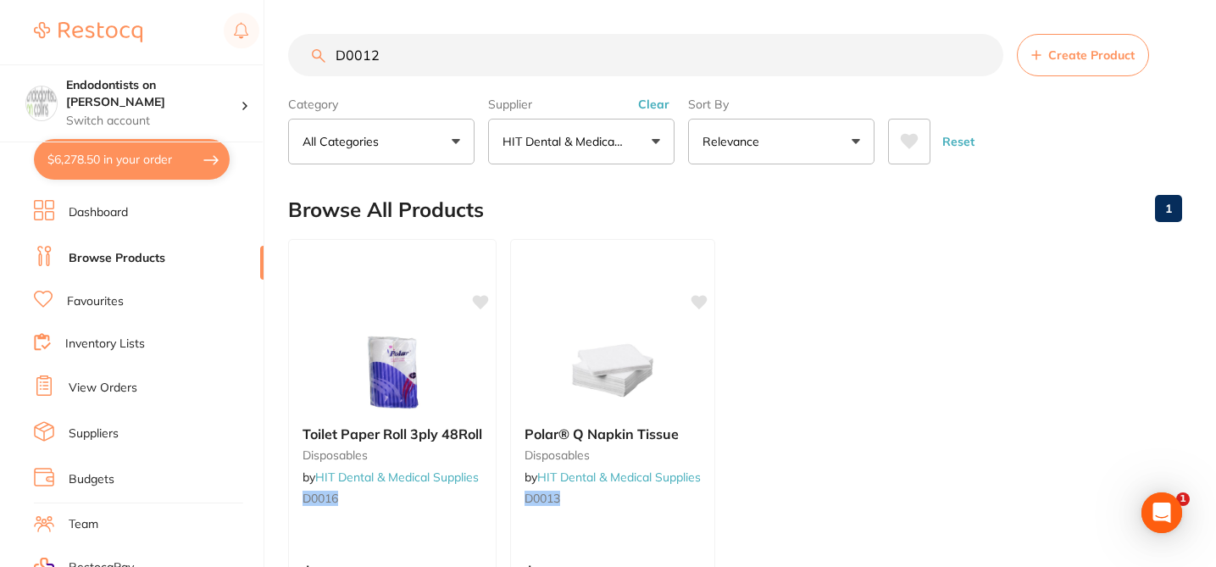
click at [459, 52] on input "D0012" at bounding box center [645, 55] width 715 height 42
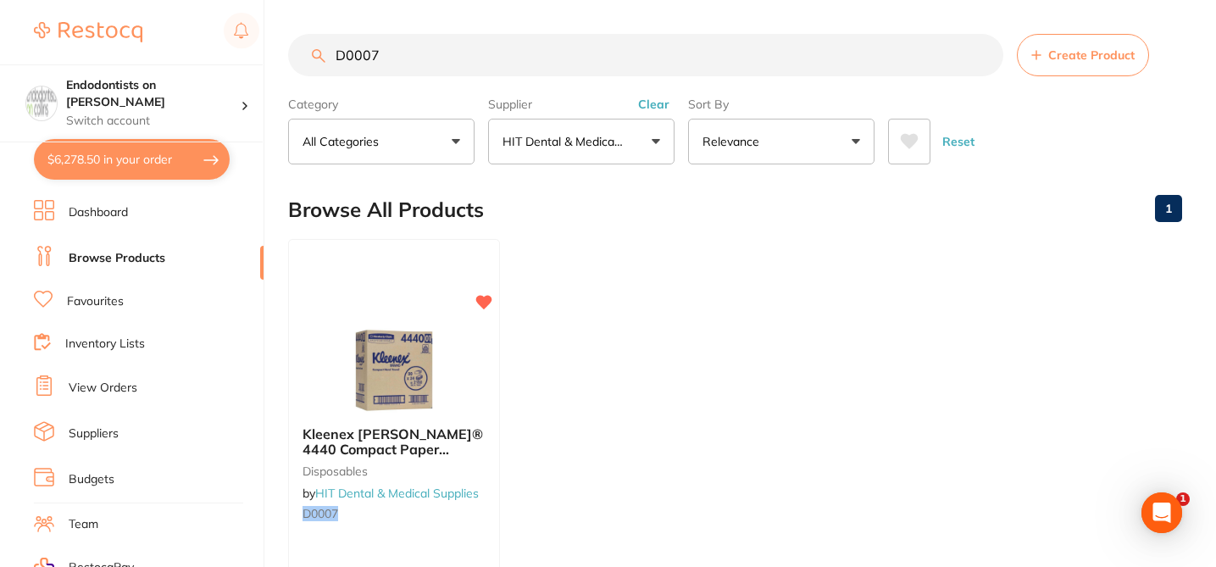
click at [398, 37] on input "D0007" at bounding box center [645, 55] width 715 height 42
drag, startPoint x: 413, startPoint y: 57, endPoint x: 309, endPoint y: 49, distance: 103.7
click at [309, 49] on input "D0007" at bounding box center [645, 55] width 715 height 42
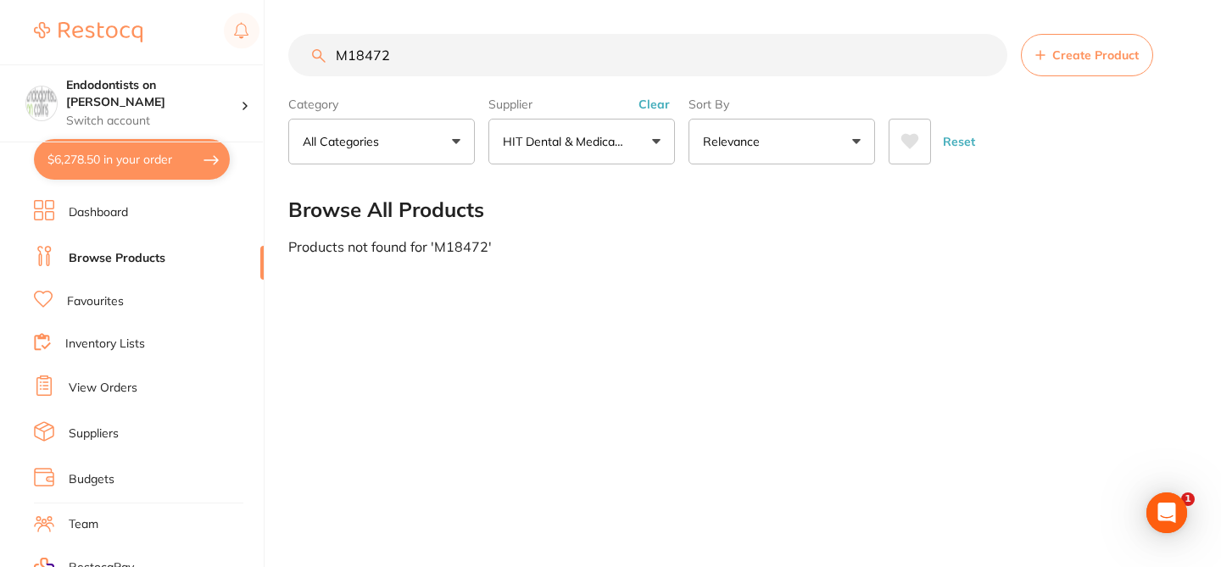
click at [400, 55] on input "M18472" at bounding box center [647, 55] width 719 height 42
click at [409, 64] on input "M12410" at bounding box center [647, 55] width 719 height 42
drag, startPoint x: 405, startPoint y: 63, endPoint x: 304, endPoint y: 58, distance: 101.0
click at [304, 58] on input "M12403" at bounding box center [647, 55] width 719 height 42
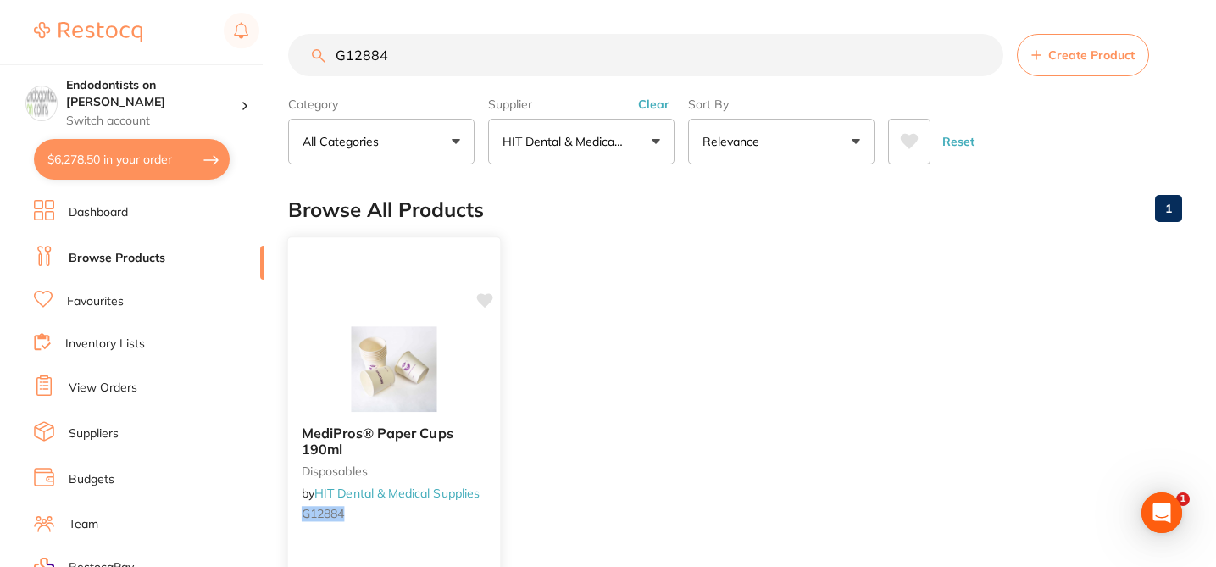
click at [488, 299] on icon at bounding box center [485, 300] width 16 height 14
drag, startPoint x: 399, startPoint y: 51, endPoint x: 293, endPoint y: 47, distance: 106.0
click at [293, 47] on input "G12884" at bounding box center [645, 55] width 715 height 42
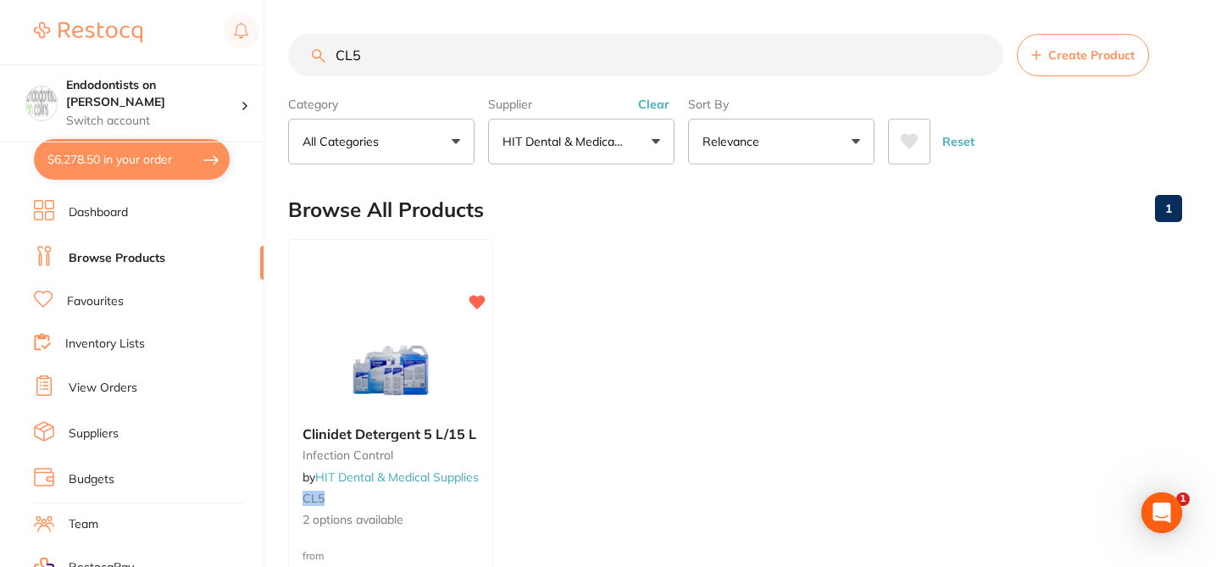
drag, startPoint x: 372, startPoint y: 58, endPoint x: 286, endPoint y: 53, distance: 86.6
click at [286, 53] on div "$6,278.50 Endodontists on Collins Switch account Endodontists on Collins $6,278…" at bounding box center [608, 283] width 1216 height 567
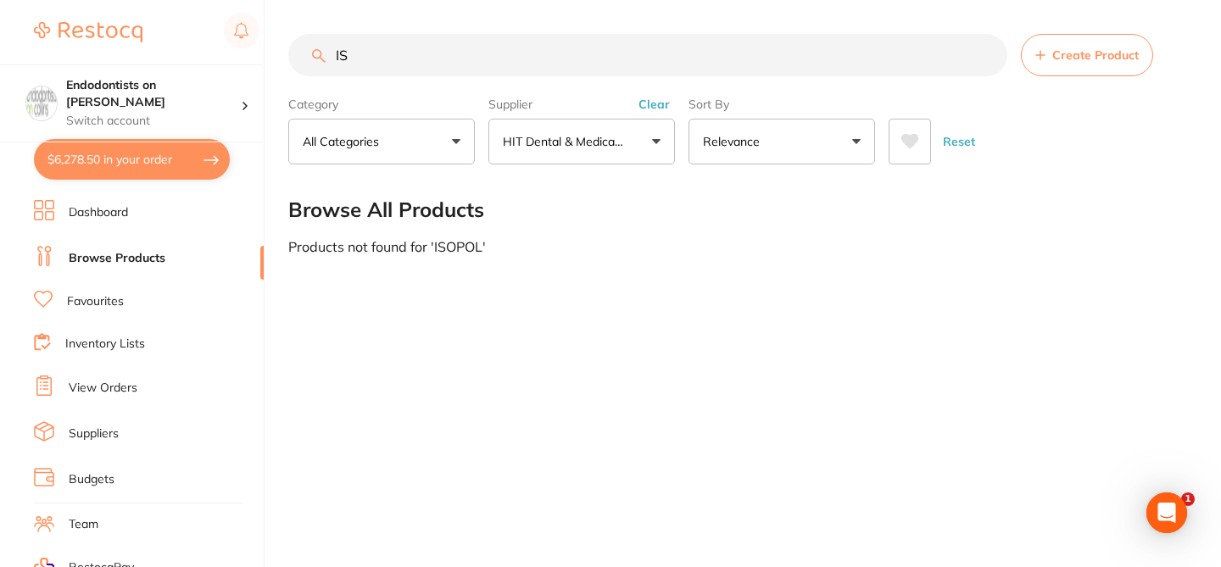
type input "I"
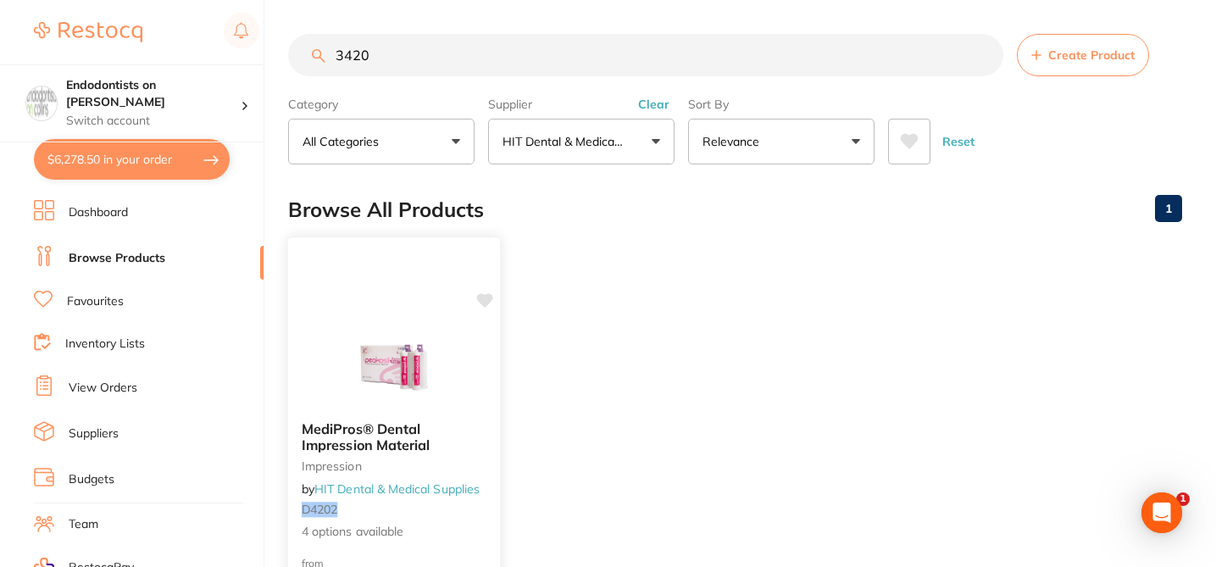
click at [474, 449] on b "MediPros® Dental Impression Material" at bounding box center [394, 436] width 185 height 31
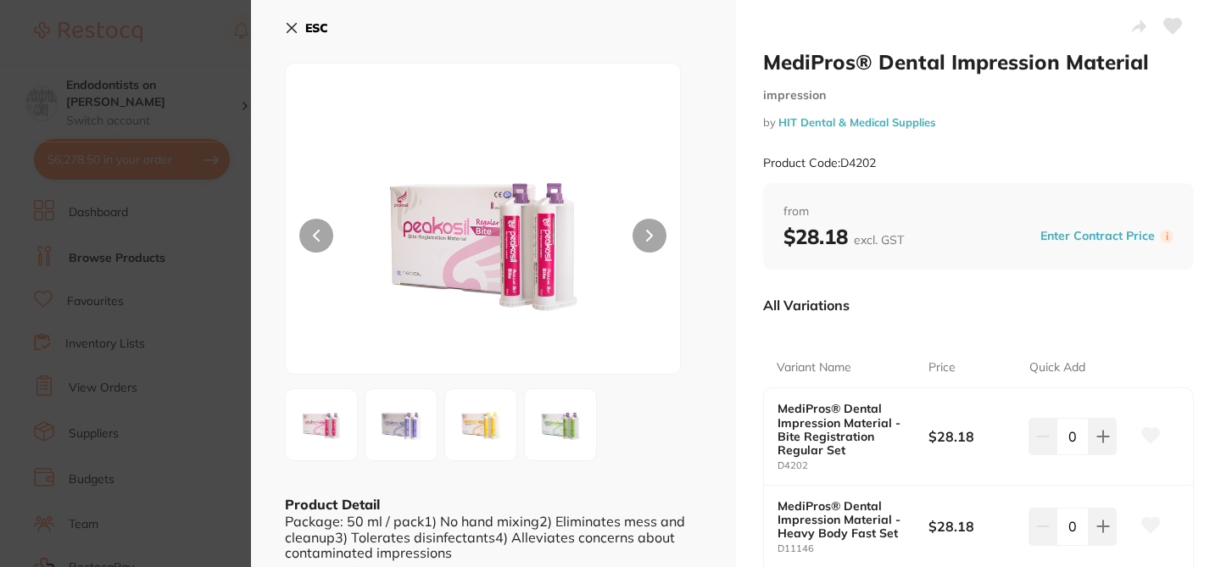
click at [292, 24] on icon at bounding box center [292, 28] width 14 height 14
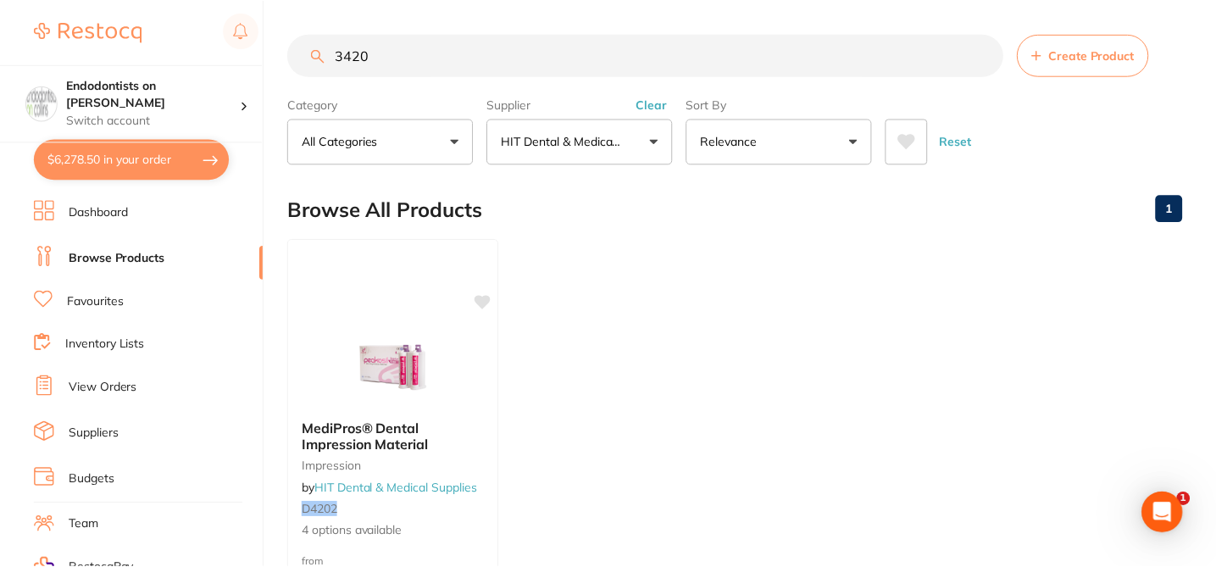
scroll to position [1, 0]
click at [390, 61] on input "3420" at bounding box center [645, 54] width 715 height 42
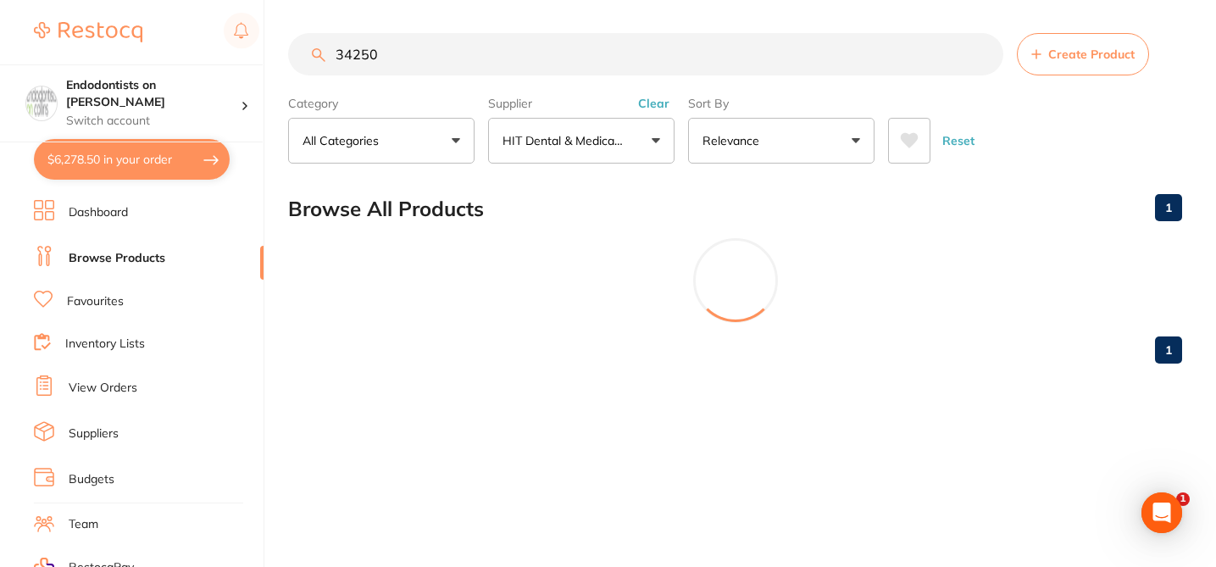
scroll to position [0, 0]
drag, startPoint x: 353, startPoint y: 58, endPoint x: 342, endPoint y: 58, distance: 10.2
click at [342, 58] on input "34250" at bounding box center [647, 55] width 719 height 42
drag, startPoint x: 409, startPoint y: 66, endPoint x: 312, endPoint y: 53, distance: 98.4
click at [312, 53] on div "36250 Create Product" at bounding box center [737, 55] width 898 height 42
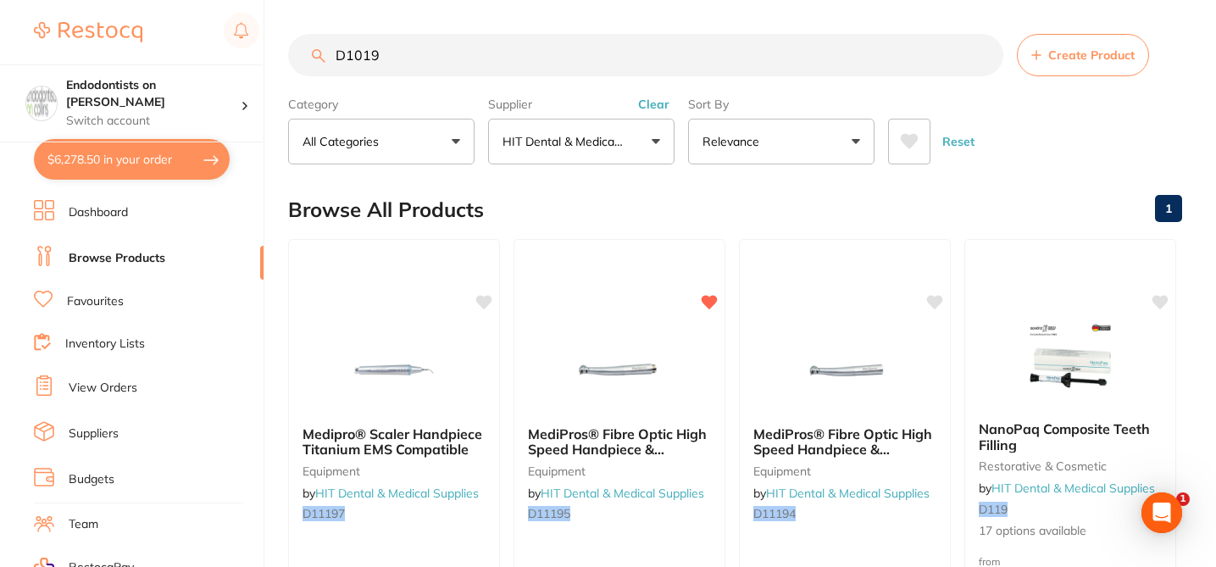
click at [503, 57] on input "D1019" at bounding box center [645, 55] width 715 height 42
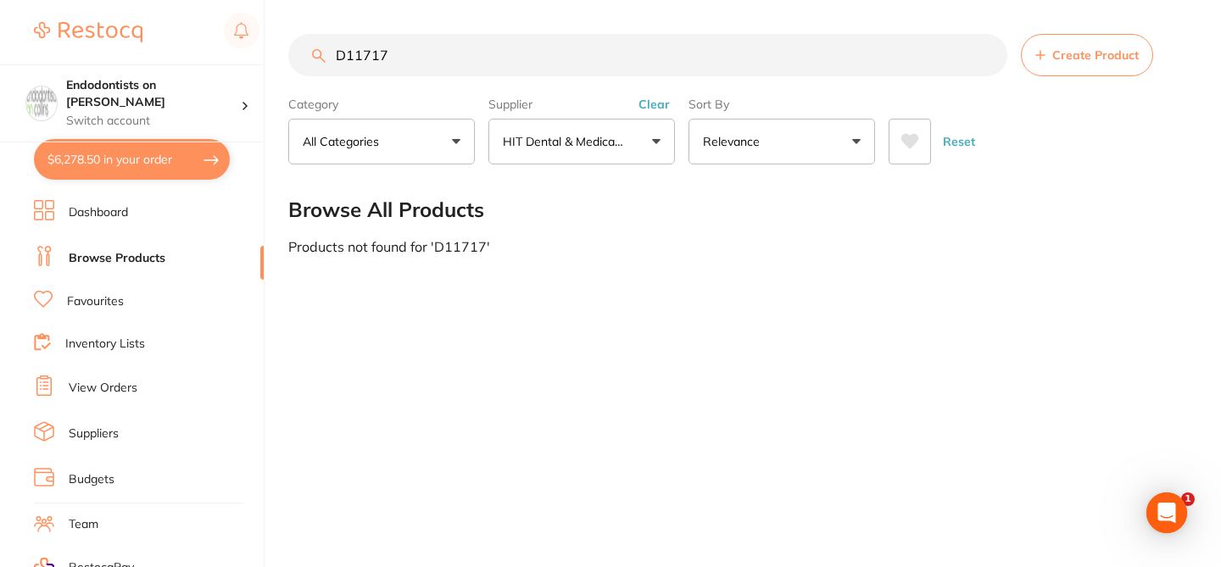
click at [398, 53] on input "D11717" at bounding box center [647, 55] width 719 height 42
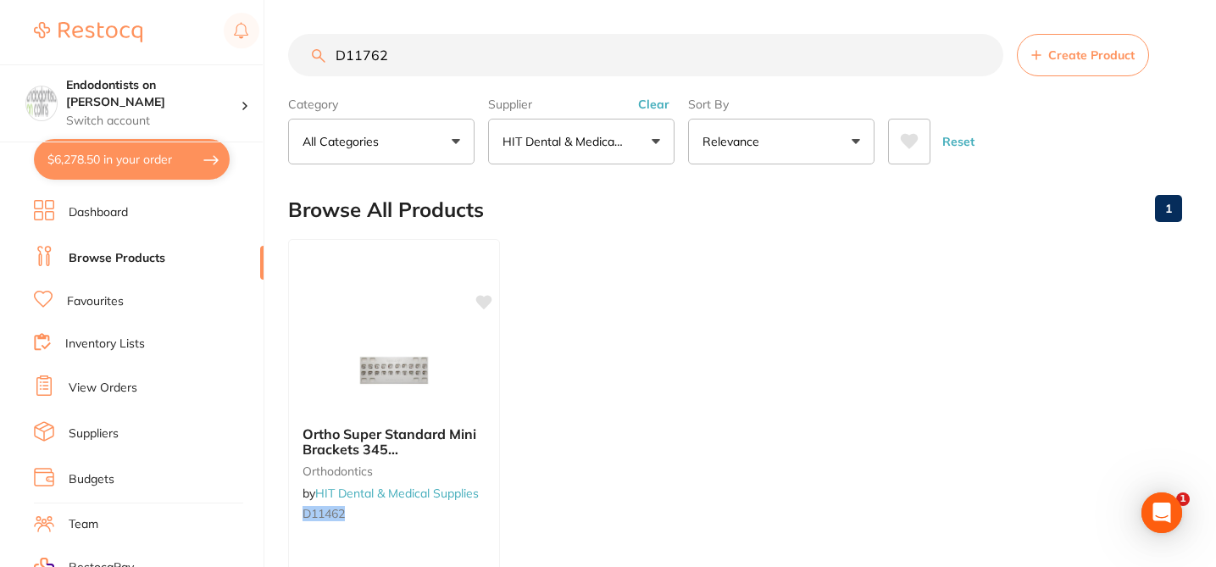
click at [400, 58] on input "D11762" at bounding box center [645, 55] width 715 height 42
click at [392, 55] on input "D11915" at bounding box center [645, 55] width 715 height 42
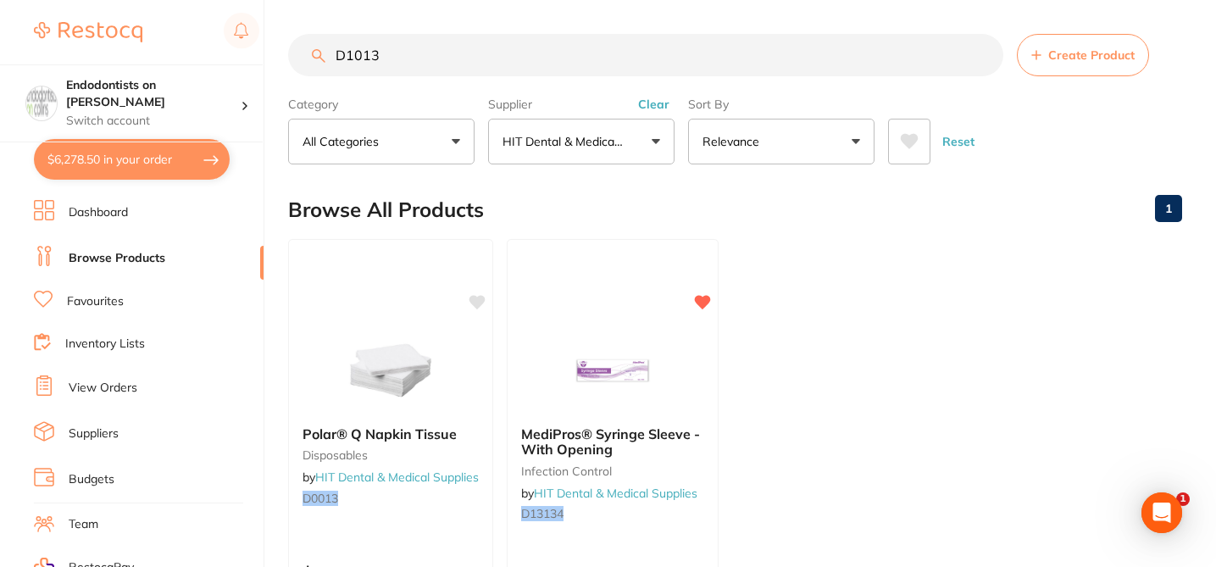
click at [412, 45] on input "D1013" at bounding box center [645, 55] width 715 height 42
drag, startPoint x: 412, startPoint y: 59, endPoint x: 226, endPoint y: 52, distance: 185.8
click at [226, 52] on div "$6,278.50 Endodontists on Collins Switch account Endodontists on Collins $6,278…" at bounding box center [608, 283] width 1216 height 567
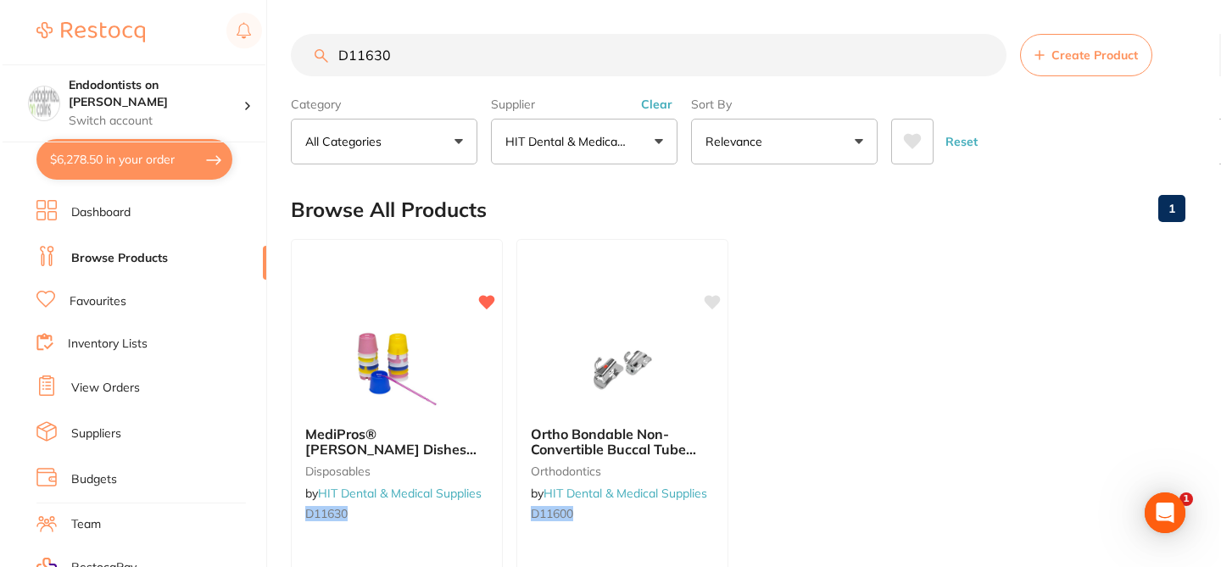
scroll to position [1, 0]
drag, startPoint x: 422, startPoint y: 34, endPoint x: 460, endPoint y: 70, distance: 52.2
click at [460, 70] on input "D11630" at bounding box center [645, 55] width 715 height 42
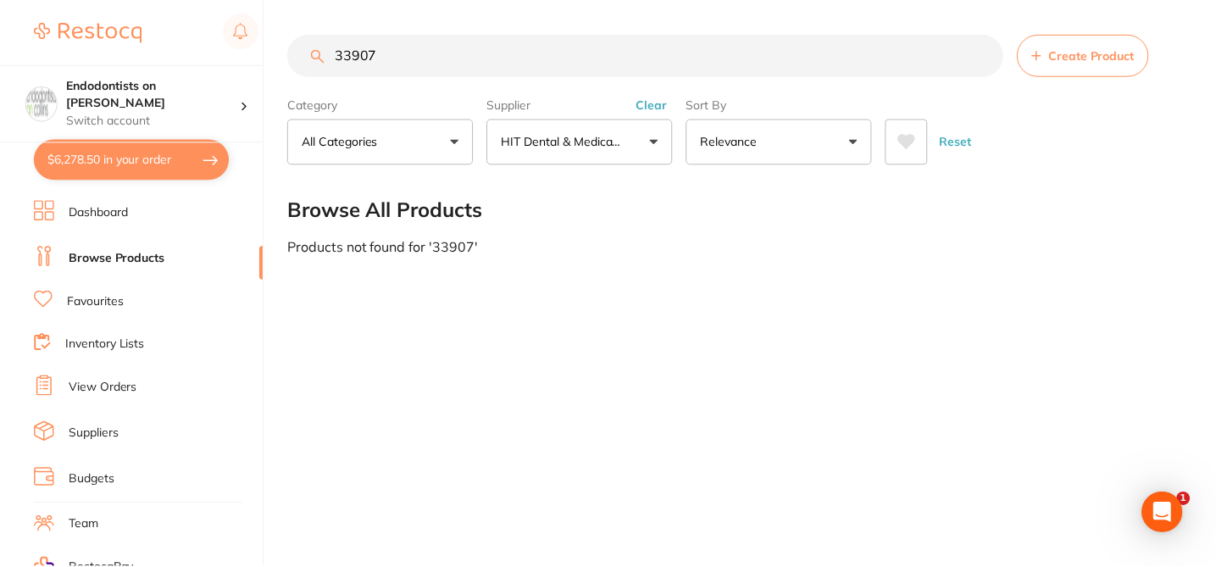
scroll to position [0, 0]
drag, startPoint x: 401, startPoint y: 54, endPoint x: 297, endPoint y: 42, distance: 104.9
click at [298, 43] on input "33907" at bounding box center [647, 55] width 719 height 42
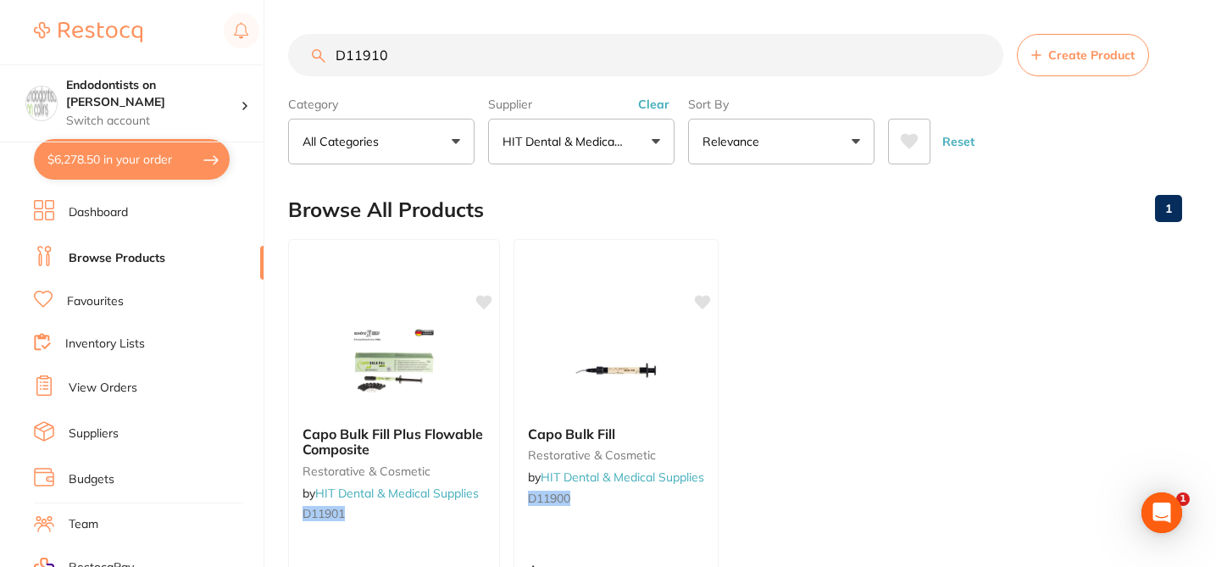
drag, startPoint x: 392, startPoint y: 58, endPoint x: 275, endPoint y: 53, distance: 116.2
click at [275, 53] on div "$6,278.50 Endodontists on Collins Switch account Endodontists on Collins $6,278…" at bounding box center [608, 283] width 1216 height 567
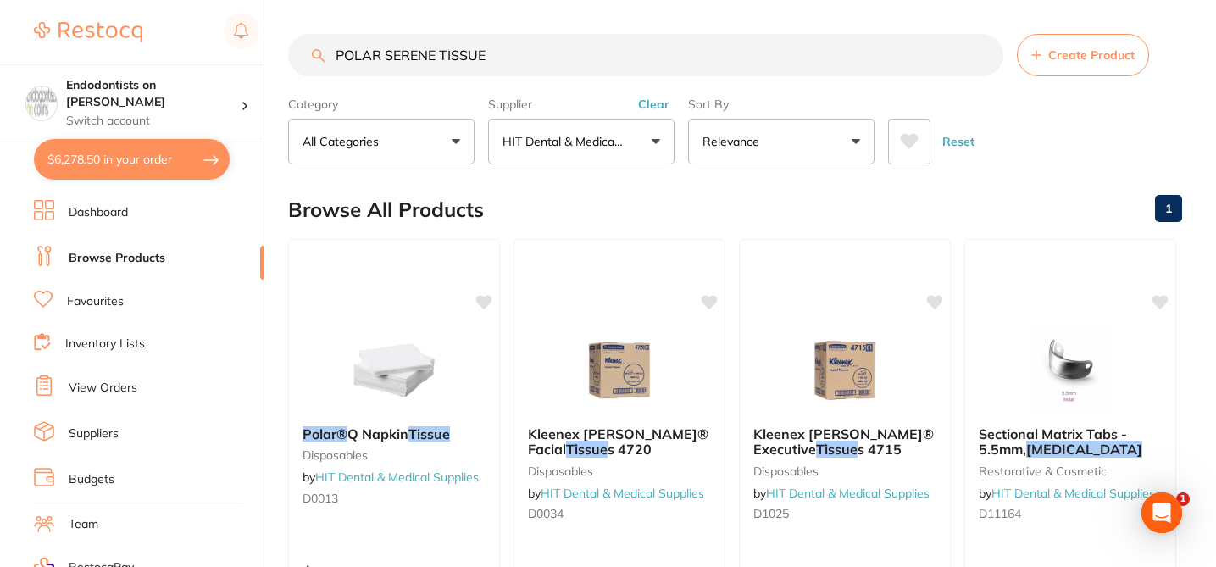
drag, startPoint x: 491, startPoint y: 55, endPoint x: 304, endPoint y: 42, distance: 186.9
click at [304, 42] on input "POLAR SERENE TISSUE" at bounding box center [645, 55] width 715 height 42
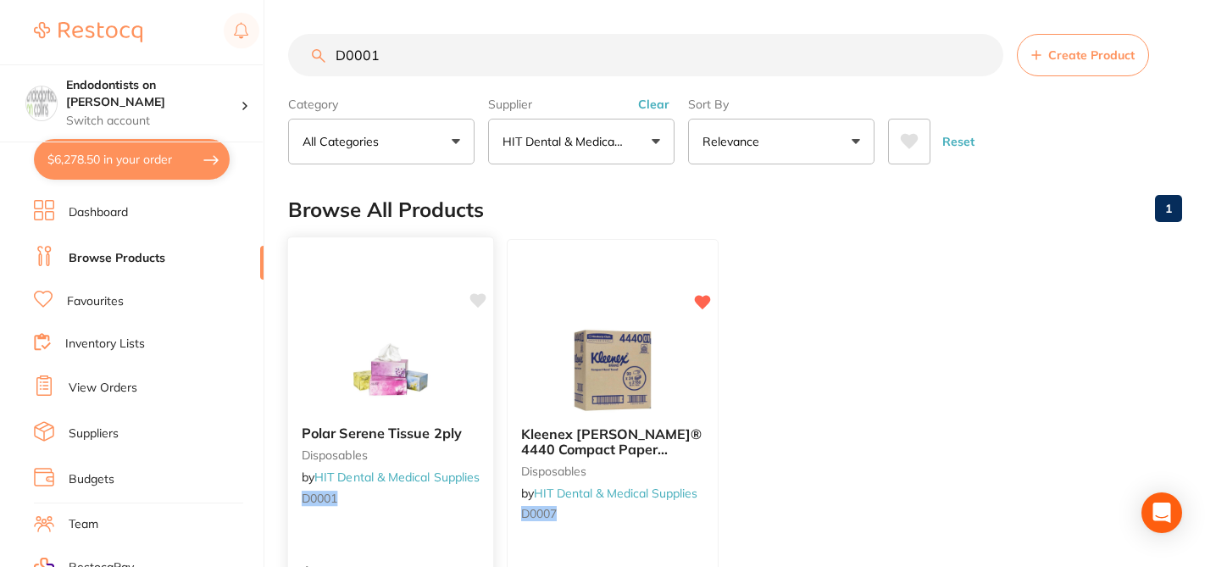
click at [485, 301] on icon at bounding box center [478, 300] width 16 height 14
drag, startPoint x: 397, startPoint y: 53, endPoint x: 306, endPoint y: 41, distance: 91.5
click at [306, 41] on input "D0001" at bounding box center [645, 55] width 715 height 42
paste input "12"
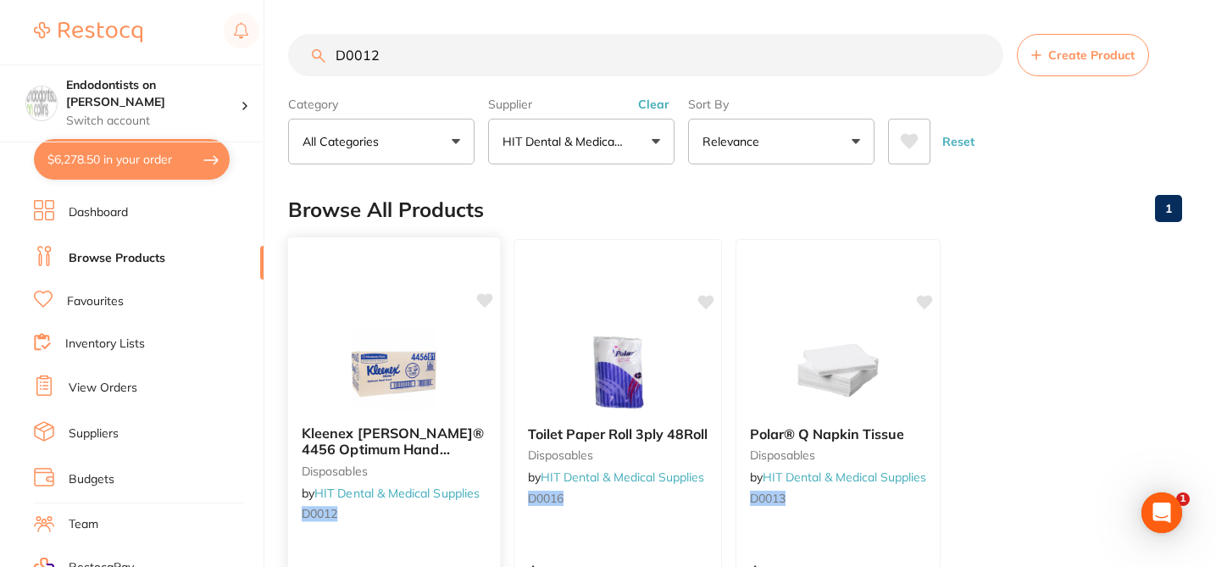
click at [481, 298] on icon at bounding box center [485, 300] width 16 height 14
drag, startPoint x: 381, startPoint y: 53, endPoint x: 311, endPoint y: 51, distance: 70.4
click at [311, 51] on div "D0012 Create Product" at bounding box center [735, 55] width 894 height 42
paste input "M1847"
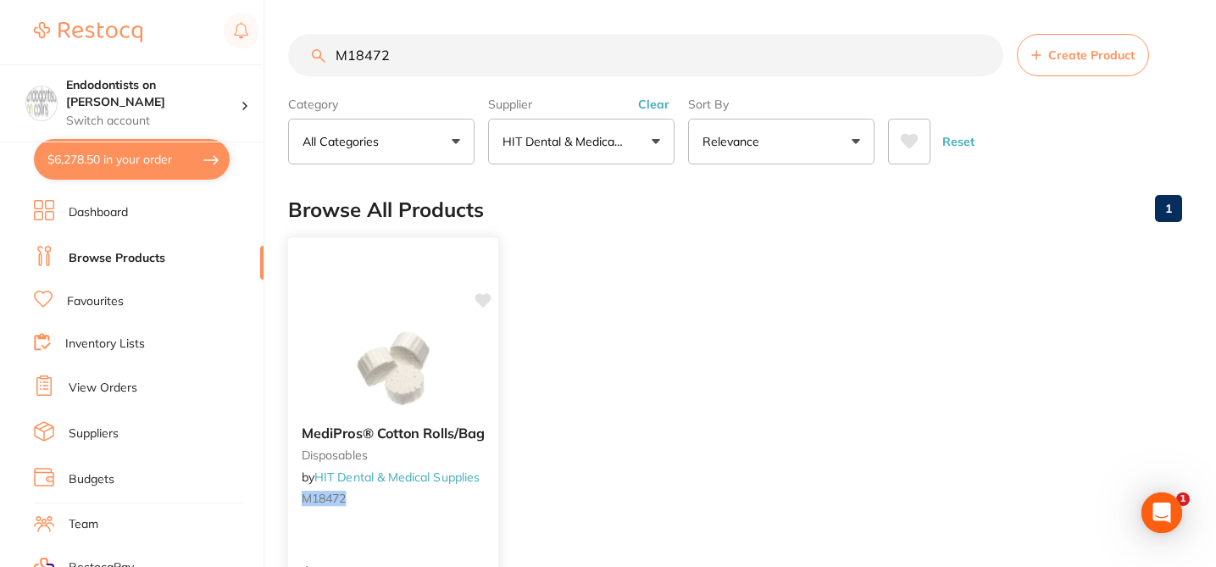
click at [491, 300] on icon at bounding box center [484, 300] width 16 height 14
drag, startPoint x: 399, startPoint y: 57, endPoint x: 320, endPoint y: 53, distance: 78.9
click at [320, 53] on div "M18472 Create Product" at bounding box center [735, 55] width 894 height 42
paste input "2410"
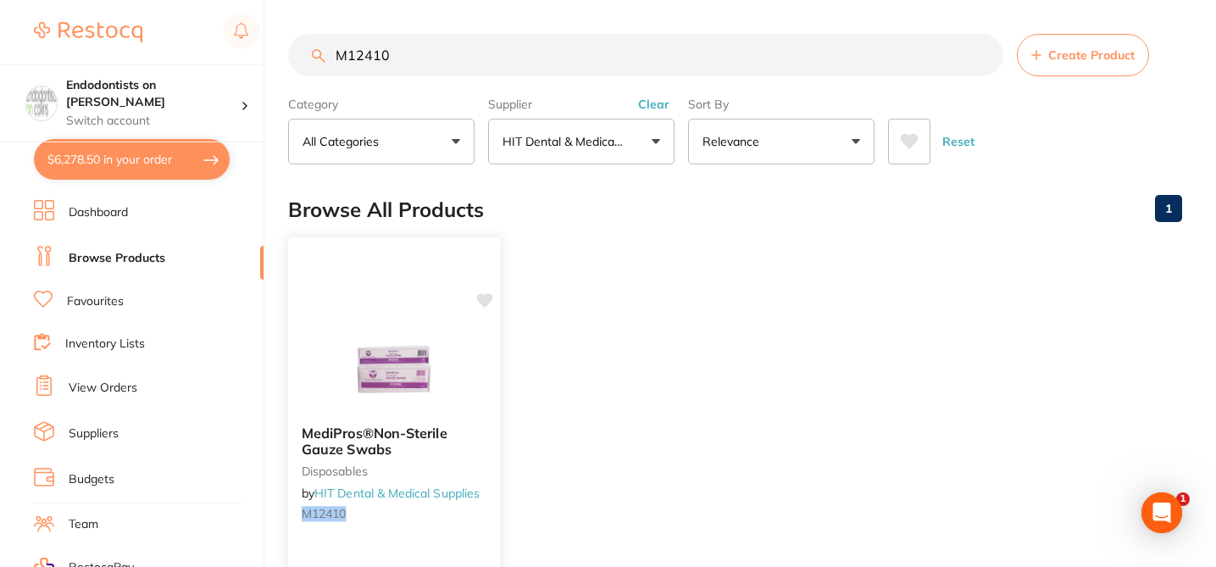
click at [486, 298] on icon at bounding box center [485, 300] width 16 height 14
drag, startPoint x: 408, startPoint y: 52, endPoint x: 331, endPoint y: 51, distance: 76.3
click at [331, 51] on input "M12410" at bounding box center [645, 55] width 715 height 42
paste input "03"
click at [486, 300] on icon at bounding box center [485, 300] width 16 height 14
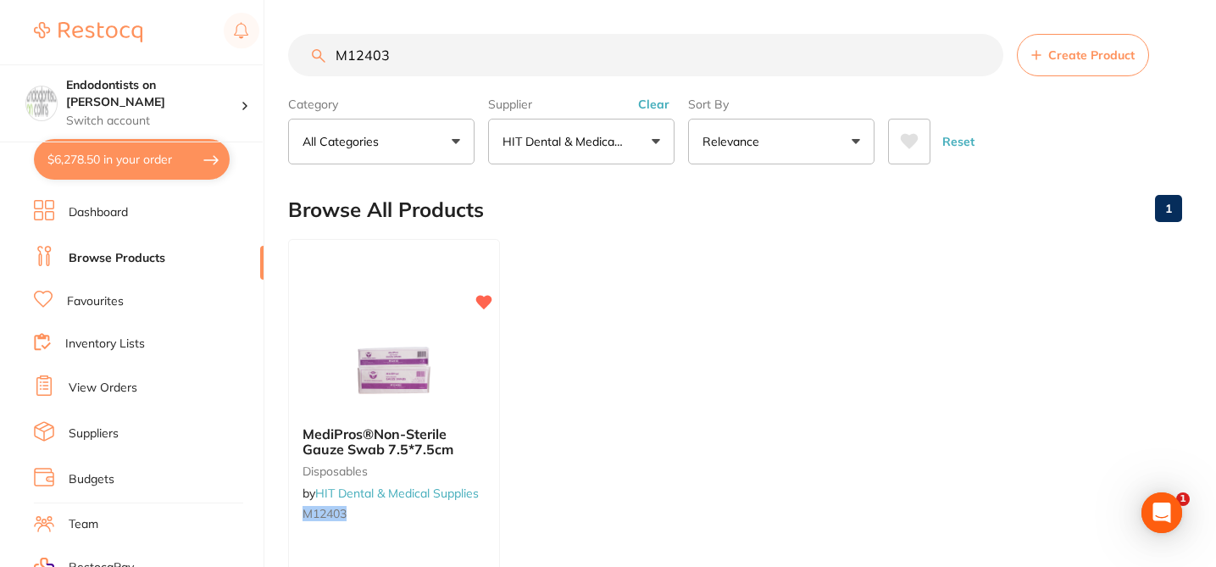
drag, startPoint x: 415, startPoint y: 56, endPoint x: 327, endPoint y: 54, distance: 88.2
click at [327, 54] on input "M12403" at bounding box center [645, 55] width 715 height 42
paste input "D101"
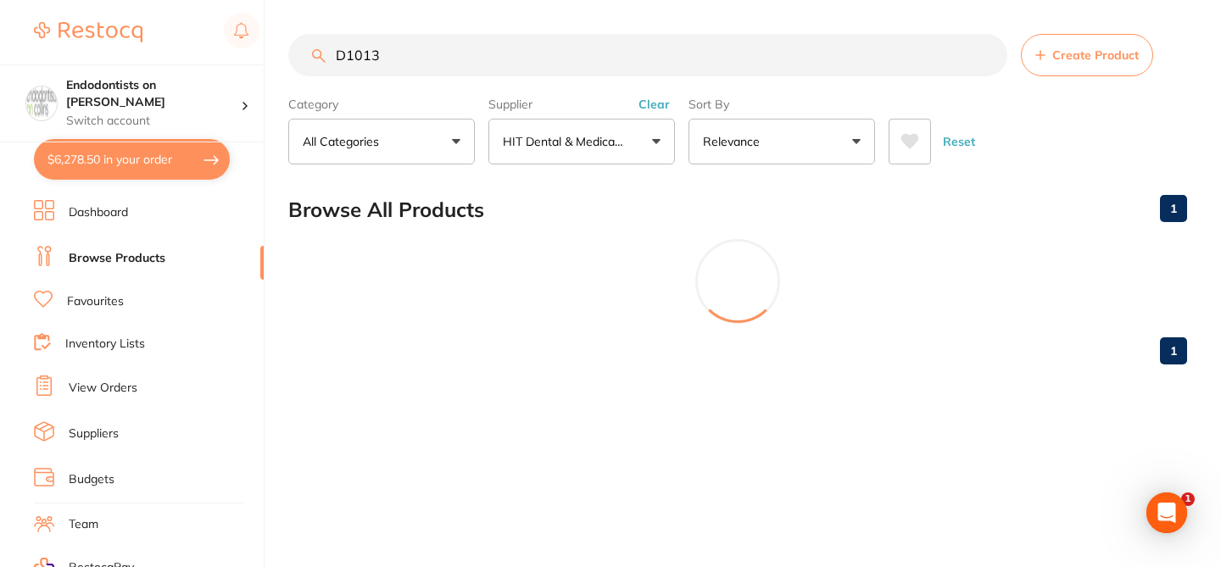
click at [362, 49] on input "D1013" at bounding box center [647, 55] width 719 height 42
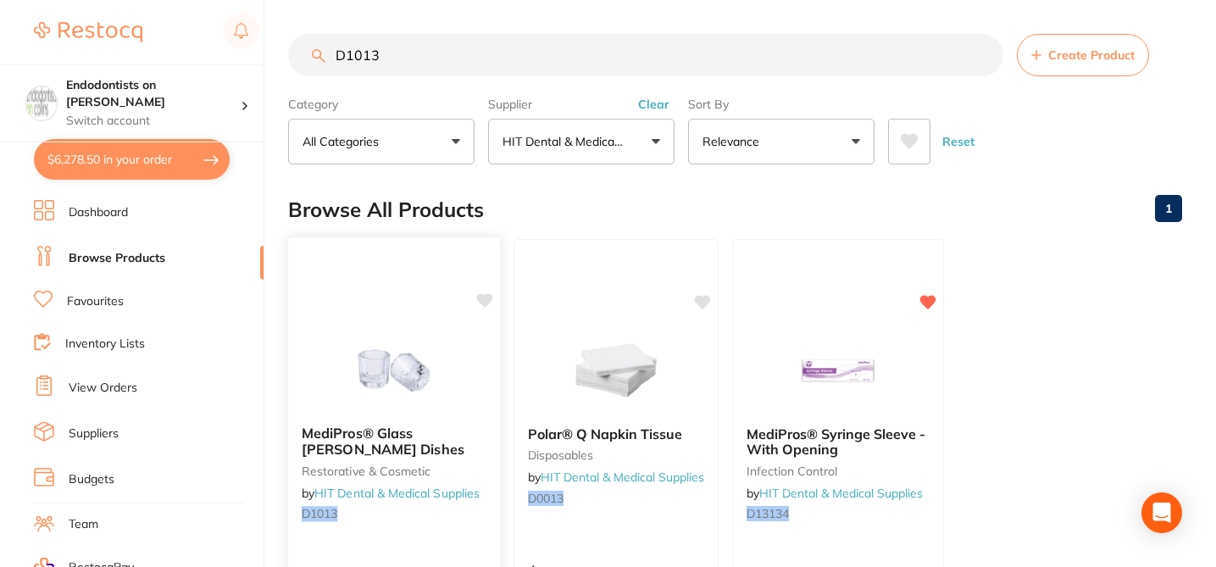
click at [485, 298] on icon at bounding box center [485, 300] width 16 height 14
drag, startPoint x: 399, startPoint y: 46, endPoint x: 406, endPoint y: 61, distance: 16.7
click at [406, 61] on input "D1013" at bounding box center [645, 55] width 715 height 42
paste input "1717"
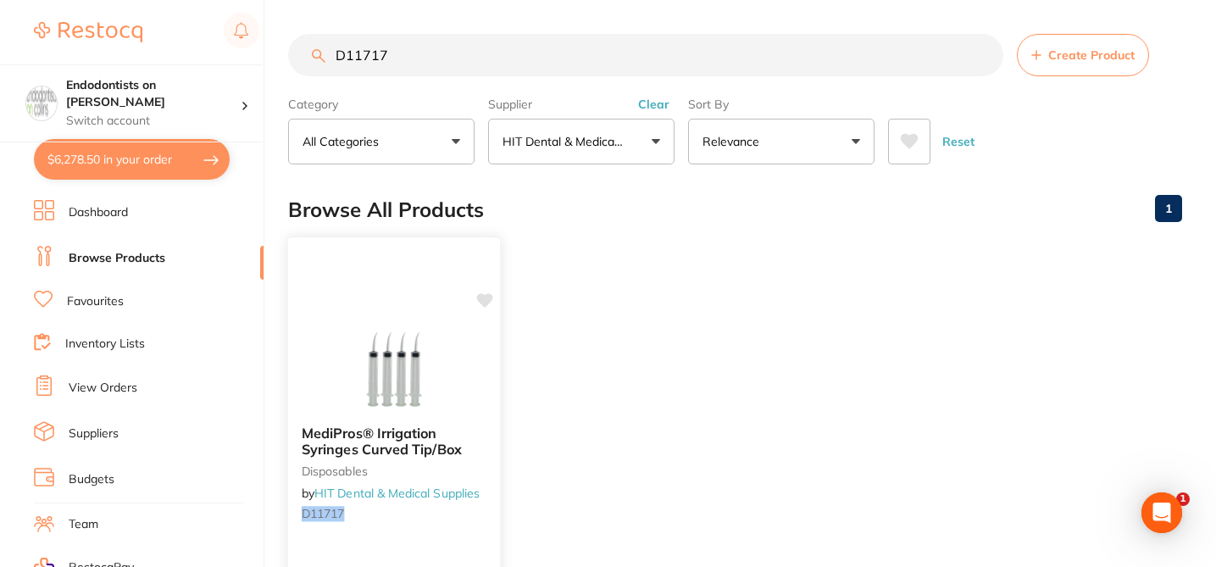
click at [483, 302] on icon at bounding box center [485, 300] width 16 height 14
drag, startPoint x: 399, startPoint y: 48, endPoint x: 320, endPoint y: 54, distance: 79.1
click at [320, 54] on div "D11717 Create Product" at bounding box center [735, 55] width 894 height 42
paste input "019"
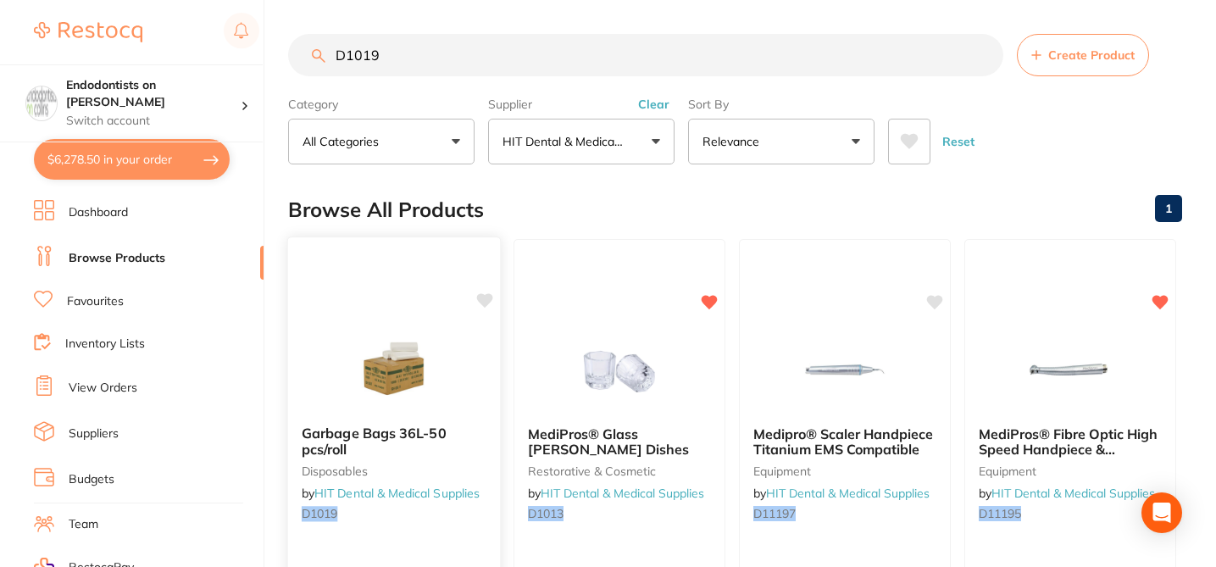
click at [488, 298] on icon at bounding box center [485, 300] width 16 height 14
click at [401, 55] on input "D1019" at bounding box center [645, 55] width 715 height 42
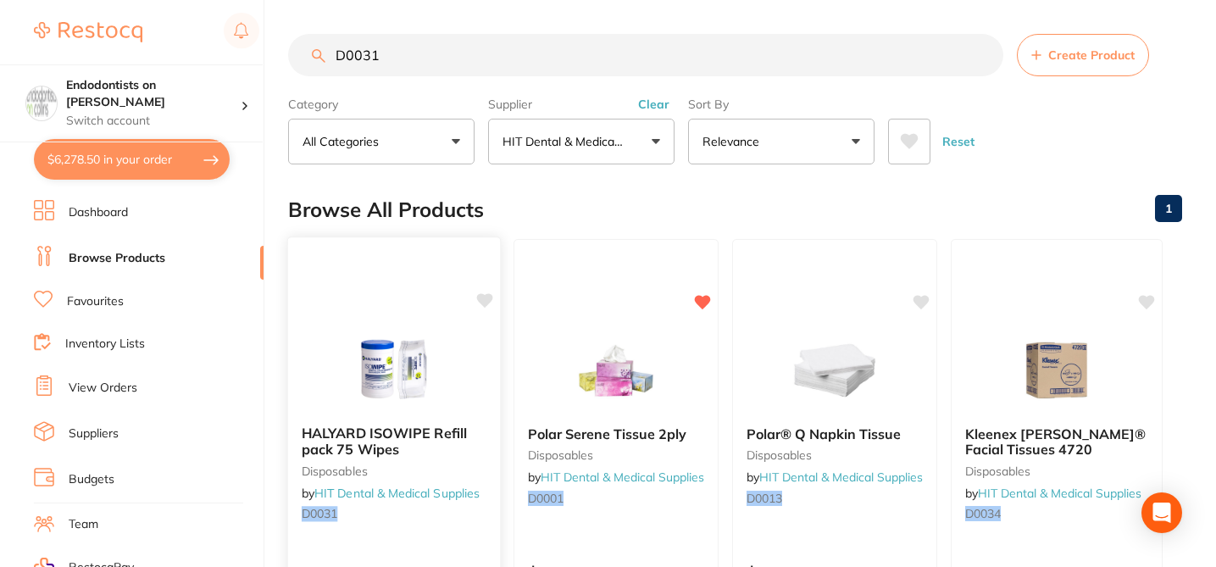
click at [487, 297] on icon at bounding box center [485, 300] width 16 height 14
drag, startPoint x: 386, startPoint y: 63, endPoint x: 311, endPoint y: 43, distance: 77.1
click at [311, 43] on input "D0031" at bounding box center [645, 55] width 715 height 42
paste input "11762"
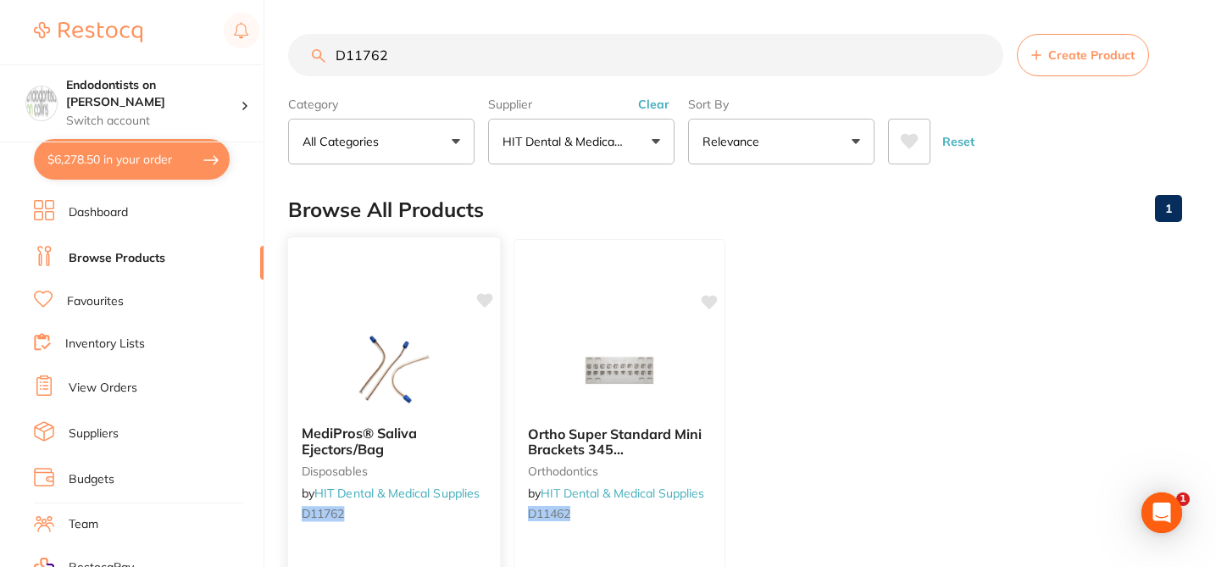
click at [489, 299] on icon at bounding box center [485, 300] width 16 height 14
drag, startPoint x: 405, startPoint y: 59, endPoint x: 315, endPoint y: 41, distance: 91.8
click at [315, 47] on input "D11762" at bounding box center [645, 55] width 715 height 42
paste input "915"
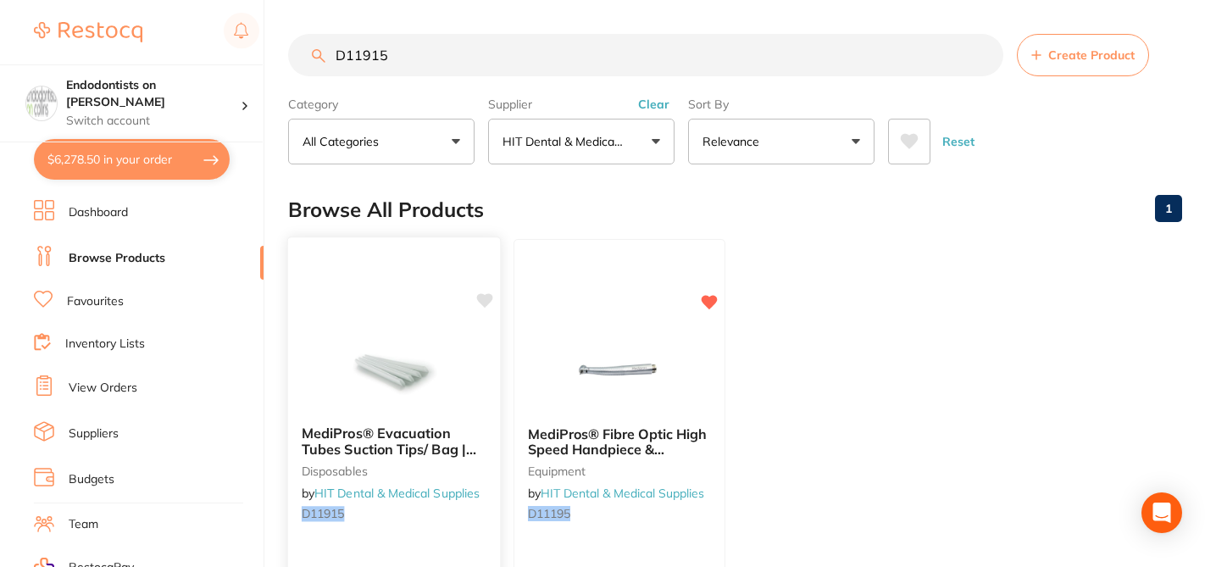
click at [481, 298] on icon at bounding box center [485, 300] width 16 height 14
click at [400, 57] on input "D11915" at bounding box center [645, 55] width 715 height 42
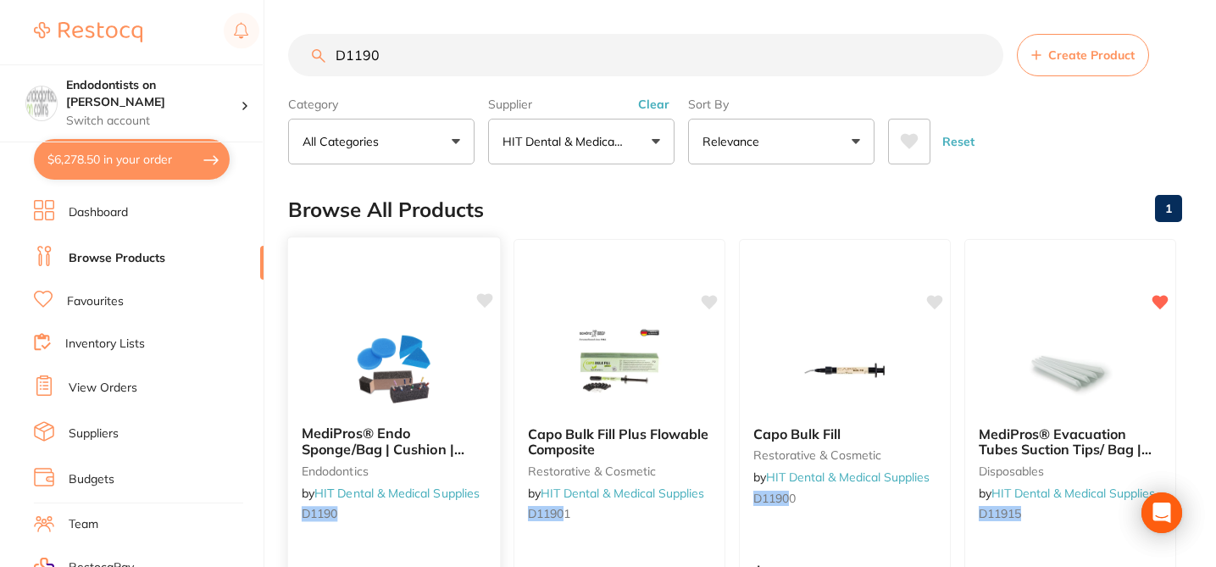
click at [489, 299] on icon at bounding box center [485, 300] width 16 height 14
click at [388, 55] on input "D1190" at bounding box center [645, 55] width 715 height 42
type input "D"
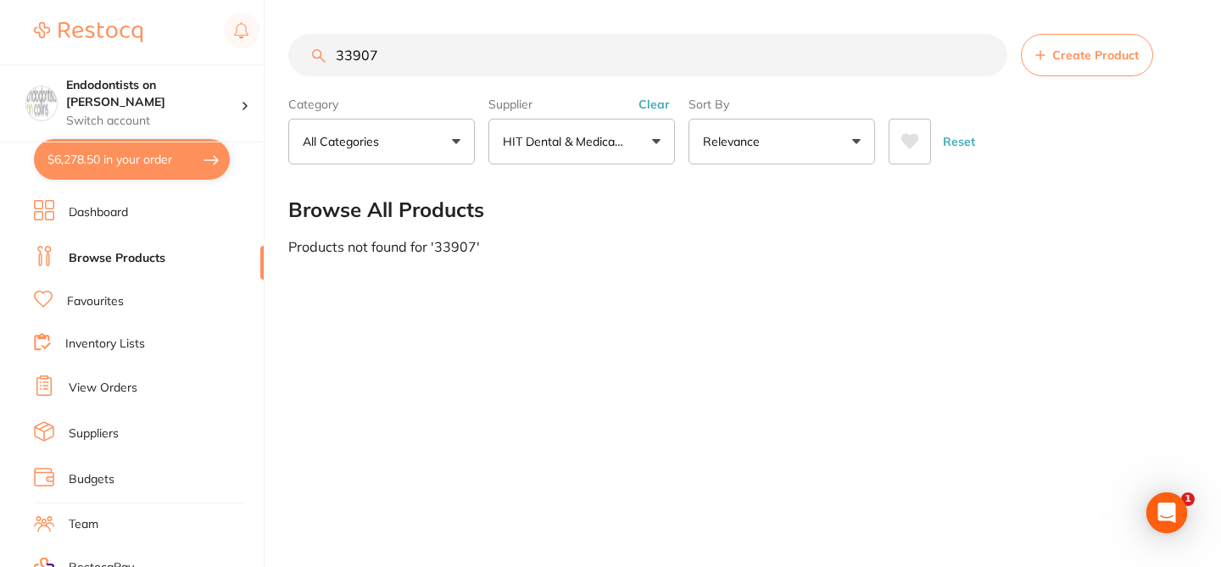
drag, startPoint x: 392, startPoint y: 53, endPoint x: 305, endPoint y: 48, distance: 87.5
click at [305, 48] on input "33907" at bounding box center [647, 55] width 719 height 42
paste input "MintDrops Mouthrinse - Alcohol Free PDS"
type input "MintDrops Mouthrinse - Alcohol Free PDS33907"
click at [665, 106] on button "Clear" at bounding box center [654, 104] width 42 height 15
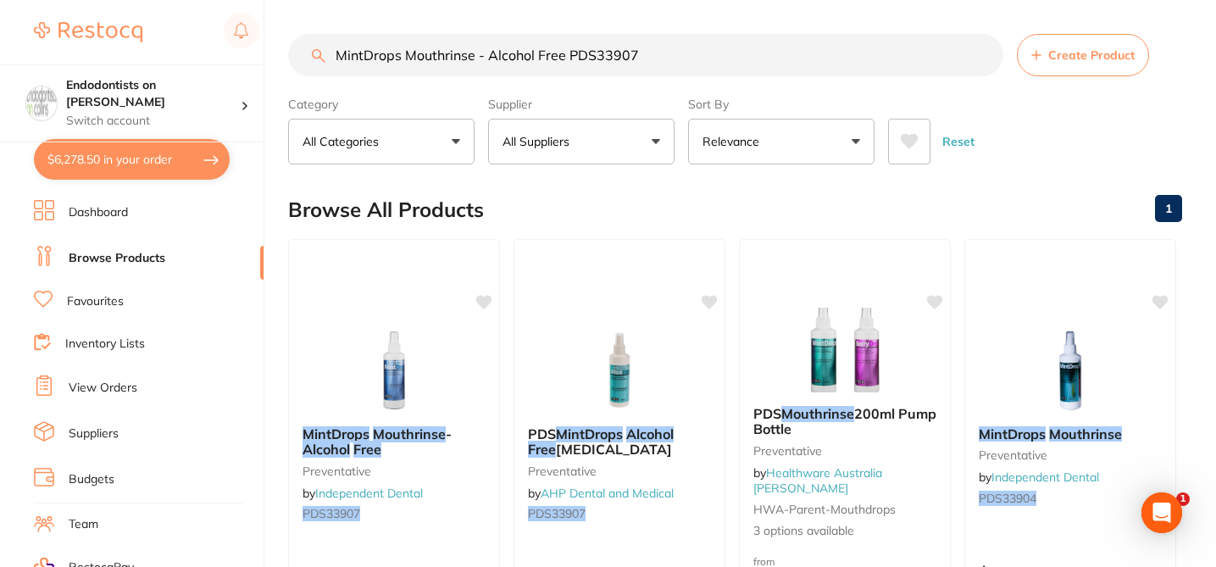
click at [675, 63] on input "MintDrops Mouthrinse - Alcohol Free PDS33907" at bounding box center [645, 55] width 715 height 42
drag, startPoint x: 696, startPoint y: 54, endPoint x: 341, endPoint y: 49, distance: 355.2
click at [341, 49] on input "MintDrops Mouthrinse - Alcohol Free PDS33907" at bounding box center [645, 55] width 715 height 42
type input "D"
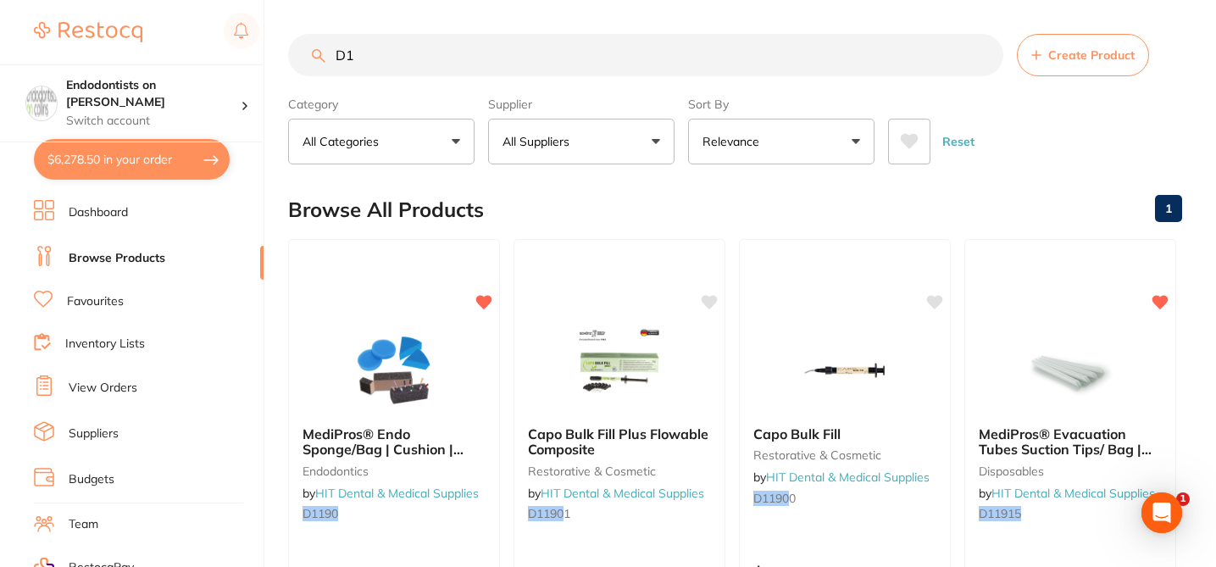
type input "D"
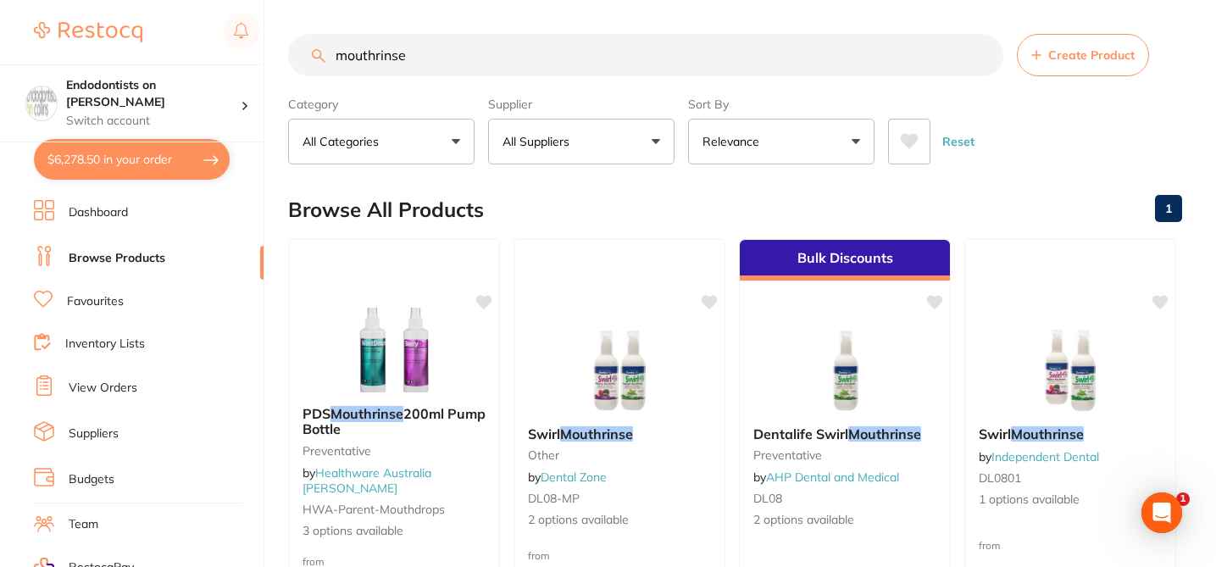
click at [576, 214] on div "Browse All Products 1" at bounding box center [735, 209] width 894 height 57
drag, startPoint x: 431, startPoint y: 68, endPoint x: 277, endPoint y: 54, distance: 154.0
click at [277, 54] on div "$6,278.50 Endodontists on Collins Switch account Endodontists on Collins $6,278…" at bounding box center [608, 283] width 1216 height 567
paste input "DL0801"
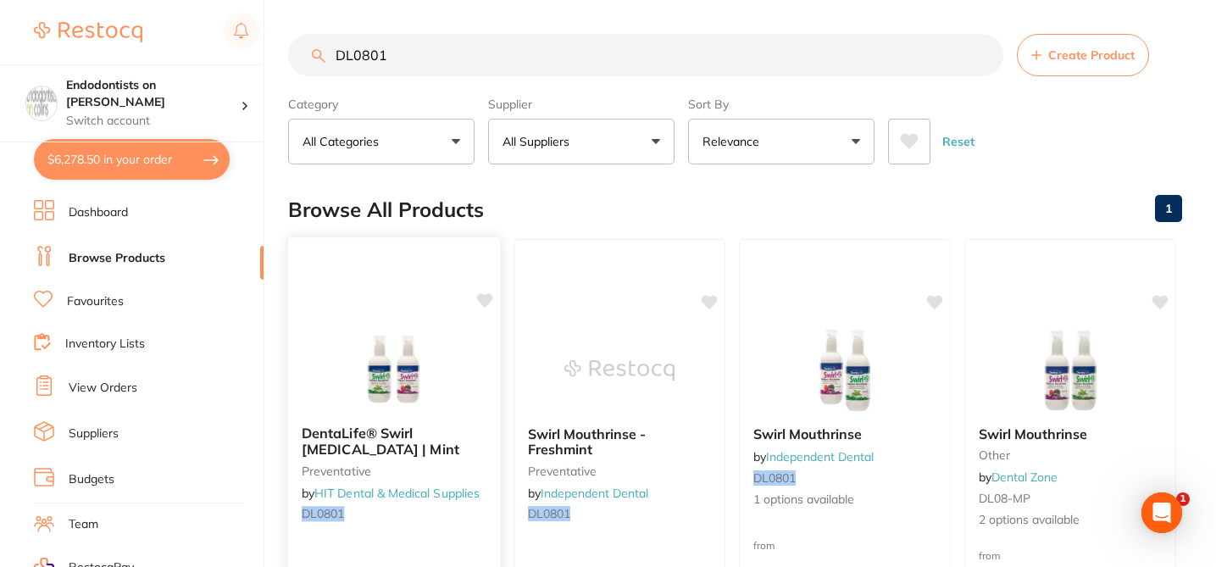
type input "DL0801"
click at [487, 300] on icon at bounding box center [485, 300] width 16 height 14
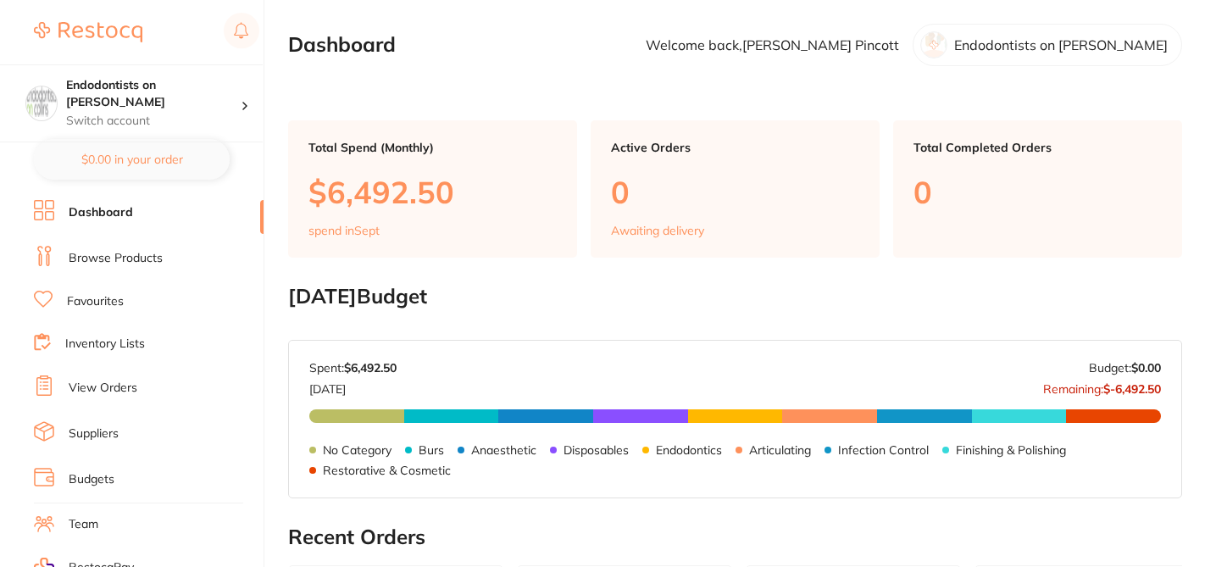
checkbox input "true"
click at [125, 262] on link "Browse Products" at bounding box center [116, 258] width 94 height 17
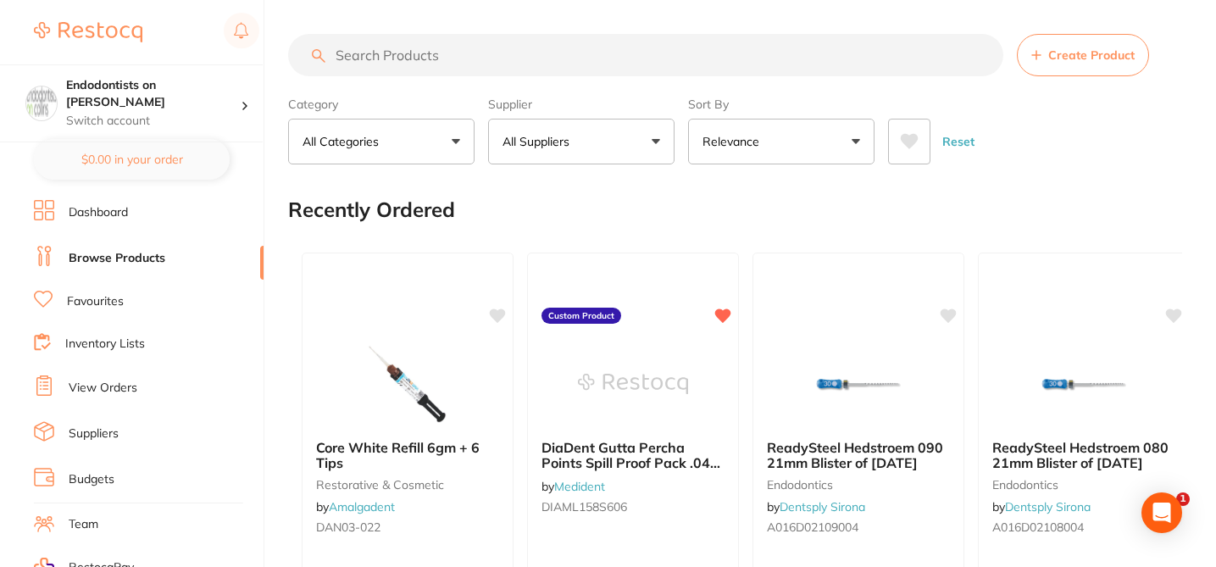
click at [360, 54] on input "search" at bounding box center [645, 55] width 715 height 42
paste input "DL0801"
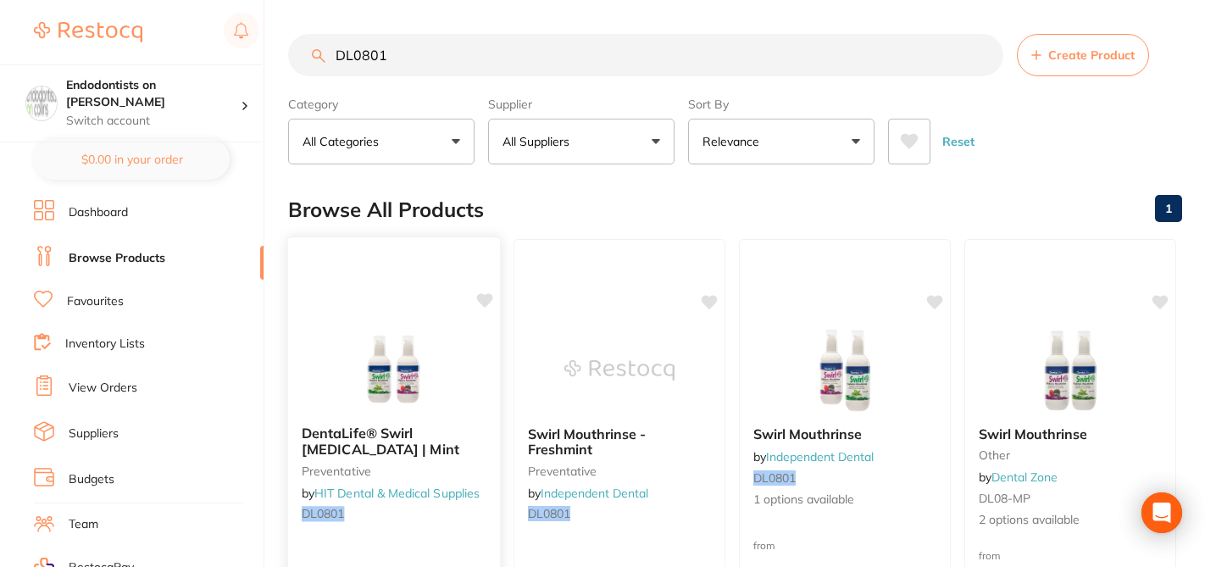
type input "DL0801"
click at [485, 300] on icon at bounding box center [485, 300] width 16 height 14
click at [582, 199] on div "Browse All Products 1" at bounding box center [735, 209] width 894 height 57
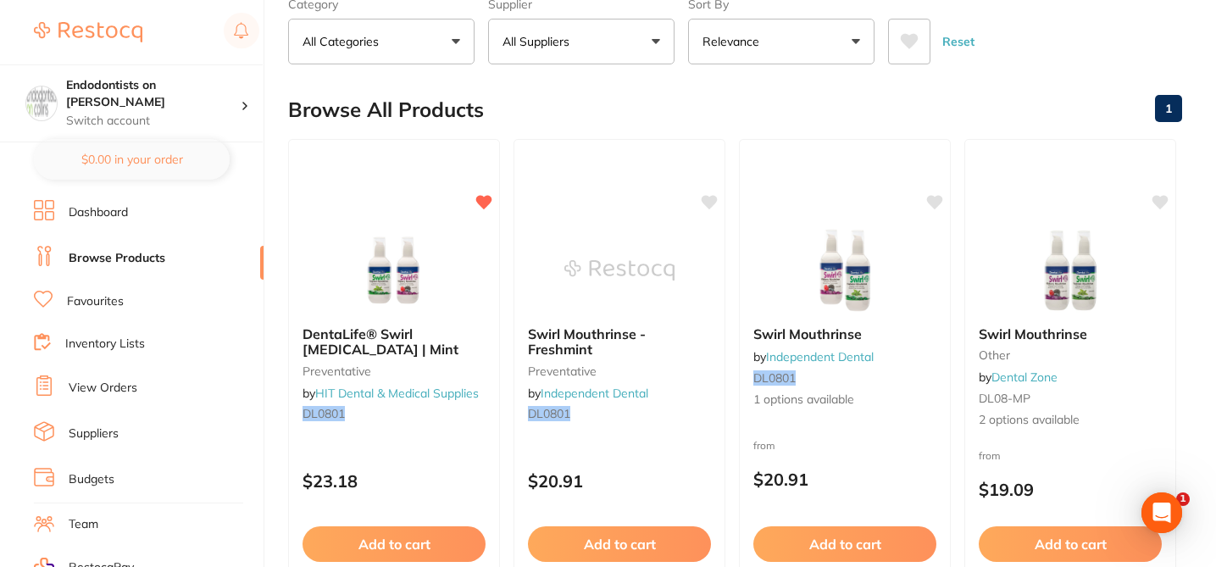
scroll to position [102, 0]
